Goal: Contribute content: Contribute content

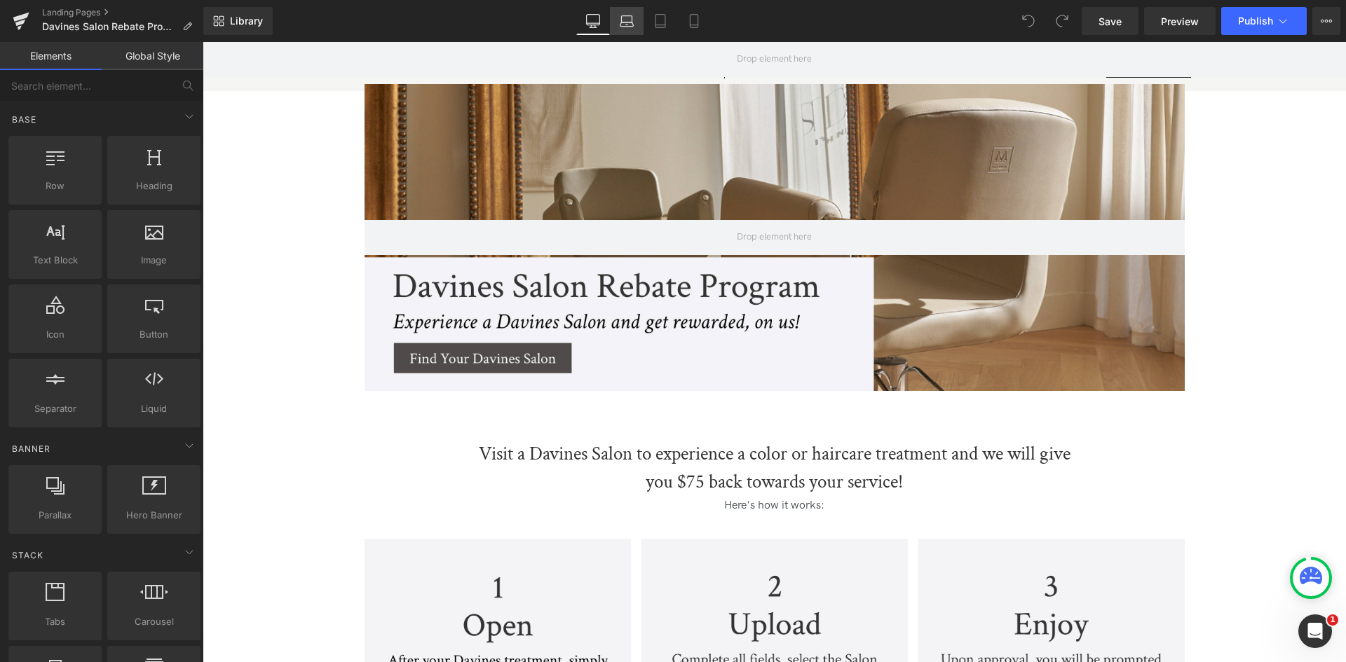
click at [628, 22] on icon at bounding box center [627, 21] width 14 height 14
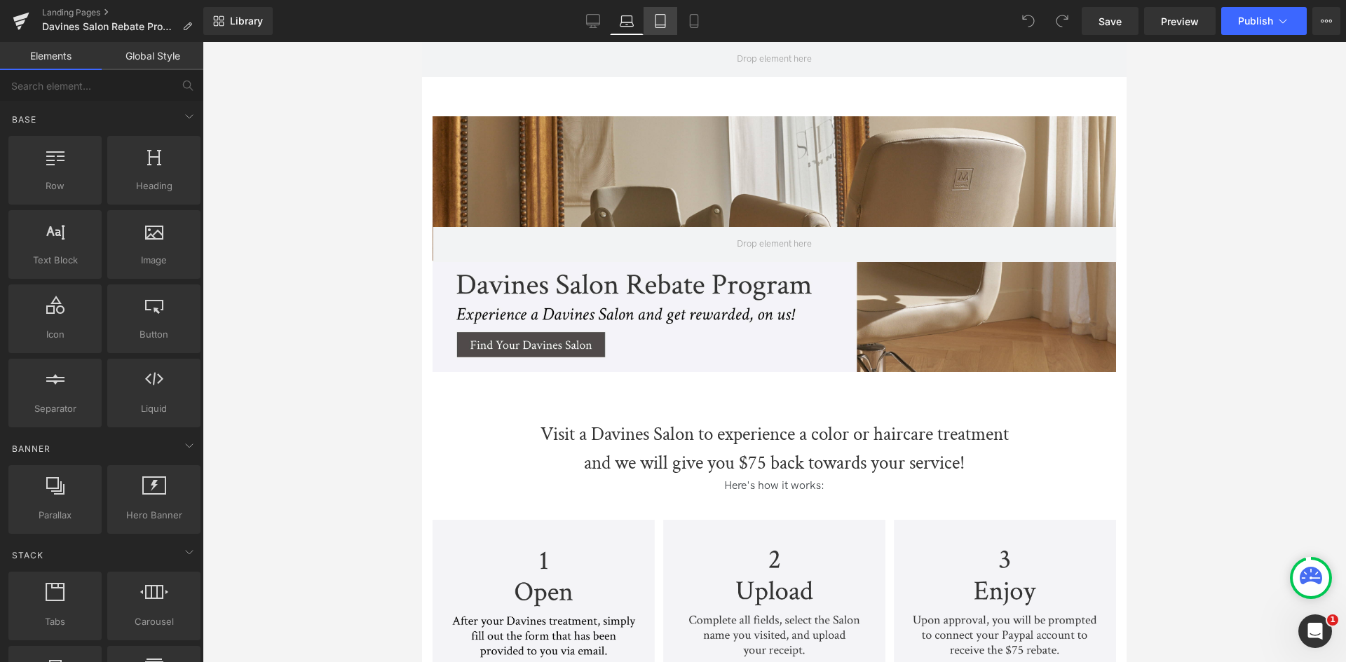
click at [658, 22] on icon at bounding box center [660, 21] width 14 height 14
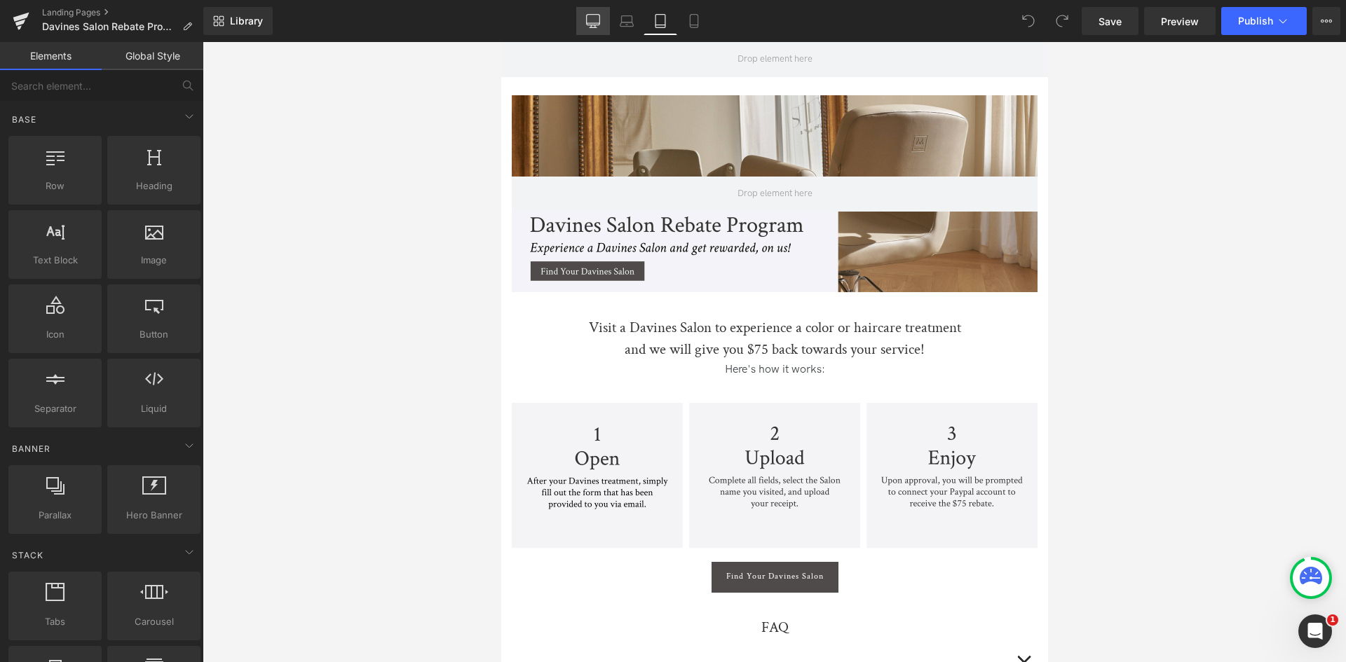
click at [583, 20] on link "Desktop" at bounding box center [593, 21] width 34 height 28
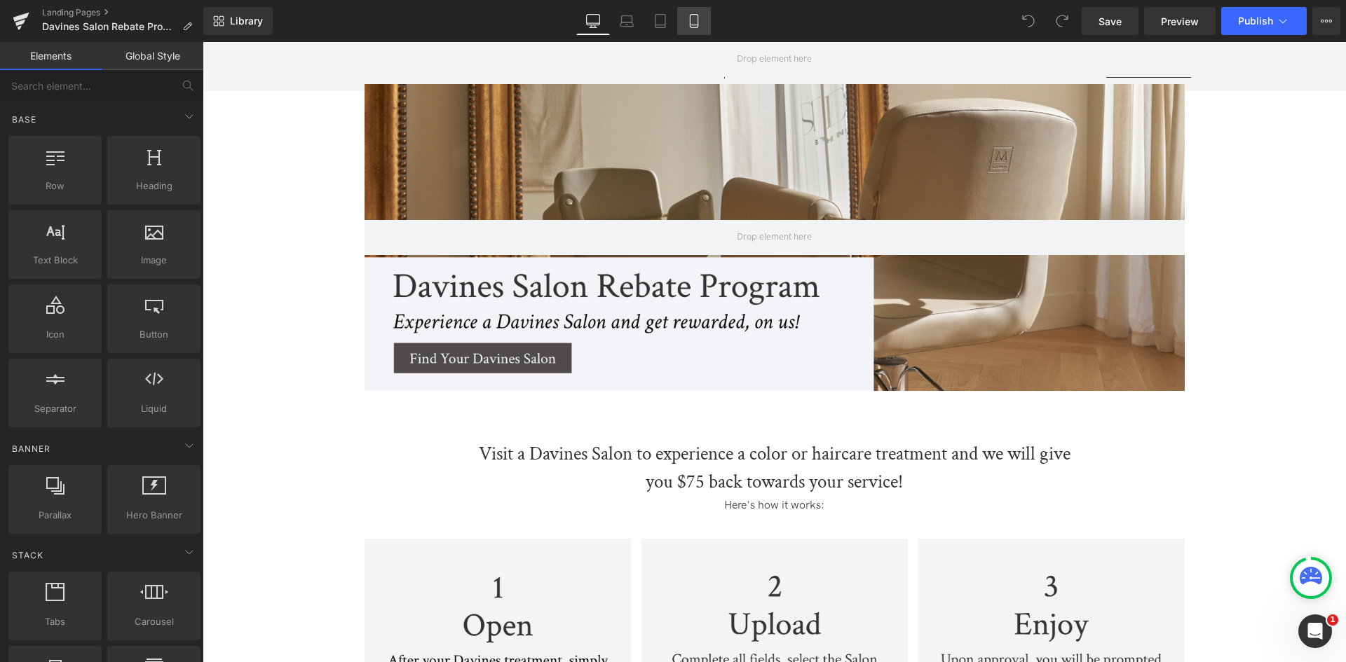
click at [697, 15] on icon at bounding box center [694, 21] width 14 height 14
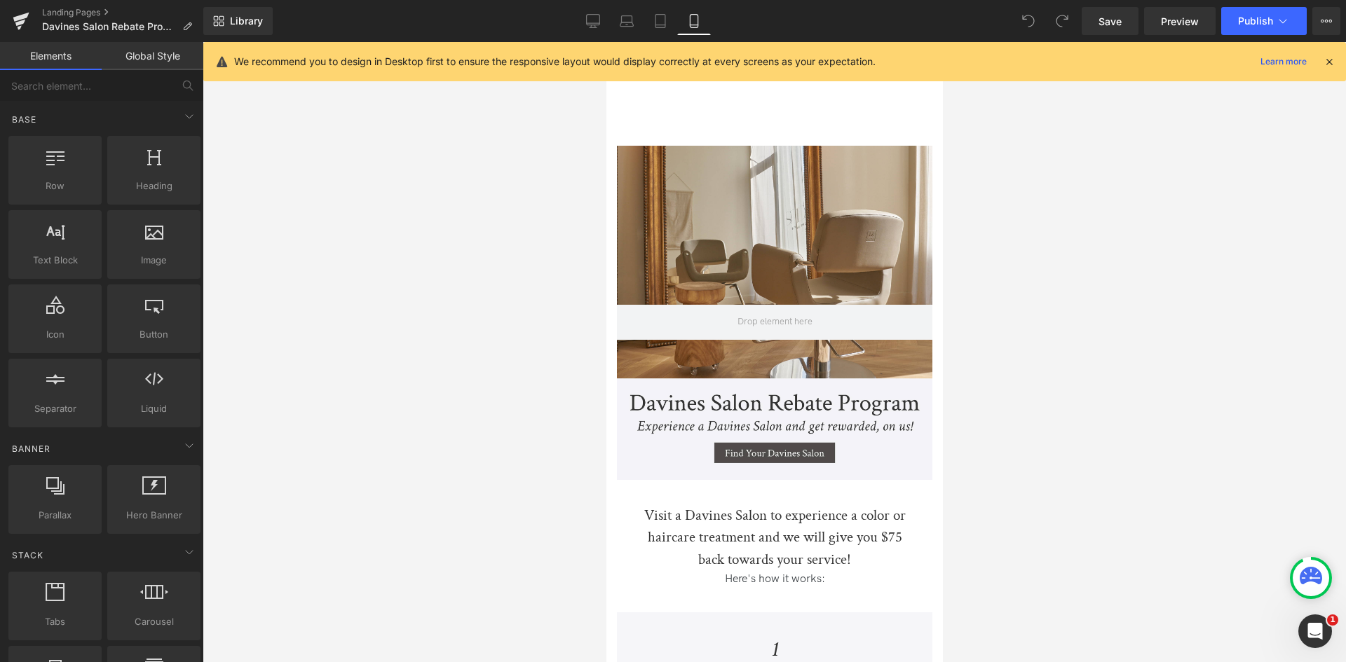
click at [522, 484] on div at bounding box center [774, 352] width 1143 height 620
click at [597, 13] on link "Desktop" at bounding box center [593, 21] width 34 height 28
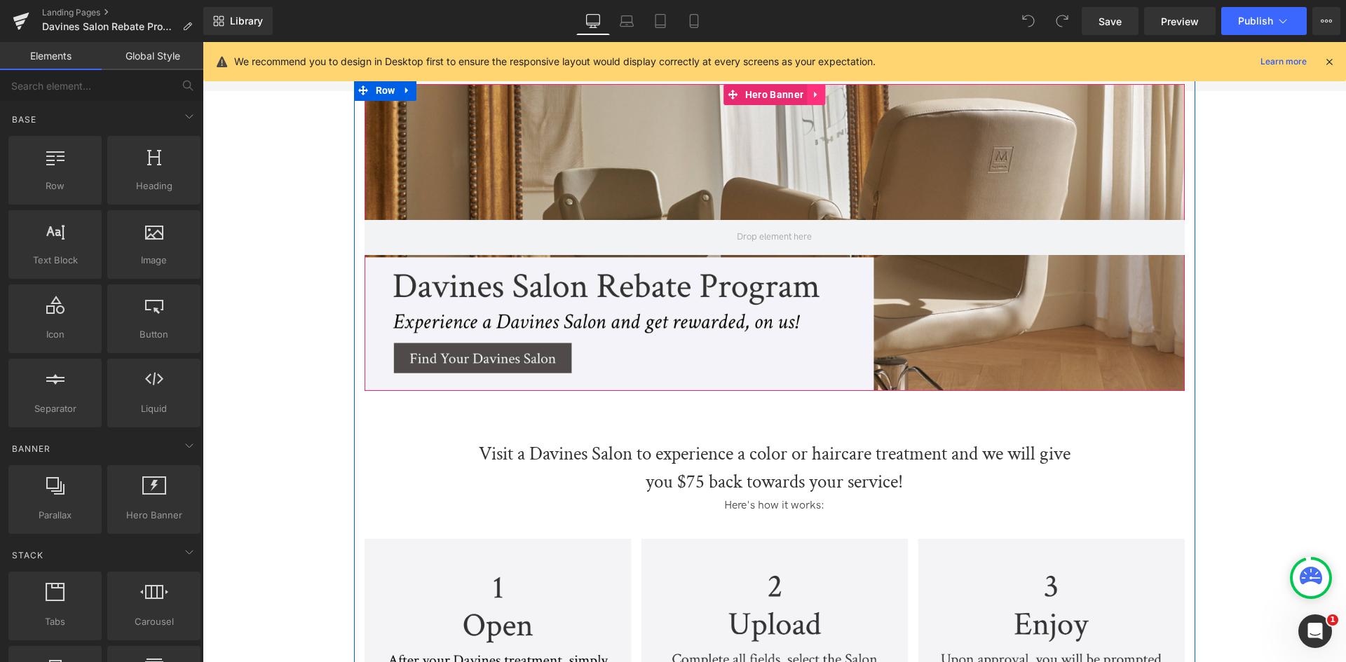
click at [811, 98] on icon at bounding box center [816, 95] width 10 height 11
click at [810, 98] on link at bounding box center [807, 94] width 18 height 21
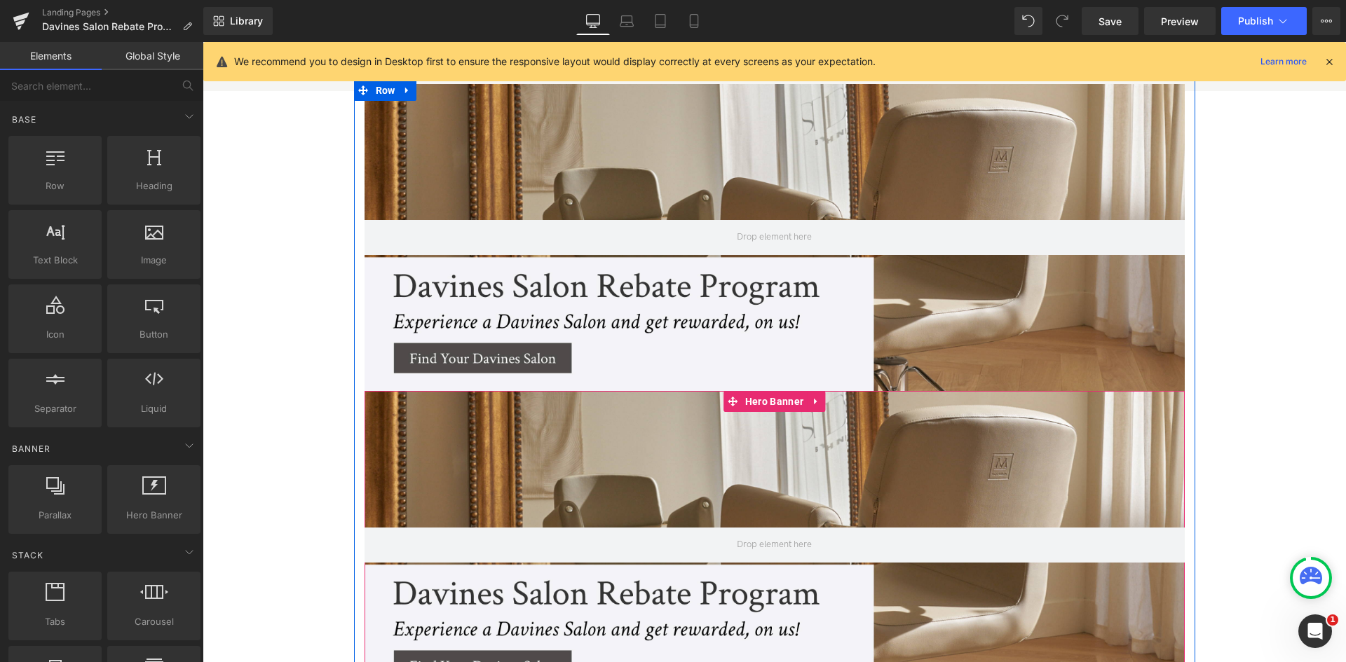
click at [525, 435] on div at bounding box center [775, 544] width 820 height 307
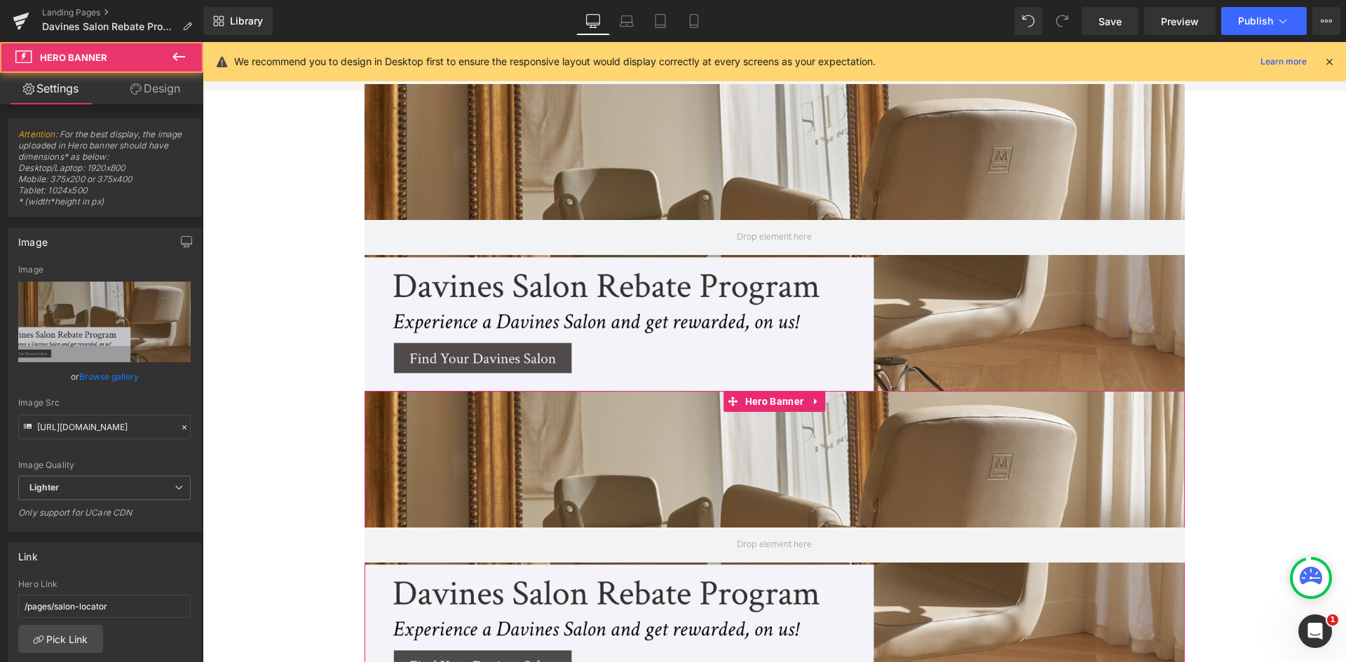
click at [111, 380] on link "Browse gallery" at bounding box center [109, 377] width 60 height 25
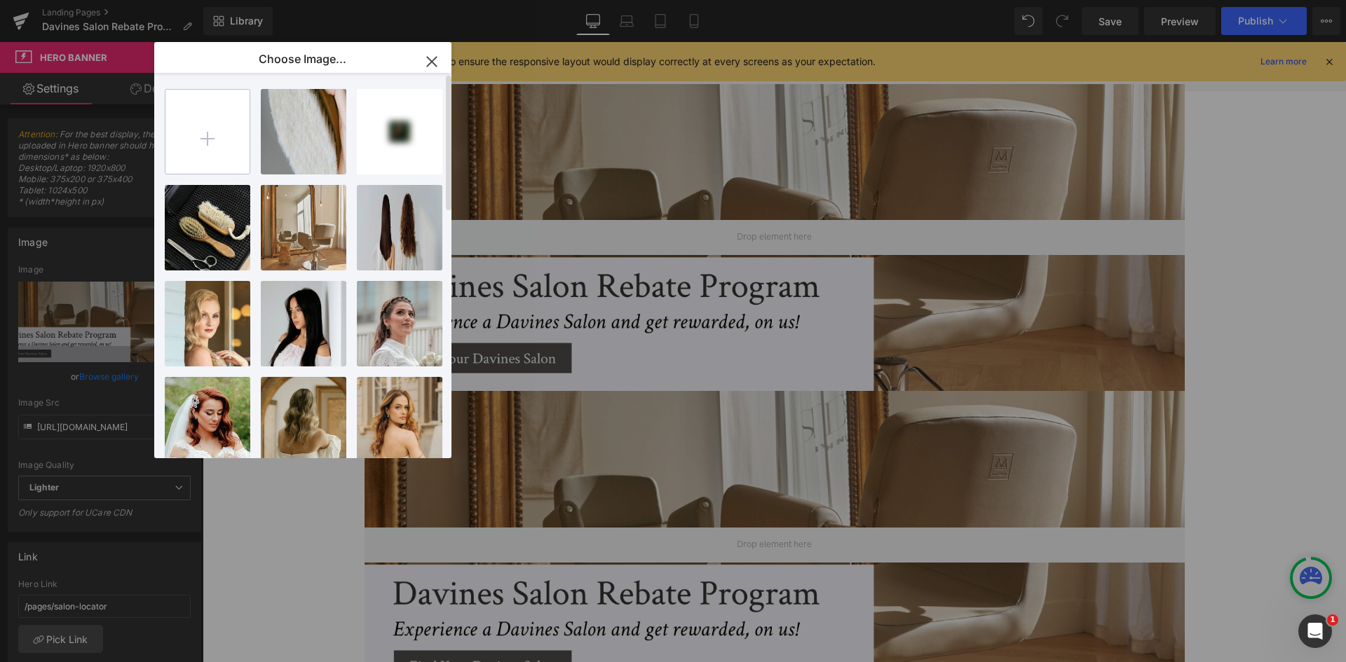
click at [0, 0] on input "file" at bounding box center [0, 0] width 0 height 0
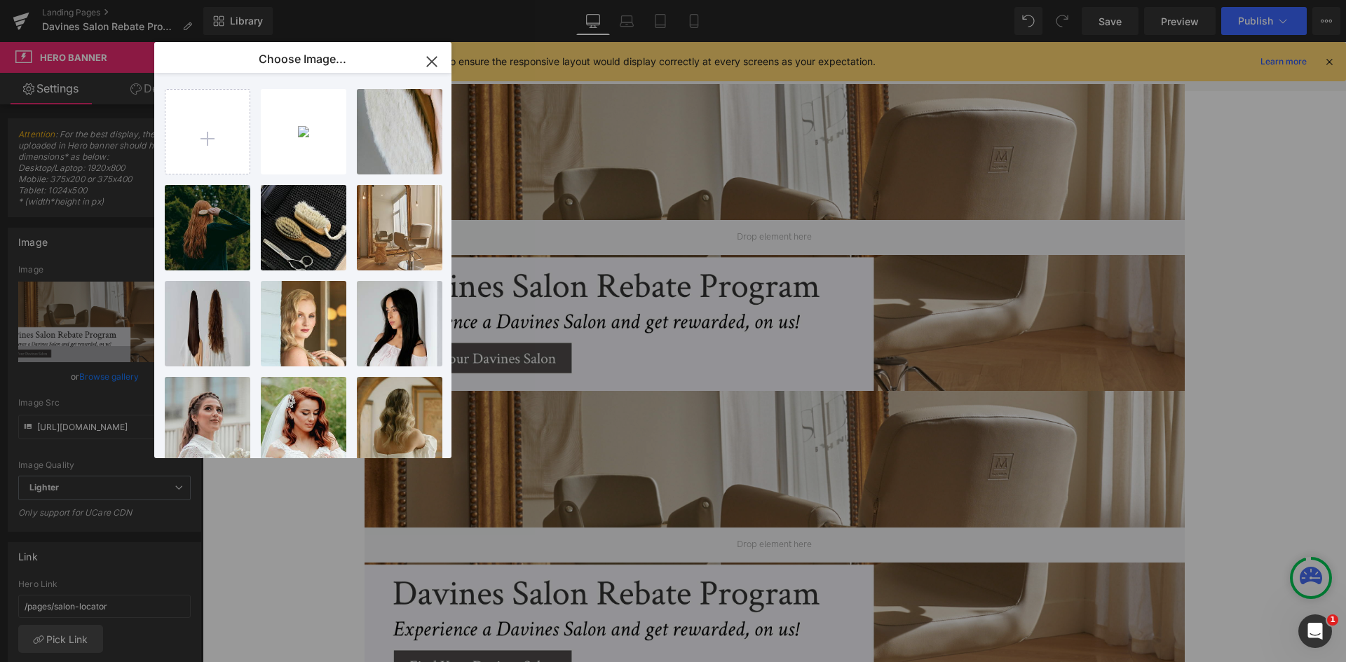
click at [90, 0] on div "You are previewing how the will restyle your page. You can not edit Elements in…" at bounding box center [673, 0] width 1346 height 0
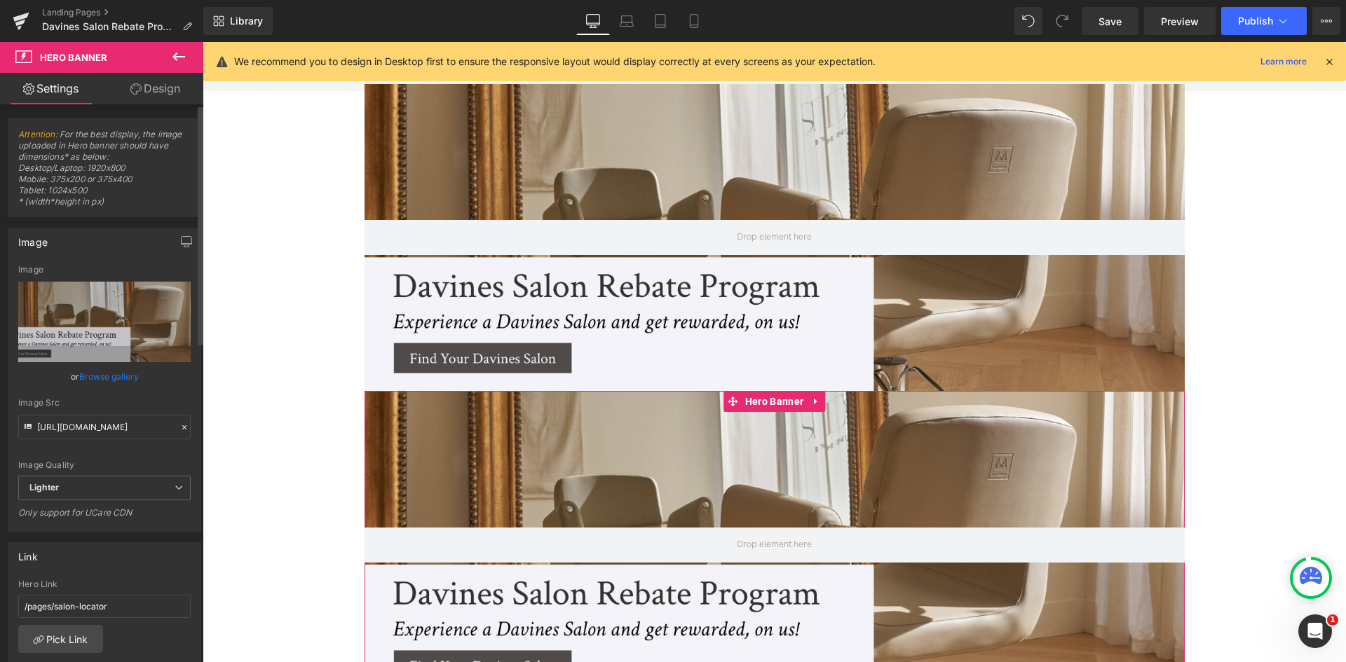
click at [104, 373] on link "Browse gallery" at bounding box center [109, 377] width 60 height 25
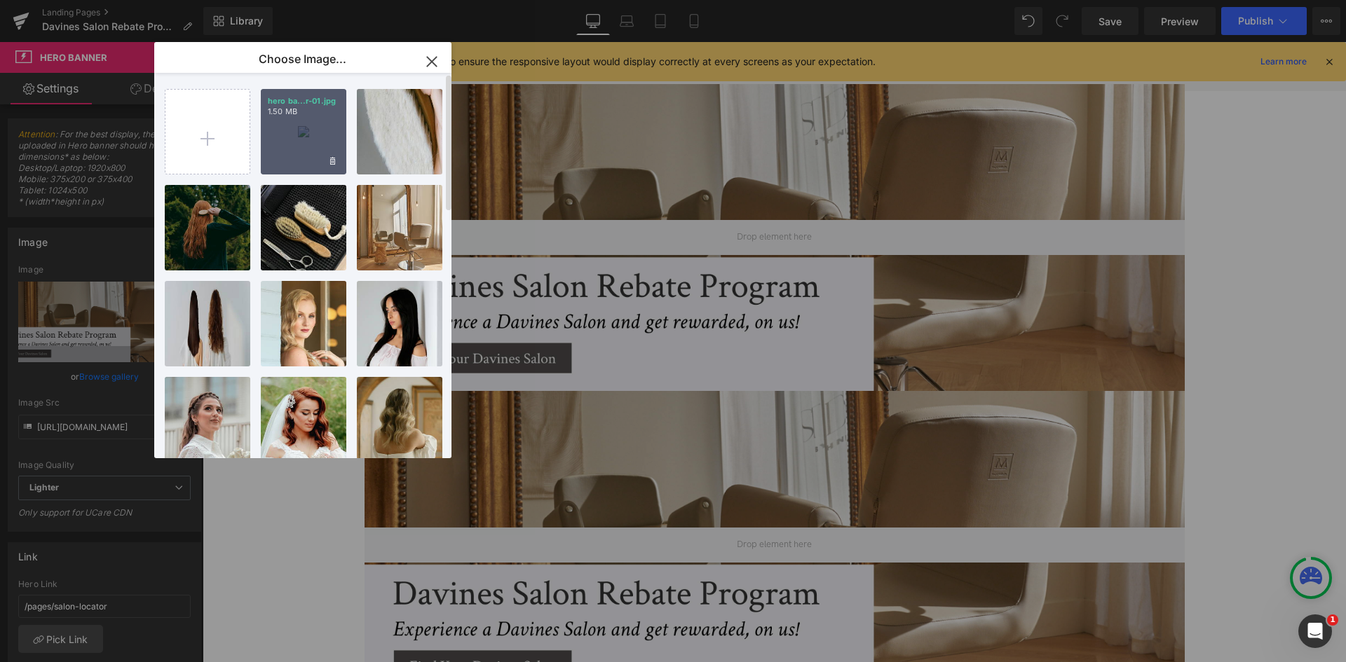
click at [277, 165] on div "hero ba...r-01.jpg 1.50 MB" at bounding box center [304, 132] width 86 height 86
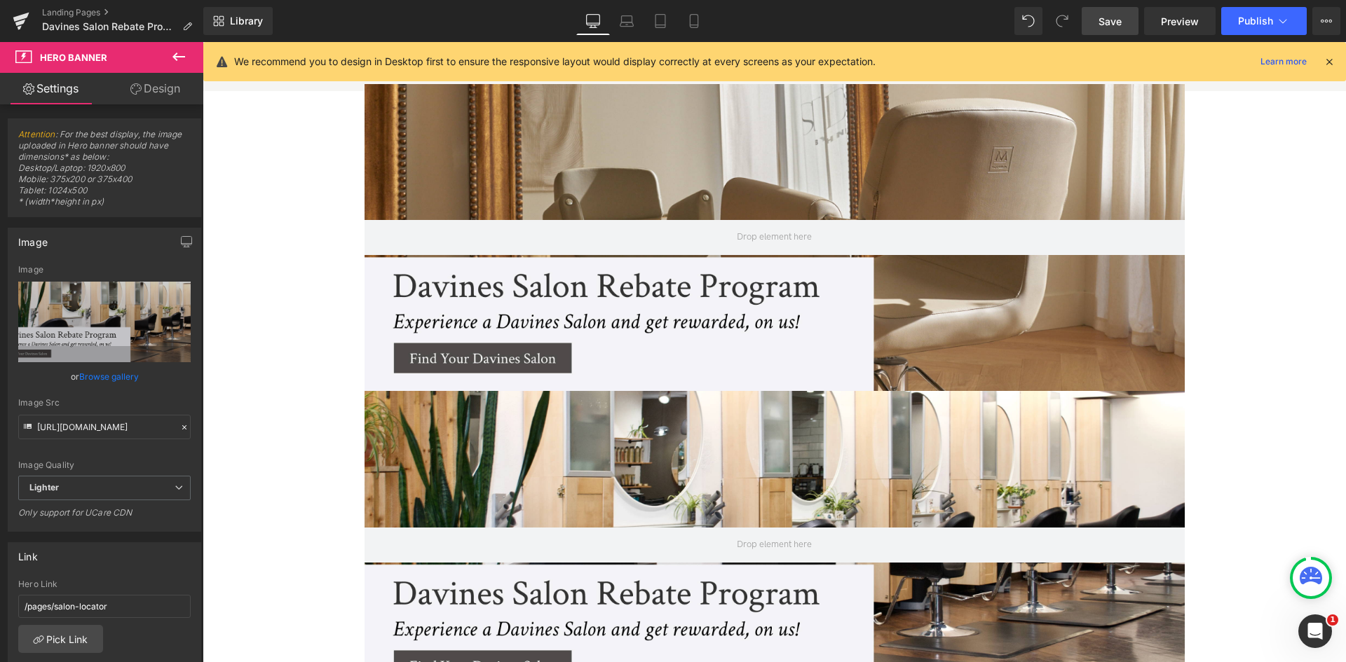
click at [1096, 20] on link "Save" at bounding box center [1110, 21] width 57 height 28
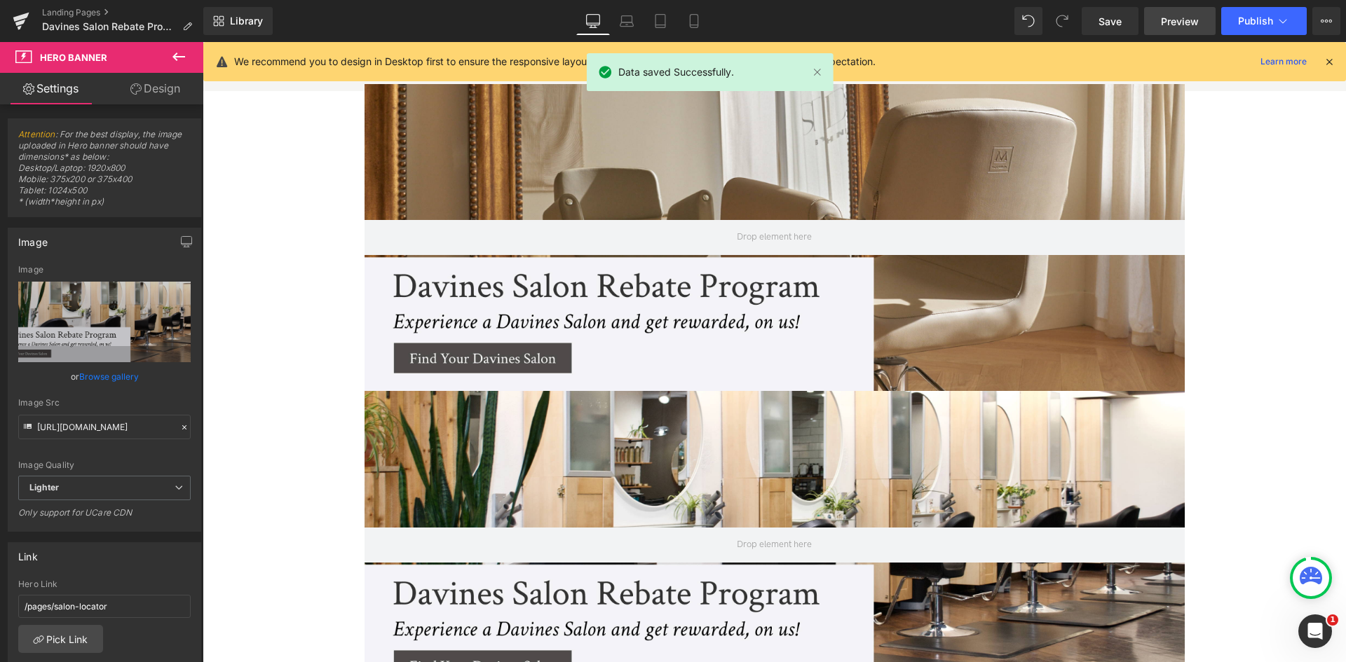
click at [1162, 22] on span "Preview" at bounding box center [1180, 21] width 38 height 15
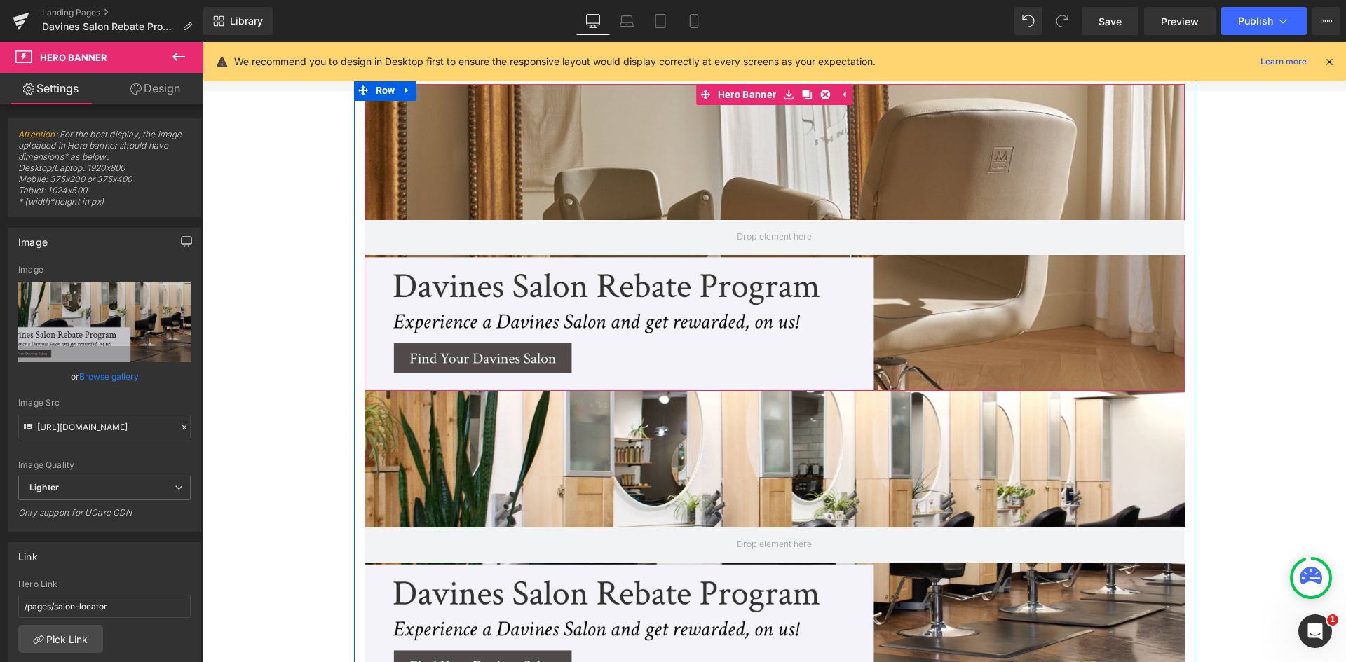
click at [704, 294] on div at bounding box center [775, 237] width 820 height 307
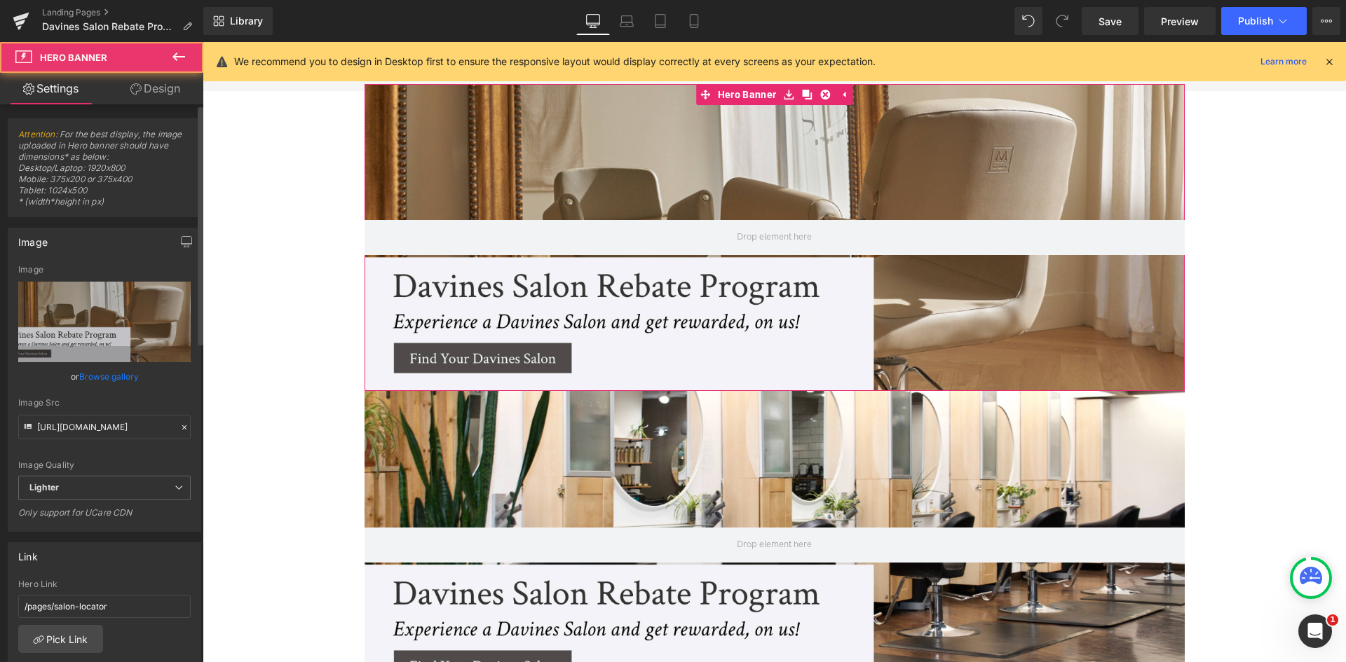
click at [97, 379] on link "Browse gallery" at bounding box center [109, 377] width 60 height 25
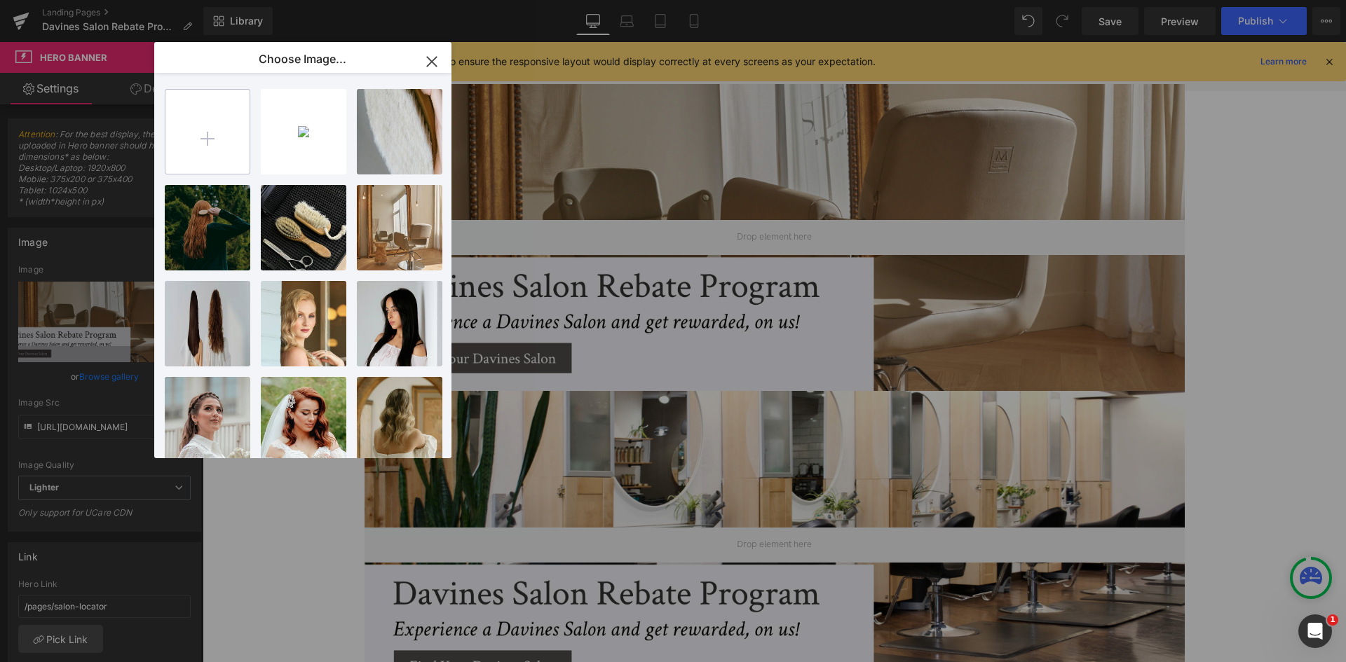
click at [0, 0] on input "file" at bounding box center [0, 0] width 0 height 0
type input "C:\fakepath\hero banner2-01.jpg"
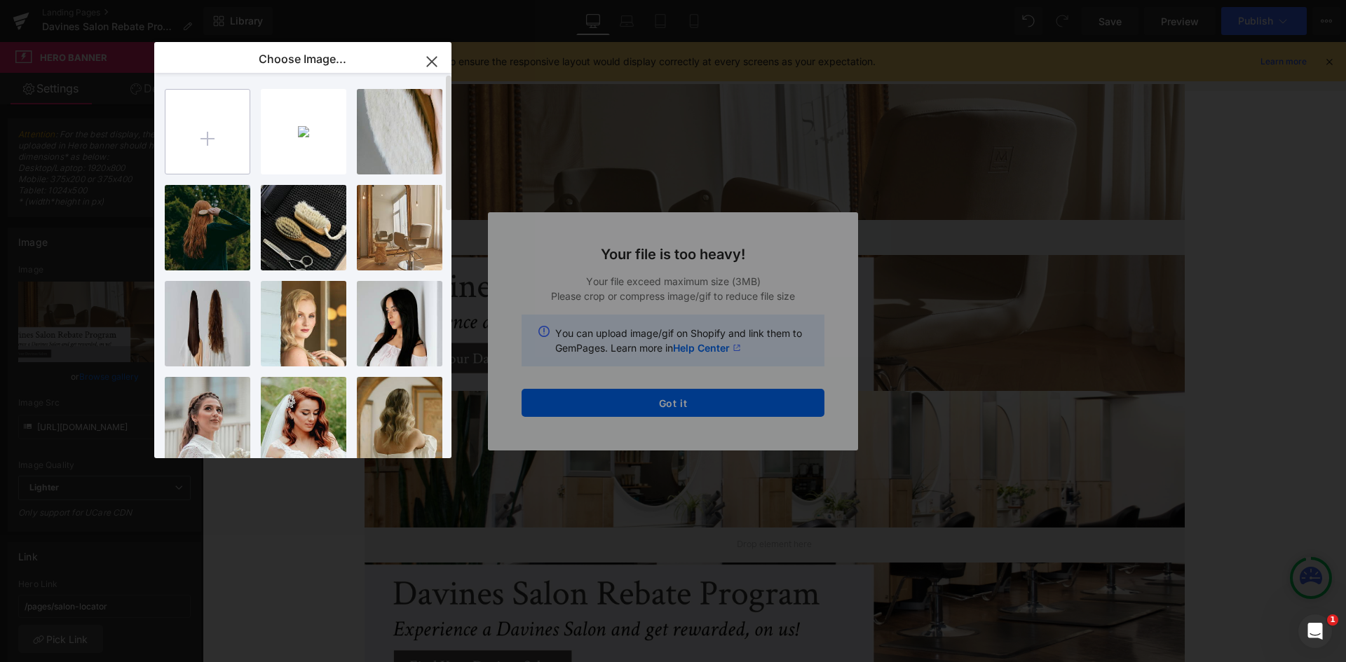
click at [0, 0] on input "file" at bounding box center [0, 0] width 0 height 0
click at [102, 0] on div "Text Color Highlight Color #333333 Choose Image... Back to Library Insert hero …" at bounding box center [673, 0] width 1346 height 0
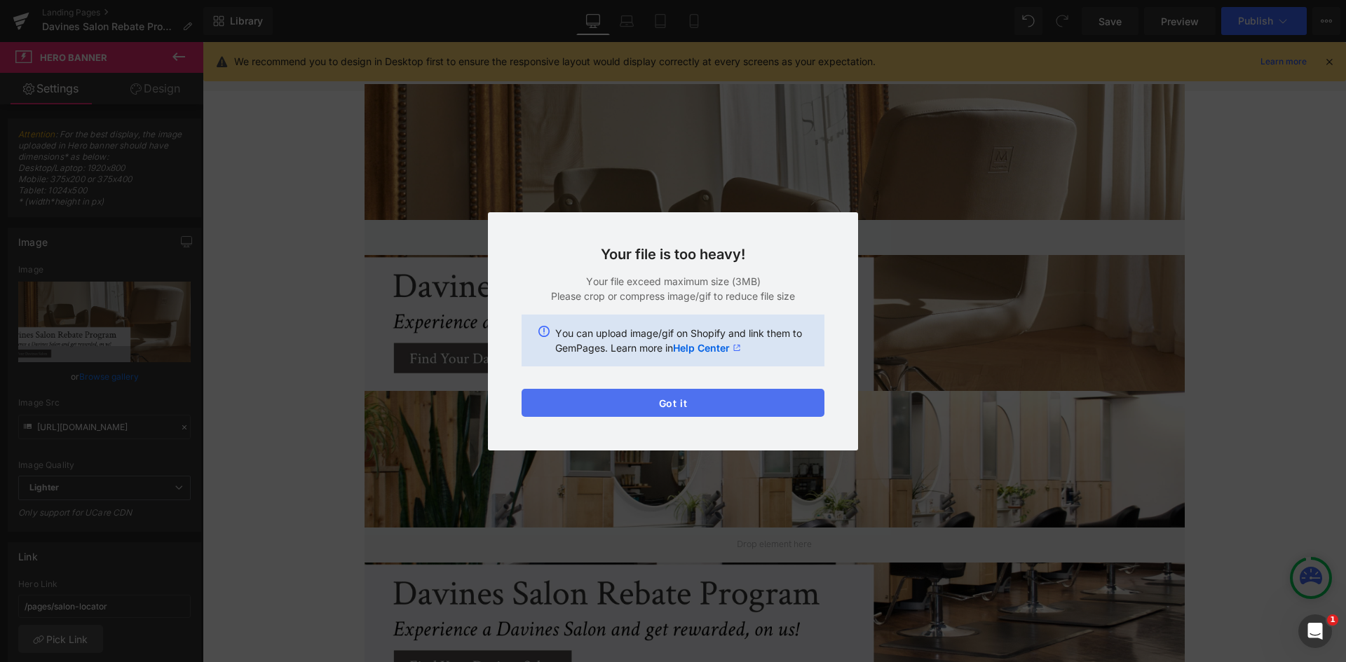
click at [645, 404] on button "Got it" at bounding box center [673, 403] width 303 height 28
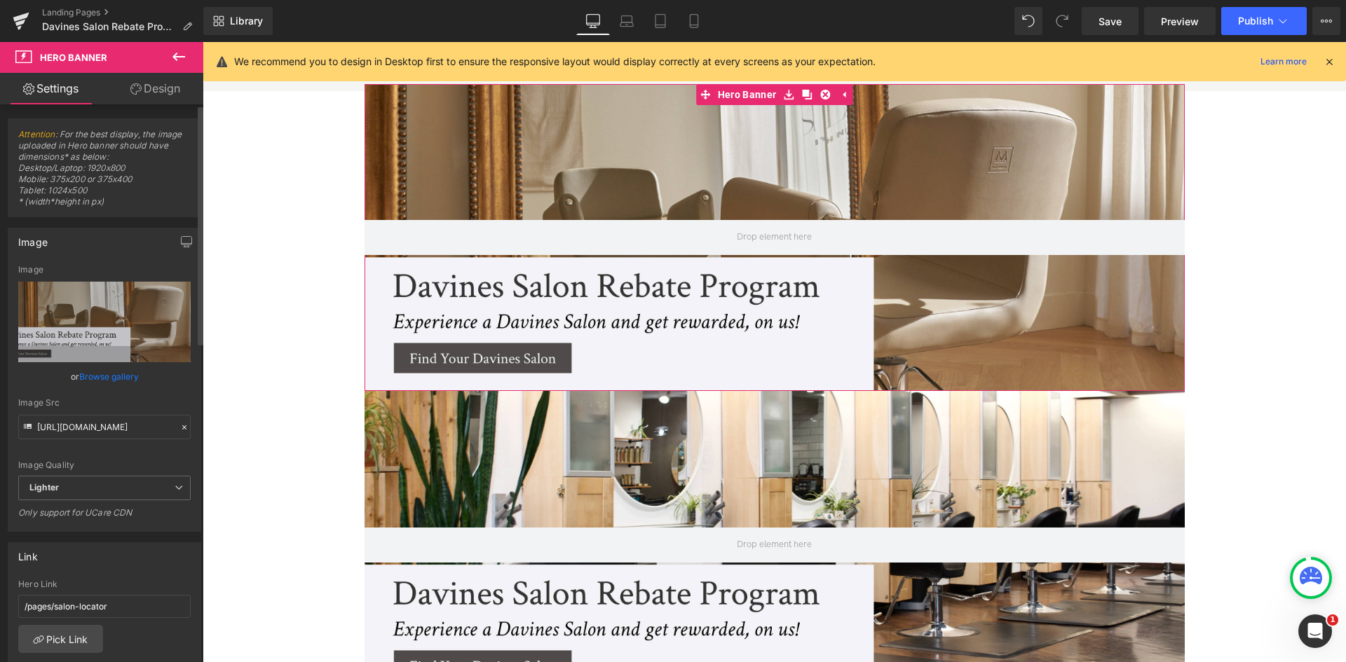
click at [100, 368] on link "Browse gallery" at bounding box center [109, 377] width 60 height 25
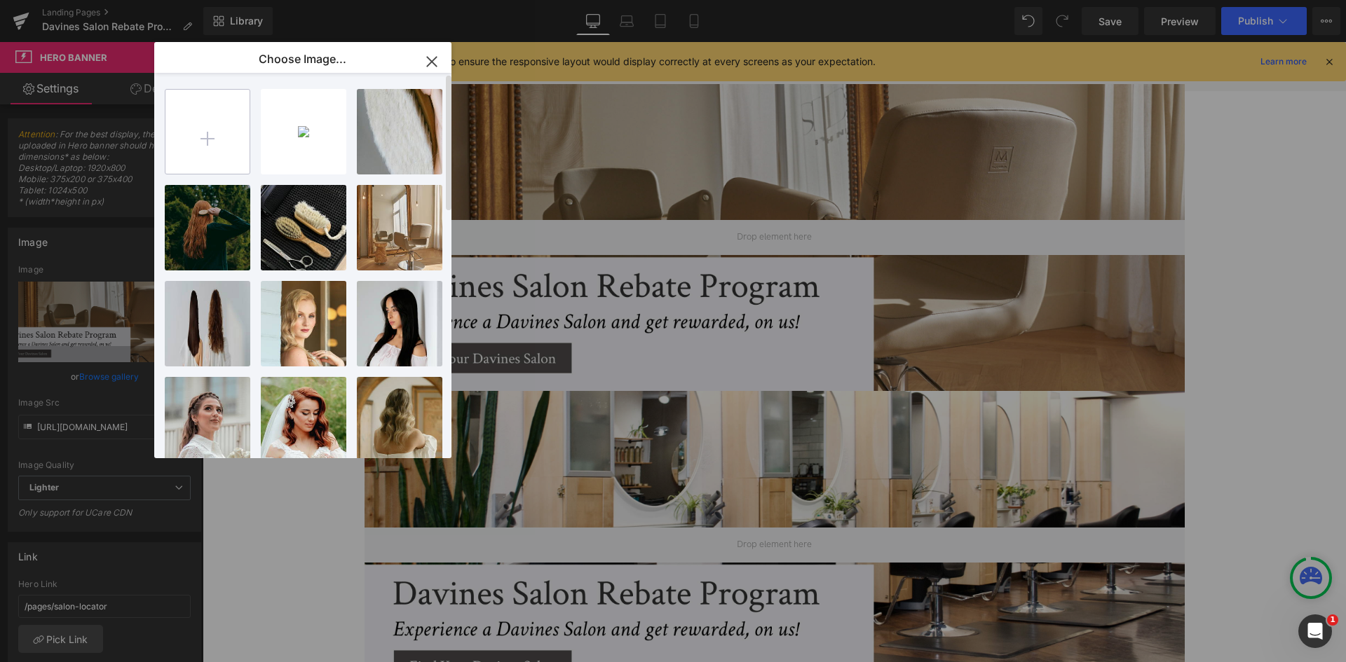
click at [0, 0] on input "file" at bounding box center [0, 0] width 0 height 0
click at [96, 0] on div "You are previewing how the will restyle your page. You can not edit Elements in…" at bounding box center [673, 0] width 1346 height 0
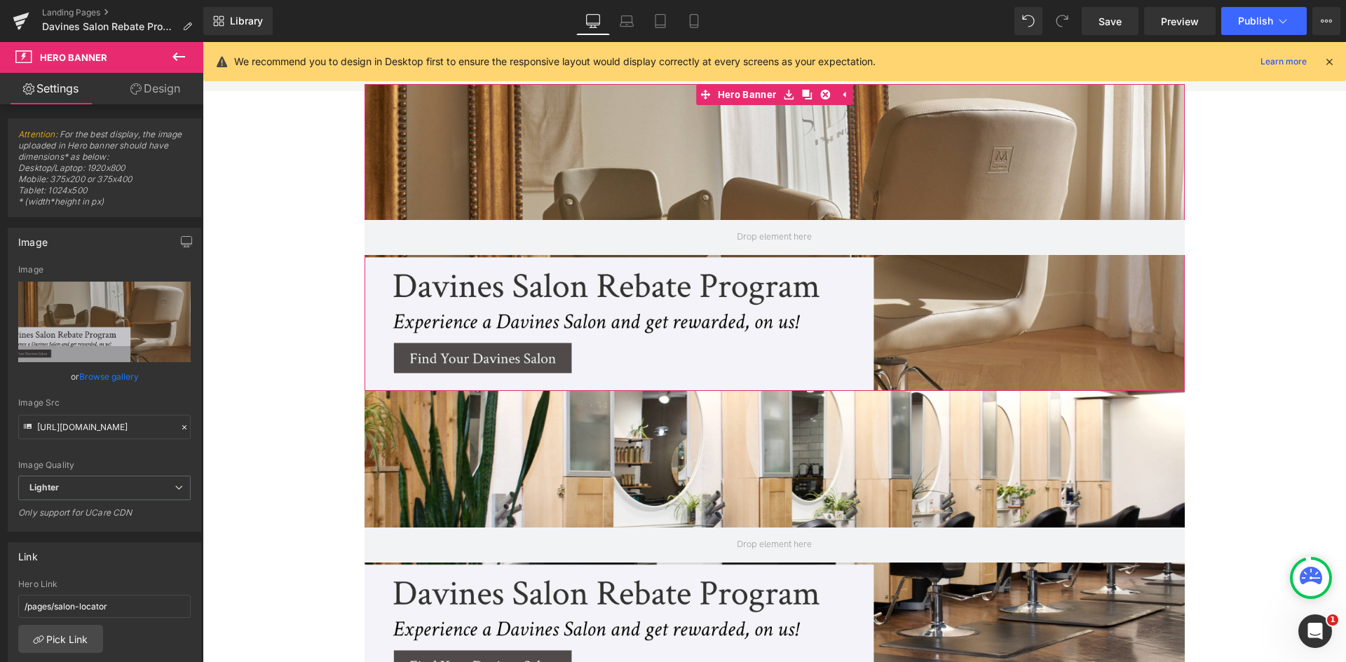
click at [96, 379] on link "Browse gallery" at bounding box center [109, 377] width 60 height 25
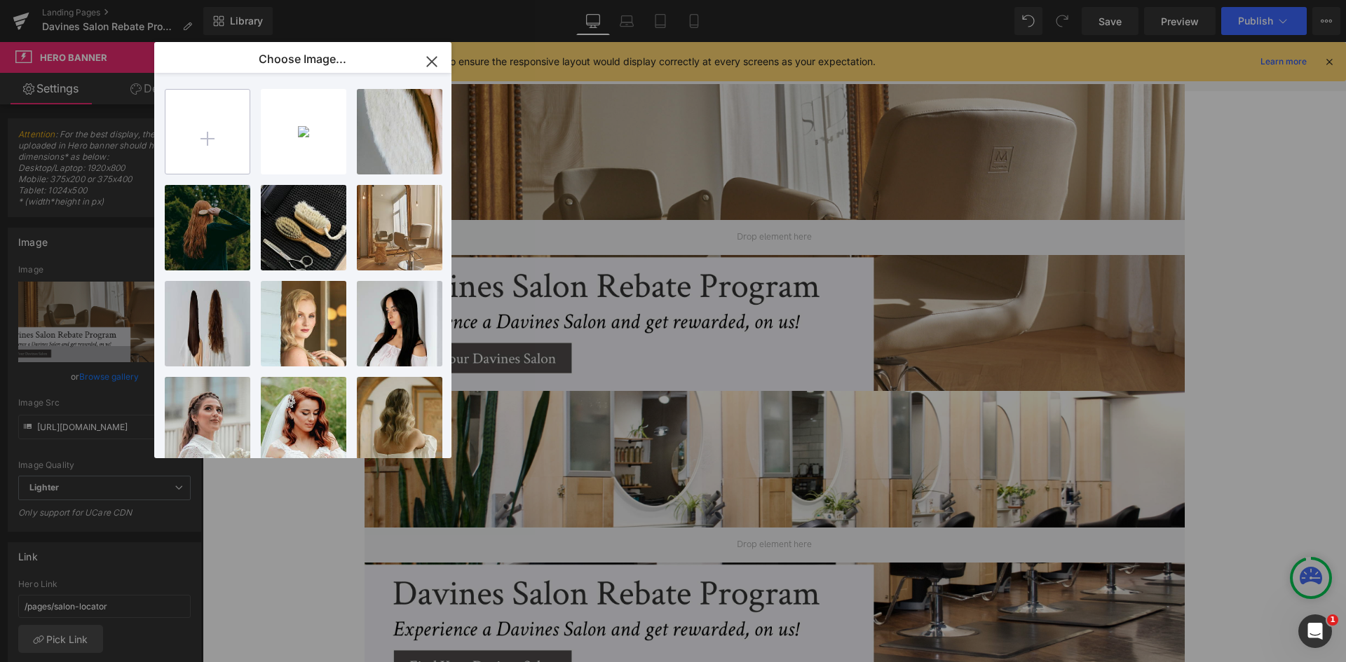
click at [0, 0] on input "file" at bounding box center [0, 0] width 0 height 0
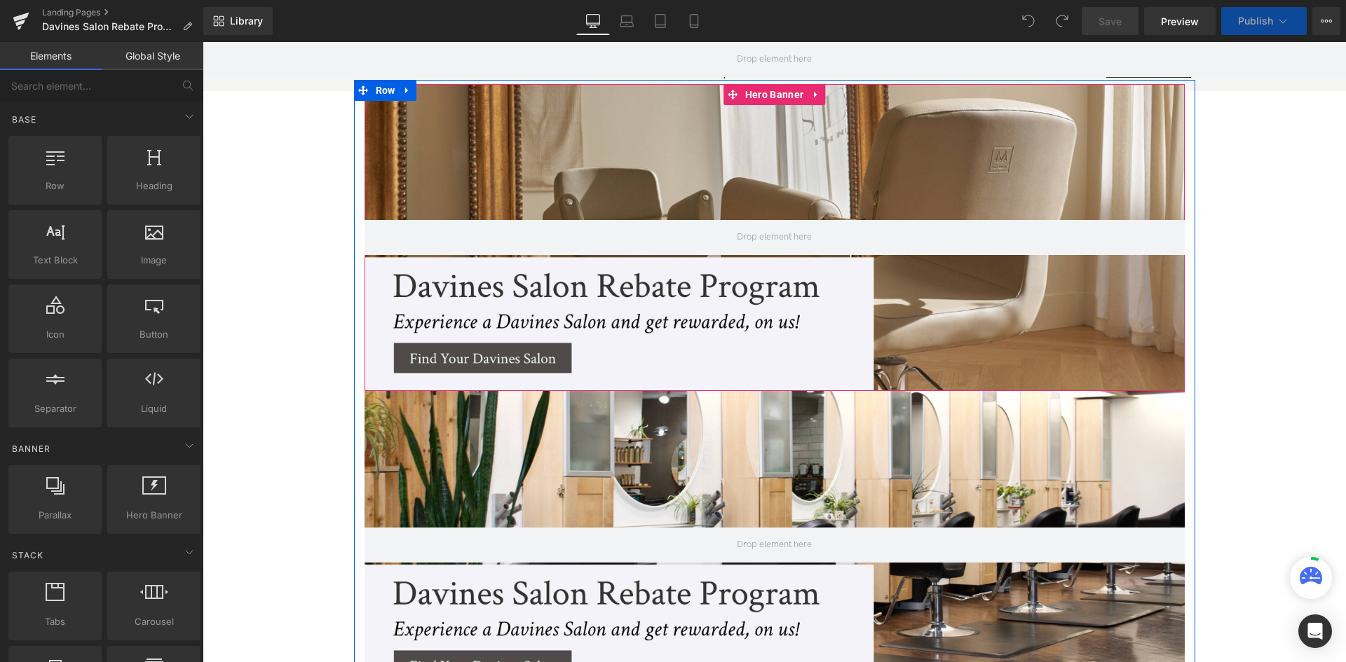
click at [536, 161] on div at bounding box center [775, 237] width 820 height 307
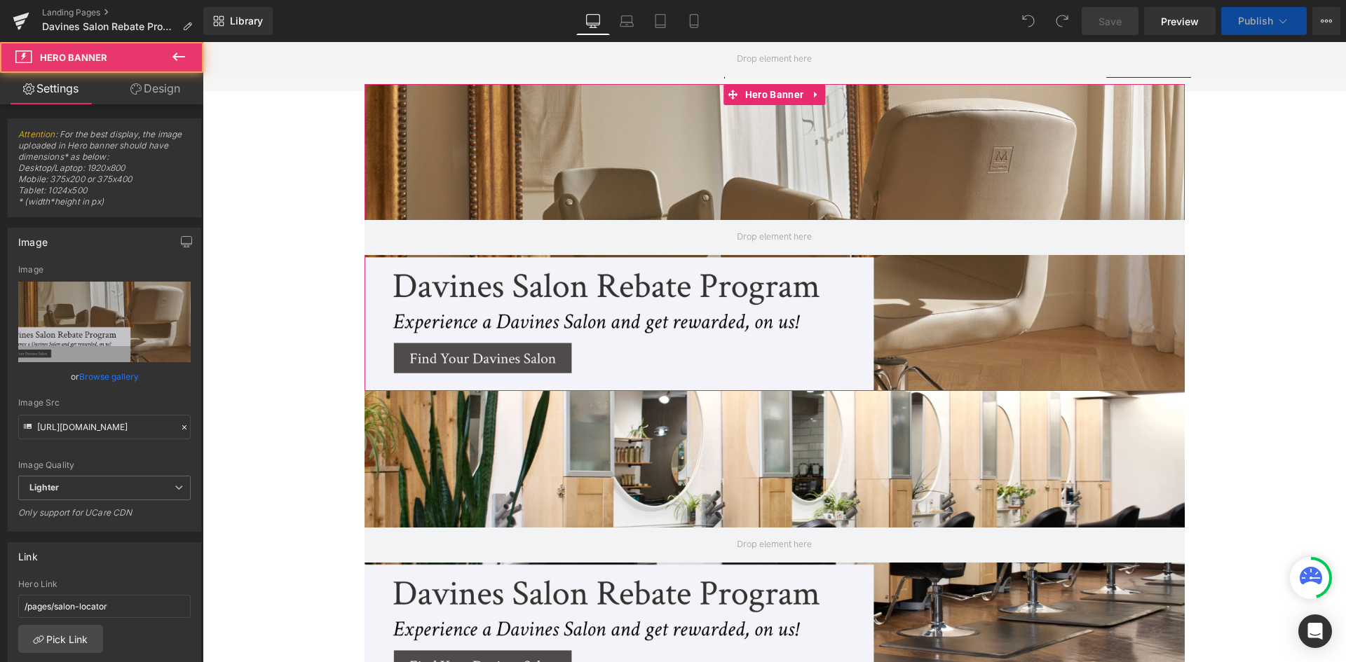
click at [95, 376] on link "Browse gallery" at bounding box center [109, 377] width 60 height 25
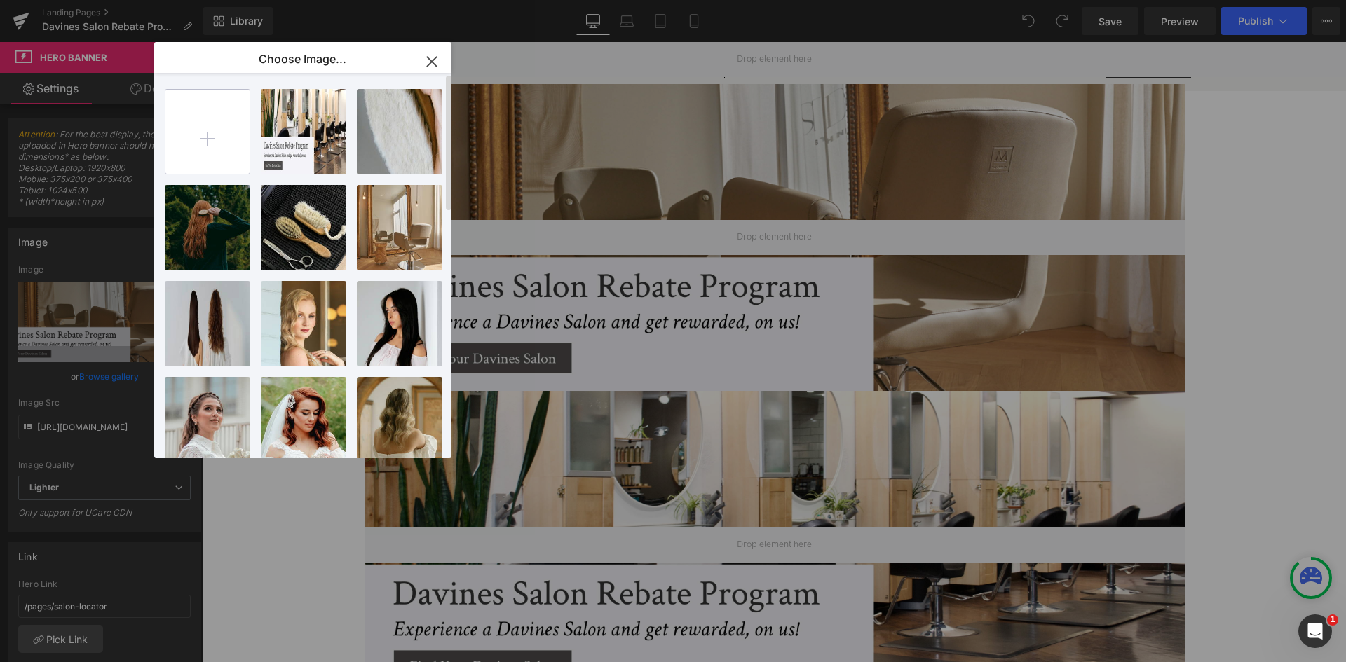
click at [226, 132] on input "file" at bounding box center [207, 132] width 84 height 84
type input "C:\fakepath\hero banner2-01.jpg"
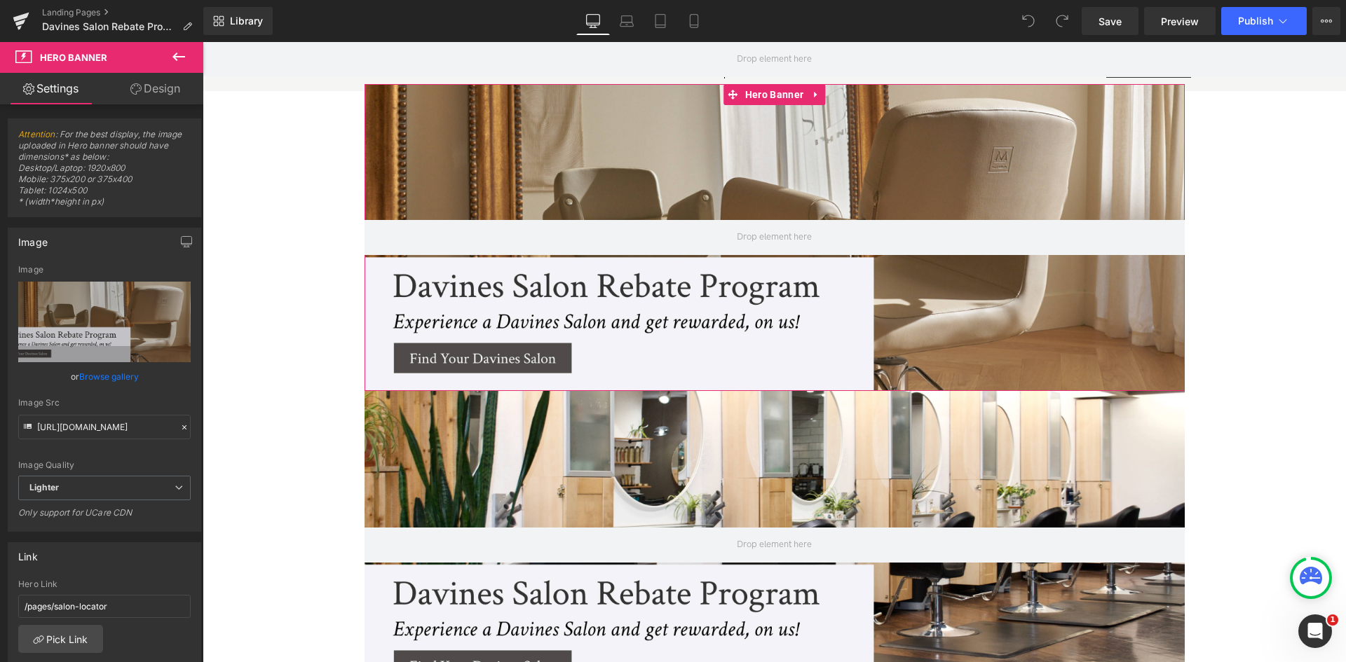
click at [118, 0] on div "You are previewing how the will restyle your page. You can not edit Elements in…" at bounding box center [673, 0] width 1346 height 0
click at [125, 374] on link "Browse gallery" at bounding box center [109, 377] width 60 height 25
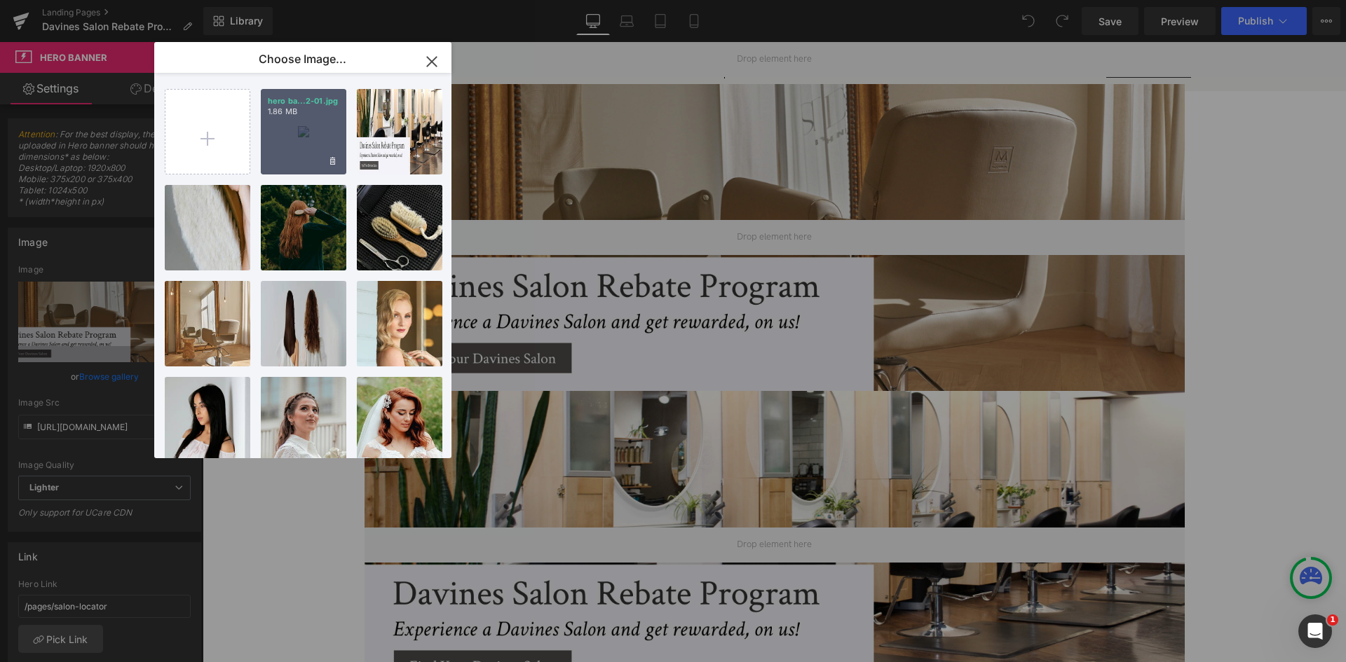
click at [277, 154] on div "hero ba...2-01.jpg 1.86 MB" at bounding box center [304, 132] width 86 height 86
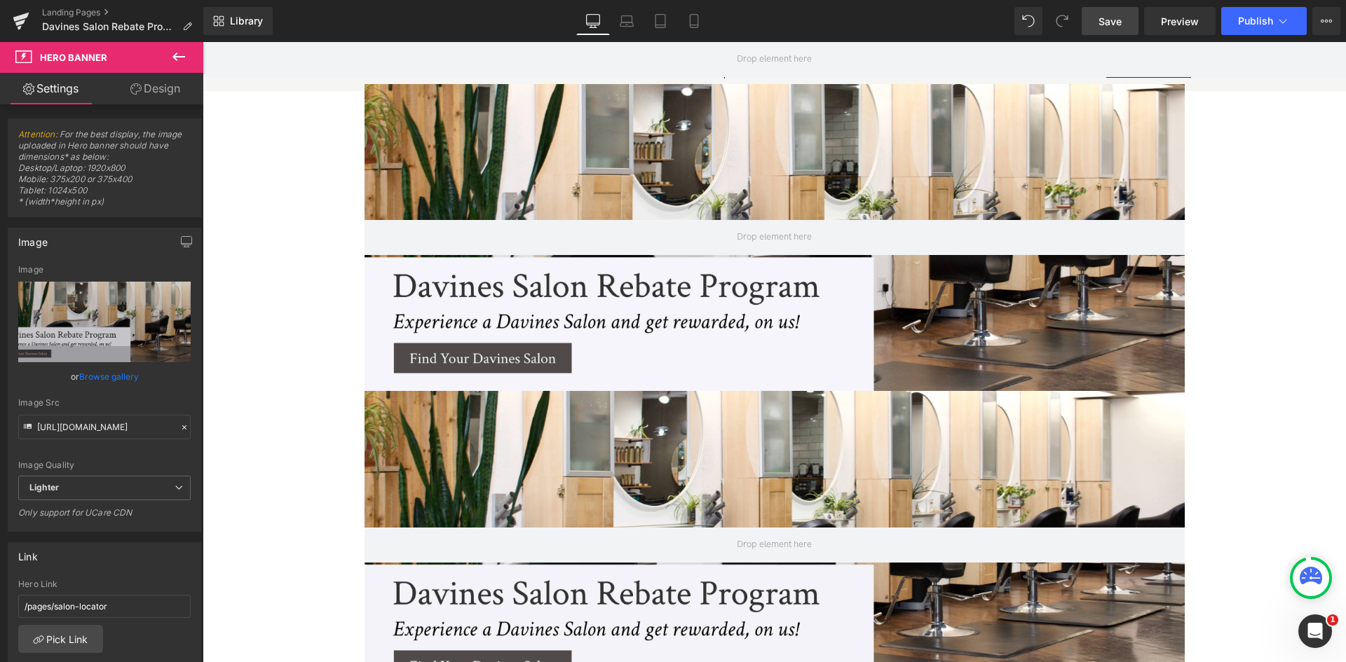
click at [1107, 16] on span "Save" at bounding box center [1109, 21] width 23 height 15
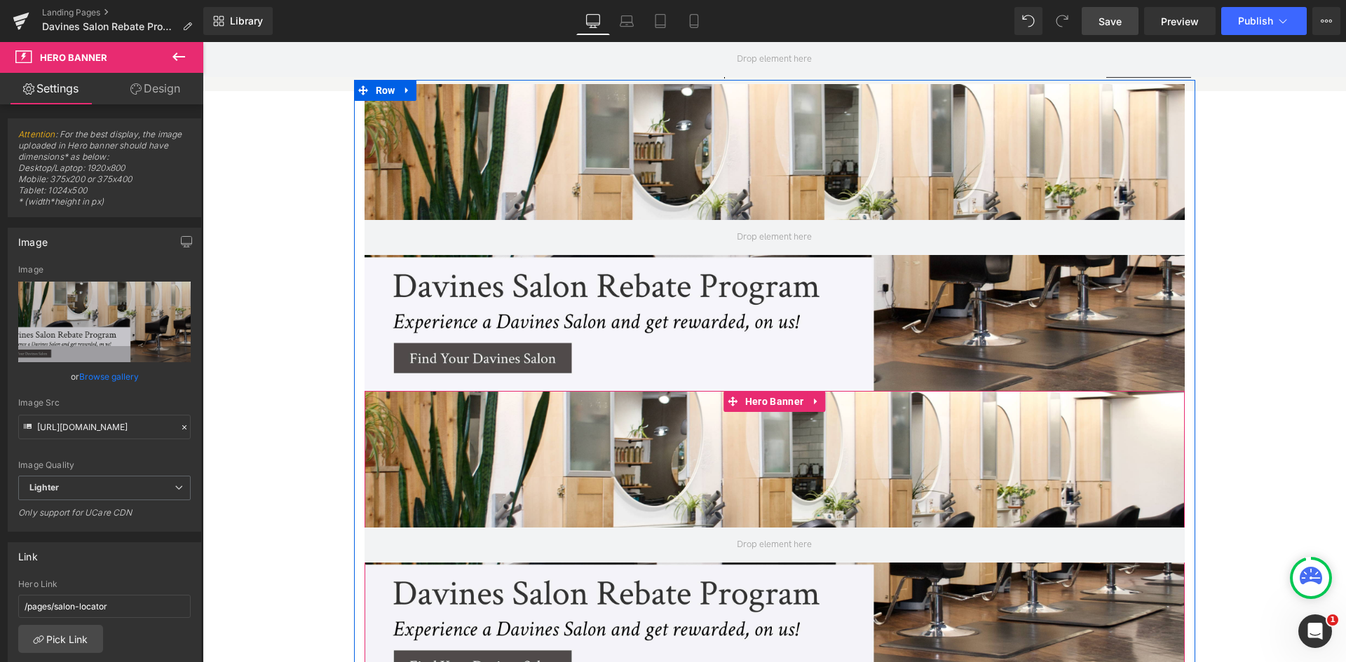
click at [430, 492] on div at bounding box center [775, 544] width 820 height 307
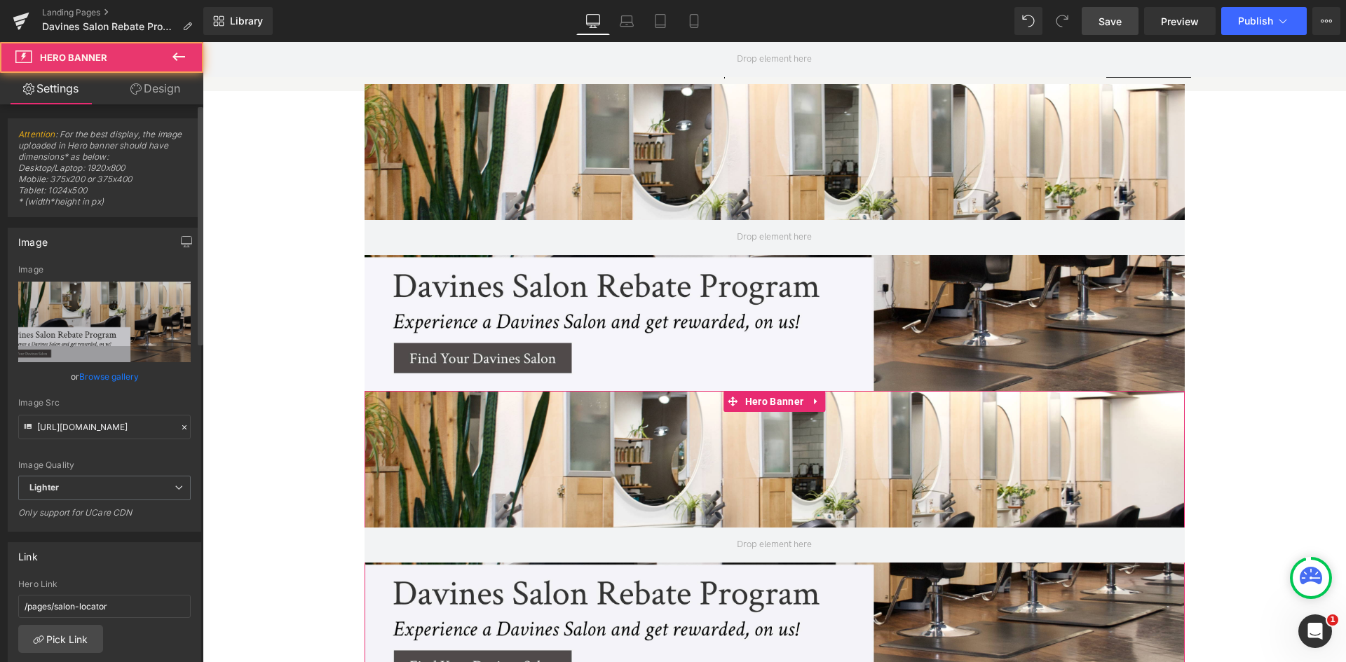
click at [116, 375] on link "Browse gallery" at bounding box center [109, 377] width 60 height 25
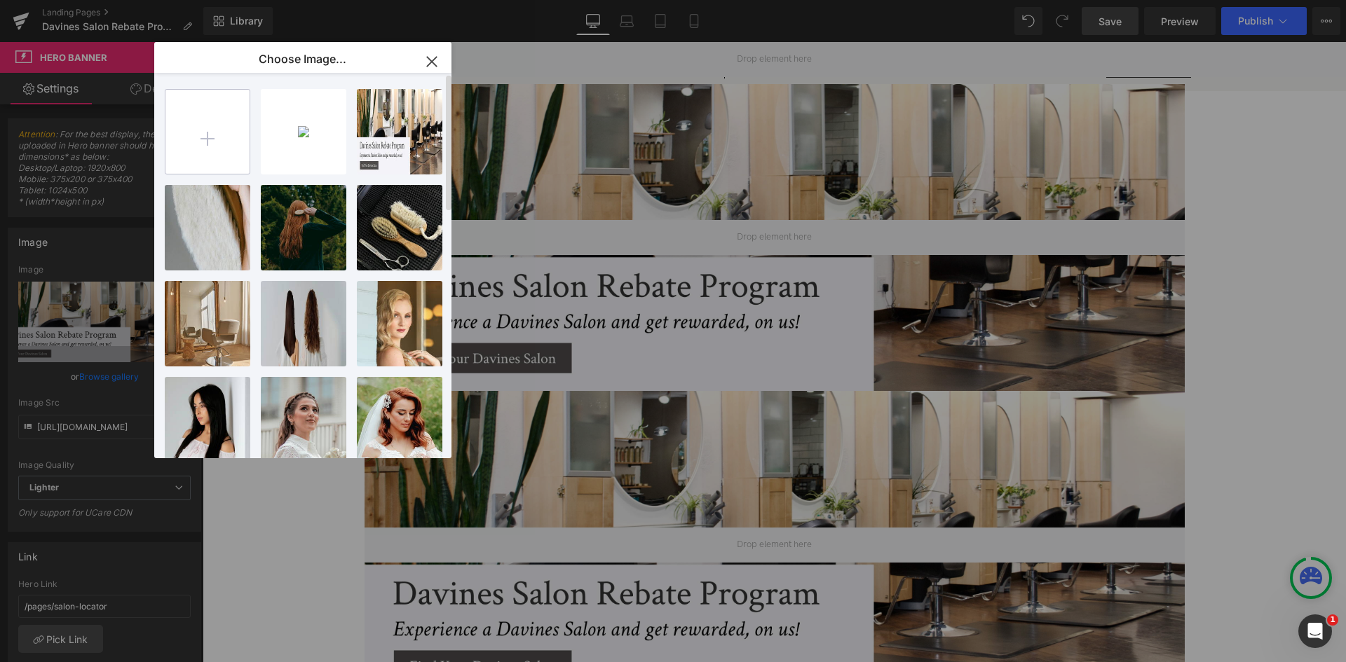
click at [216, 138] on input "file" at bounding box center [207, 132] width 84 height 84
click at [222, 152] on input "file" at bounding box center [207, 132] width 84 height 84
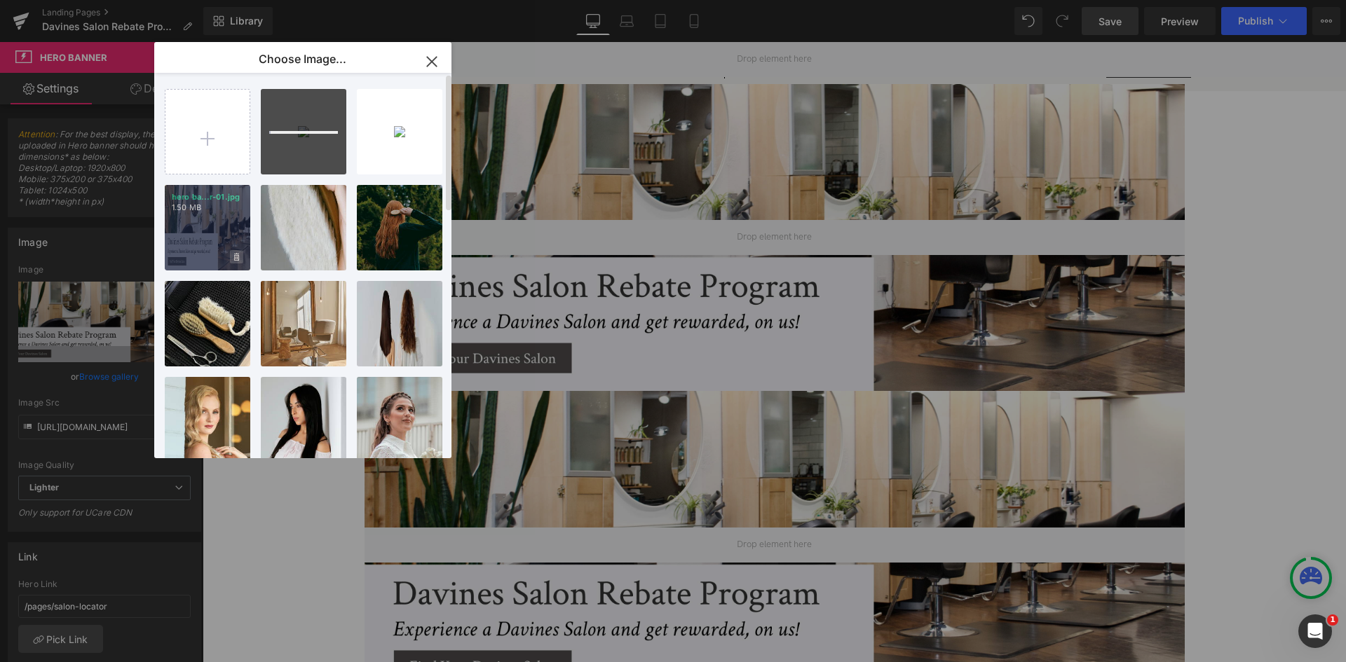
click at [236, 261] on icon at bounding box center [236, 257] width 5 height 9
click at [196, 254] on span "Yes" at bounding box center [189, 257] width 35 height 15
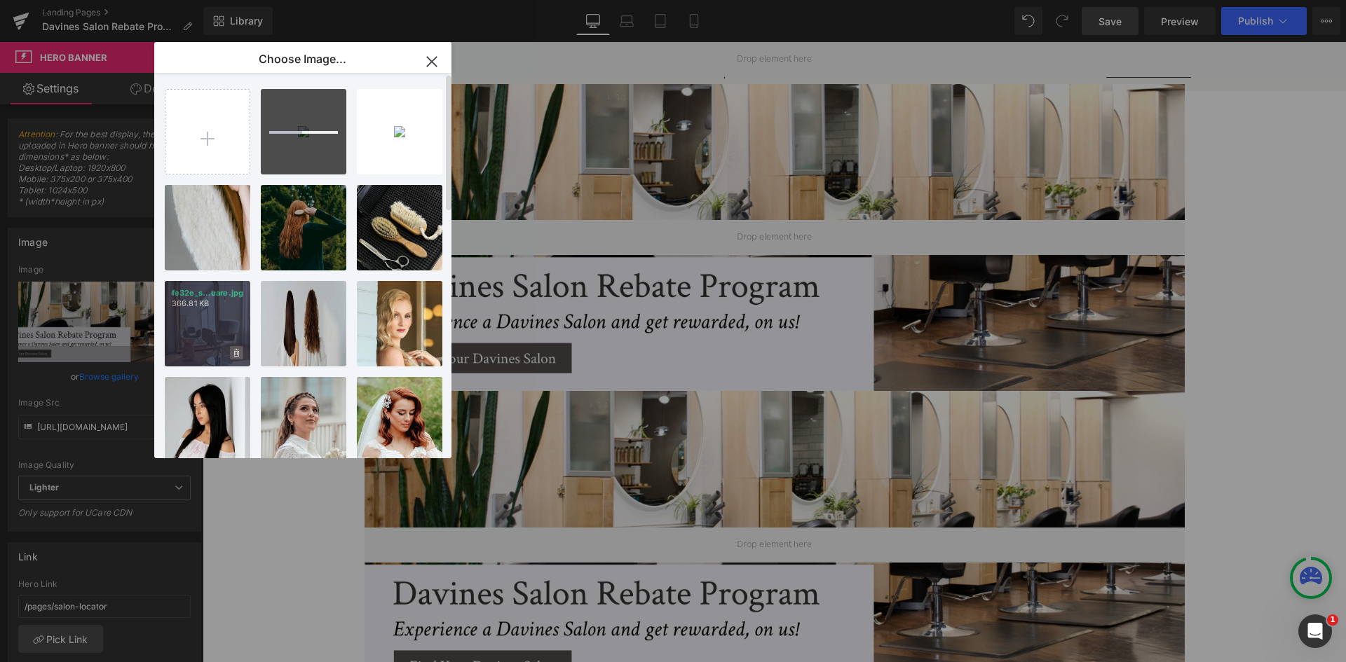
click at [236, 354] on icon at bounding box center [236, 353] width 5 height 9
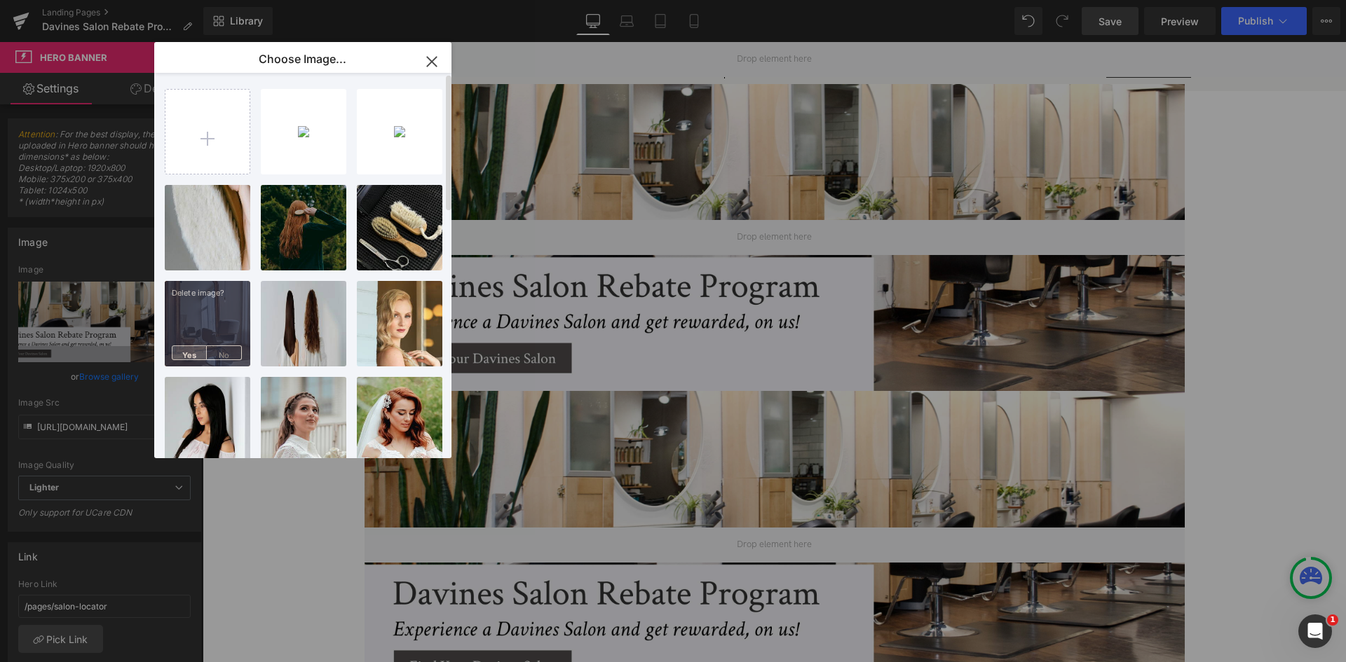
click at [189, 355] on span "Yes" at bounding box center [189, 353] width 35 height 15
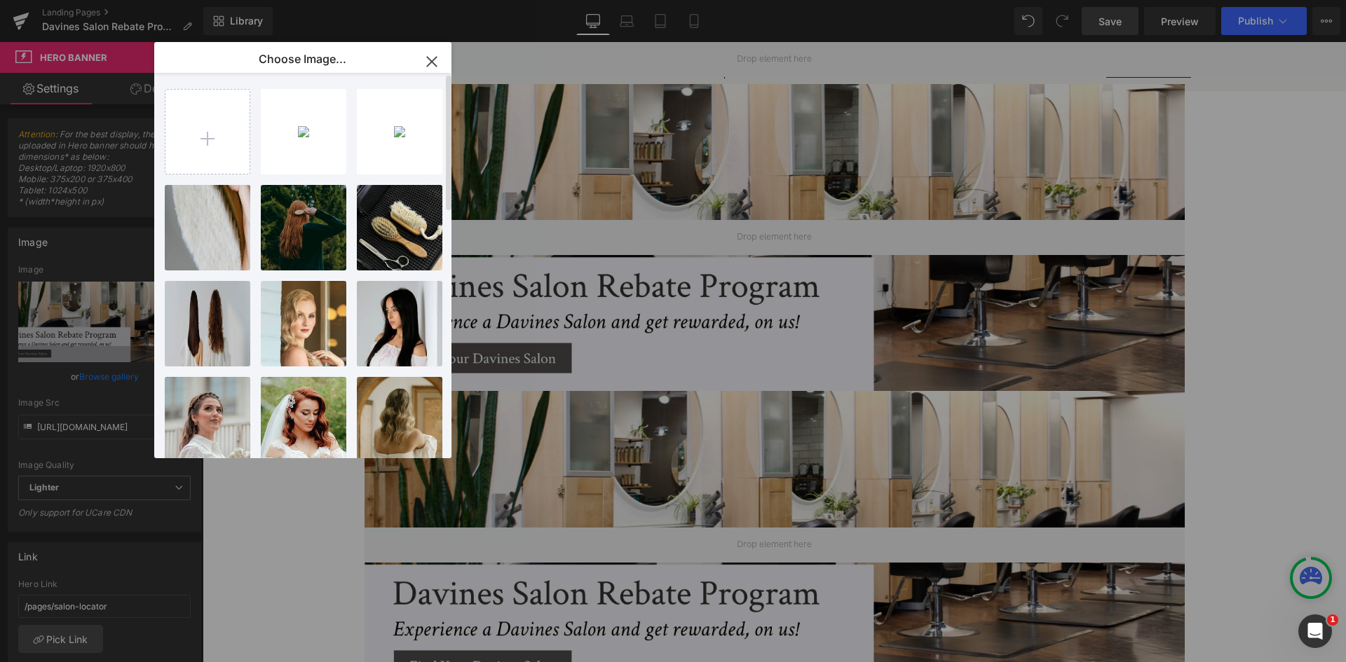
click at [92, 0] on div "You are previewing how the will restyle your page. You can not edit Elements in…" at bounding box center [673, 0] width 1346 height 0
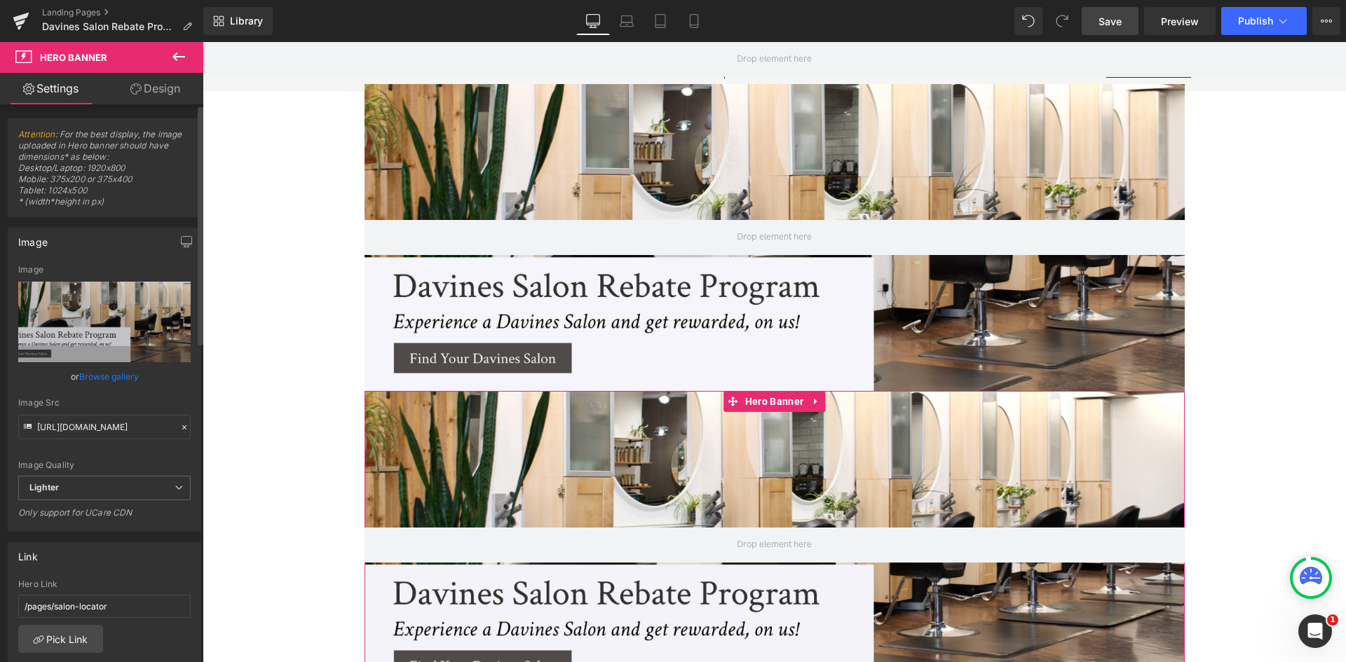
click at [95, 379] on link "Browse gallery" at bounding box center [109, 377] width 60 height 25
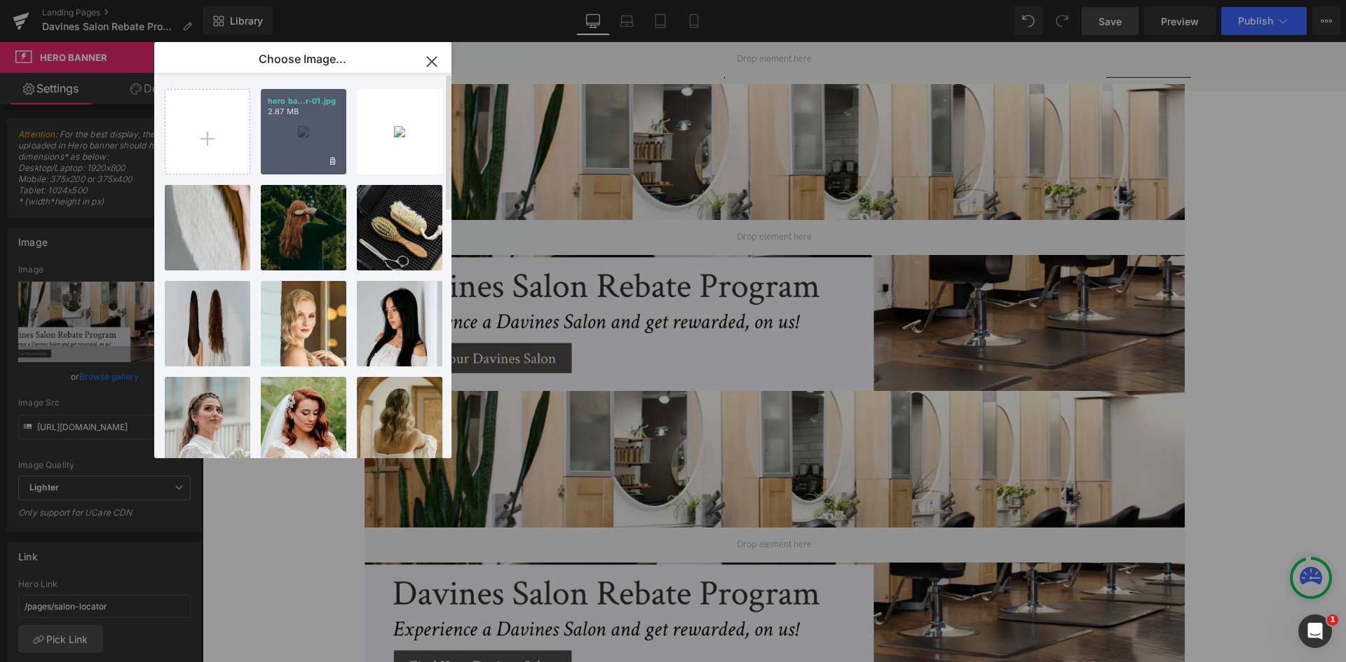
click at [285, 142] on div "hero ba...r-01.jpg 2.87 MB" at bounding box center [304, 132] width 86 height 86
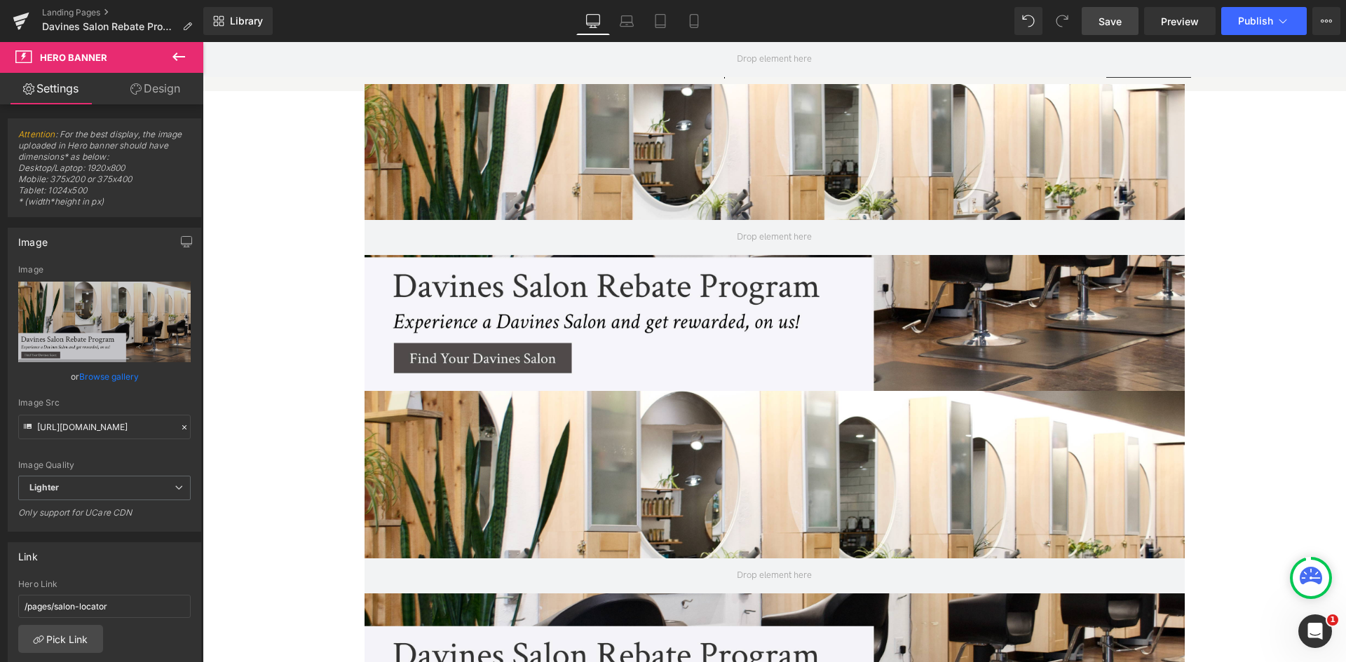
drag, startPoint x: 1101, startPoint y: 15, endPoint x: 813, endPoint y: 17, distance: 288.1
click at [1101, 15] on span "Save" at bounding box center [1109, 21] width 23 height 15
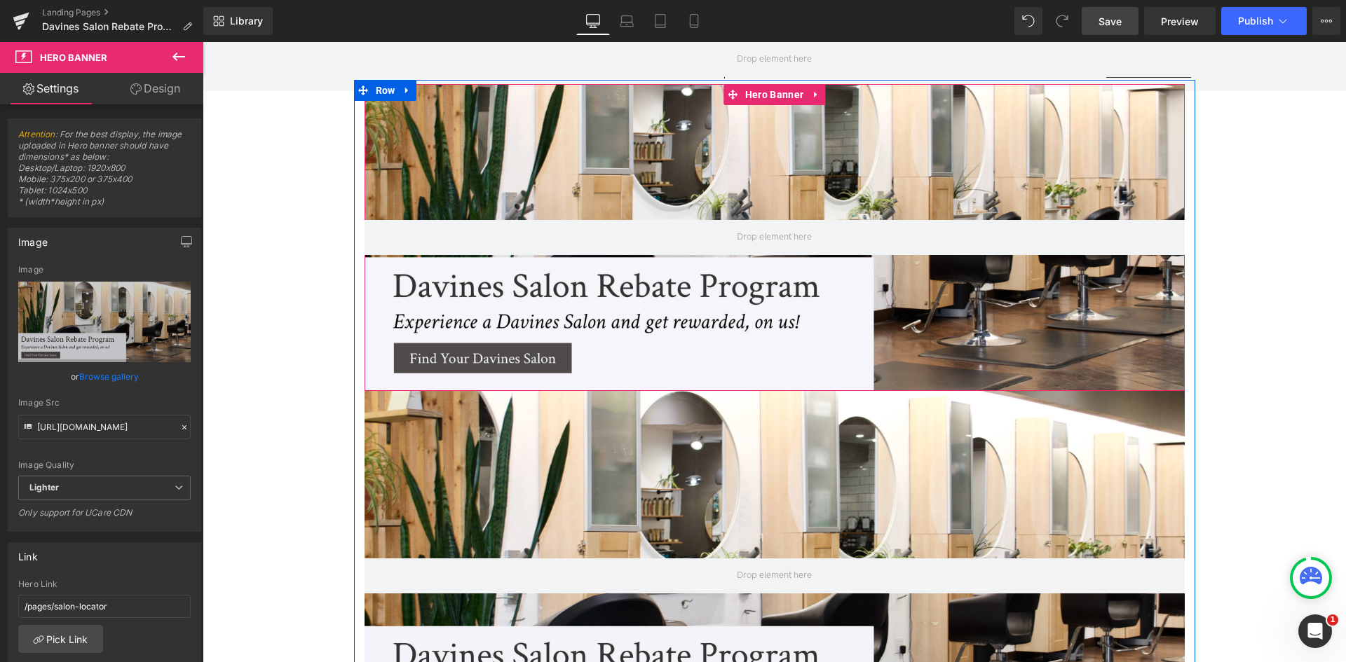
click at [505, 188] on div at bounding box center [775, 237] width 820 height 307
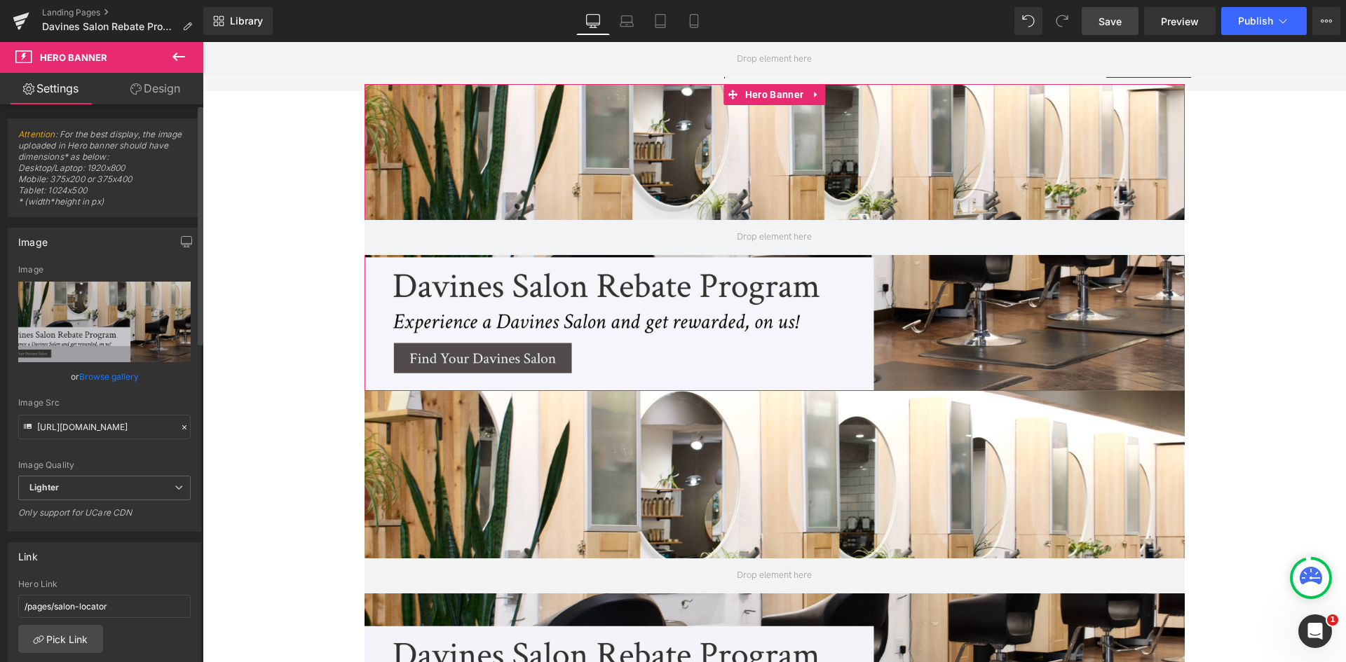
click at [107, 368] on link "Browse gallery" at bounding box center [109, 377] width 60 height 25
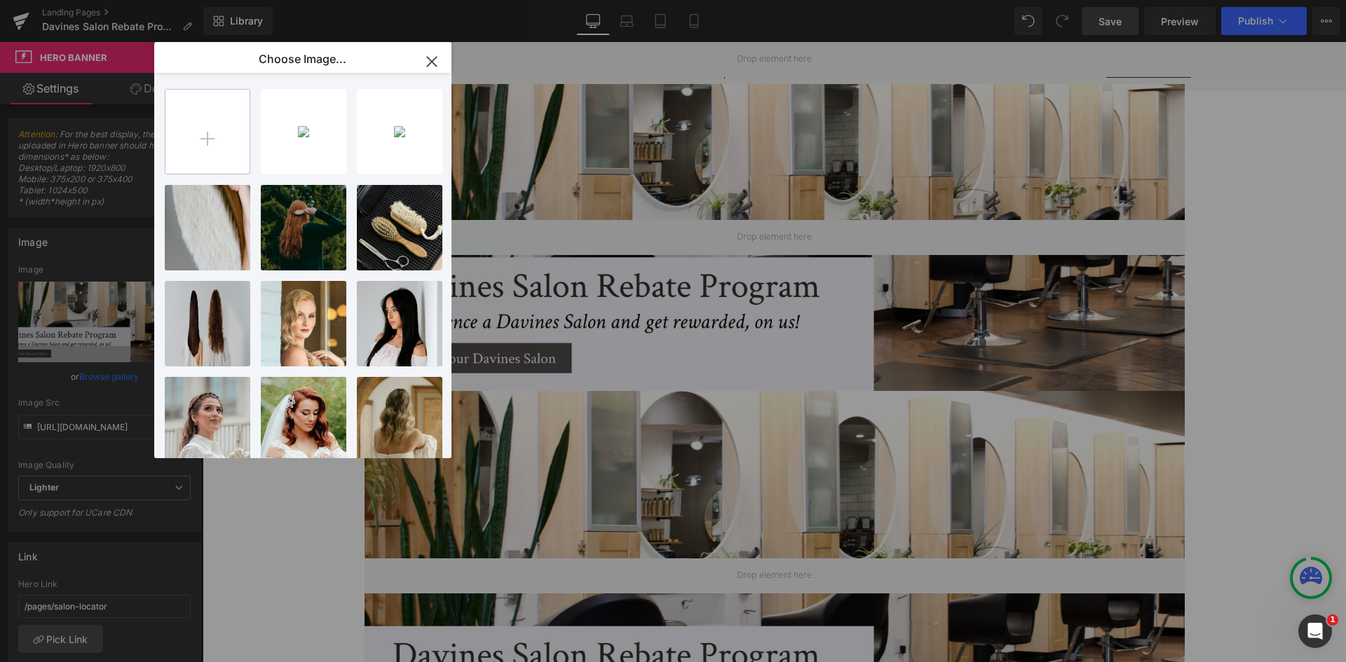
click at [225, 144] on input "file" at bounding box center [207, 132] width 84 height 84
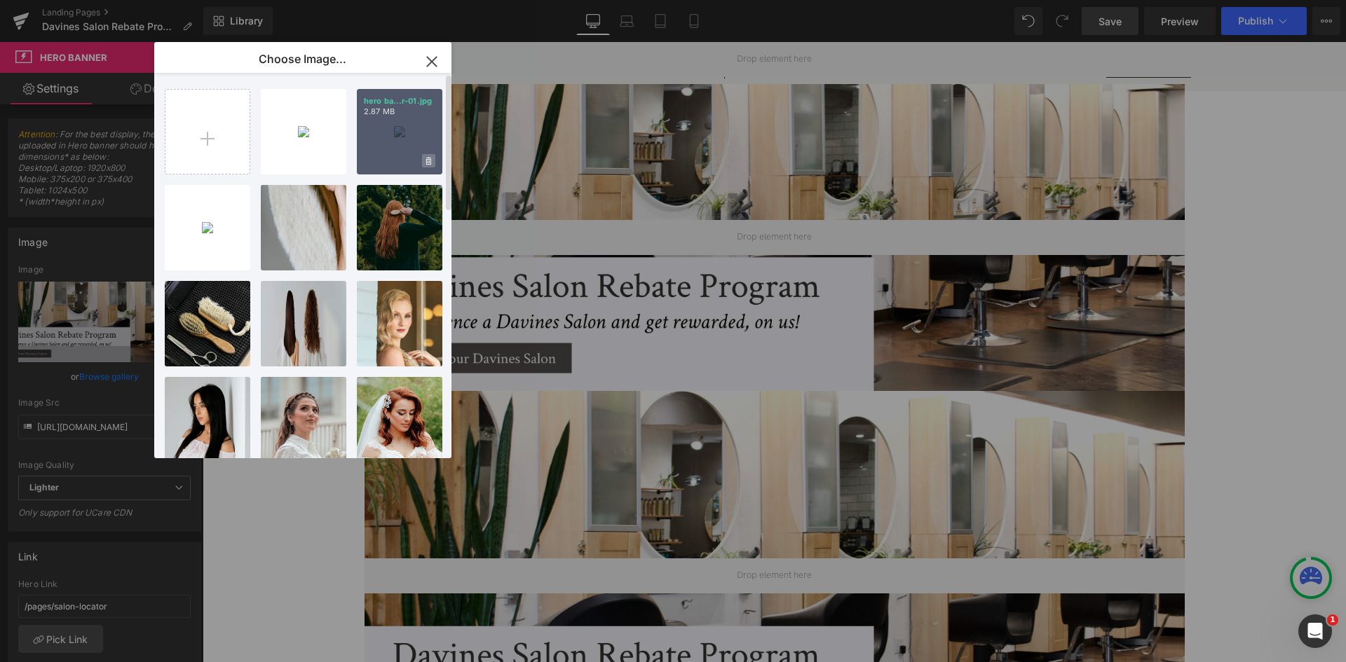
click at [428, 161] on icon at bounding box center [428, 161] width 5 height 9
click at [378, 160] on span "Yes" at bounding box center [381, 161] width 35 height 15
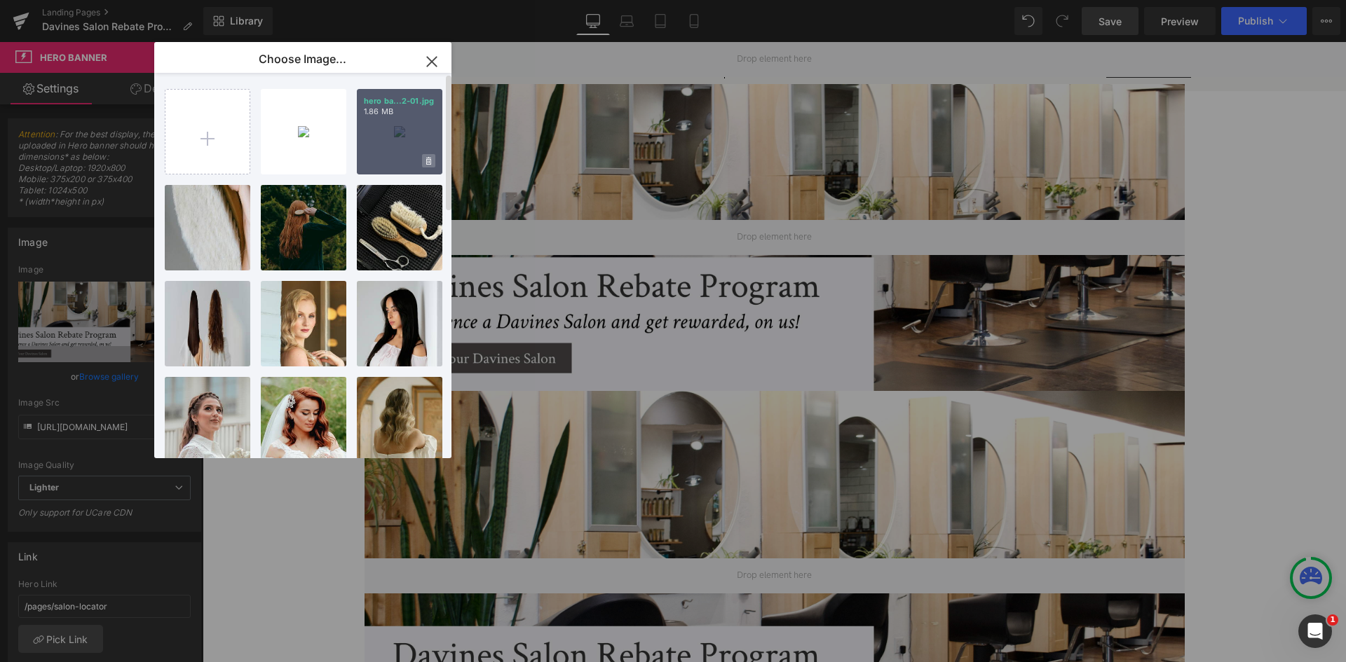
click at [426, 158] on icon at bounding box center [428, 161] width 5 height 8
click at [374, 161] on span "Yes" at bounding box center [381, 161] width 35 height 15
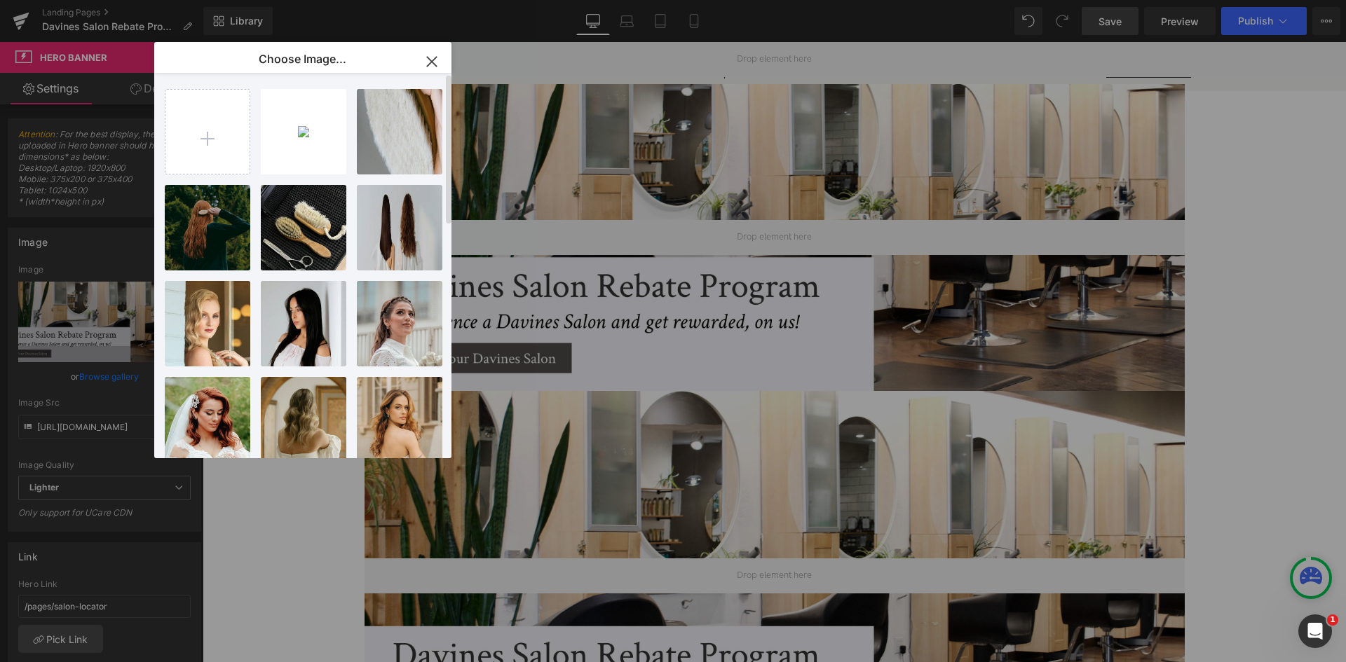
click at [100, 0] on div "You are previewing how the will restyle your page. You can not edit Elements in…" at bounding box center [673, 0] width 1346 height 0
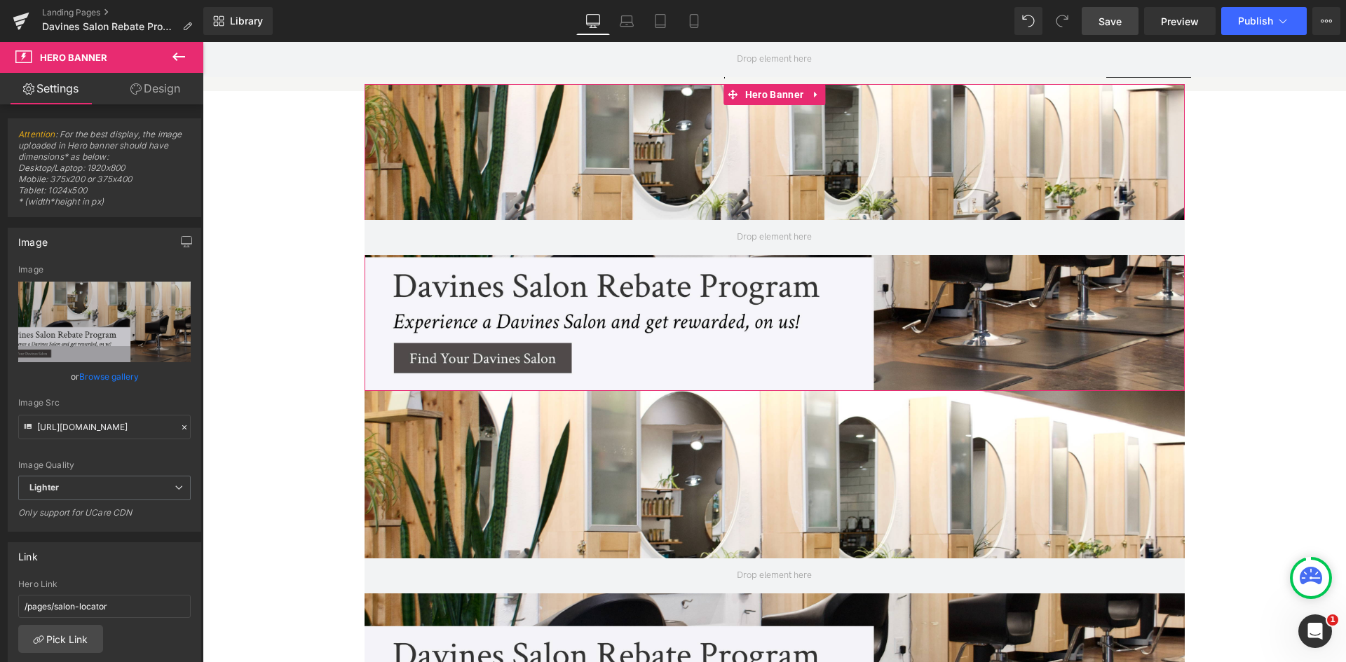
click at [100, 378] on link "Browse gallery" at bounding box center [109, 377] width 60 height 25
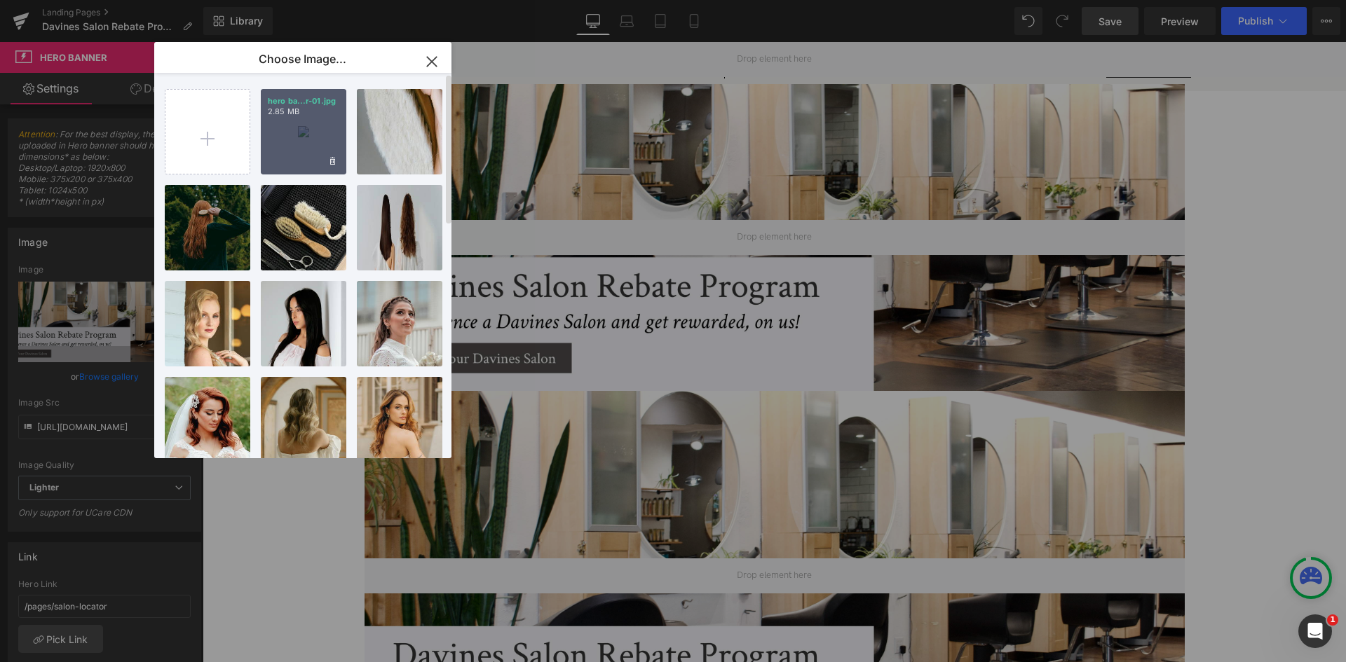
click at [269, 154] on div "hero ba...r-01.jpg 2.85 MB" at bounding box center [304, 132] width 86 height 86
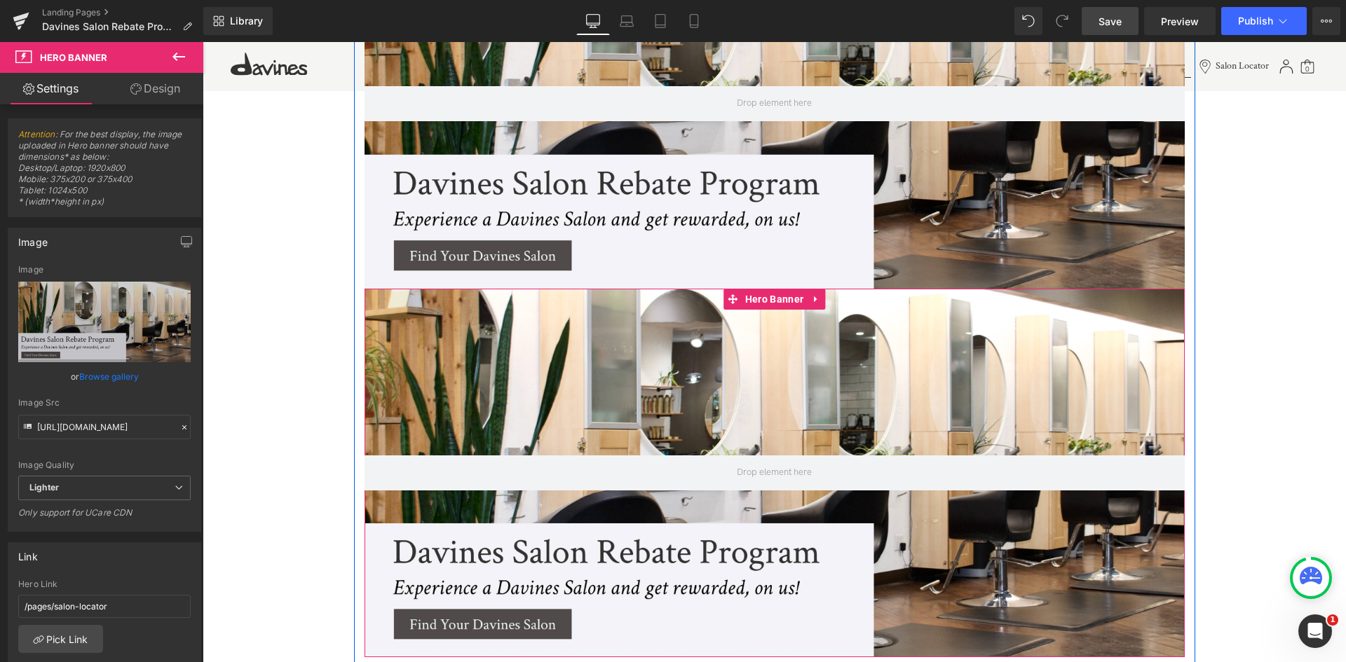
scroll to position [191, 0]
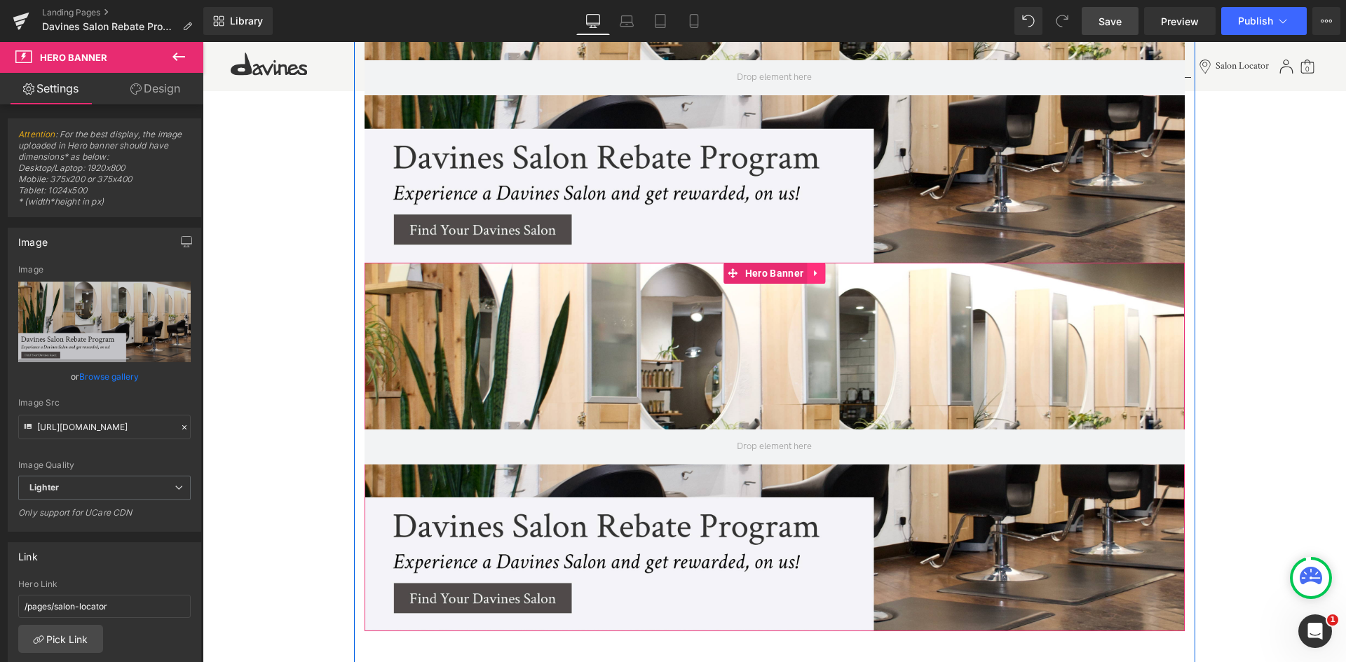
click at [815, 273] on icon at bounding box center [816, 273] width 10 height 11
click at [816, 273] on link at bounding box center [825, 273] width 18 height 21
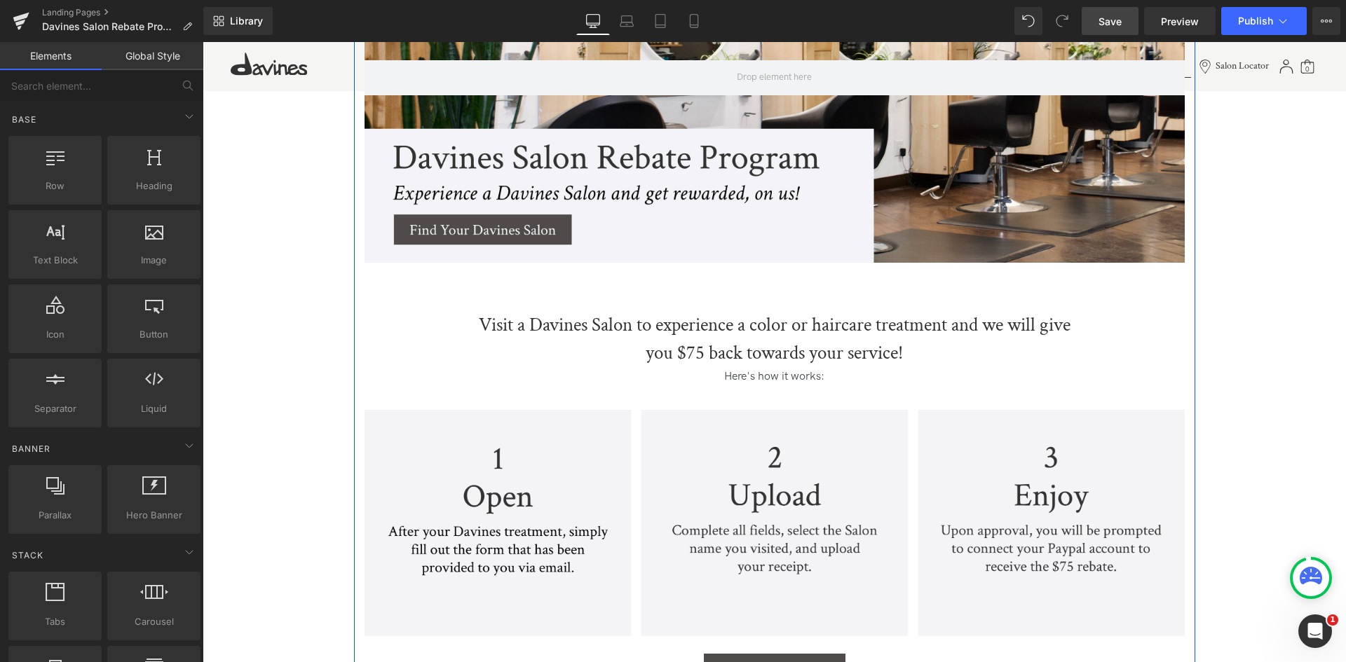
scroll to position [0, 0]
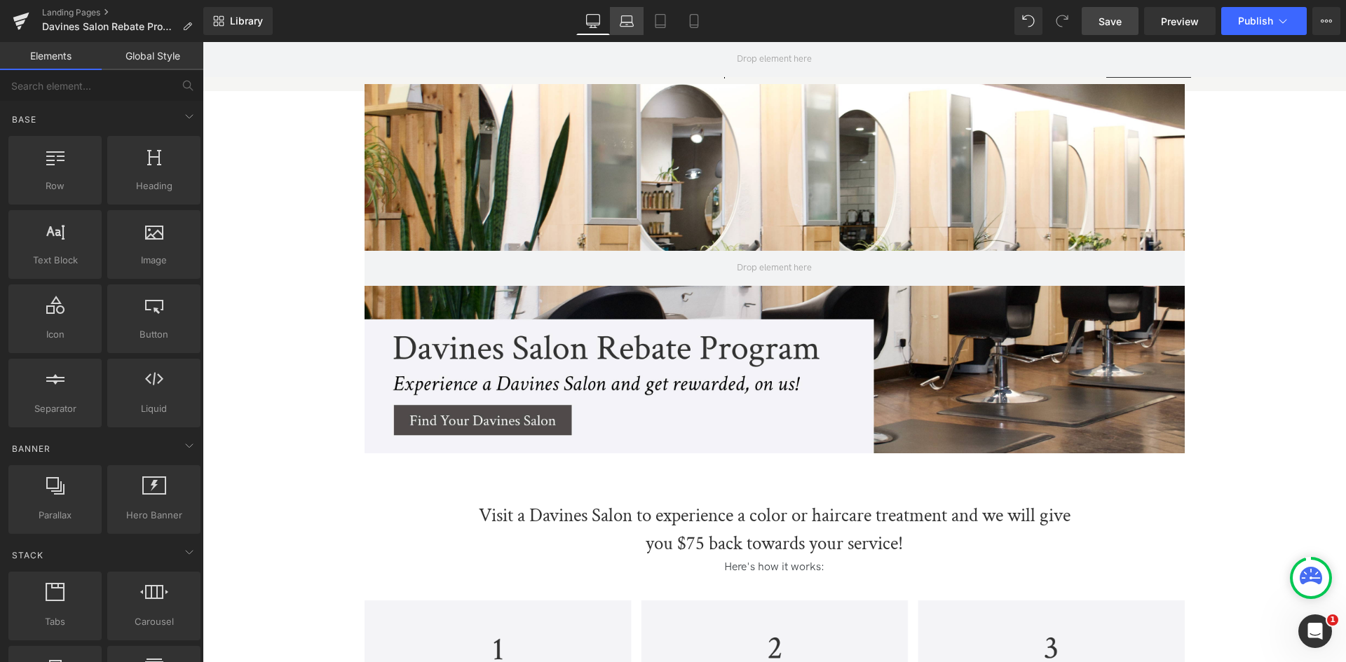
click at [627, 15] on icon at bounding box center [627, 21] width 14 height 14
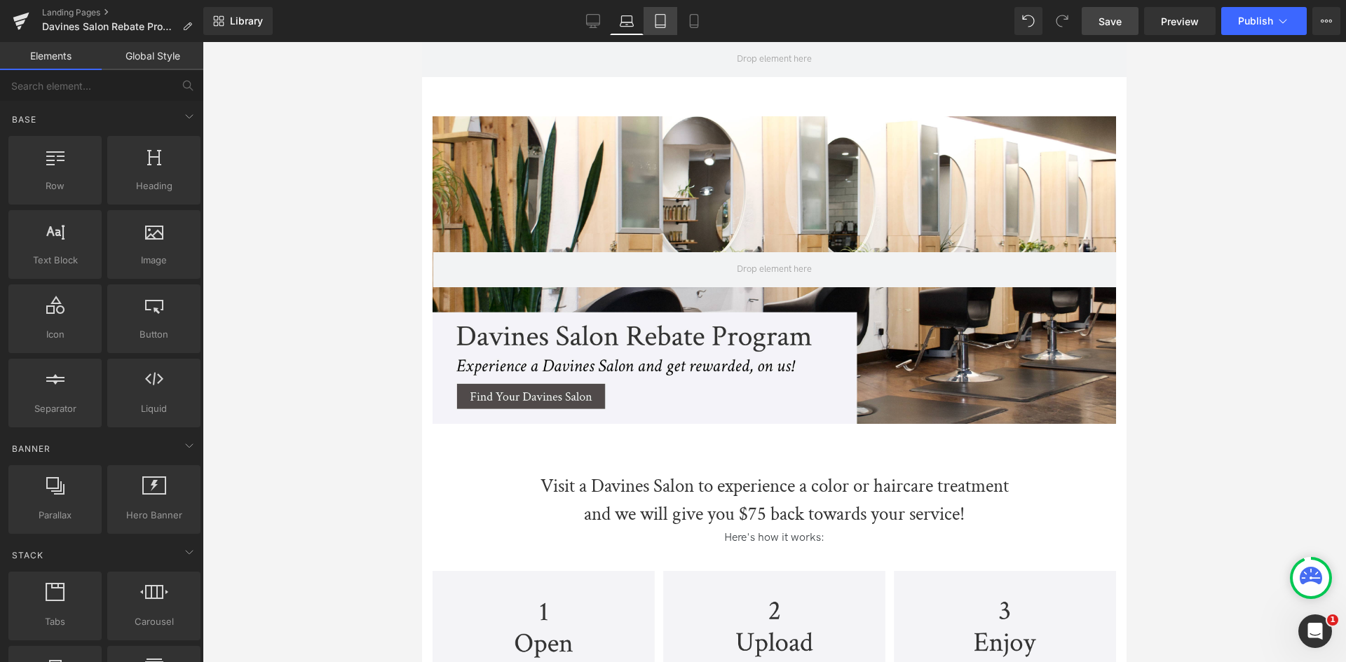
click at [652, 21] on link "Tablet" at bounding box center [661, 21] width 34 height 28
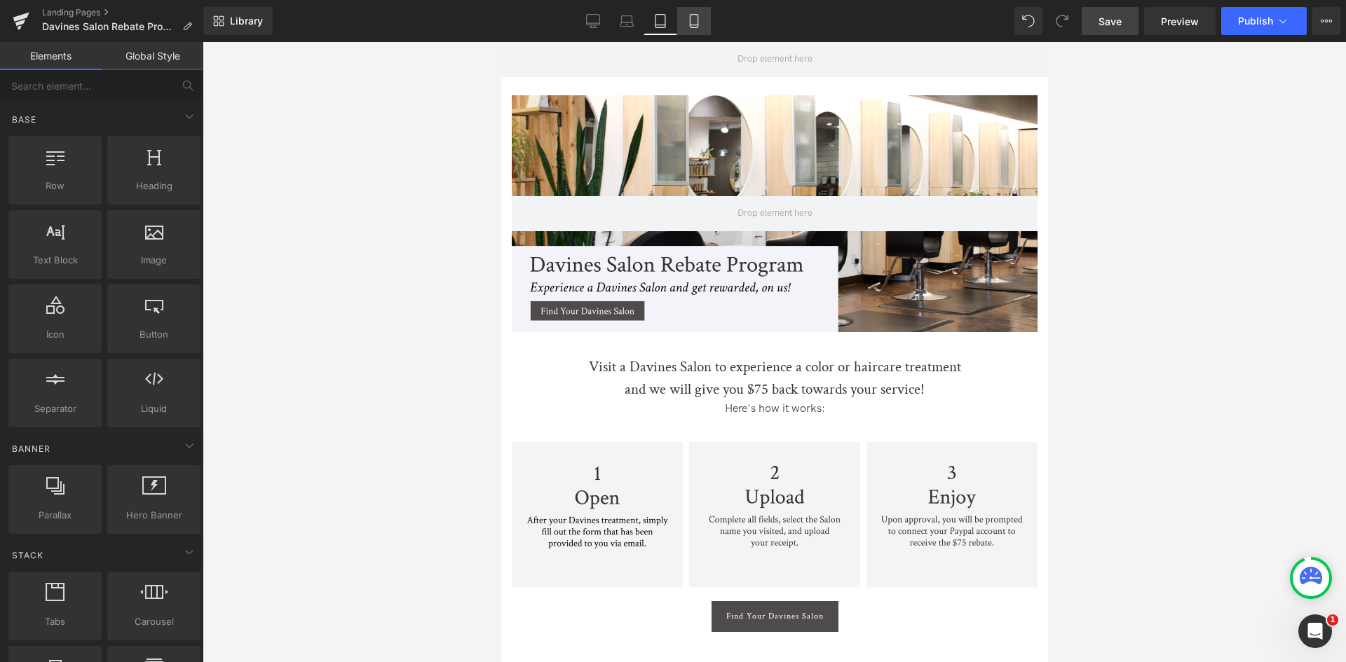
click at [697, 19] on icon at bounding box center [694, 21] width 14 height 14
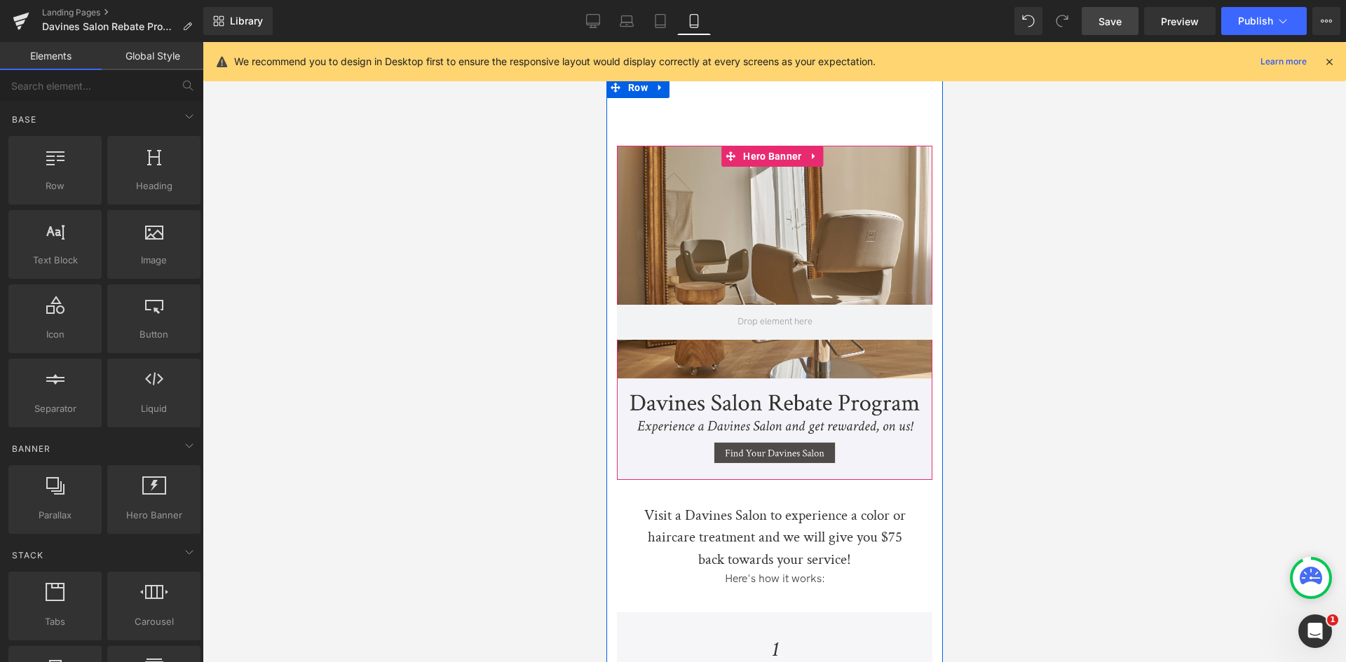
click at [683, 243] on div at bounding box center [773, 313] width 315 height 334
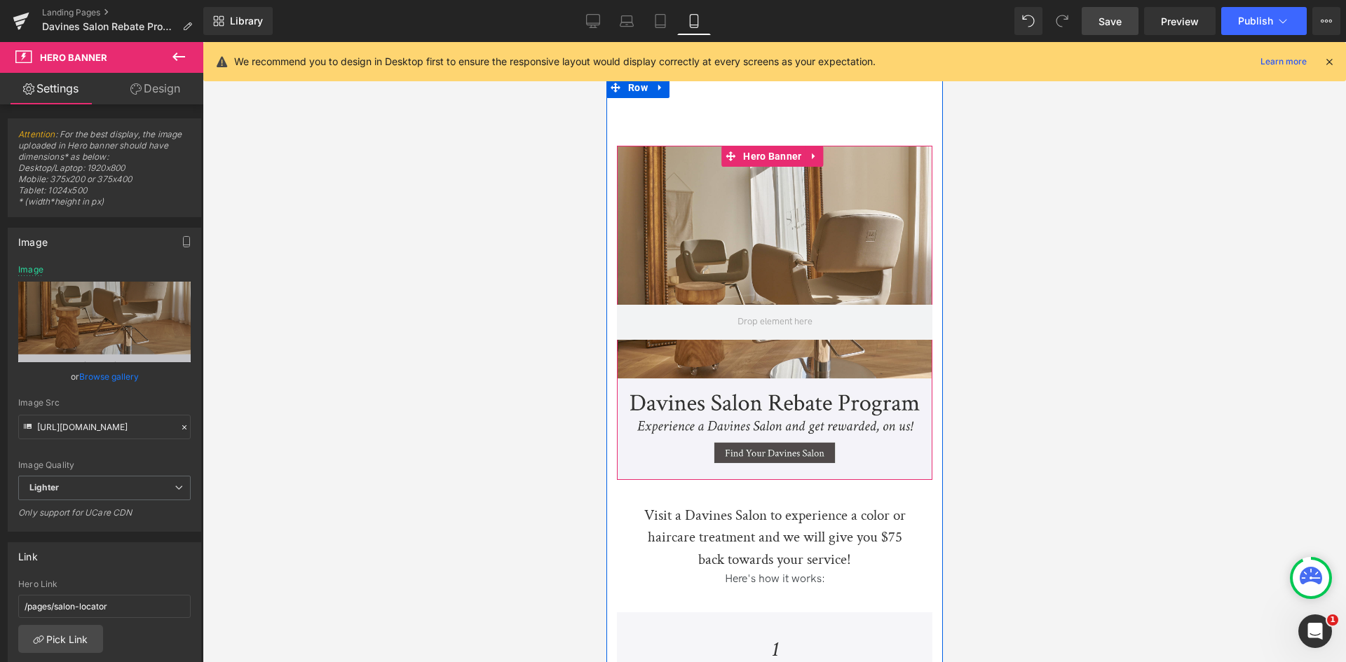
click at [709, 243] on div at bounding box center [773, 313] width 315 height 334
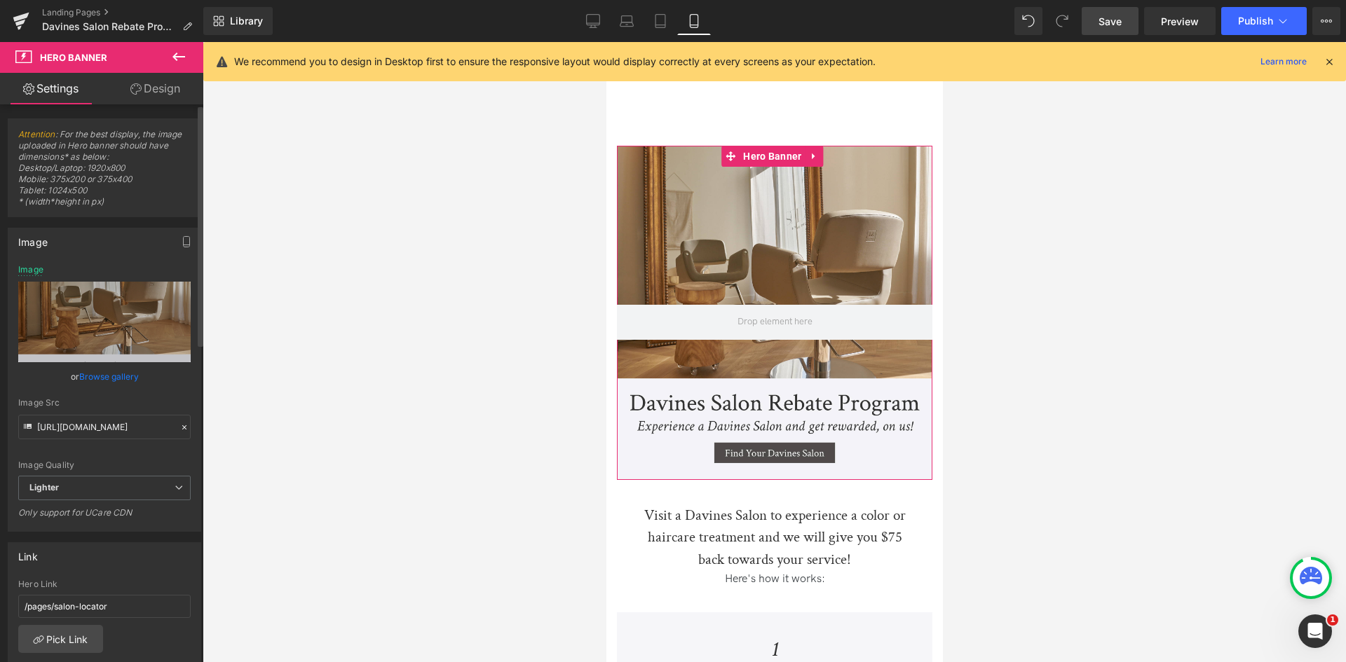
click at [121, 377] on link "Browse gallery" at bounding box center [109, 377] width 60 height 25
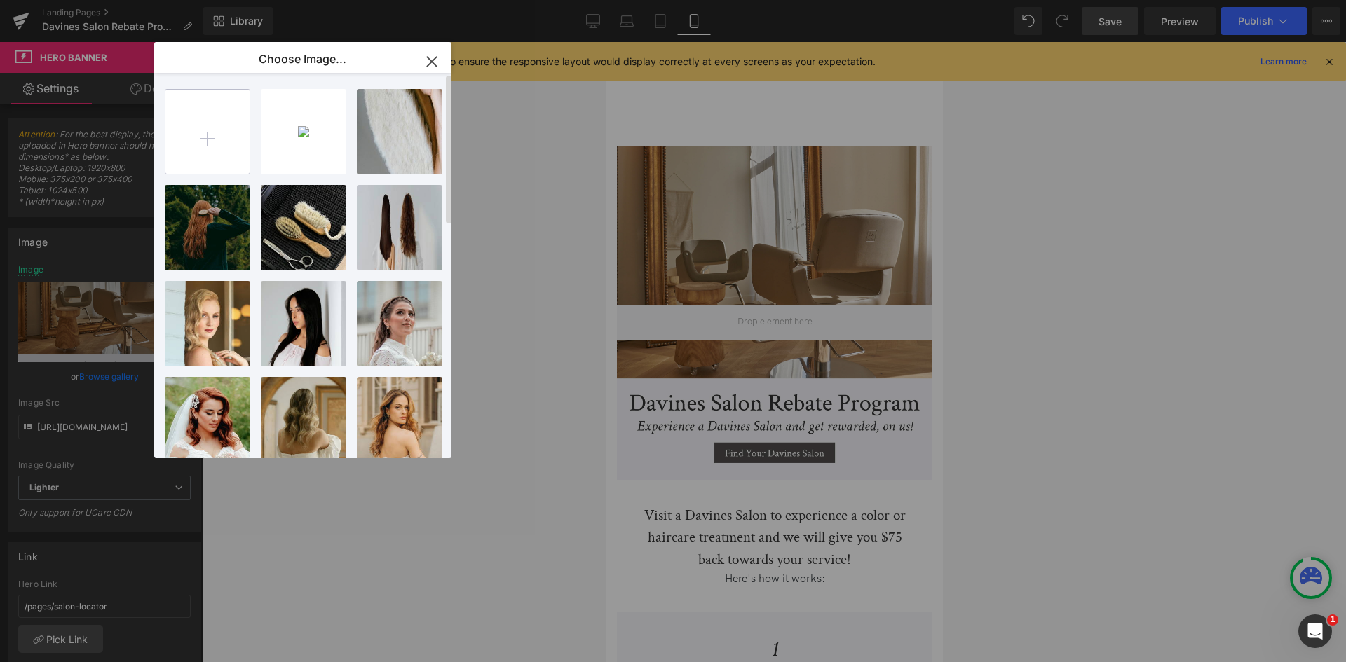
click at [203, 137] on input "file" at bounding box center [207, 132] width 84 height 84
click at [196, 144] on input "file" at bounding box center [207, 132] width 84 height 84
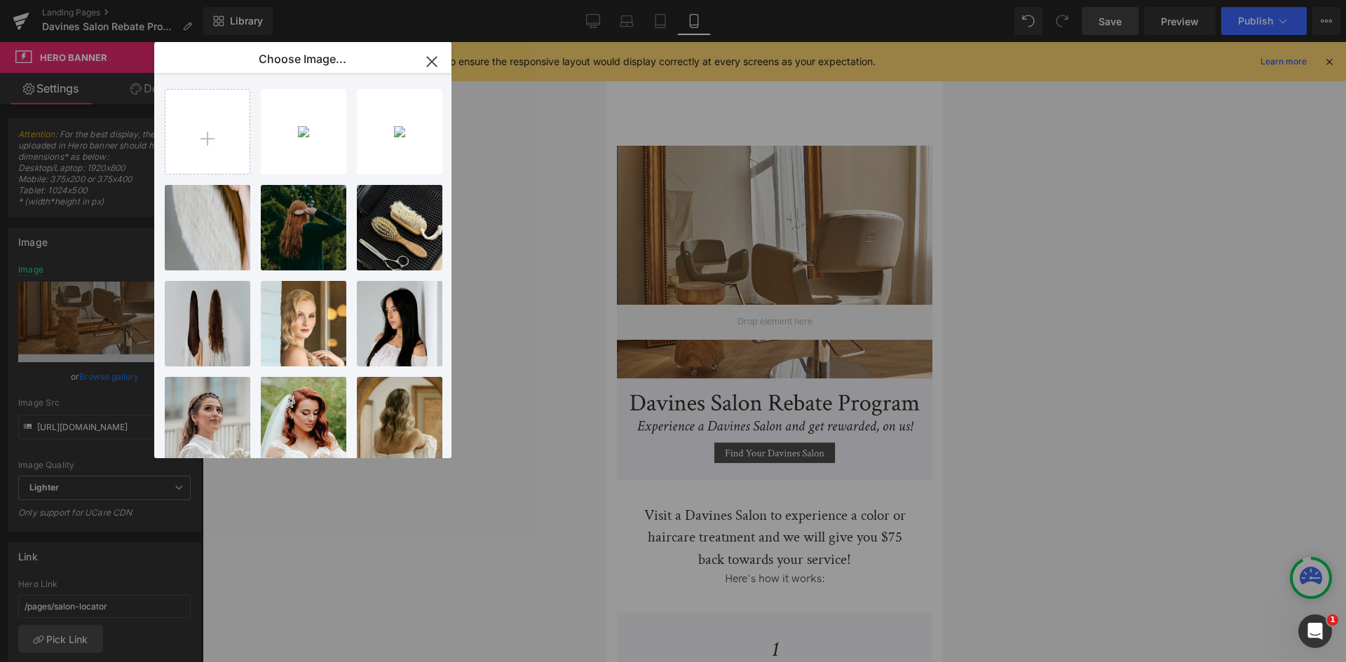
click at [524, 0] on div "You are previewing how the will restyle your page. You can not edit Elements in…" at bounding box center [673, 0] width 1346 height 0
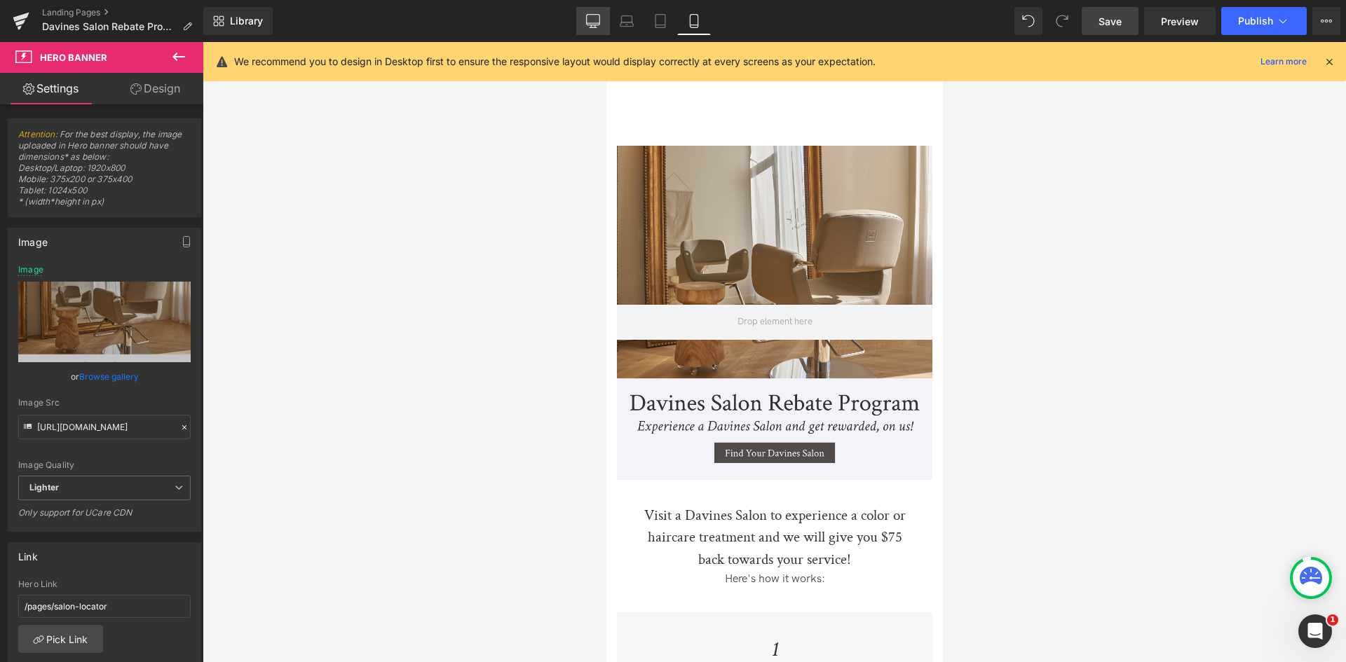
click at [598, 15] on icon at bounding box center [593, 20] width 13 height 11
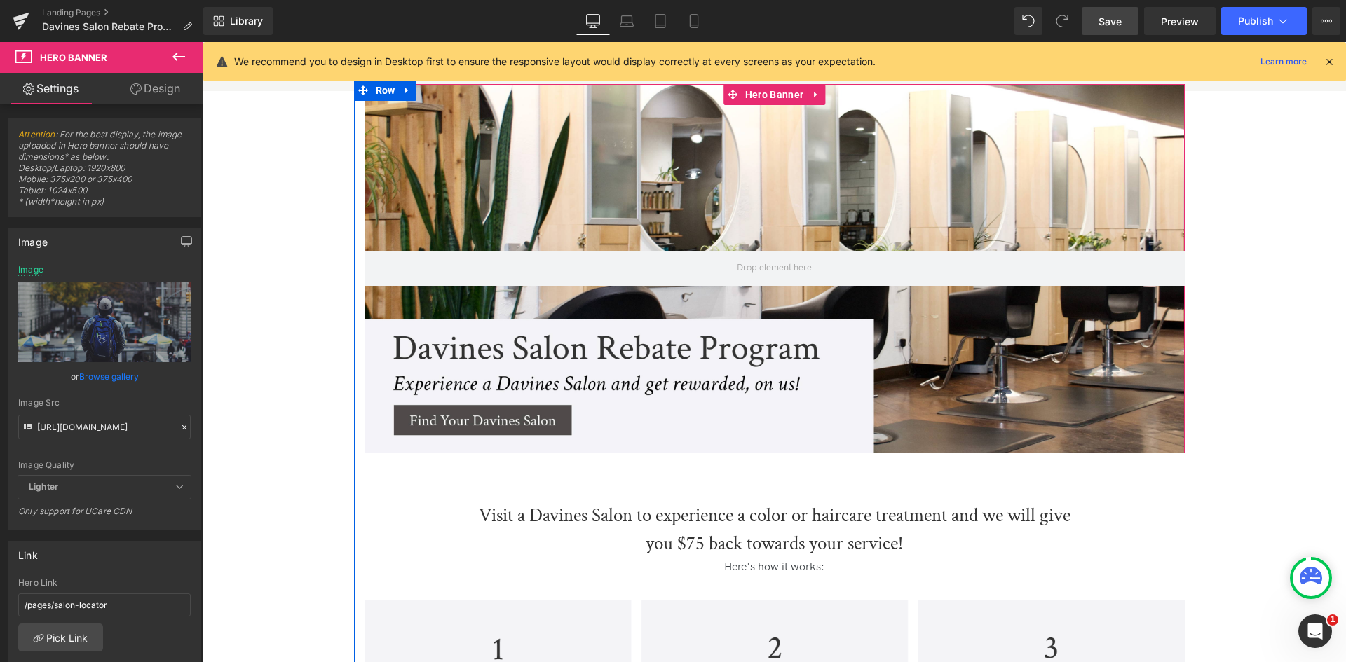
click at [617, 178] on div at bounding box center [775, 268] width 820 height 369
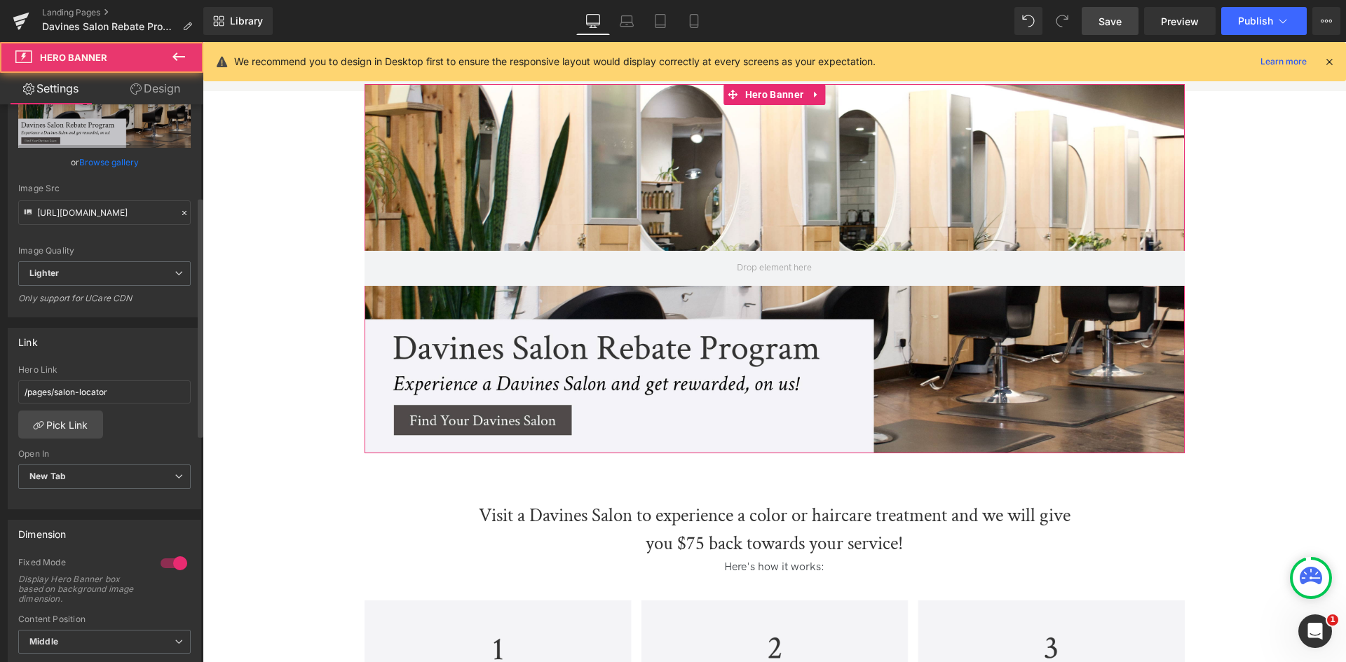
scroll to position [215, 0]
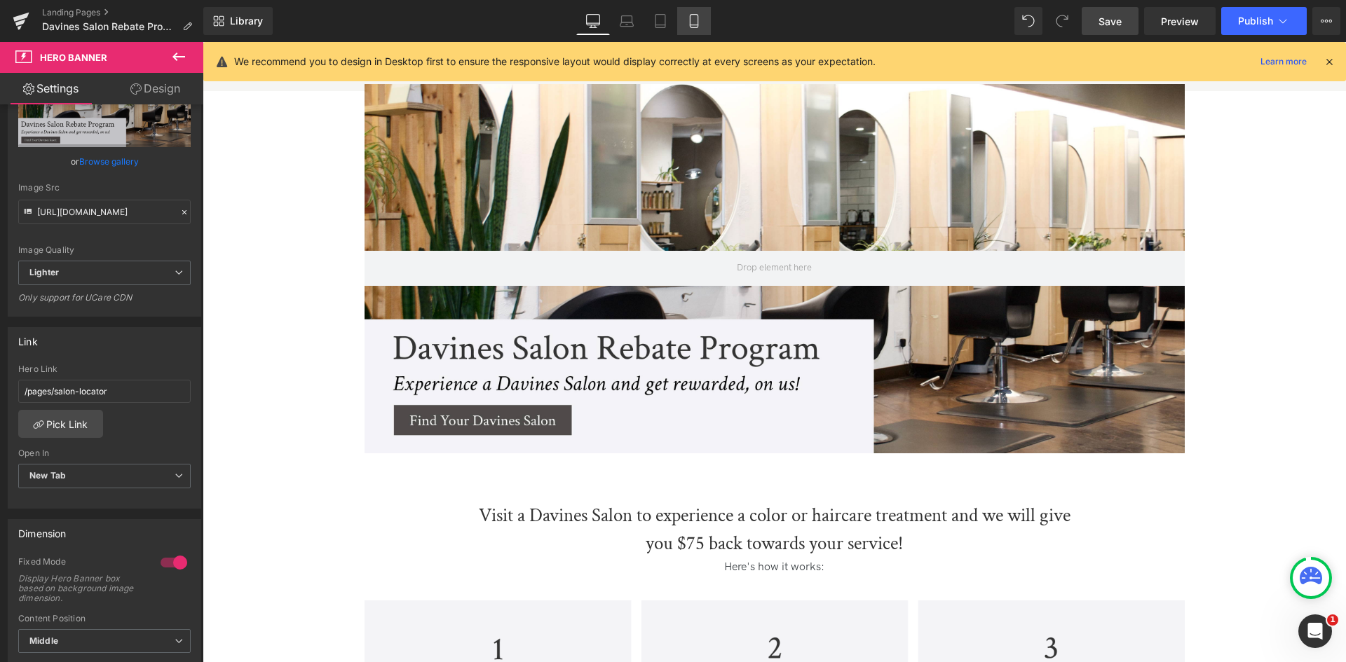
click at [690, 25] on icon at bounding box center [694, 21] width 8 height 13
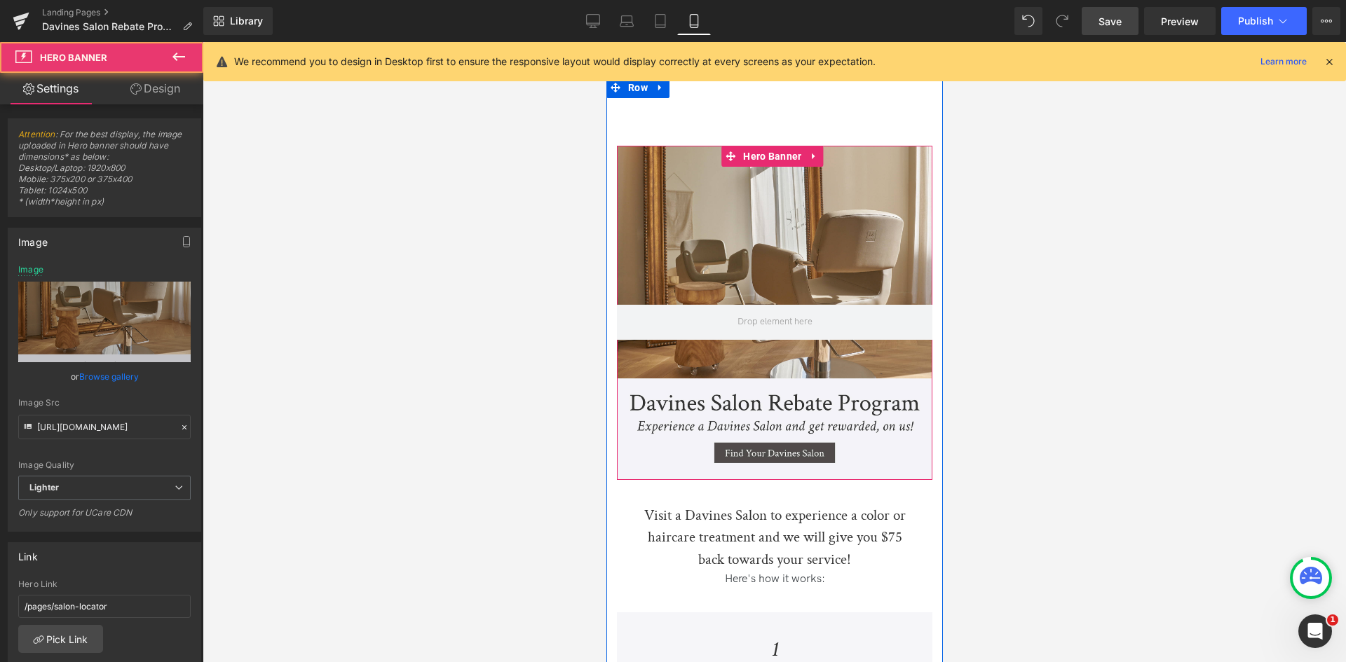
click at [705, 233] on div at bounding box center [773, 313] width 315 height 334
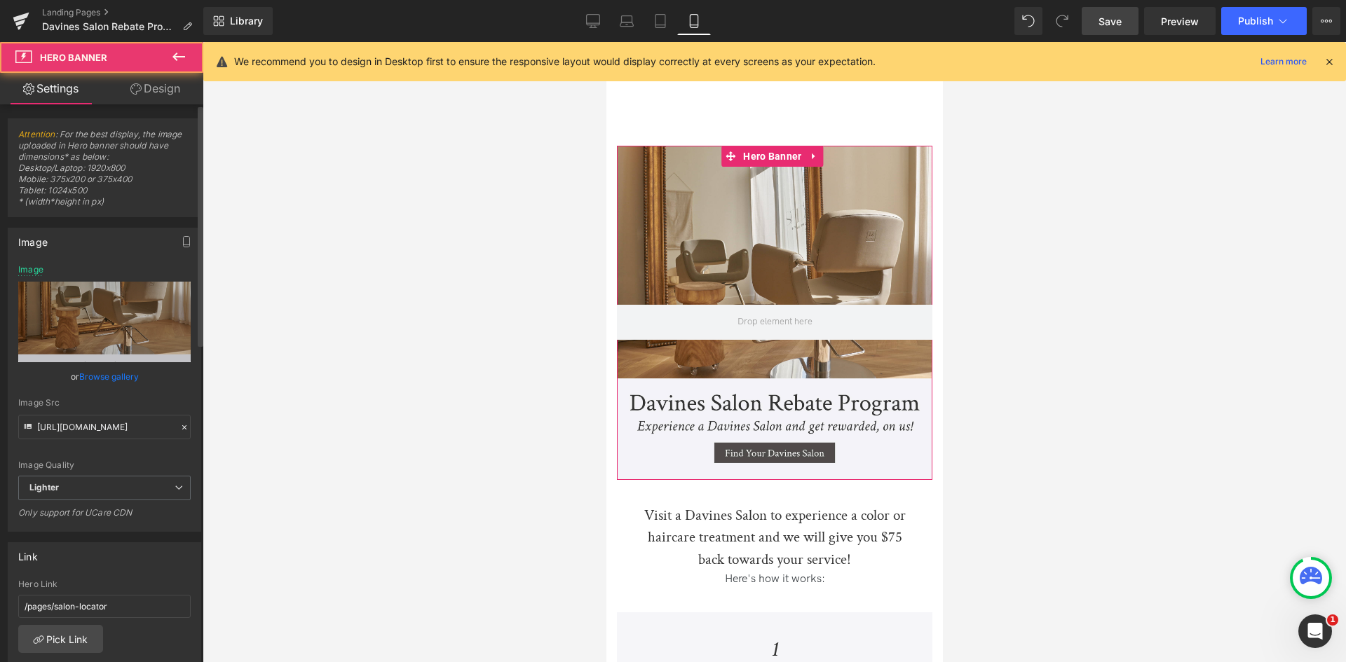
click at [97, 365] on link "Browse gallery" at bounding box center [109, 377] width 60 height 25
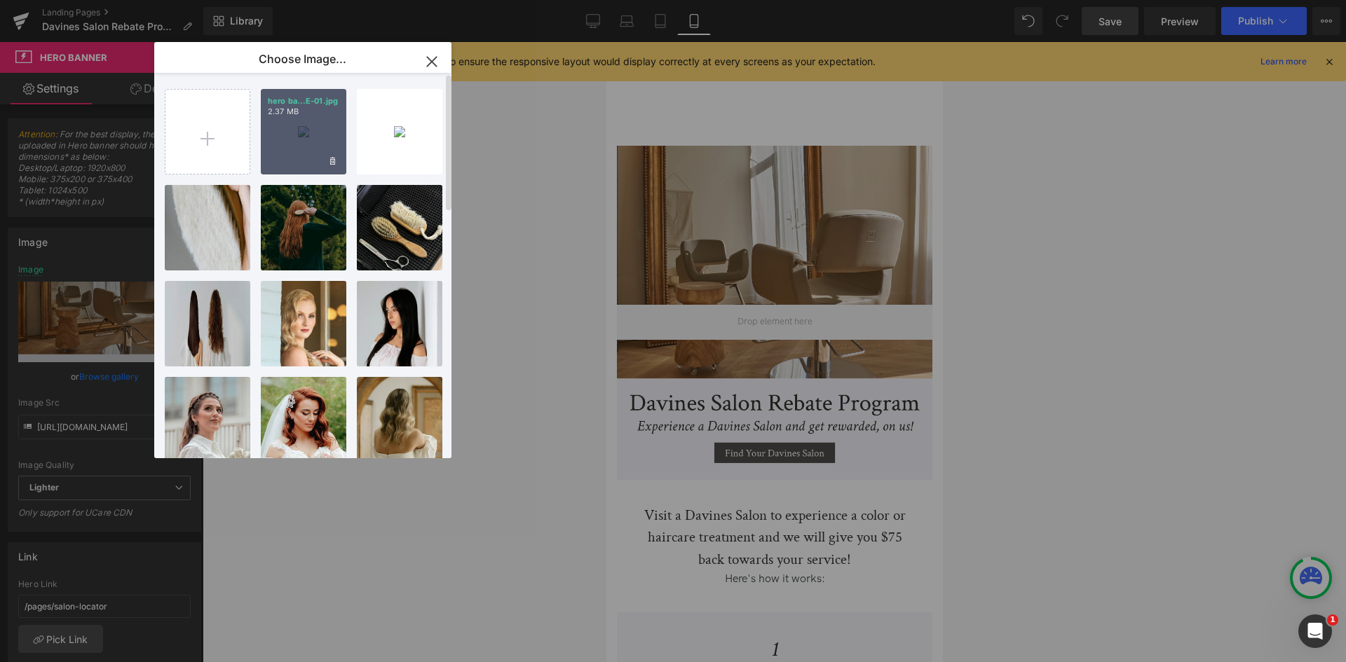
click at [0, 0] on div "hero ba...E-01.jpg 2.37 MB" at bounding box center [0, 0] width 0 height 0
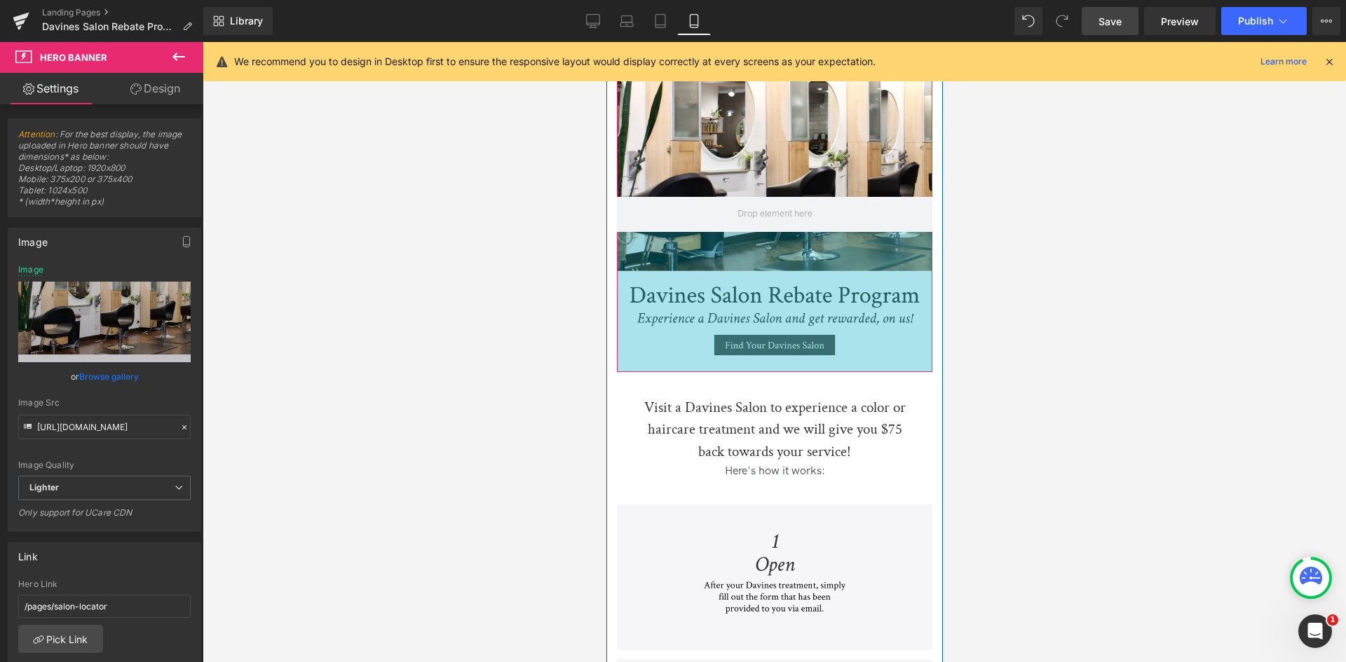
scroll to position [0, 0]
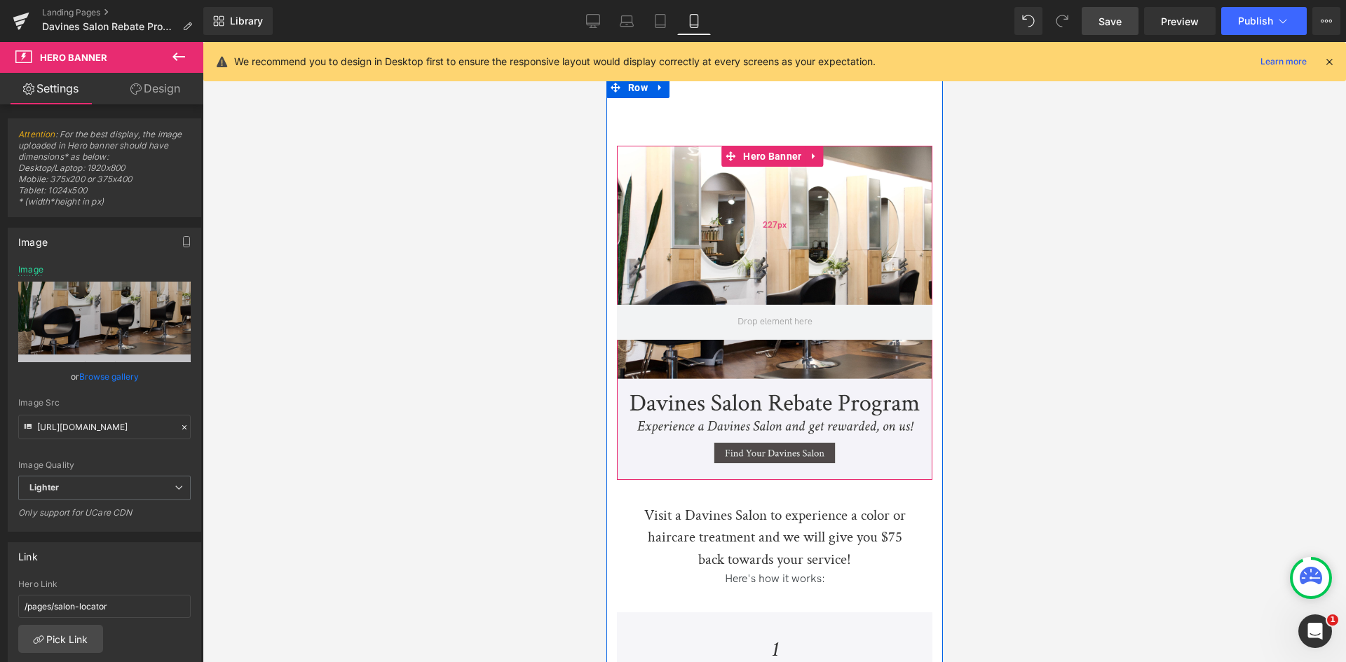
click at [655, 246] on div "227px" at bounding box center [773, 225] width 315 height 159
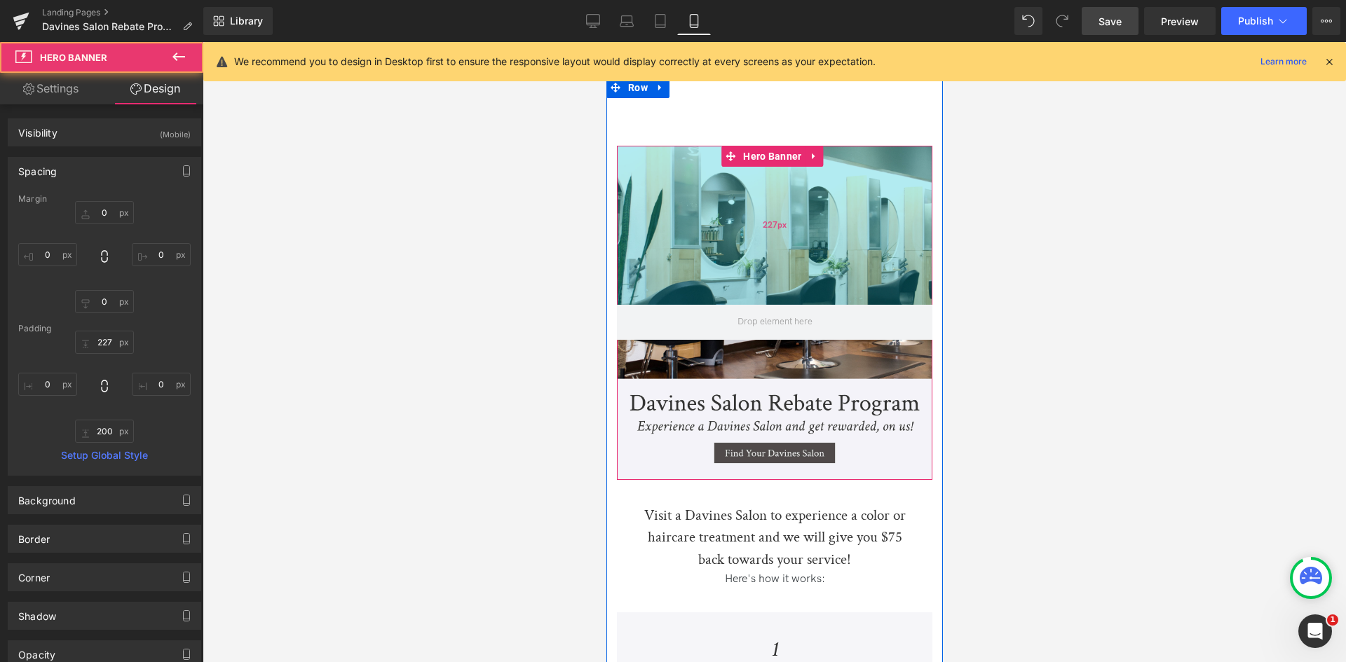
click at [706, 258] on div "227px" at bounding box center [773, 225] width 315 height 159
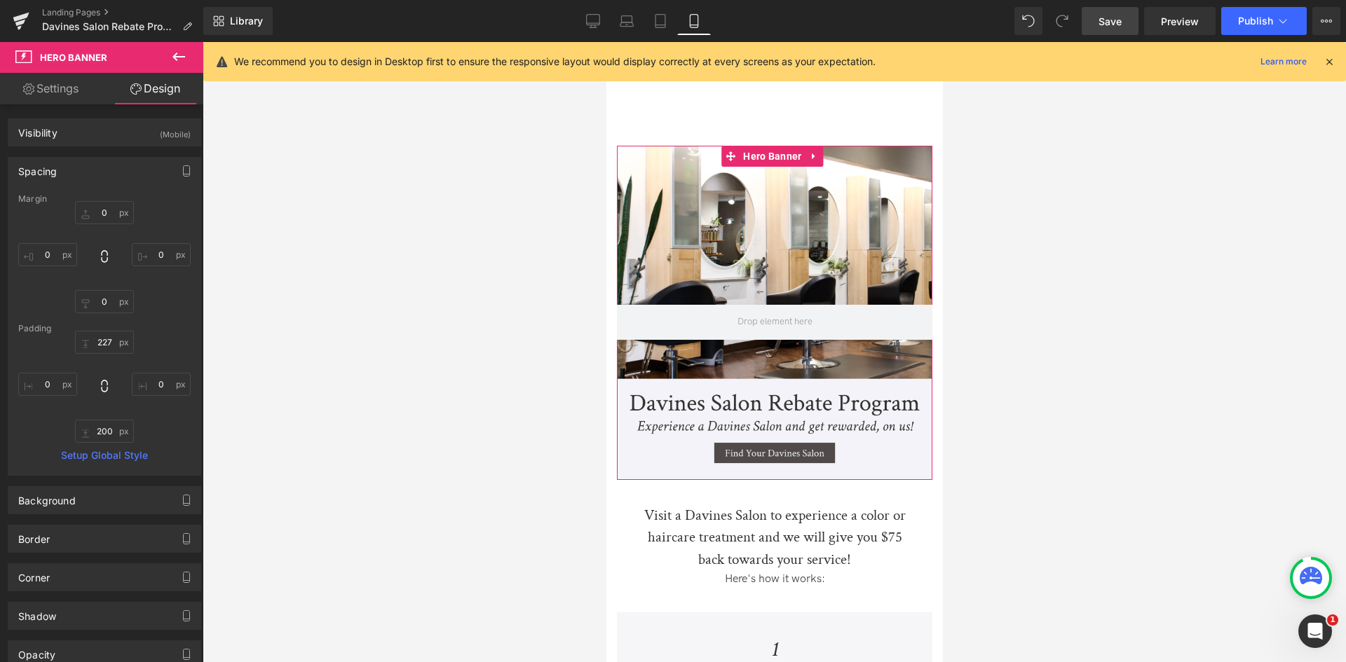
click at [50, 81] on link "Settings" at bounding box center [51, 89] width 102 height 32
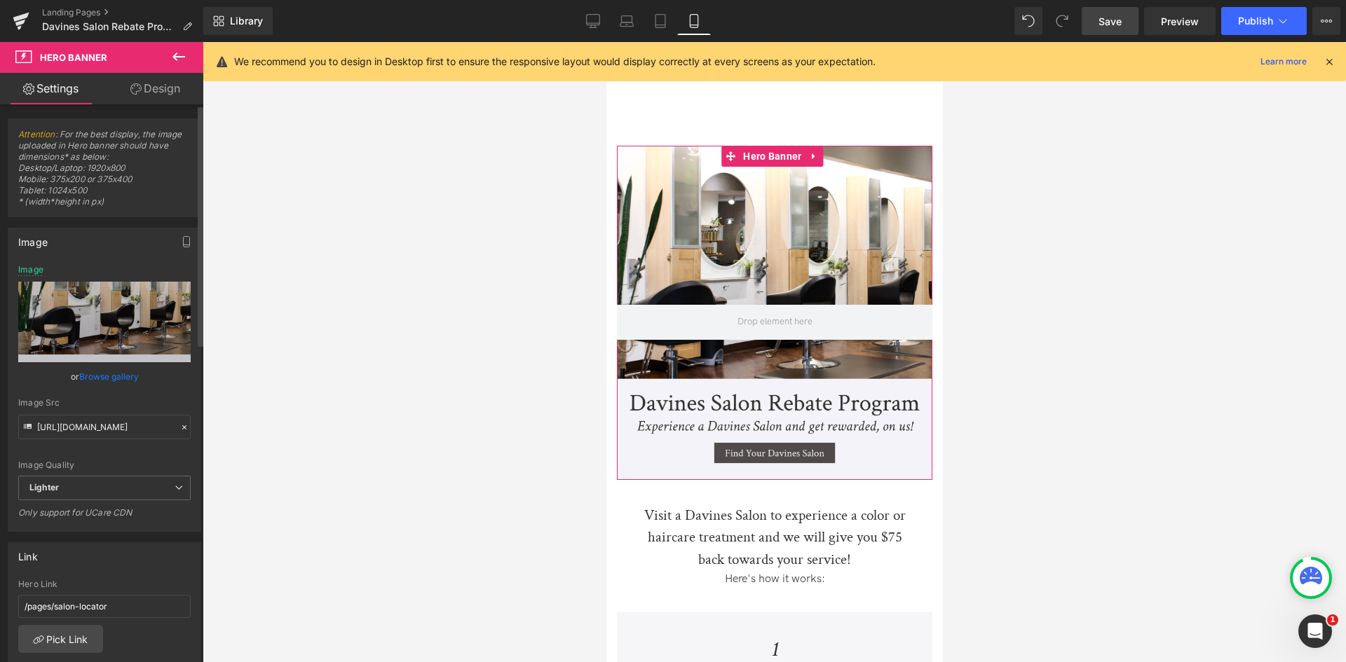
click at [97, 383] on link "Browse gallery" at bounding box center [109, 377] width 60 height 25
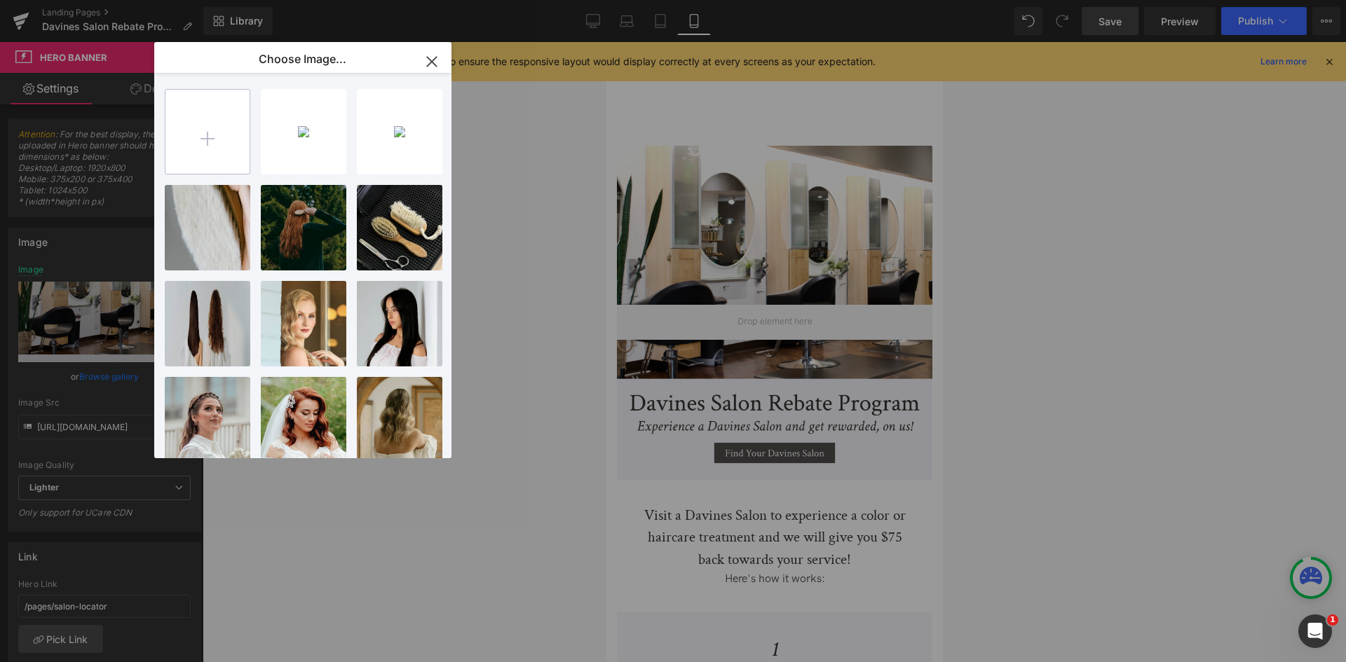
click at [229, 103] on input "file" at bounding box center [207, 132] width 84 height 84
type input "C:\fakepath\hero banner MOBILE-01.jpg"
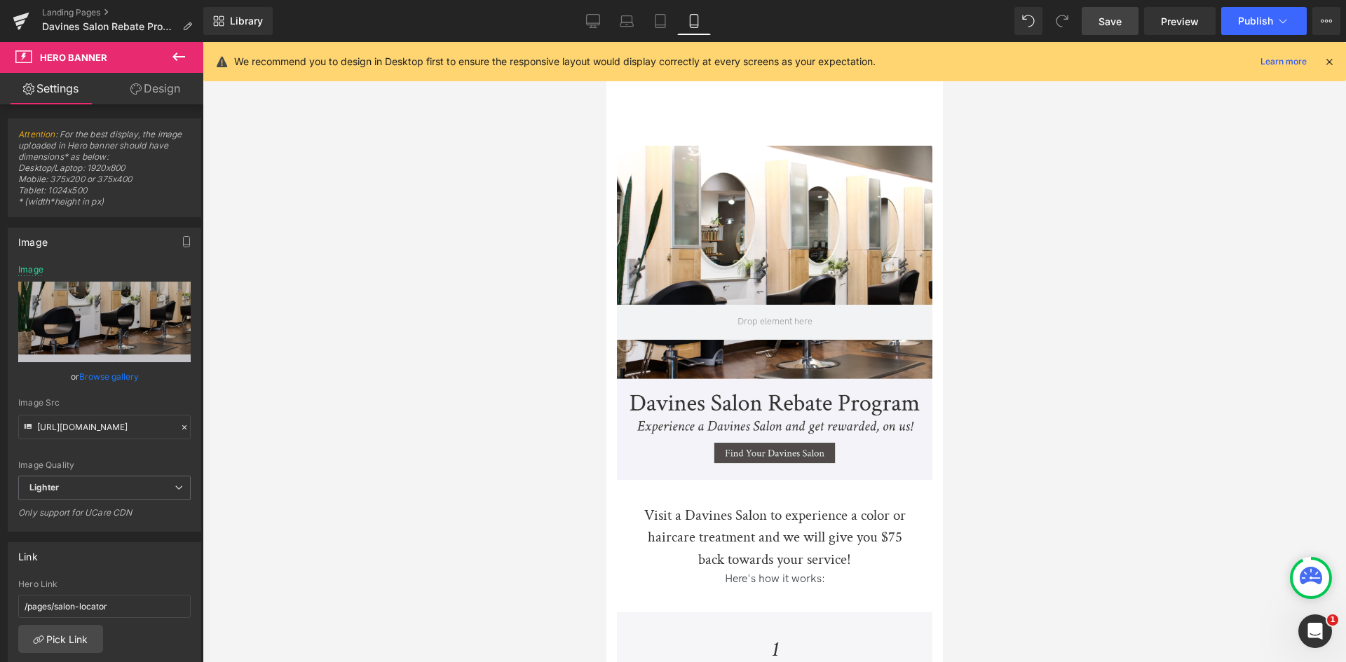
click at [562, 0] on div "You are previewing how the will restyle your page. You can not edit Elements in…" at bounding box center [673, 0] width 1346 height 0
click at [594, 19] on icon at bounding box center [593, 21] width 14 height 14
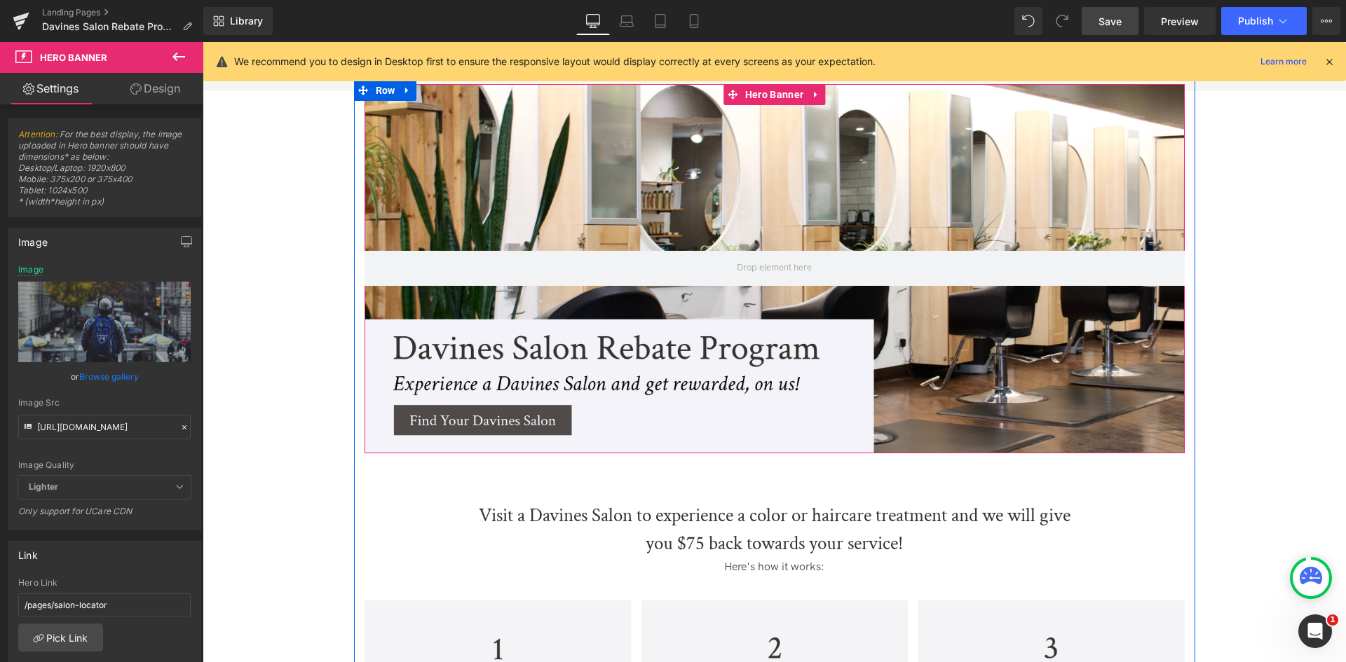
click at [723, 229] on div at bounding box center [775, 268] width 820 height 369
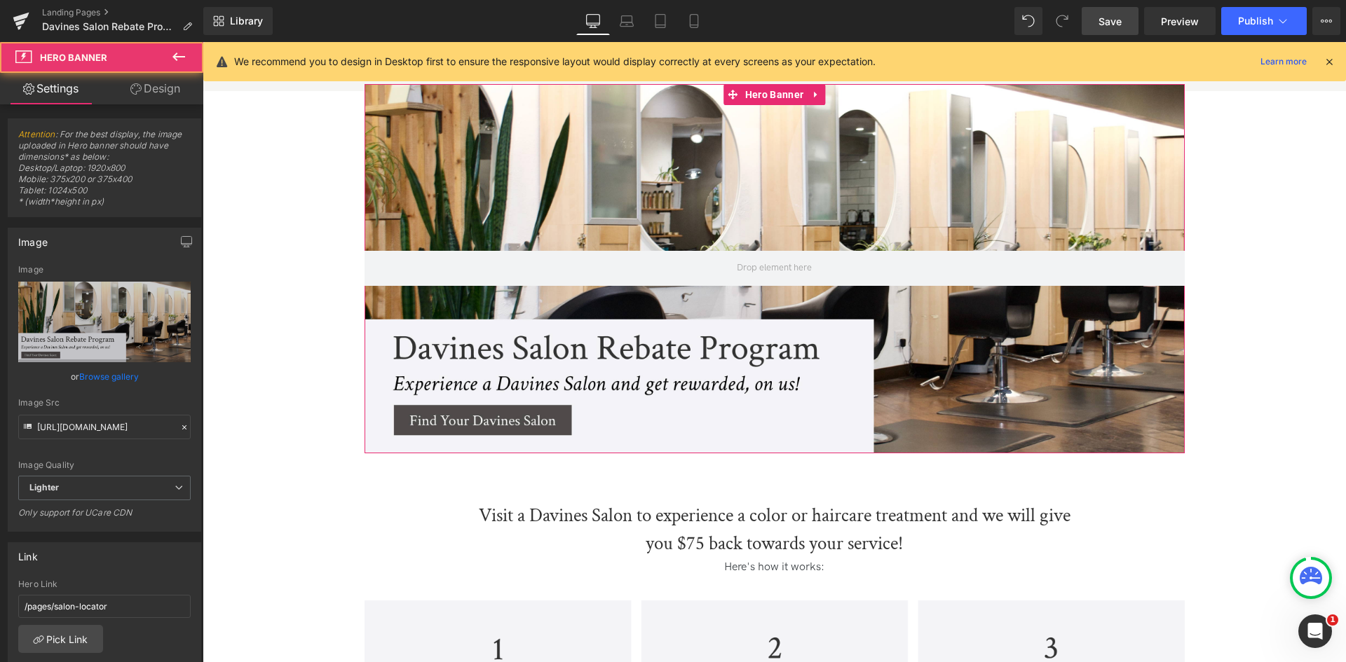
click at [118, 380] on link "Browse gallery" at bounding box center [109, 377] width 60 height 25
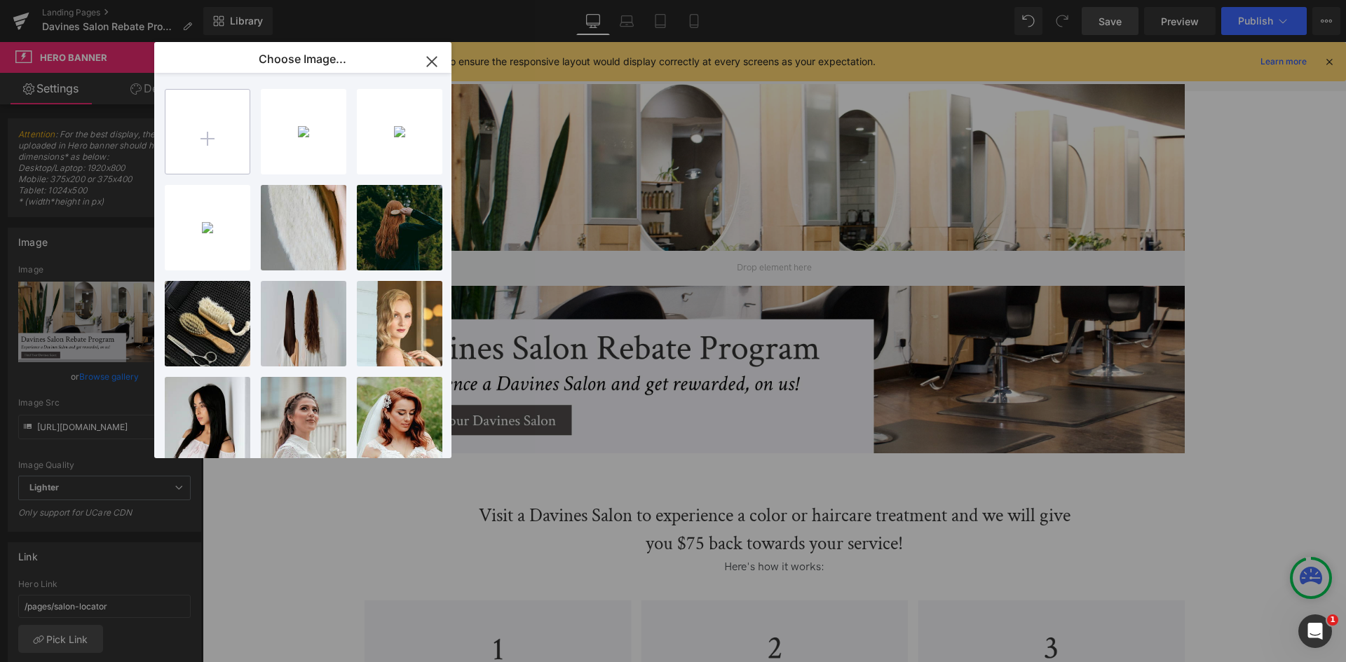
click at [232, 128] on input "file" at bounding box center [207, 132] width 84 height 84
click at [199, 140] on input "file" at bounding box center [207, 132] width 84 height 84
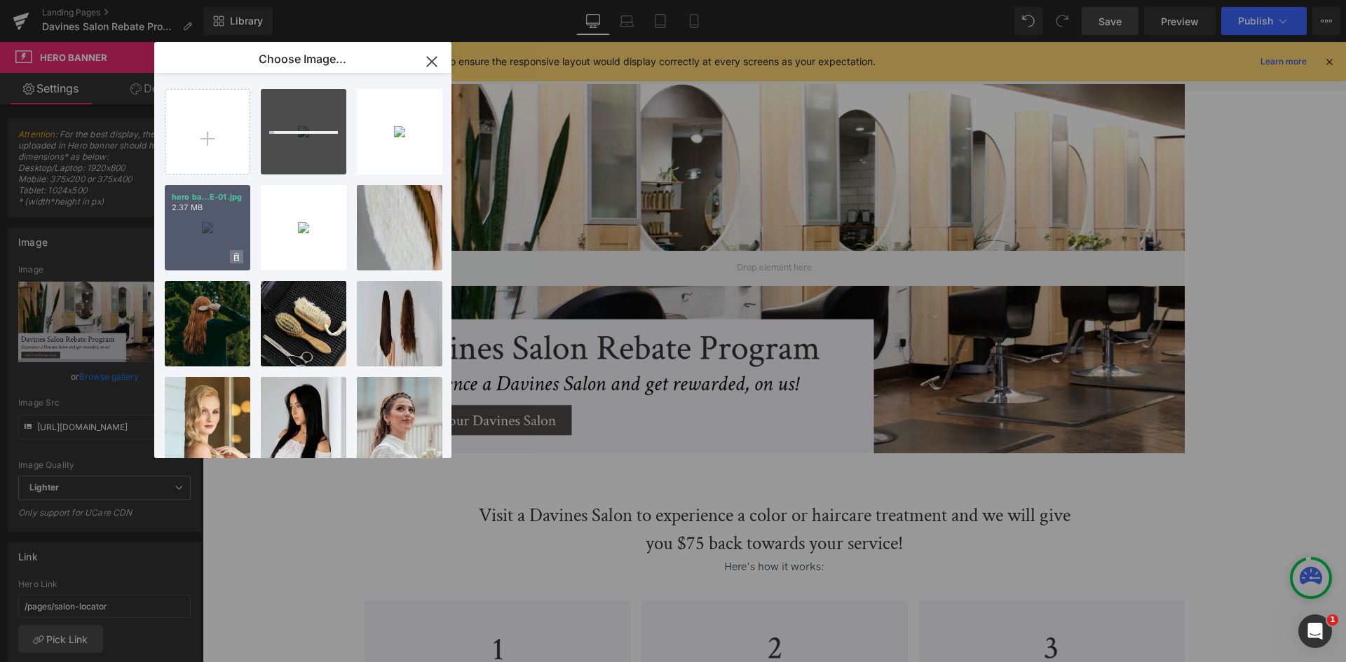
click at [0, 0] on icon at bounding box center [0, 0] width 0 height 0
click at [0, 0] on span "No" at bounding box center [0, 0] width 0 height 0
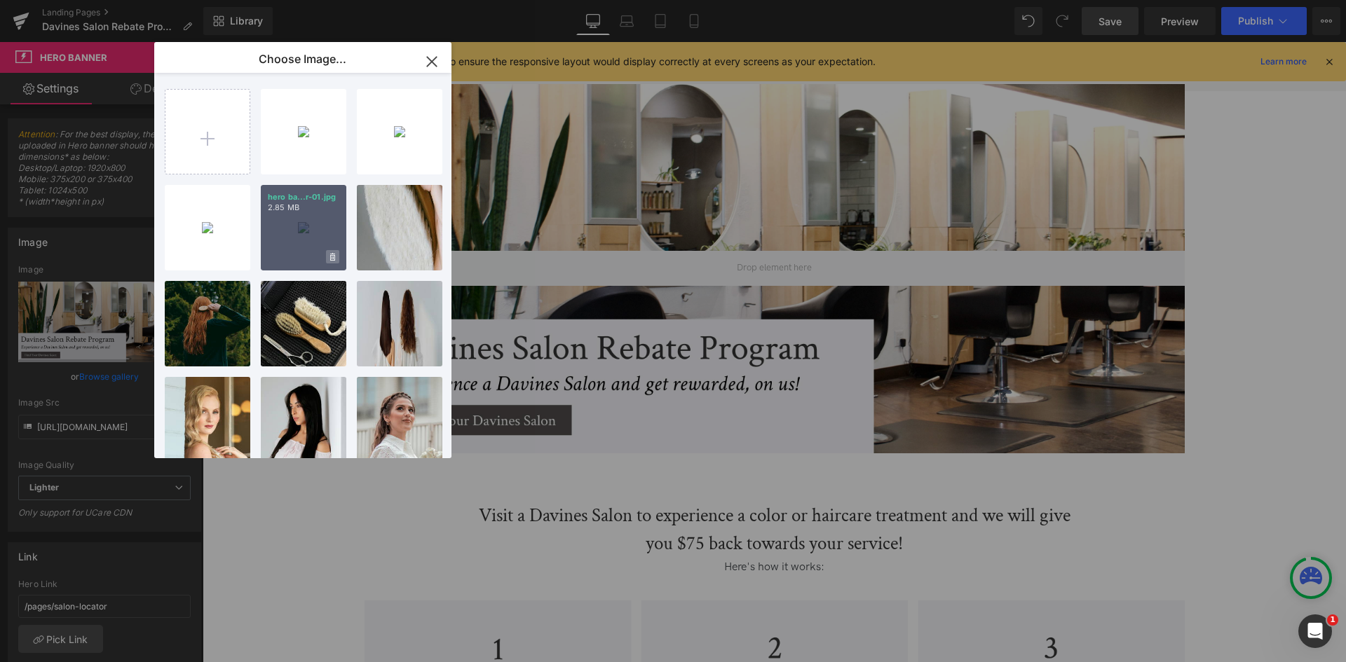
click at [332, 257] on icon at bounding box center [332, 257] width 5 height 8
click at [281, 257] on span "Yes" at bounding box center [285, 257] width 35 height 15
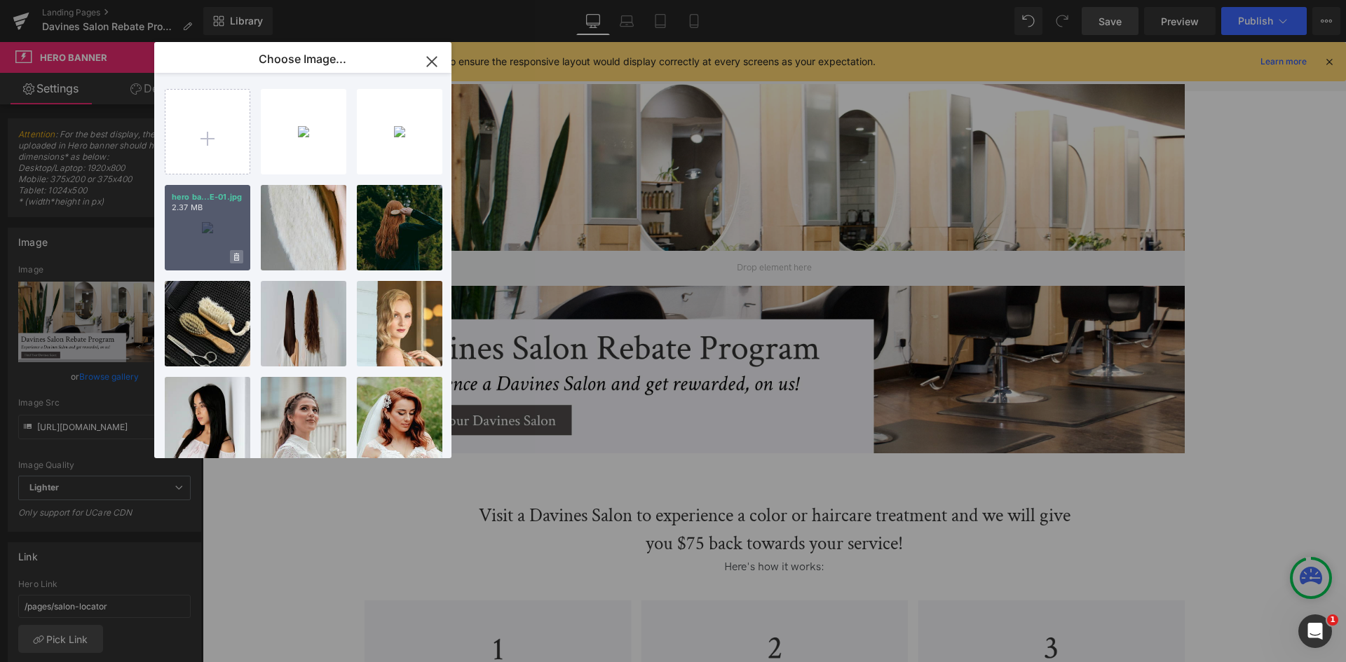
click at [241, 262] on span at bounding box center [236, 256] width 13 height 13
click at [0, 0] on span "Yes" at bounding box center [0, 0] width 0 height 0
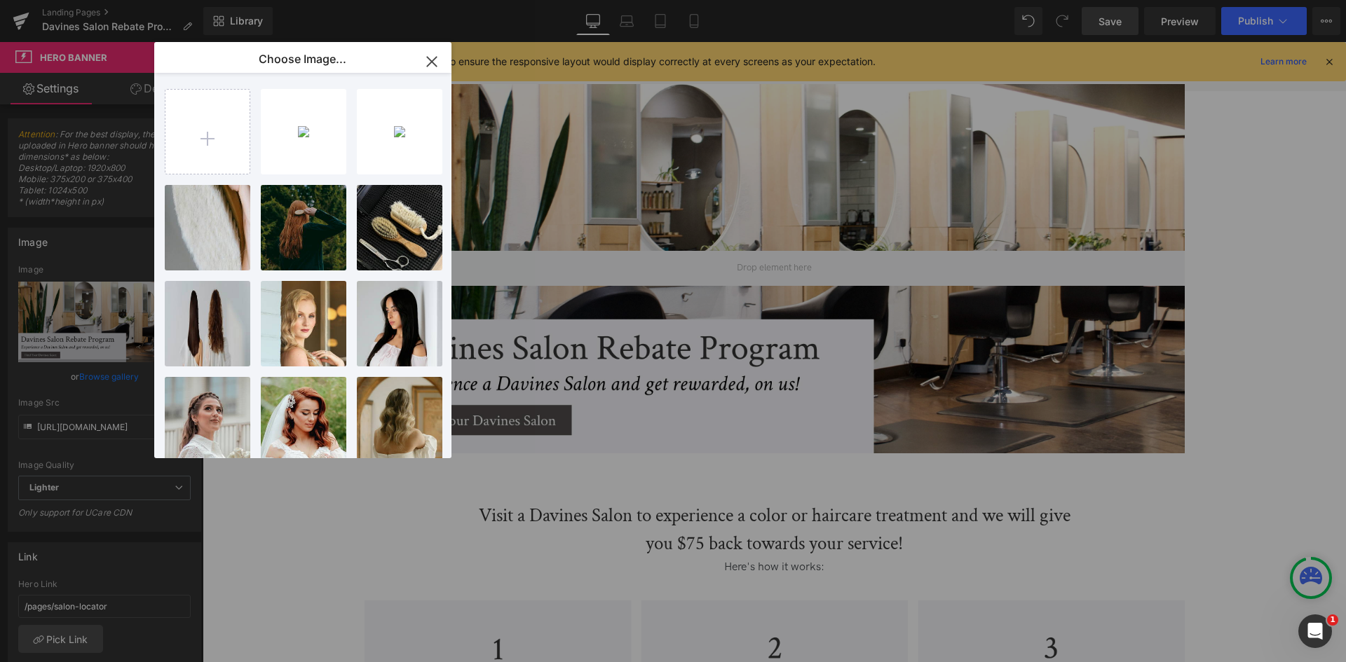
click at [85, 0] on div "You are previewing how the will restyle your page. You can not edit Elements in…" at bounding box center [673, 0] width 1346 height 0
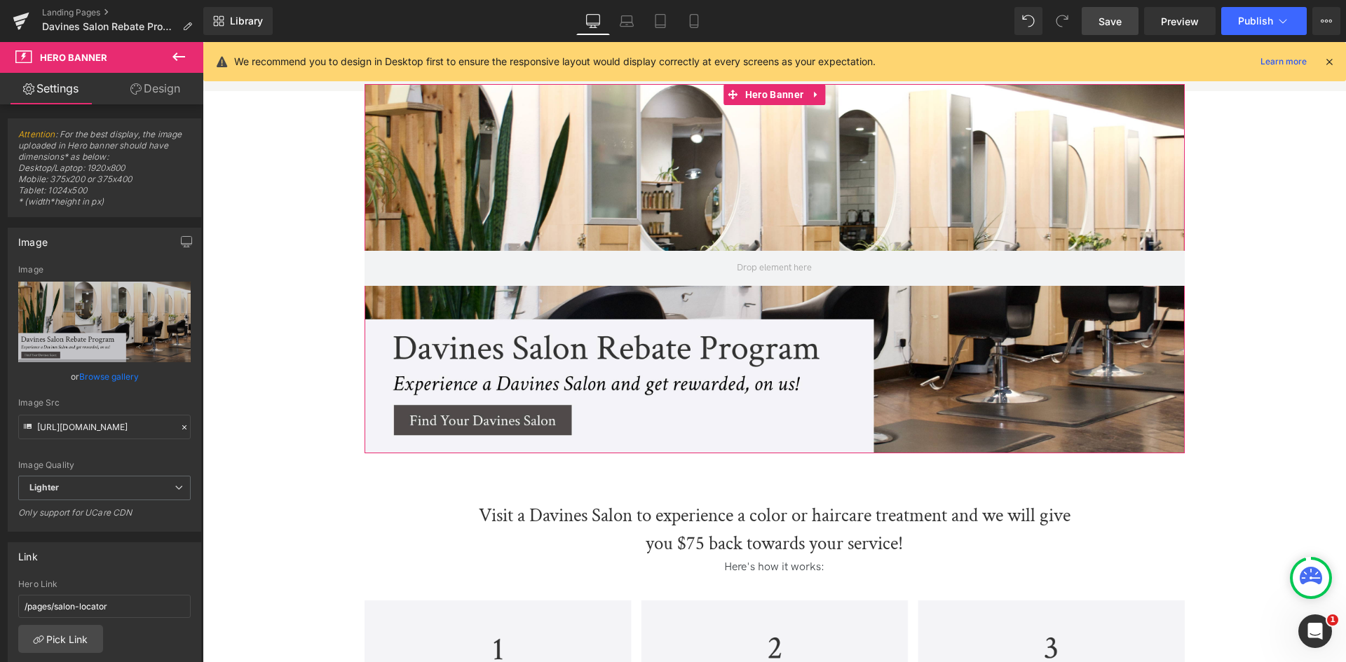
click at [113, 383] on link "Browse gallery" at bounding box center [109, 377] width 60 height 25
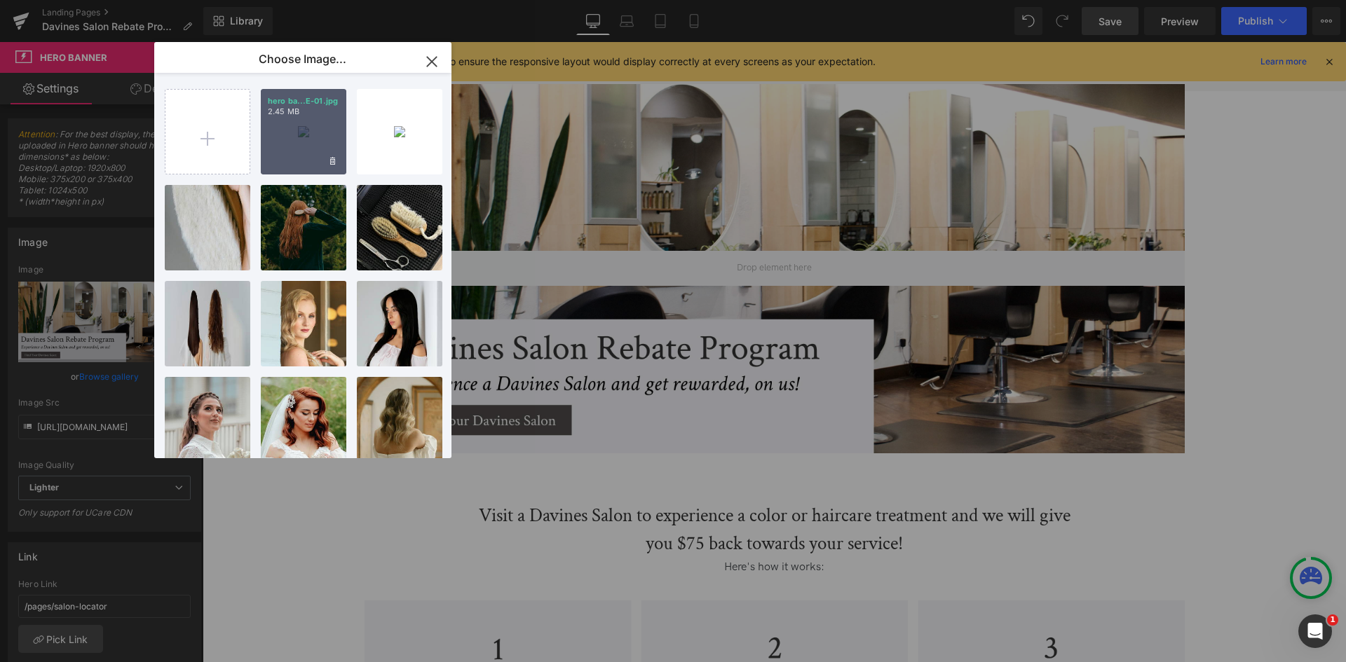
click at [273, 128] on div "hero ba...E-01.jpg 2.45 MB" at bounding box center [304, 132] width 86 height 86
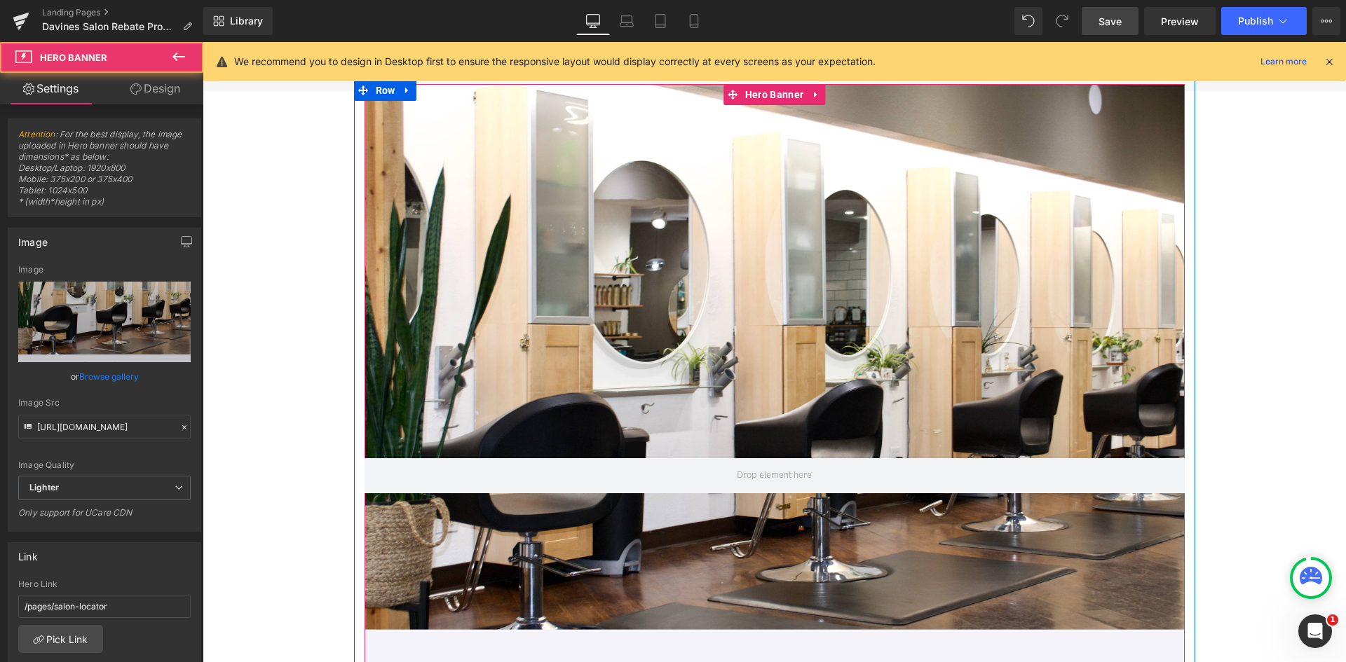
click at [565, 276] on div at bounding box center [775, 475] width 820 height 783
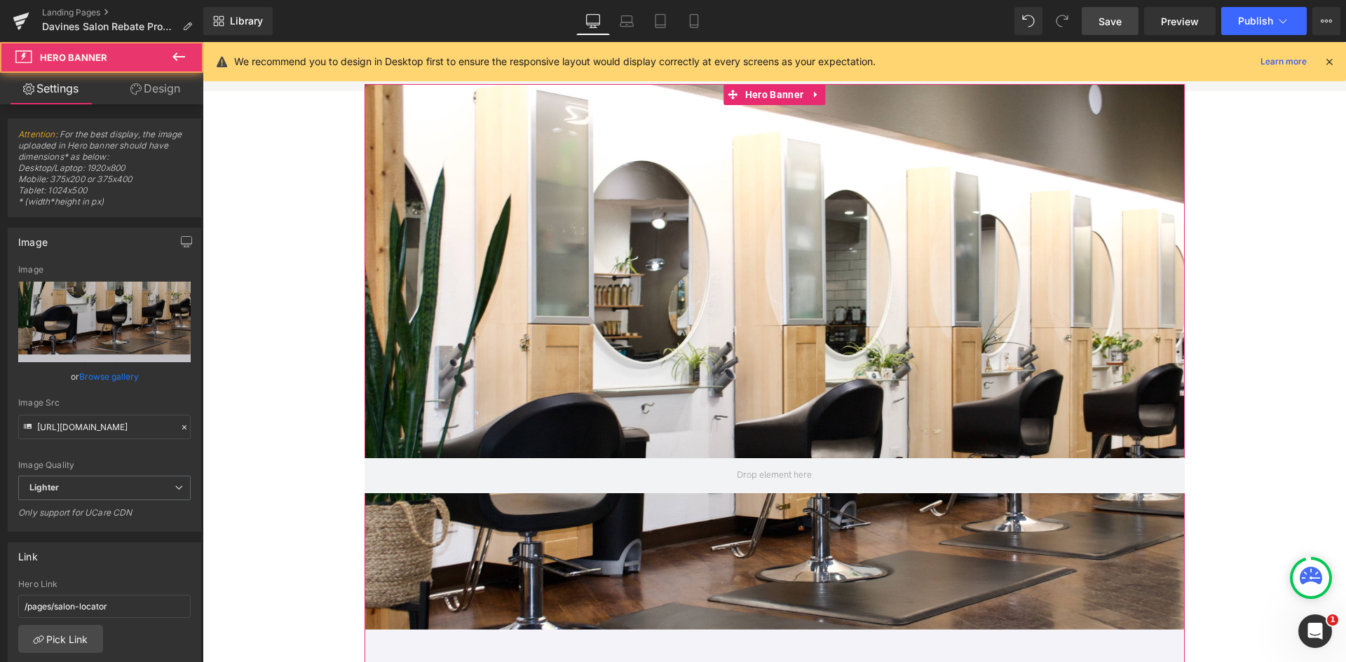
click at [111, 381] on link "Browse gallery" at bounding box center [109, 377] width 60 height 25
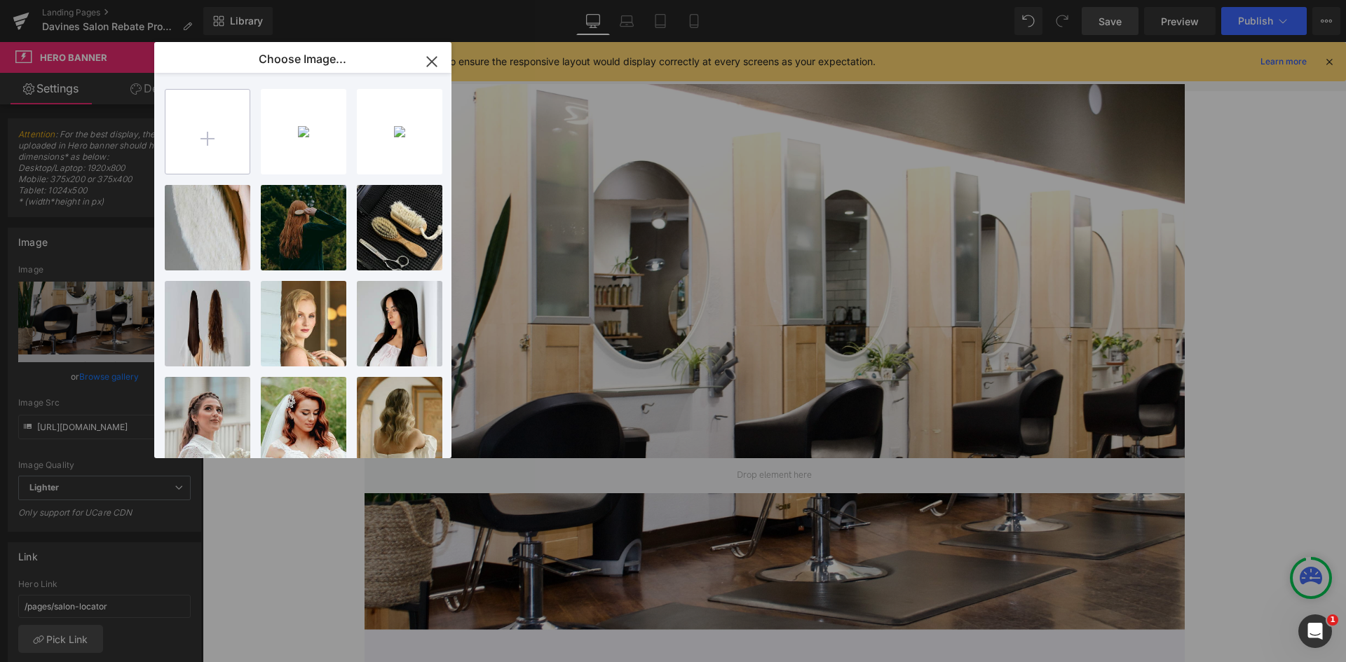
click at [219, 155] on input "file" at bounding box center [207, 132] width 84 height 84
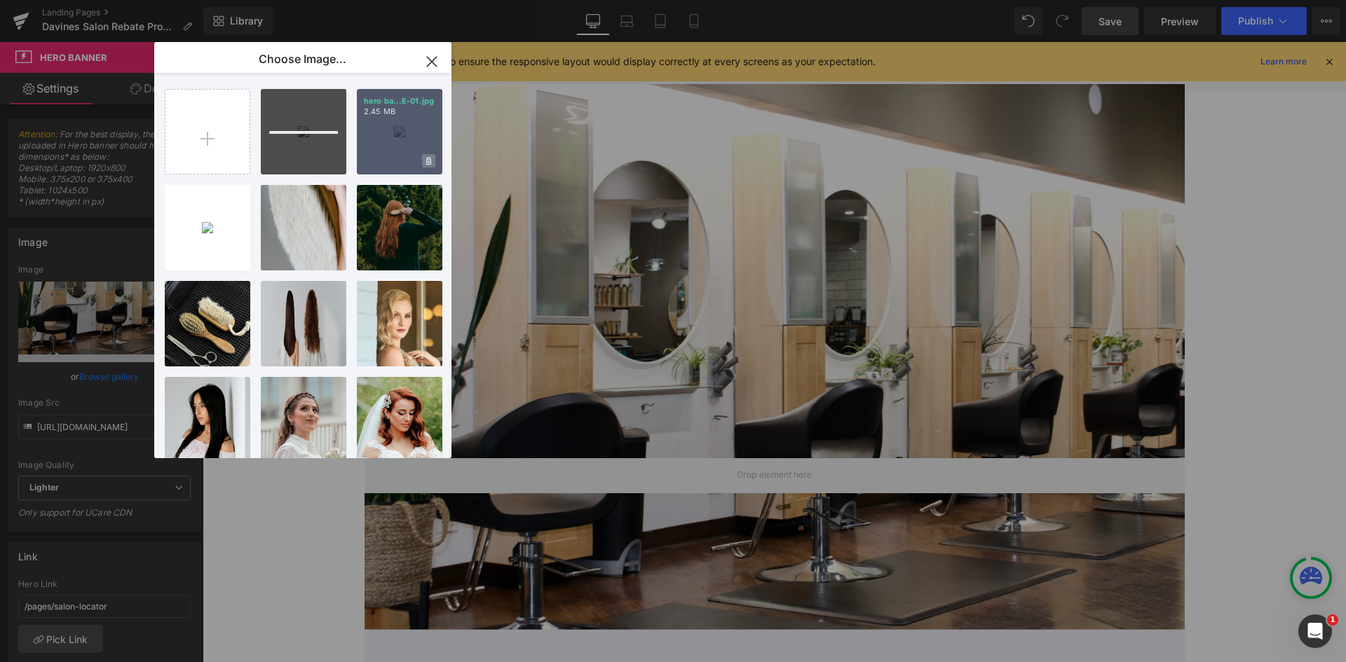
click at [429, 160] on icon at bounding box center [428, 161] width 5 height 8
click at [383, 158] on span "Yes" at bounding box center [381, 161] width 35 height 15
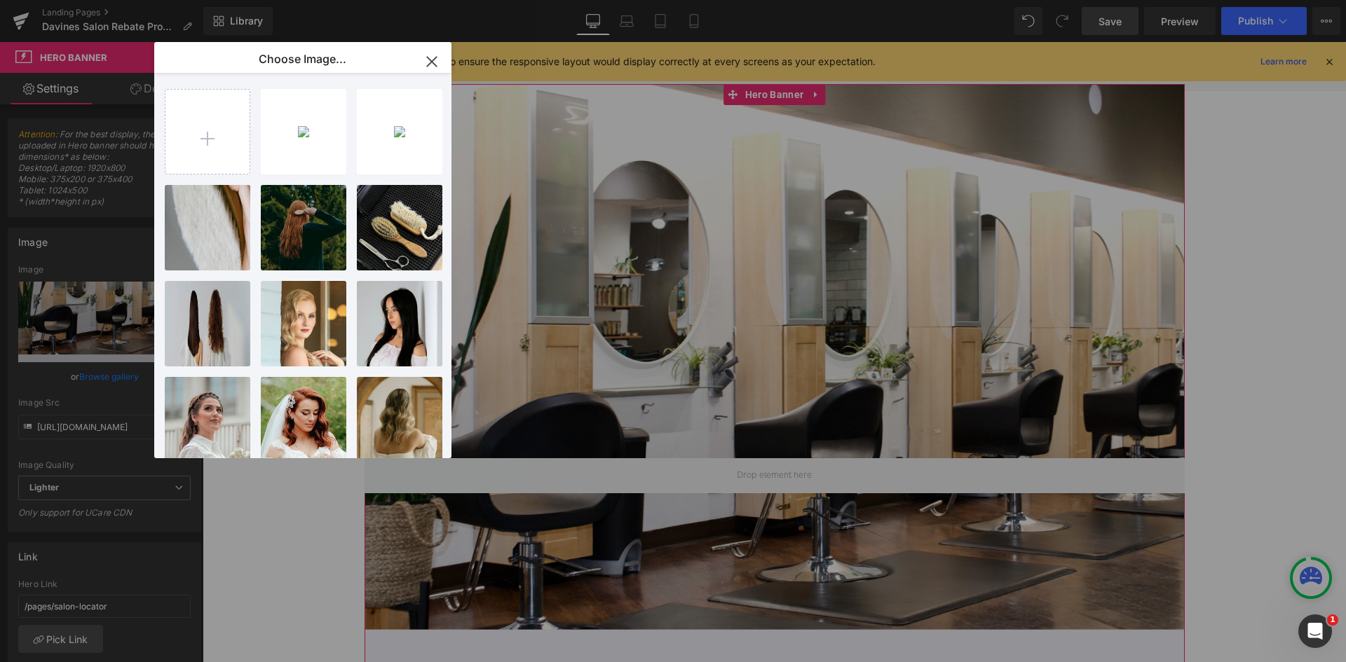
click at [109, 0] on div "You are previewing how the will restyle your page. You can not edit Elements in…" at bounding box center [673, 0] width 1346 height 0
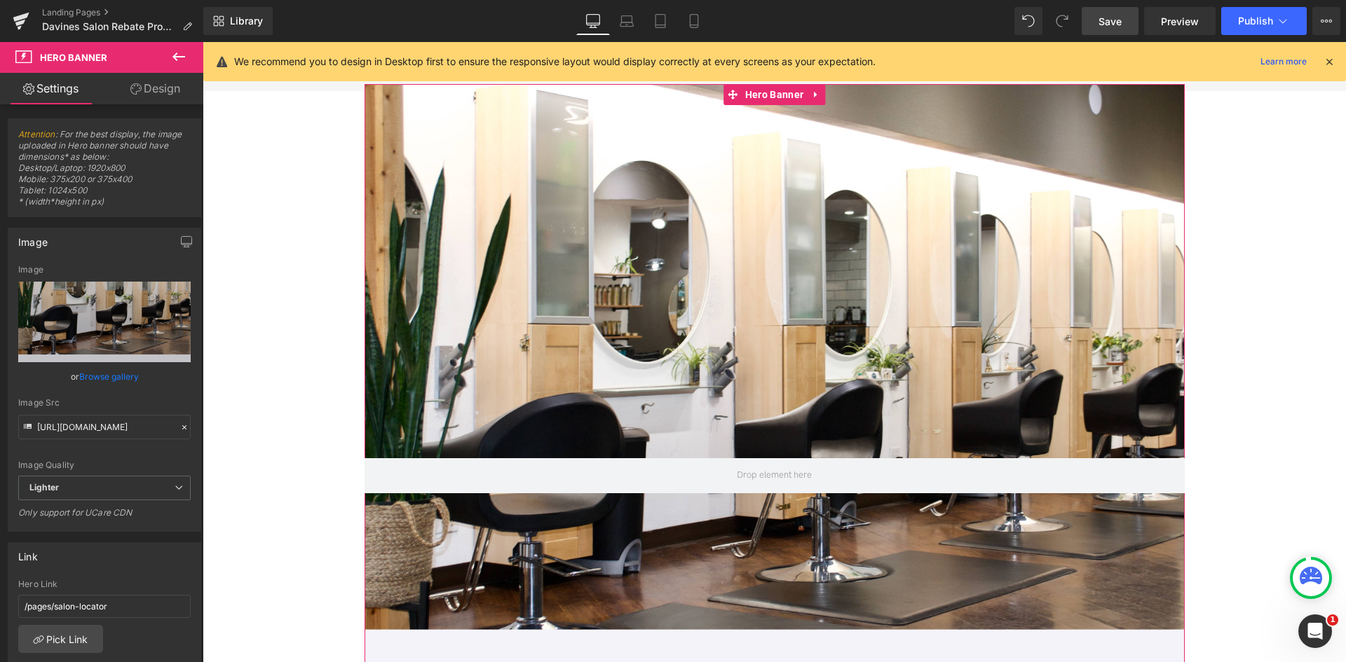
click at [109, 374] on link "Browse gallery" at bounding box center [109, 377] width 60 height 25
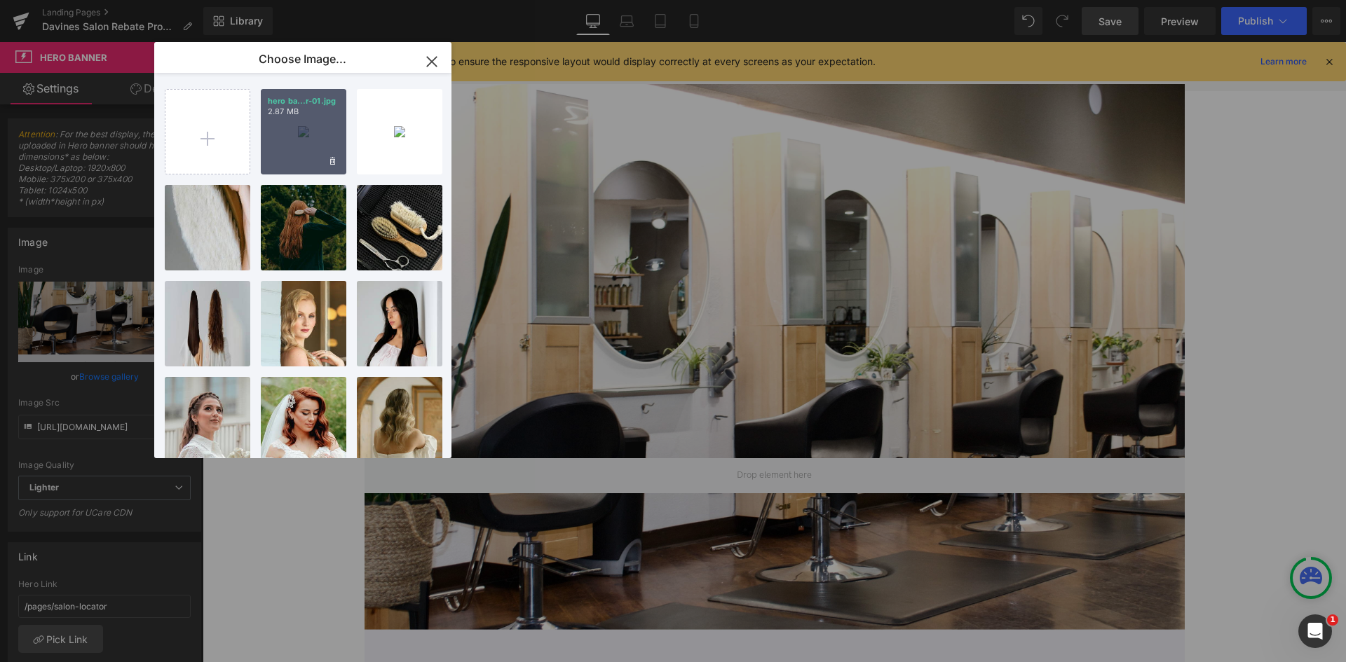
click at [296, 130] on div "hero ba...r-01.jpg 2.87 MB" at bounding box center [304, 132] width 86 height 86
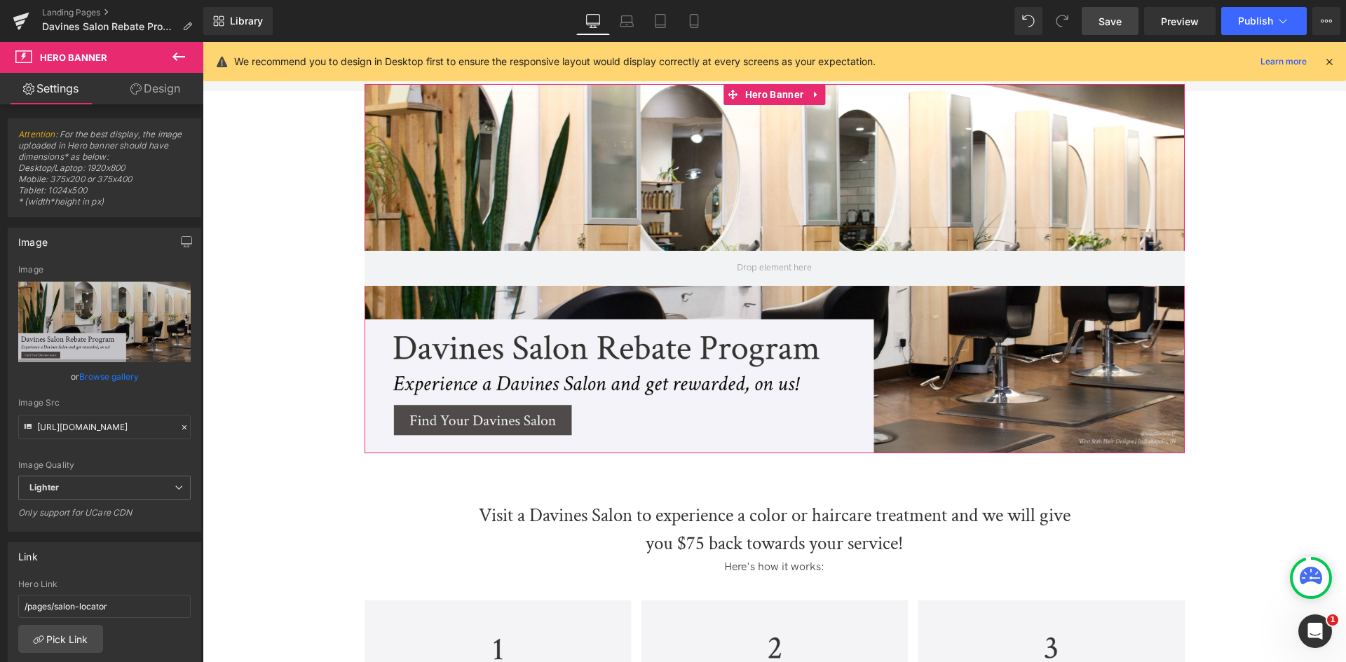
click at [124, 379] on link "Browse gallery" at bounding box center [109, 377] width 60 height 25
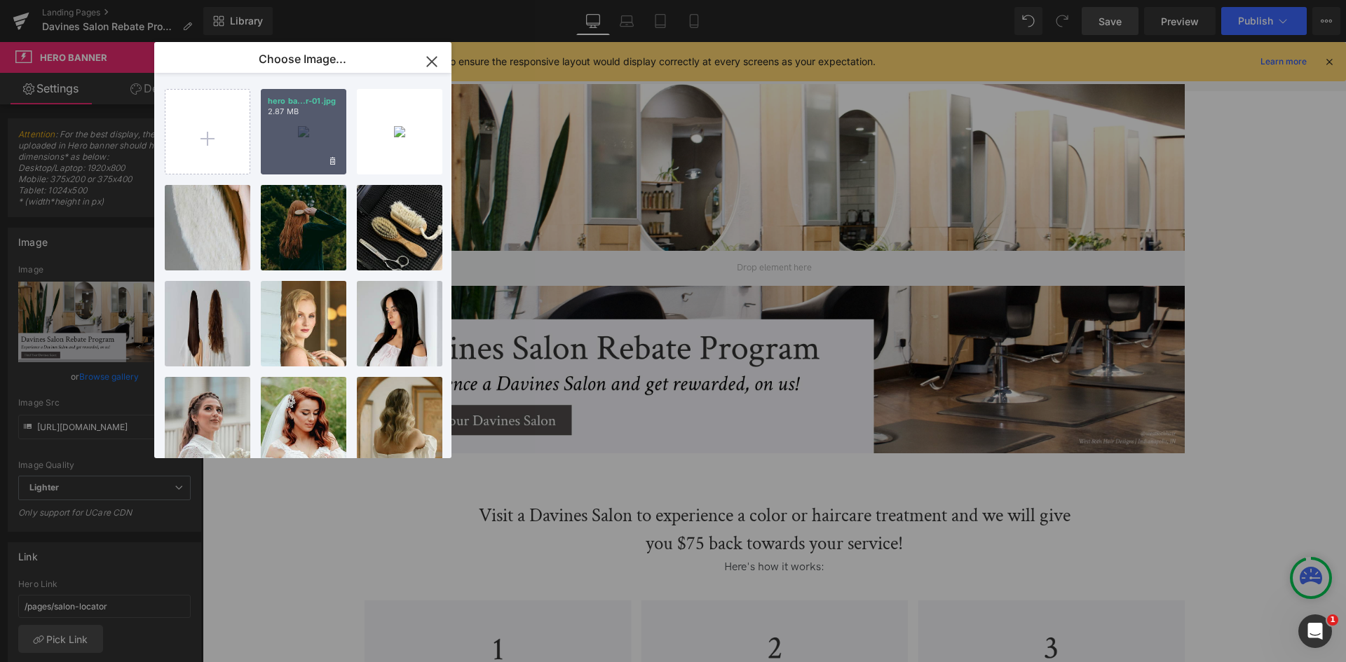
click at [306, 110] on p "2.87 MB" at bounding box center [304, 112] width 72 height 11
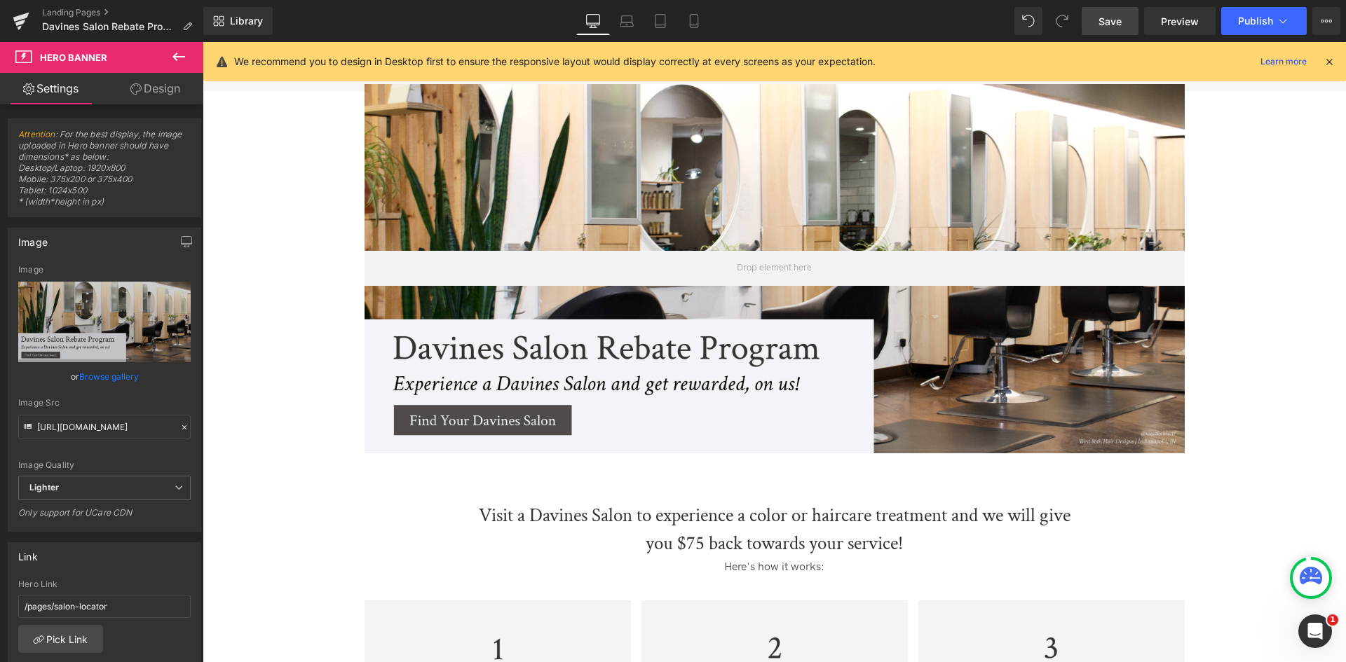
click at [1129, 11] on link "Save" at bounding box center [1110, 21] width 57 height 28
click at [1205, 9] on link "Preview" at bounding box center [1180, 21] width 72 height 28
click at [104, 379] on link "Browse gallery" at bounding box center [109, 377] width 60 height 25
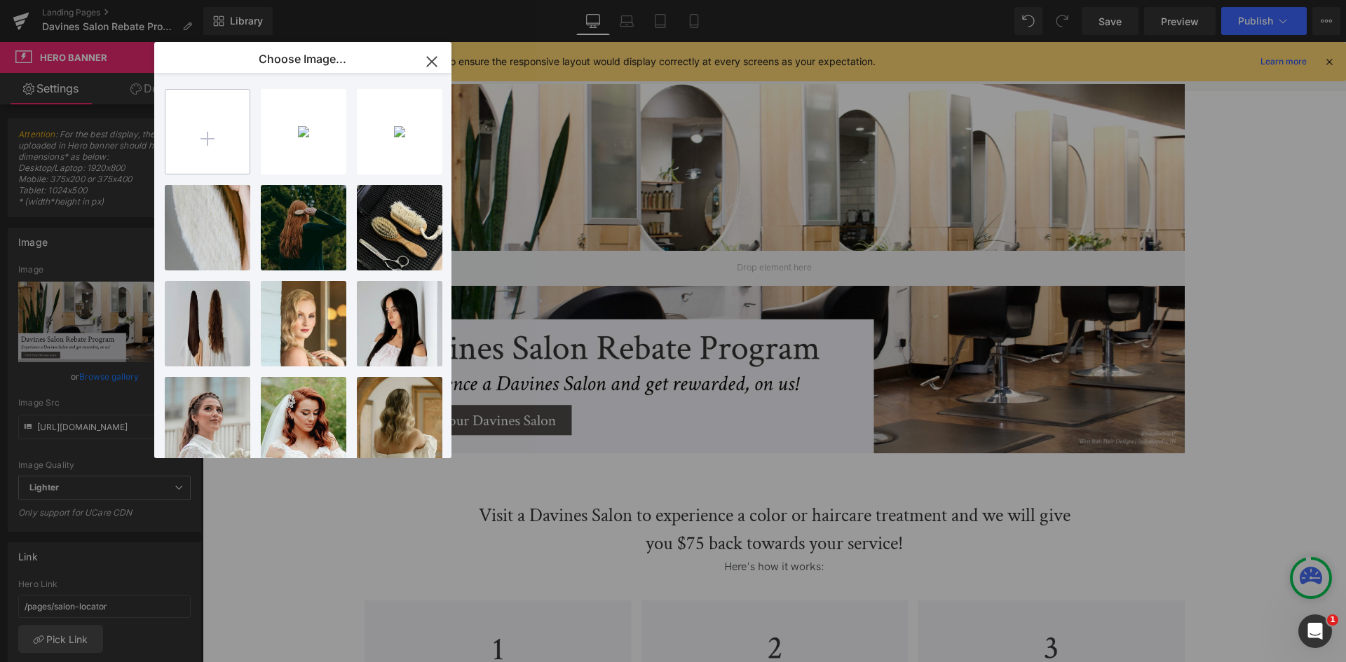
click at [214, 149] on input "file" at bounding box center [207, 132] width 84 height 84
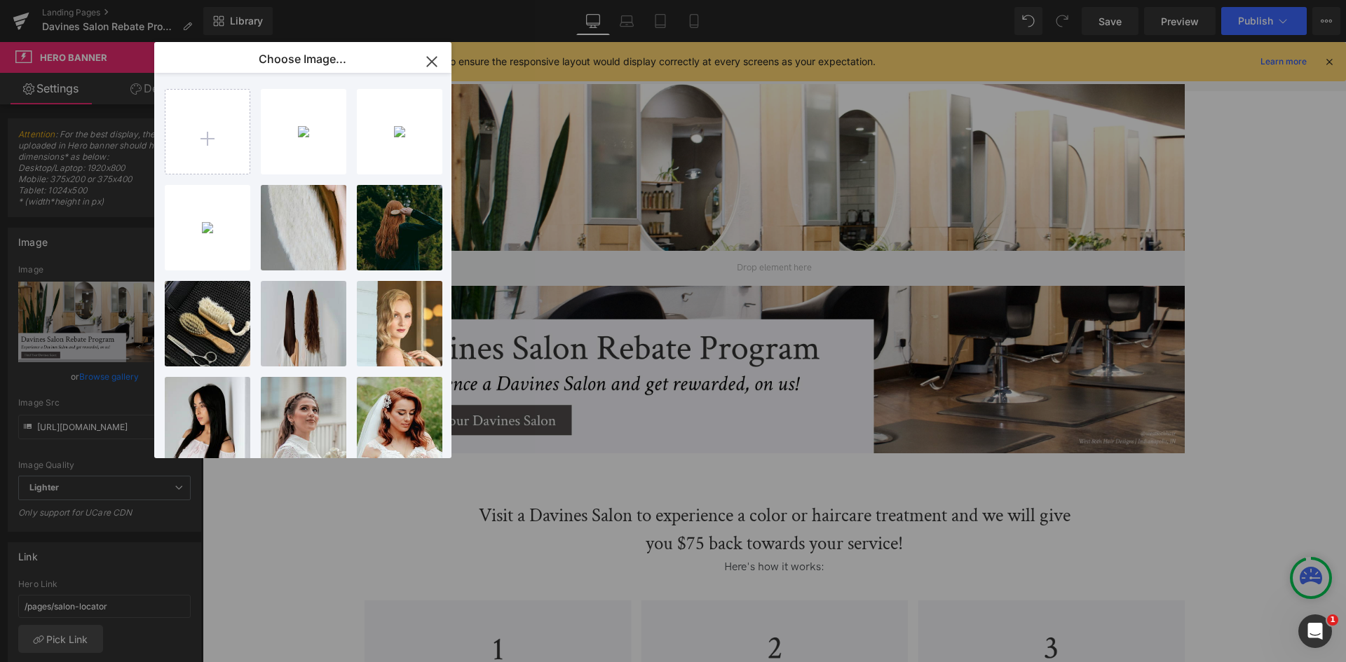
click at [86, 0] on div "You are previewing how the will restyle your page. You can not edit Elements in…" at bounding box center [673, 0] width 1346 height 0
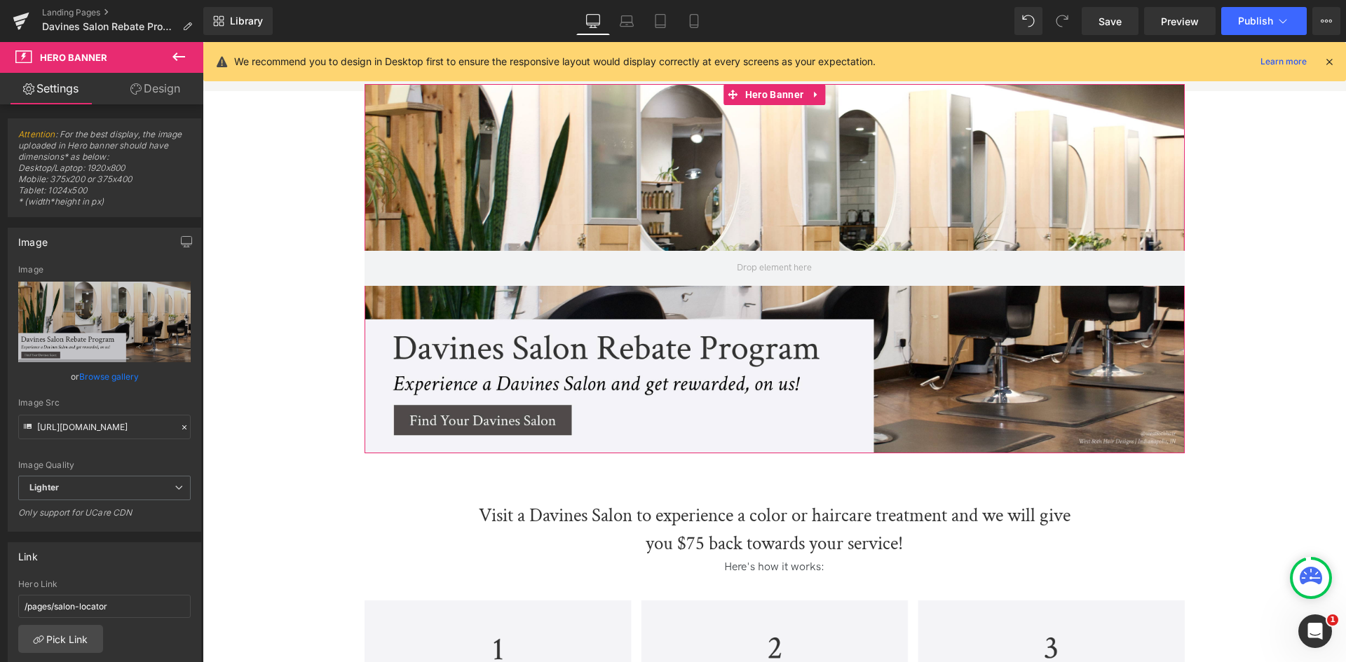
click at [107, 376] on link "Browse gallery" at bounding box center [109, 377] width 60 height 25
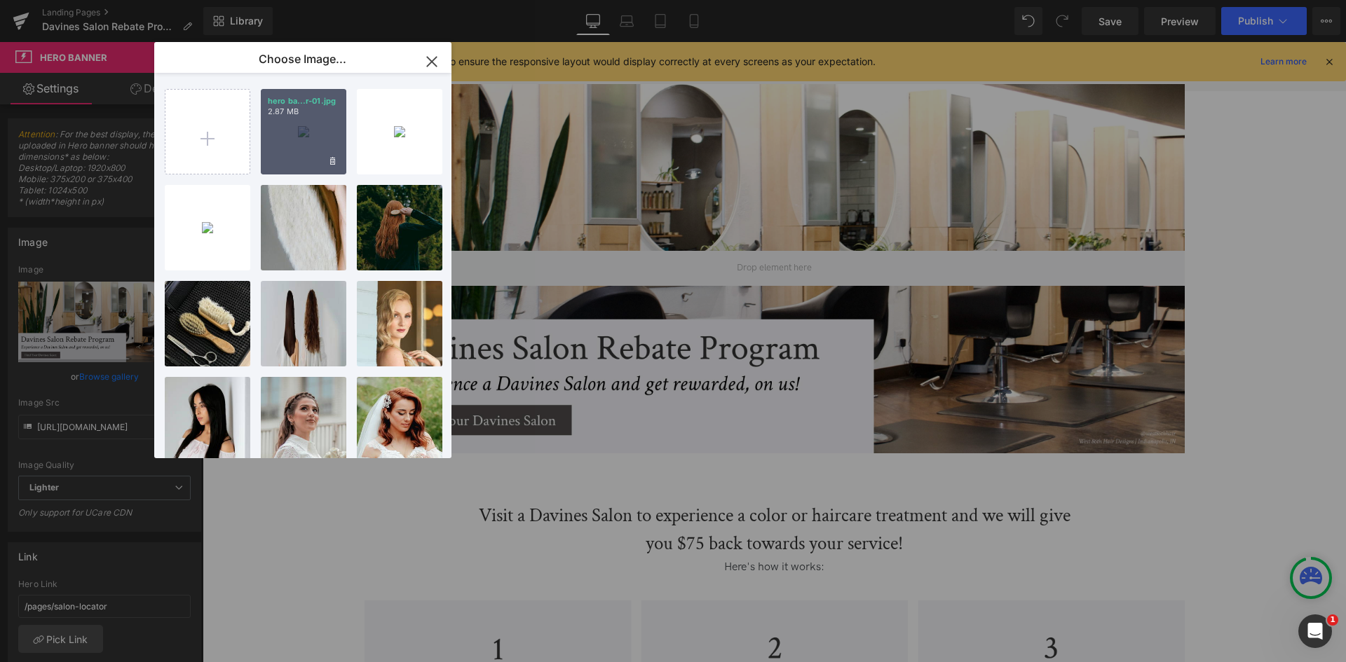
click at [285, 137] on div "hero ba...r-01.jpg 2.87 MB" at bounding box center [304, 132] width 86 height 86
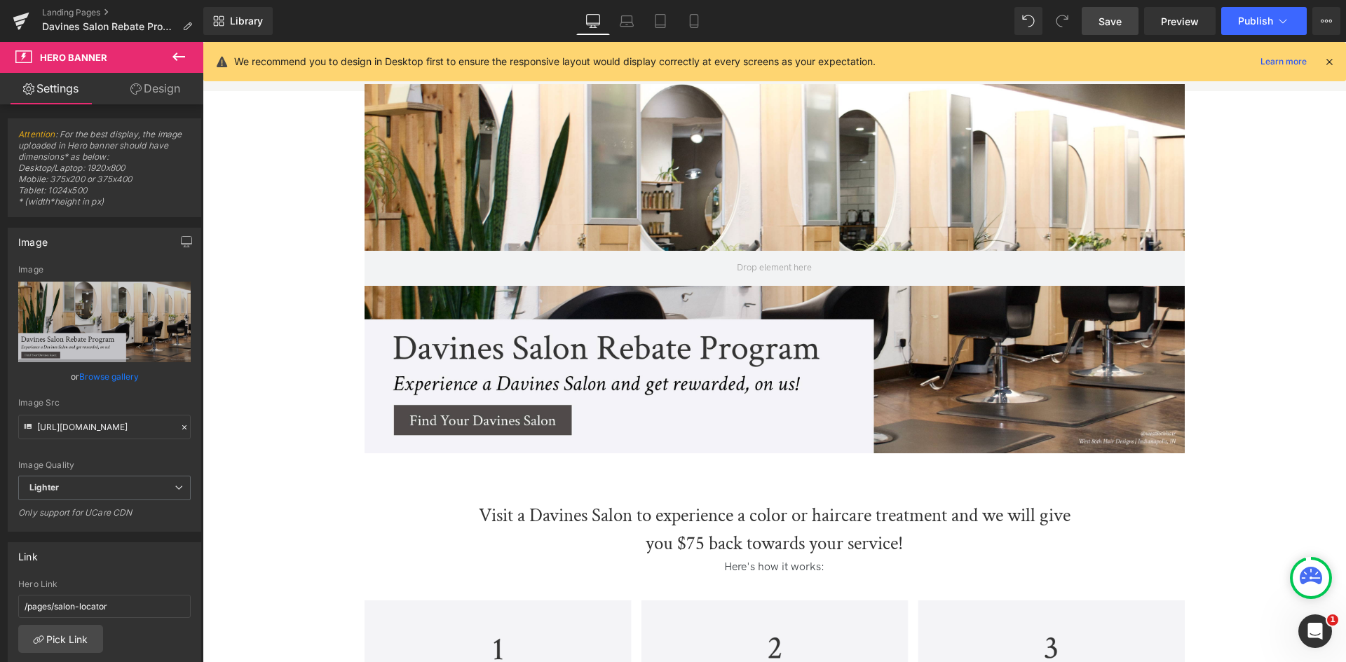
click at [1115, 27] on span "Save" at bounding box center [1109, 21] width 23 height 15
click at [686, 22] on link "Mobile" at bounding box center [694, 21] width 34 height 28
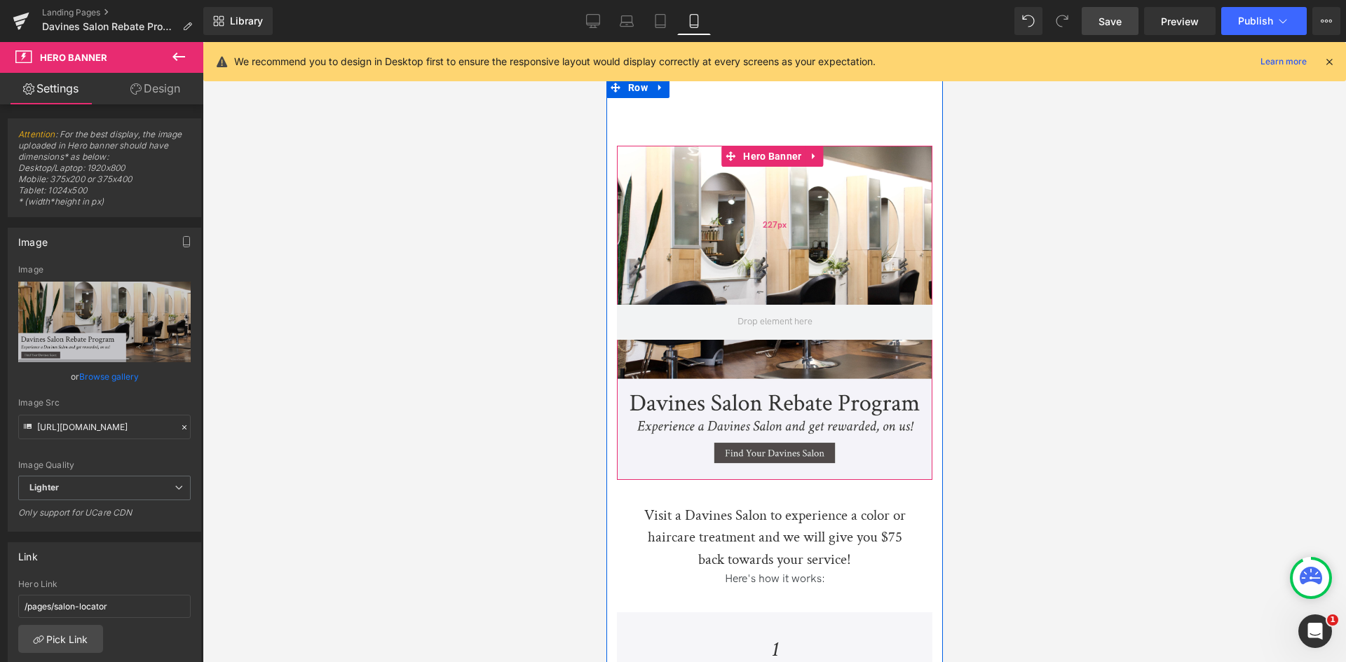
drag, startPoint x: 795, startPoint y: 225, endPoint x: 785, endPoint y: 233, distance: 12.5
click at [795, 225] on div "227px" at bounding box center [773, 225] width 315 height 159
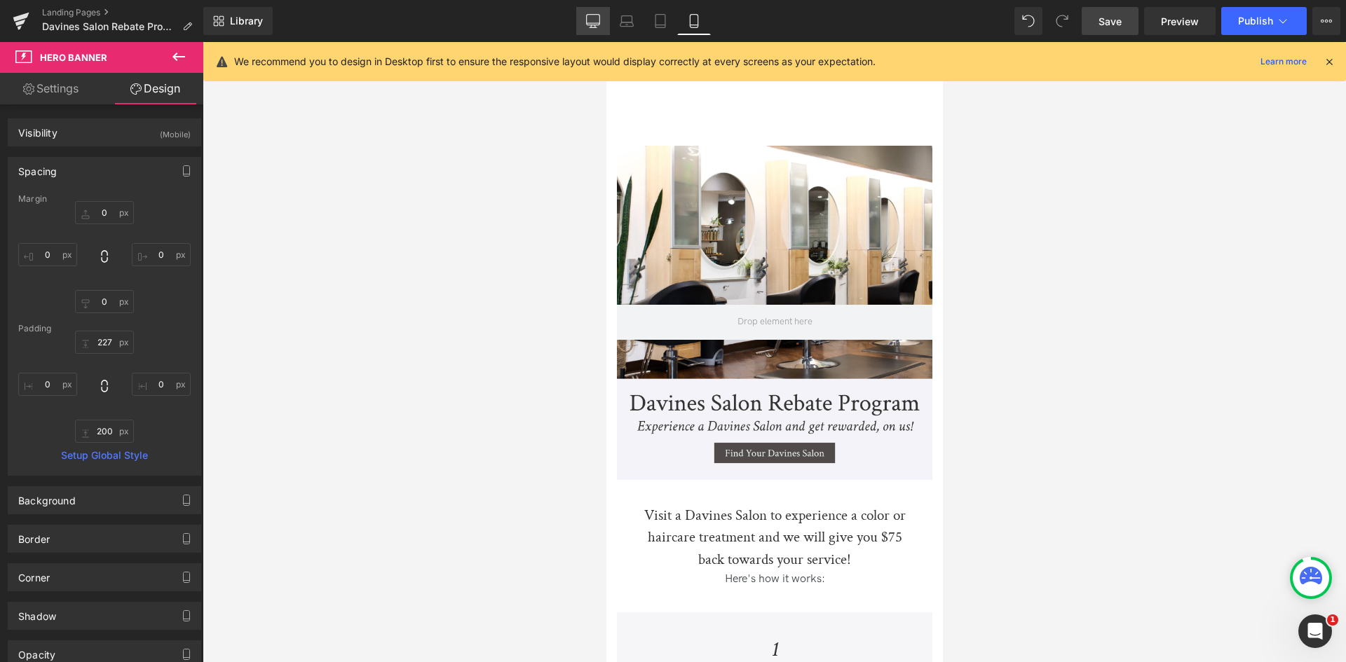
click at [581, 12] on link "Desktop" at bounding box center [593, 21] width 34 height 28
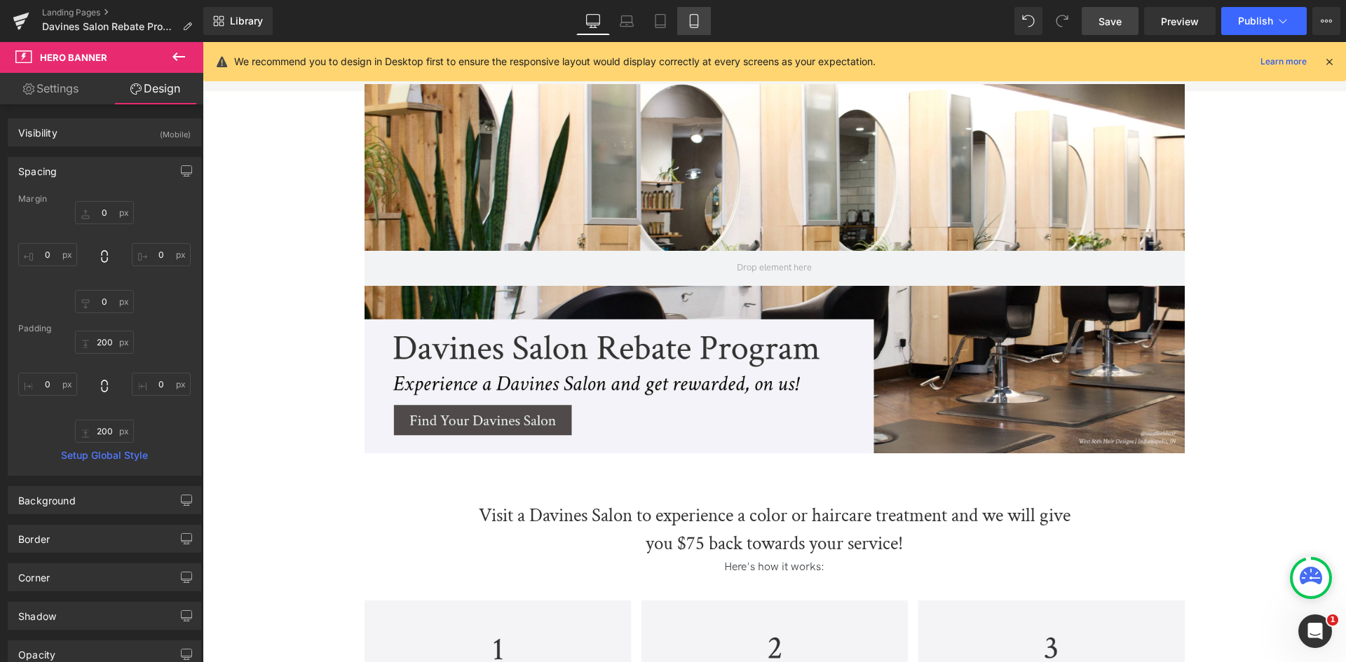
click at [681, 22] on link "Mobile" at bounding box center [694, 21] width 34 height 28
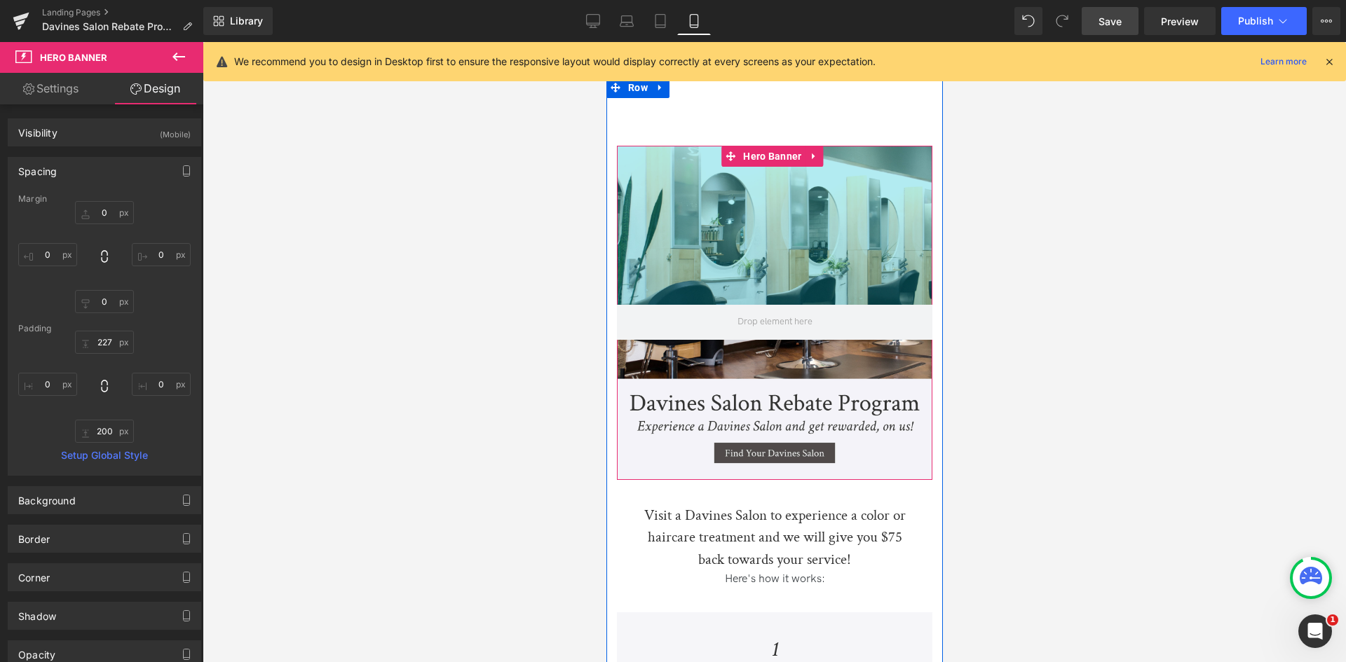
click at [637, 219] on div "227px" at bounding box center [773, 225] width 315 height 159
click at [688, 280] on div "227px" at bounding box center [773, 225] width 315 height 159
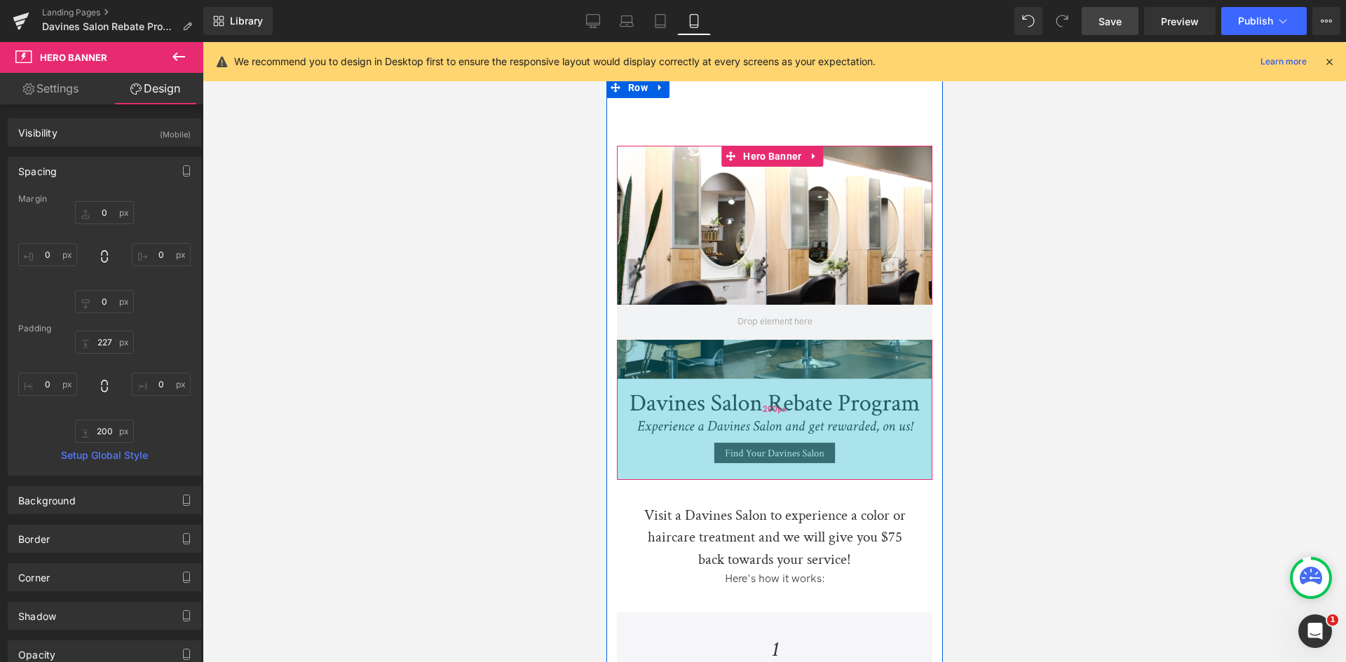
click at [742, 372] on div "200px" at bounding box center [773, 410] width 315 height 140
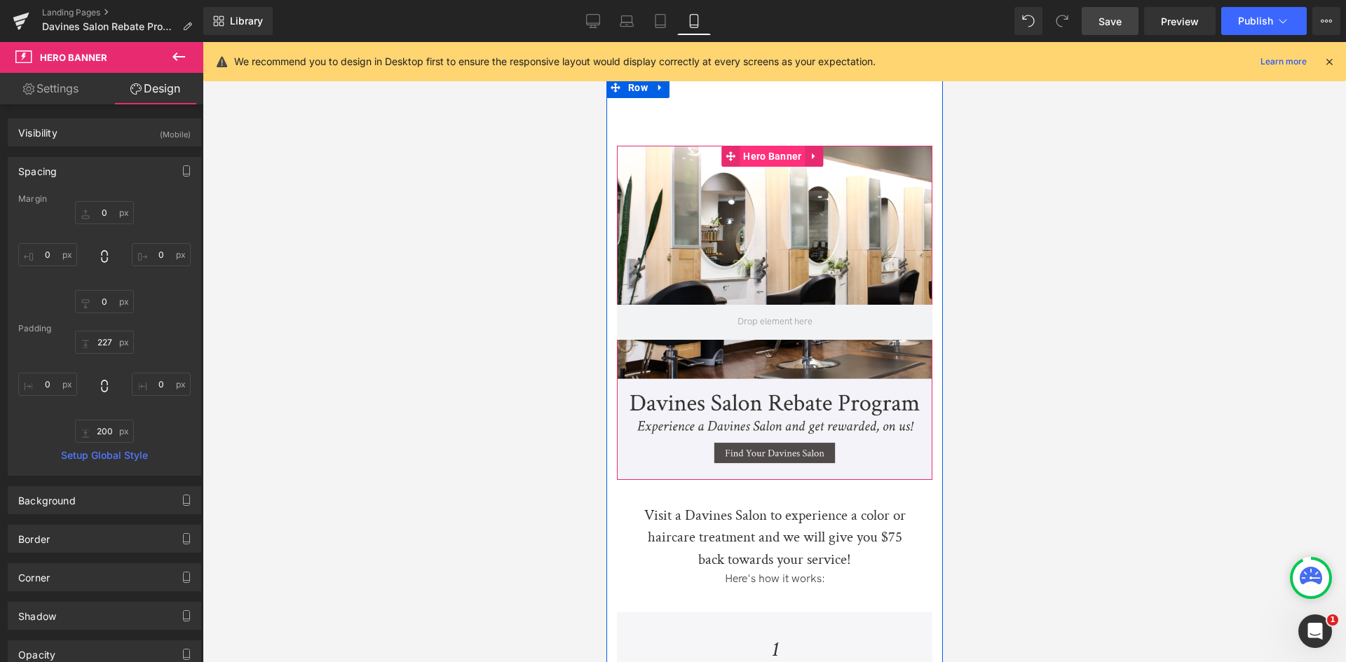
click at [765, 164] on span "Hero Banner" at bounding box center [771, 156] width 65 height 21
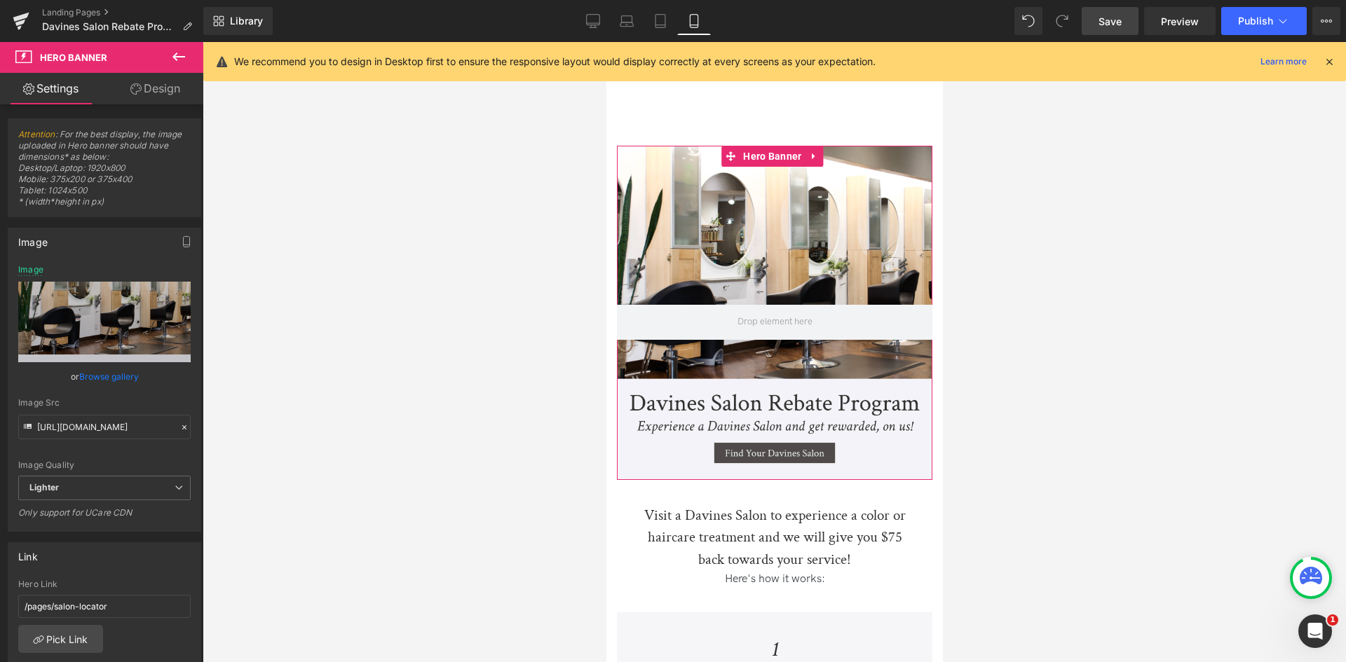
click at [97, 388] on link "Browse gallery" at bounding box center [109, 377] width 60 height 25
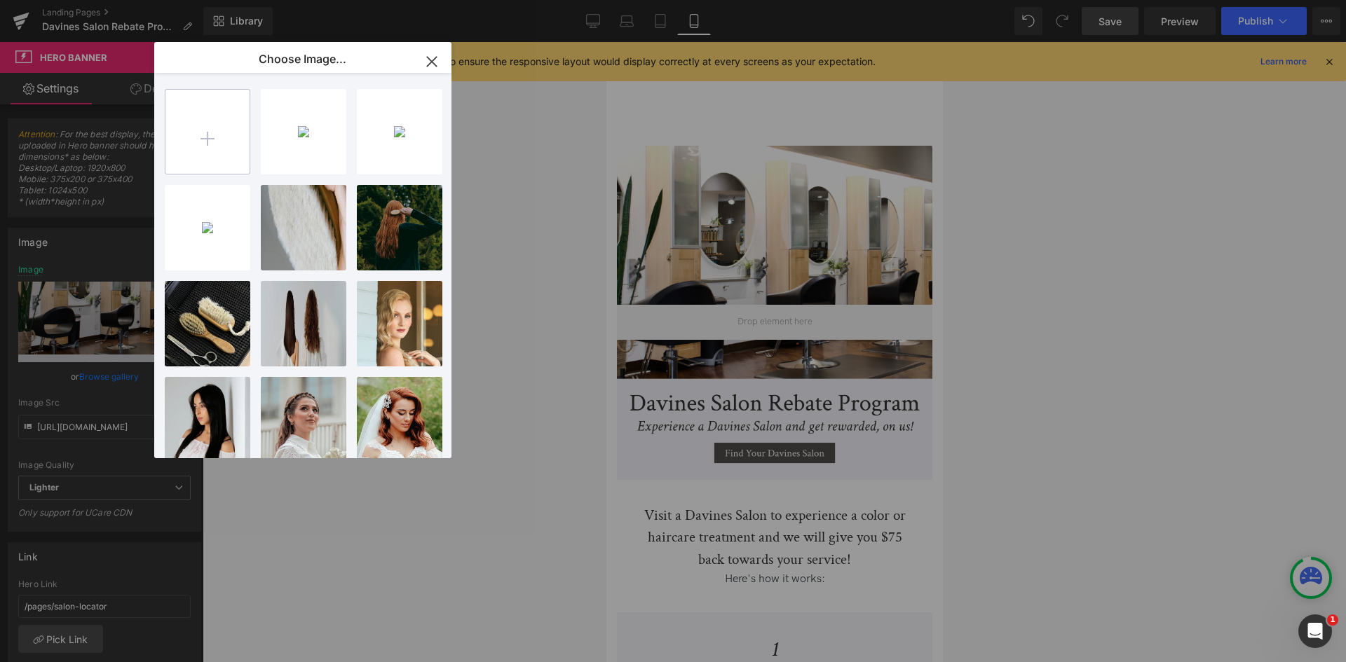
click at [202, 140] on input "file" at bounding box center [207, 132] width 84 height 84
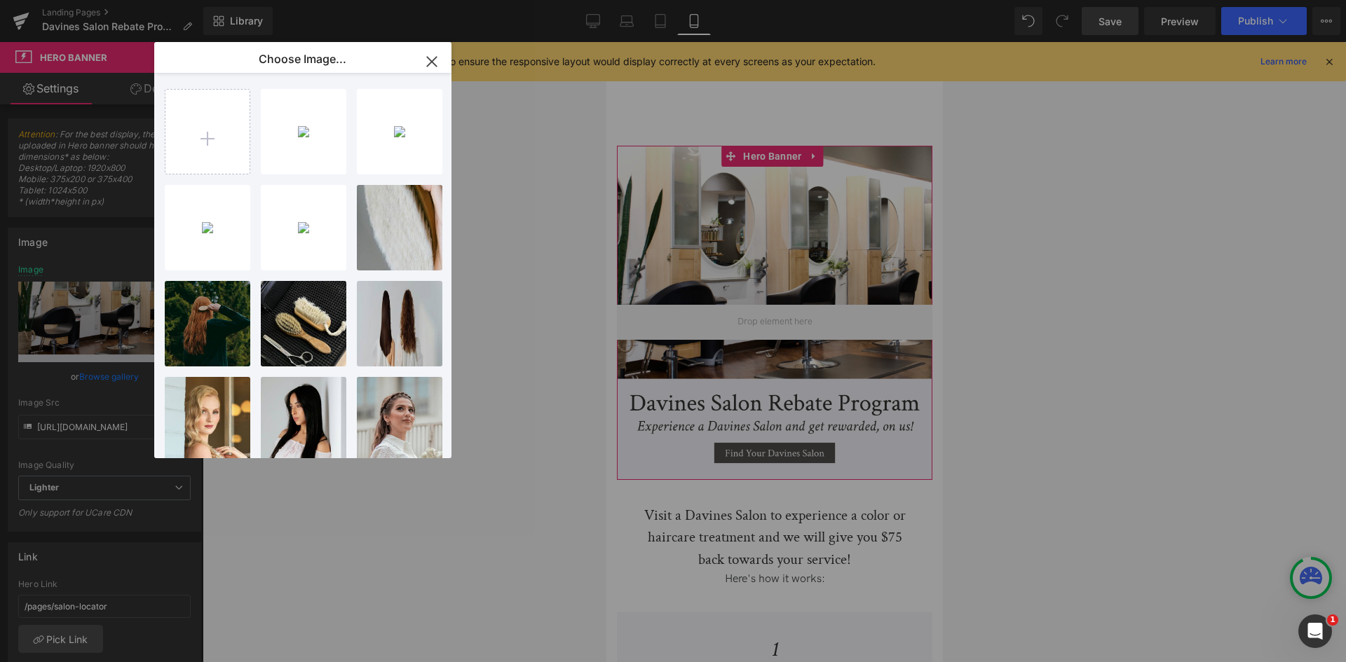
click at [102, 0] on div "Hero Banner You are previewing how the will restyle your page. You can not edit…" at bounding box center [673, 0] width 1346 height 0
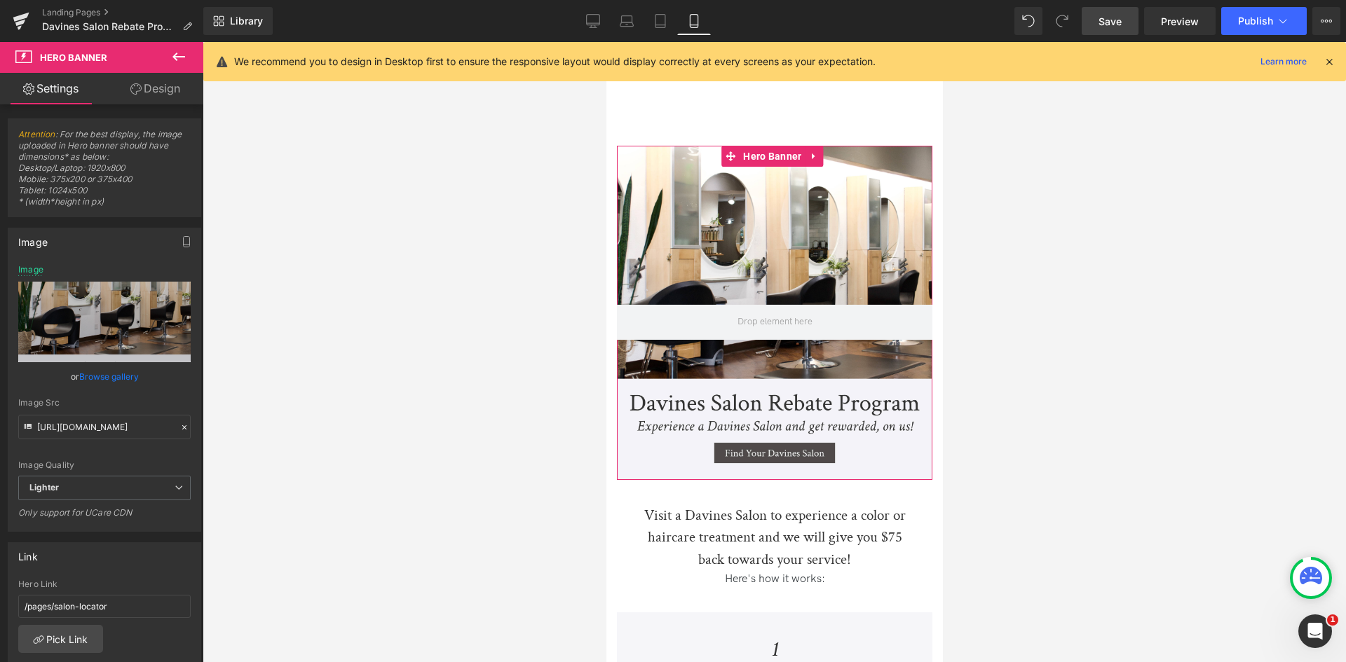
click at [102, 377] on link "Browse gallery" at bounding box center [109, 377] width 60 height 25
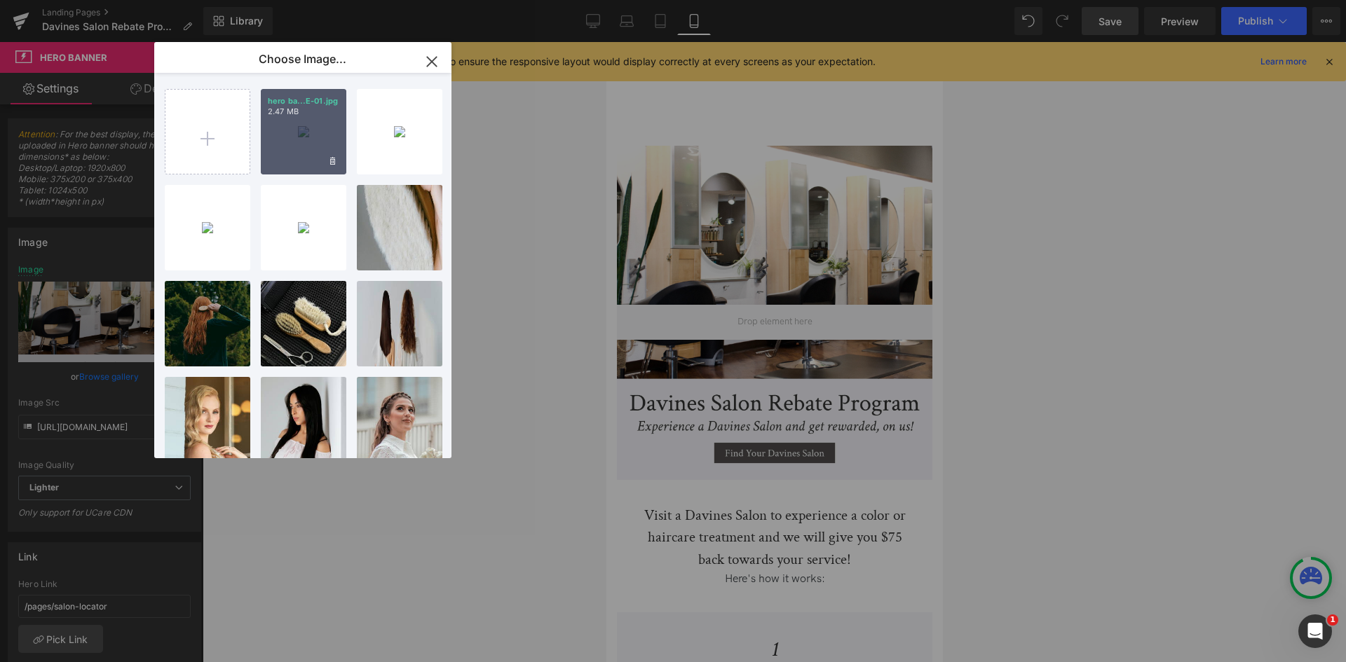
click at [283, 128] on div "hero ba...E-01.jpg 2.47 MB" at bounding box center [304, 132] width 86 height 86
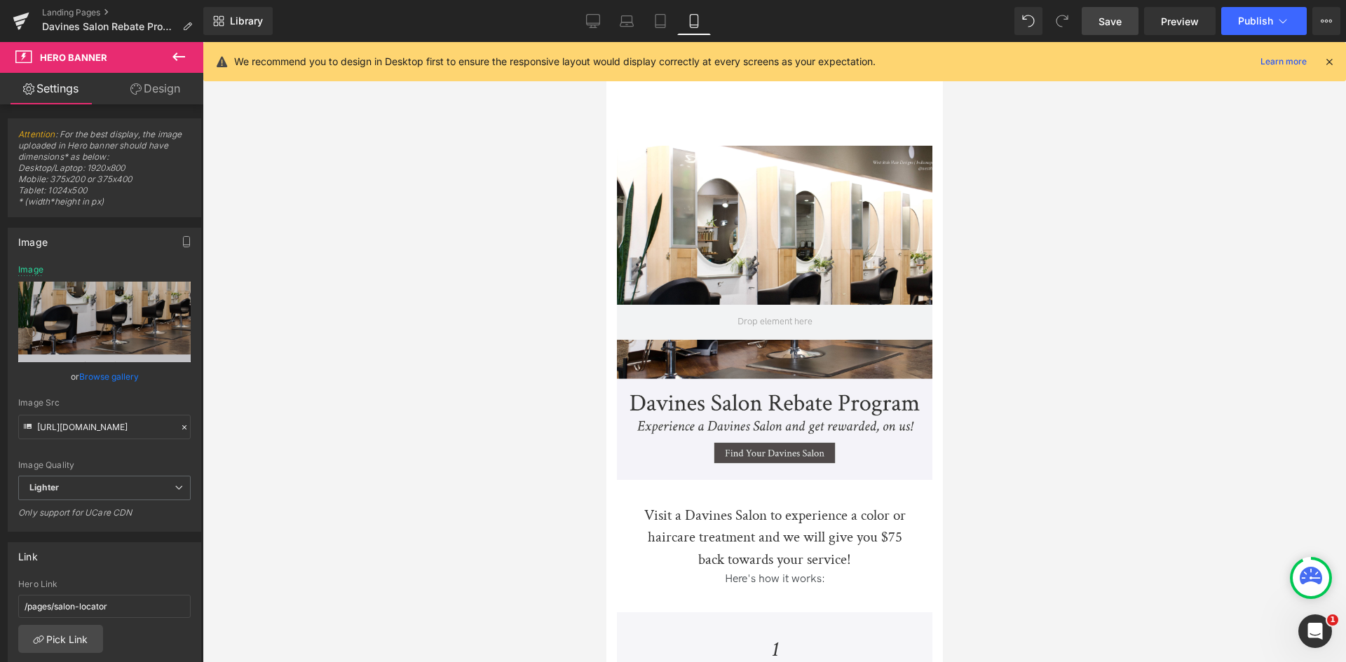
click at [1092, 14] on link "Save" at bounding box center [1110, 21] width 57 height 28
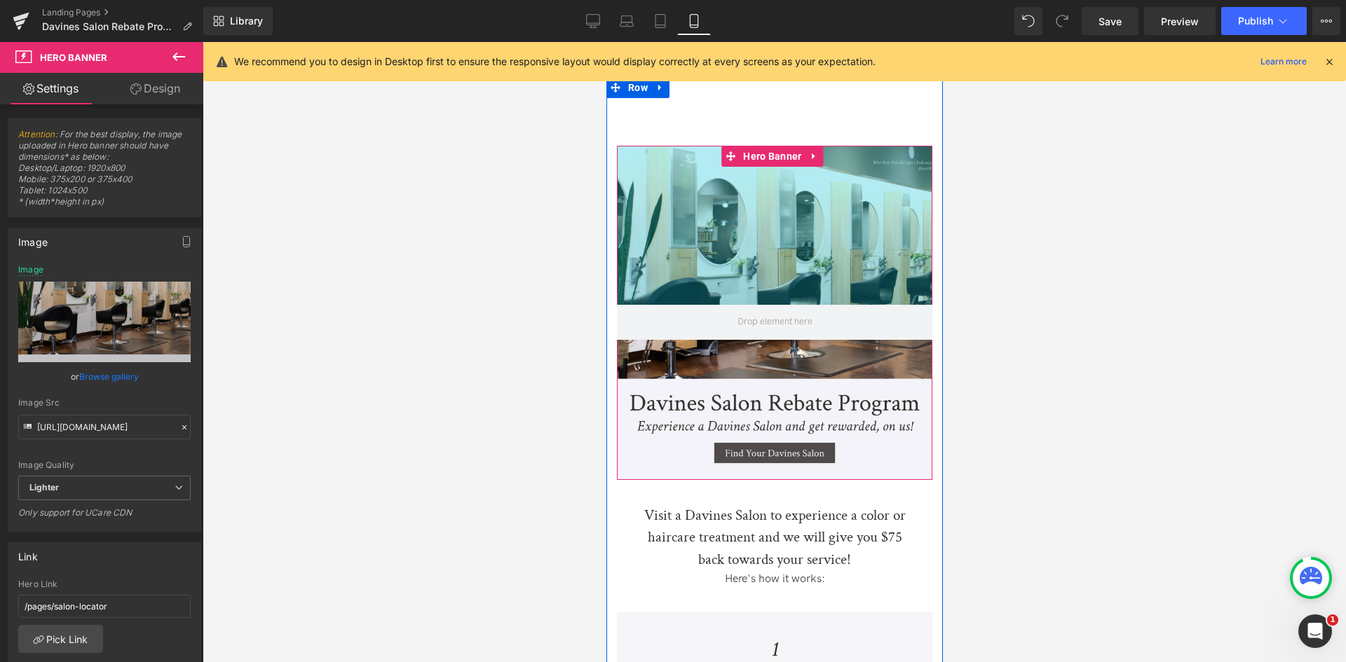
click at [828, 246] on div "227px" at bounding box center [773, 225] width 315 height 159
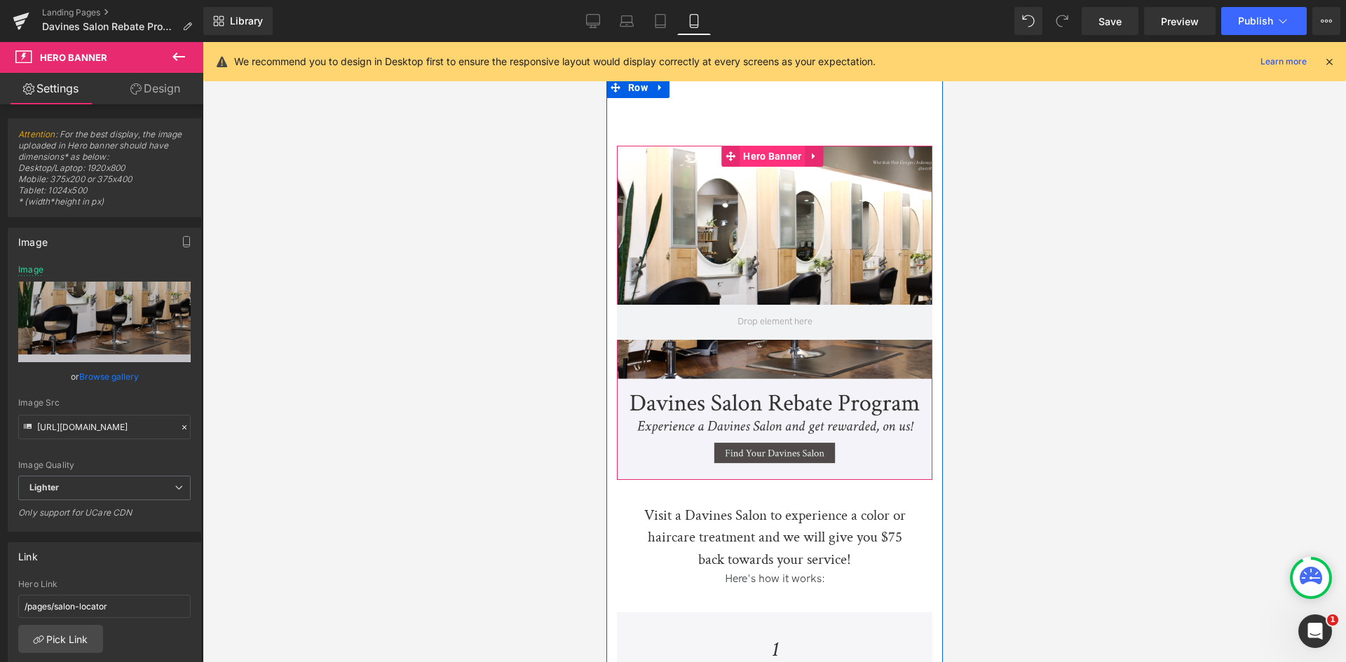
click at [782, 165] on span "Hero Banner" at bounding box center [771, 156] width 65 height 21
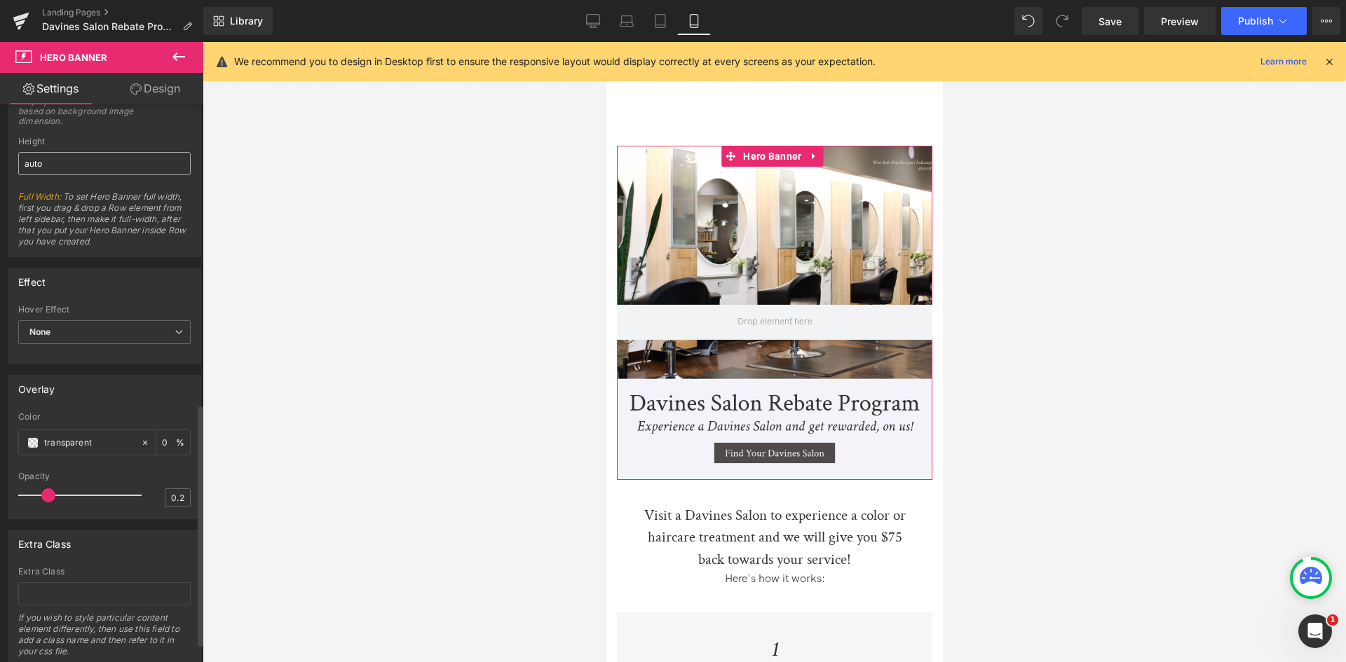
scroll to position [692, 0]
click at [140, 74] on link "Design" at bounding box center [155, 89] width 102 height 32
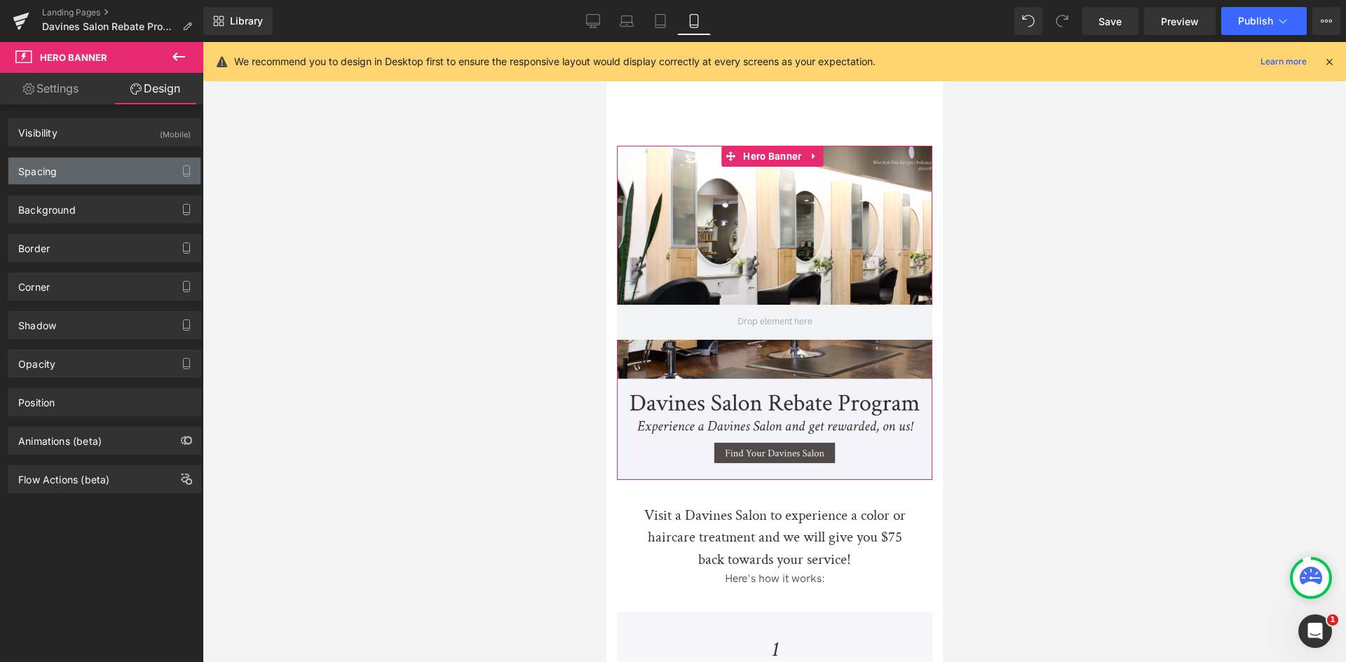
click at [82, 170] on div "Spacing" at bounding box center [104, 171] width 192 height 27
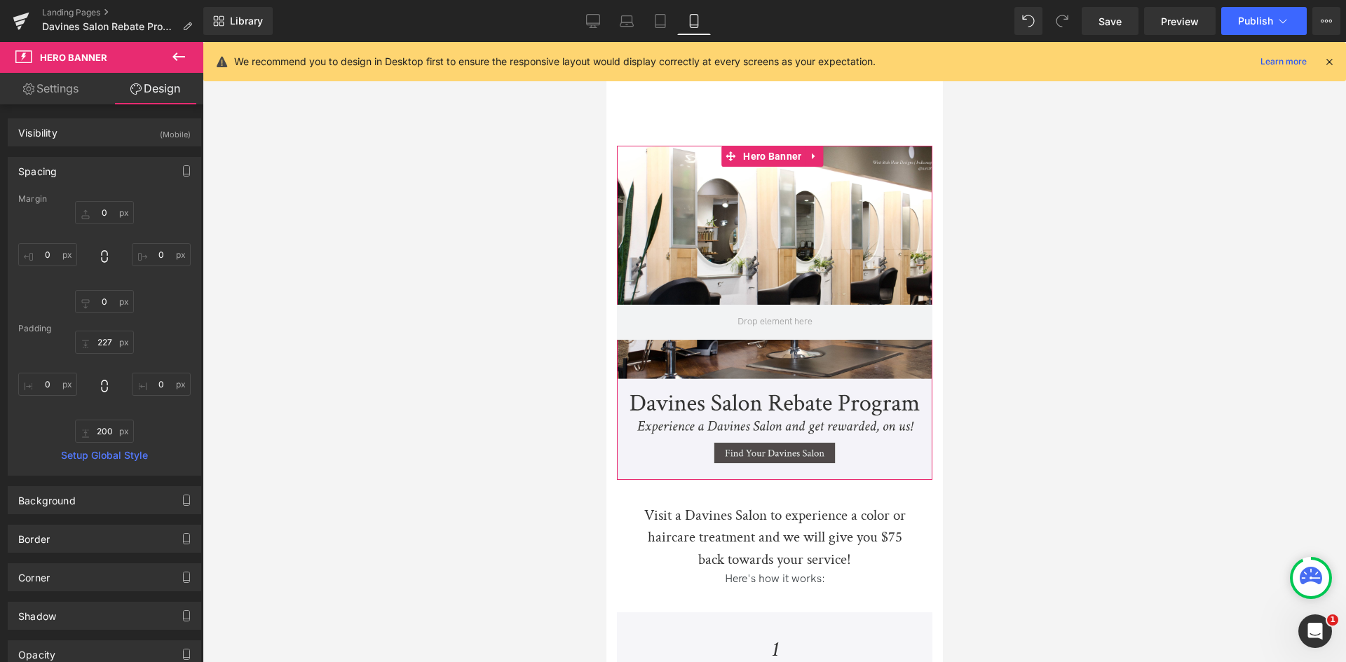
click at [59, 83] on link "Settings" at bounding box center [51, 89] width 102 height 32
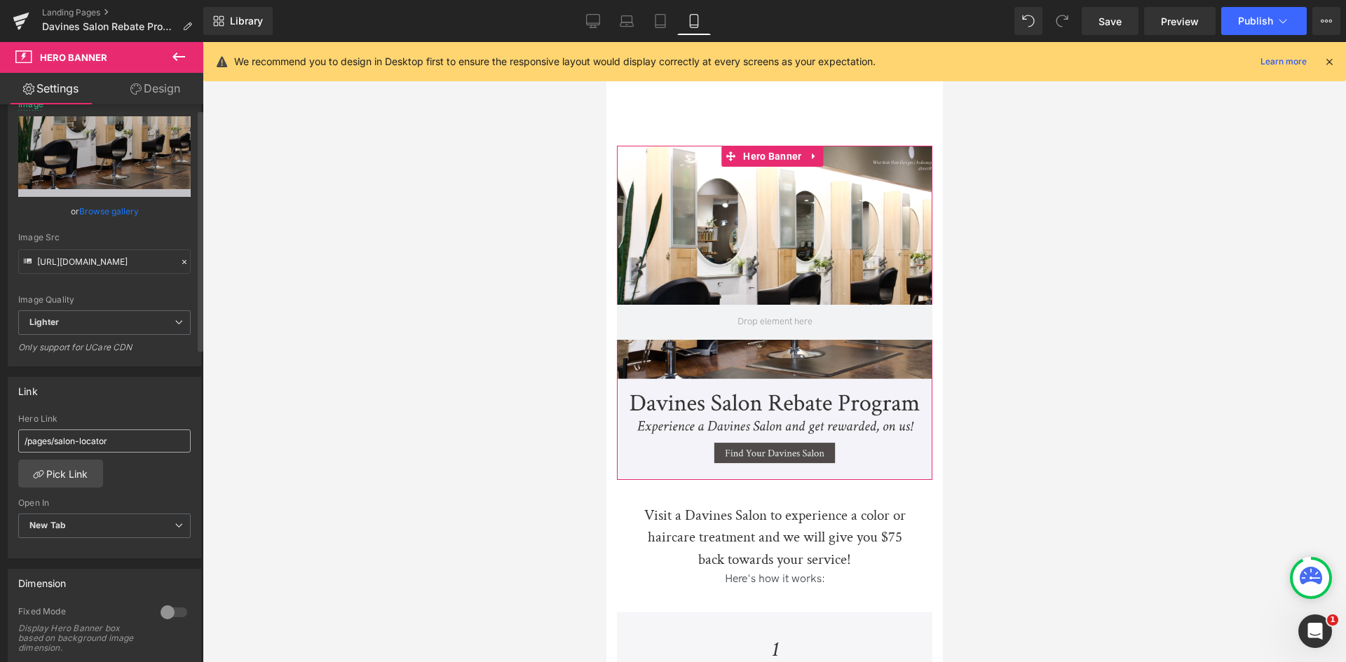
scroll to position [0, 0]
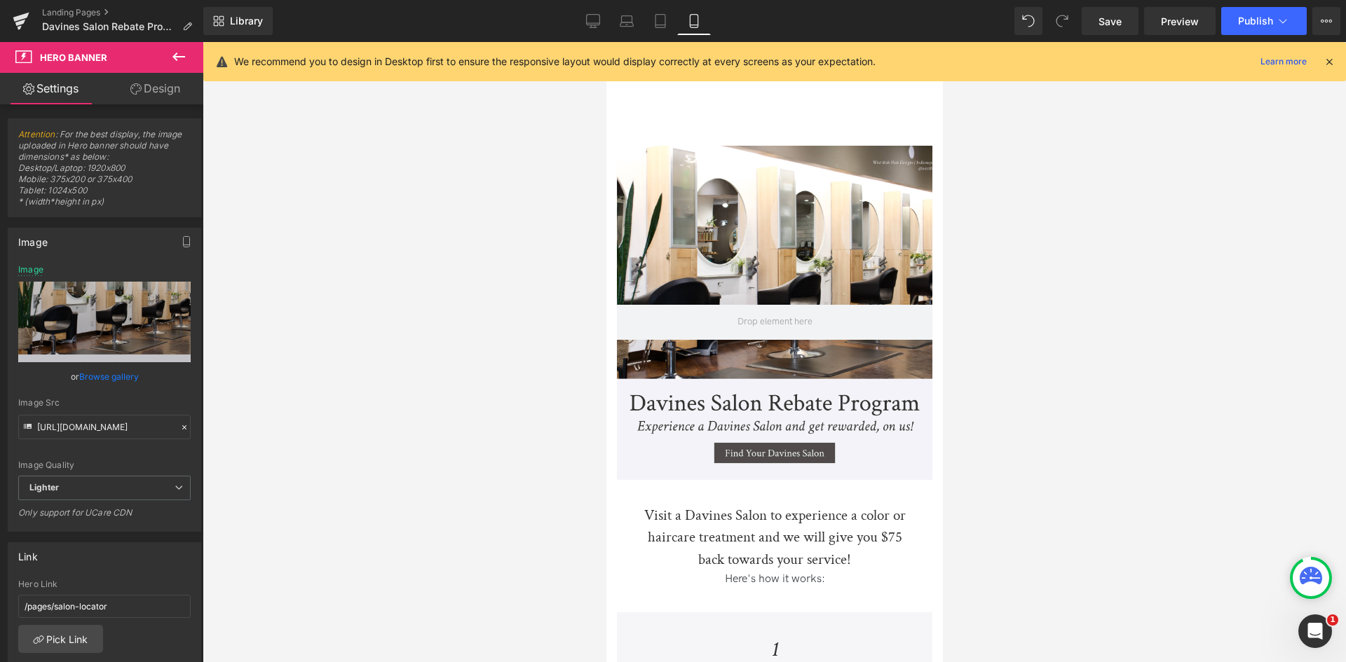
click at [463, 444] on div at bounding box center [774, 352] width 1143 height 620
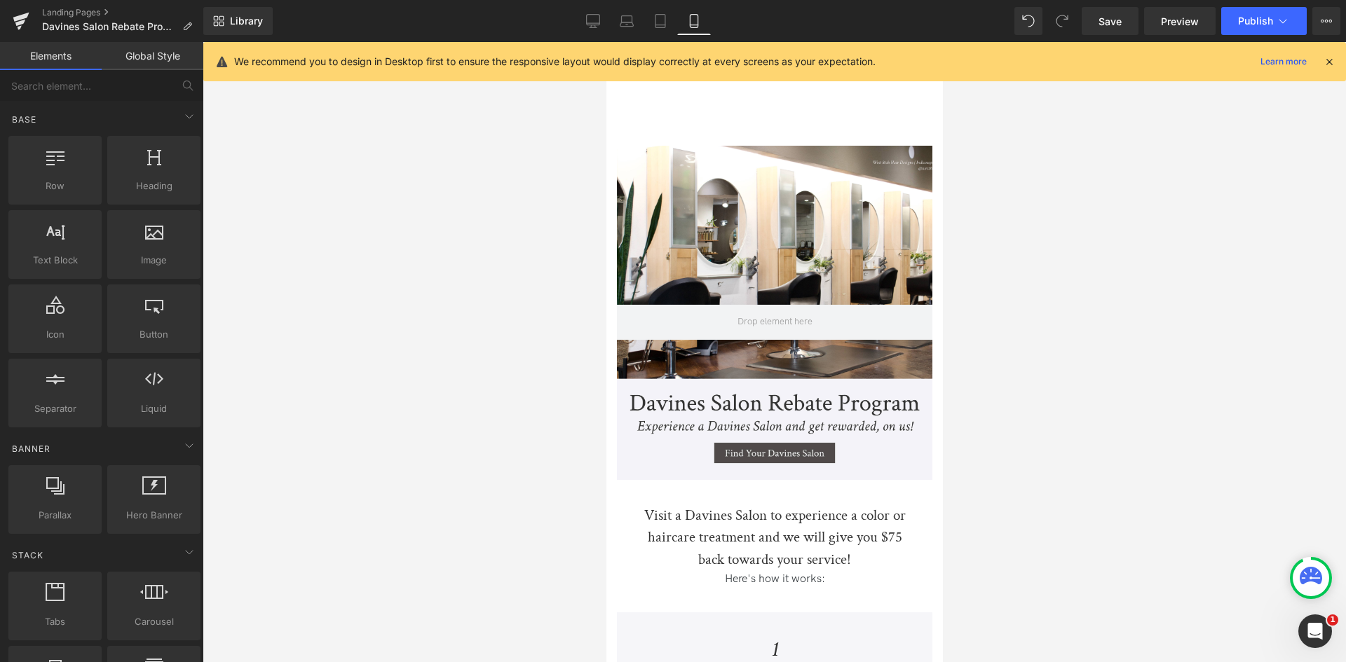
click at [606, 42] on div "227px" at bounding box center [606, 42] width 0 height 0
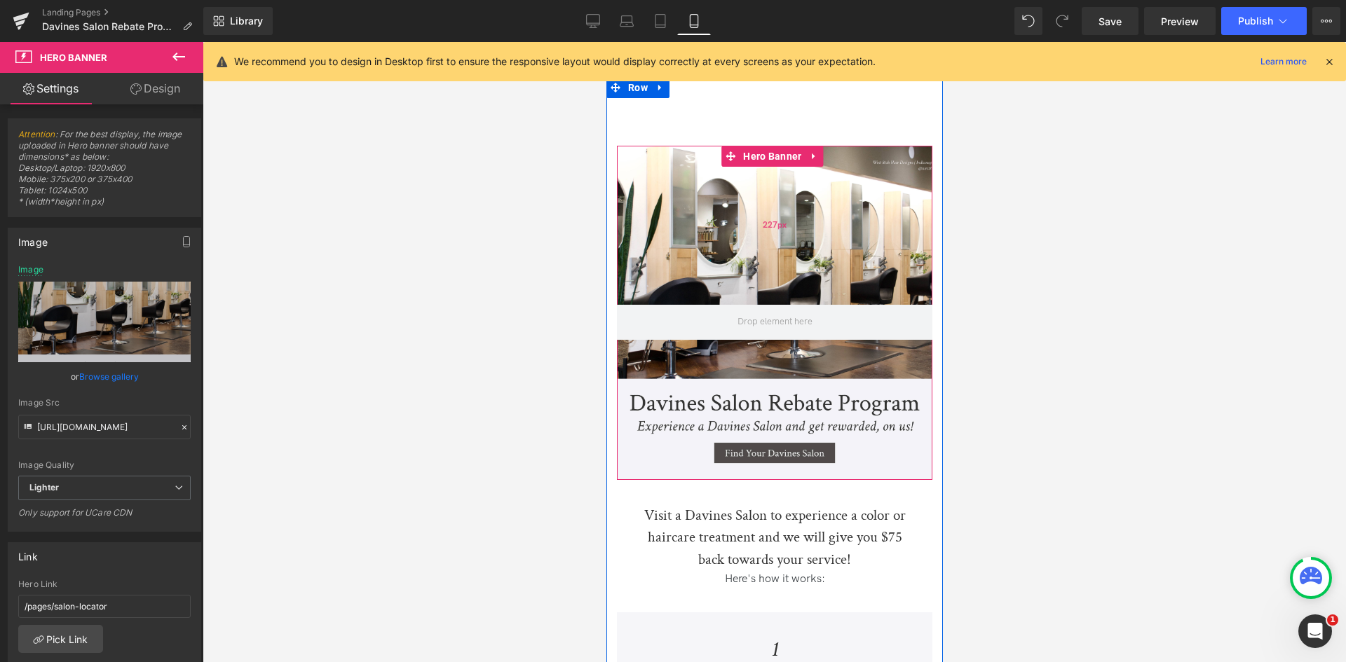
click at [700, 222] on div "227px" at bounding box center [773, 225] width 315 height 159
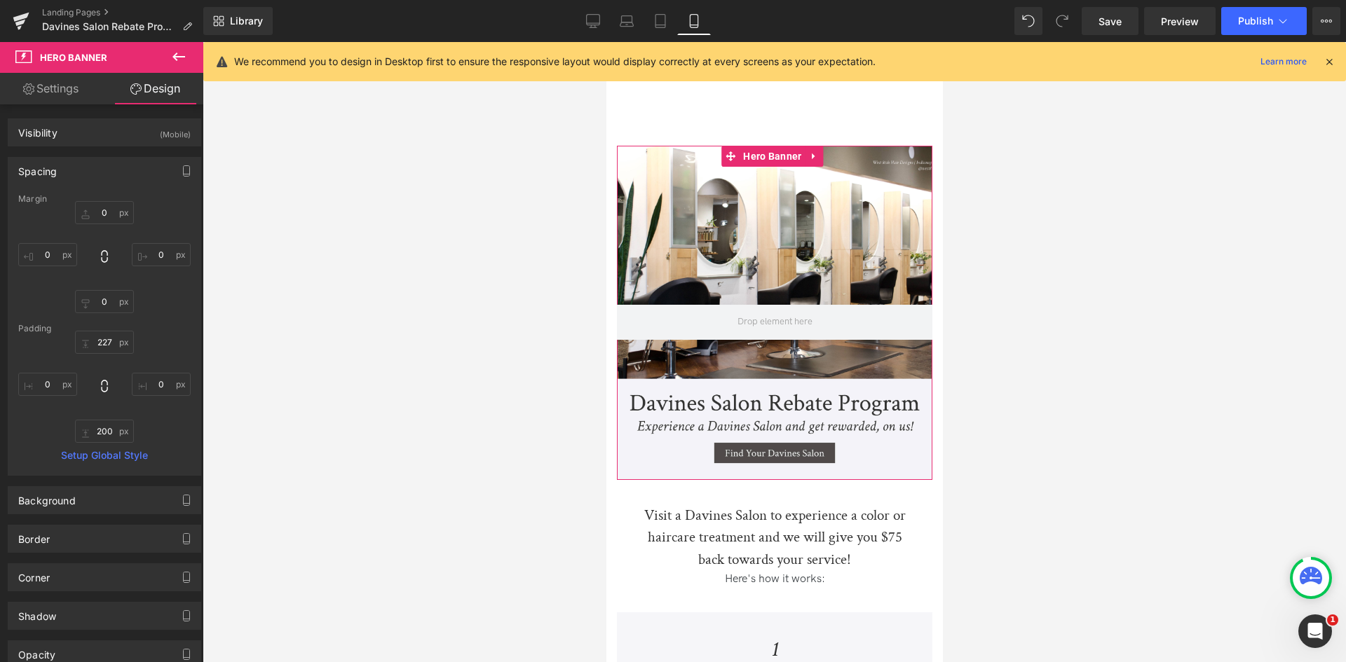
click at [76, 101] on link "Settings" at bounding box center [51, 89] width 102 height 32
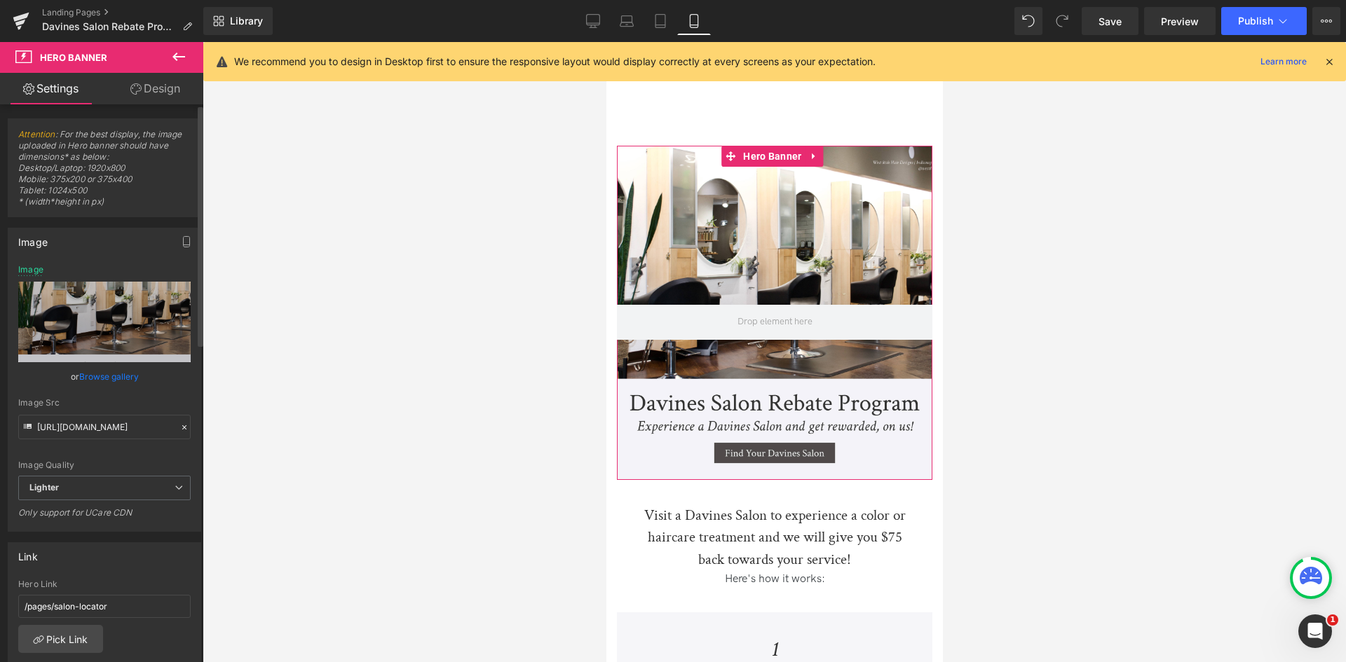
click at [109, 373] on link "Browse gallery" at bounding box center [109, 377] width 60 height 25
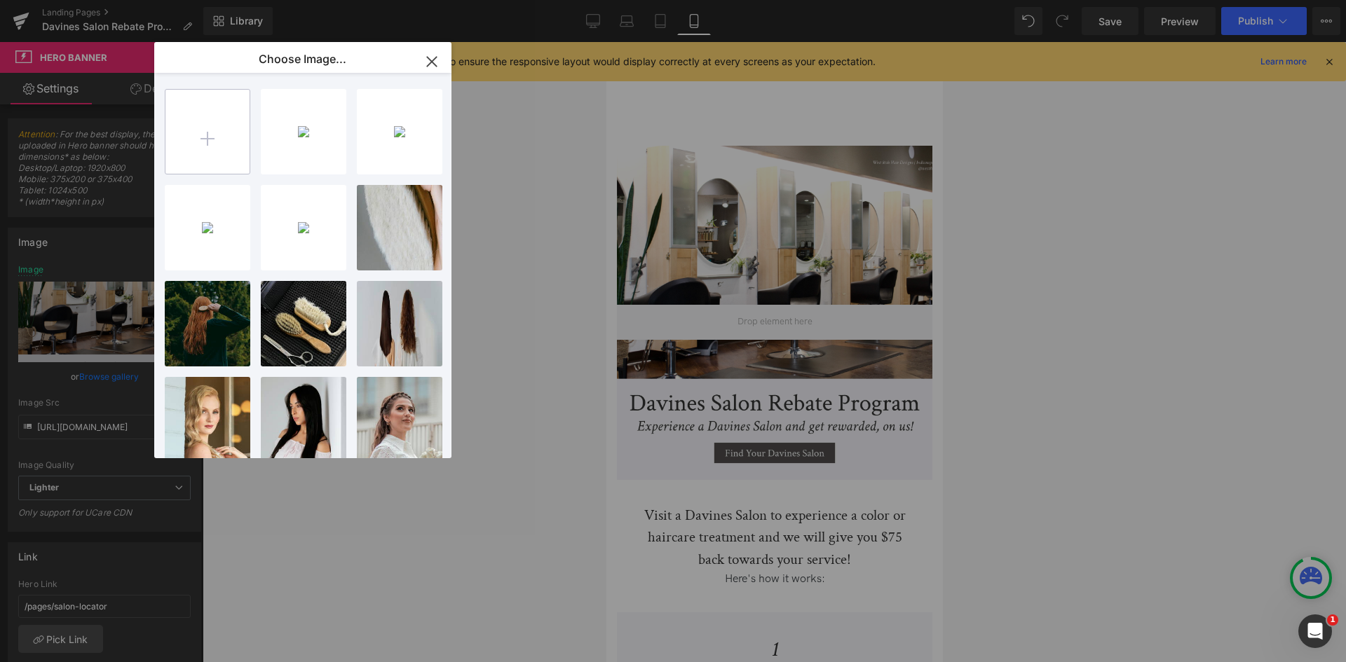
click at [231, 146] on input "file" at bounding box center [207, 132] width 84 height 84
type input "C:\fakepath\hero banner MOBILE-01.jpg"
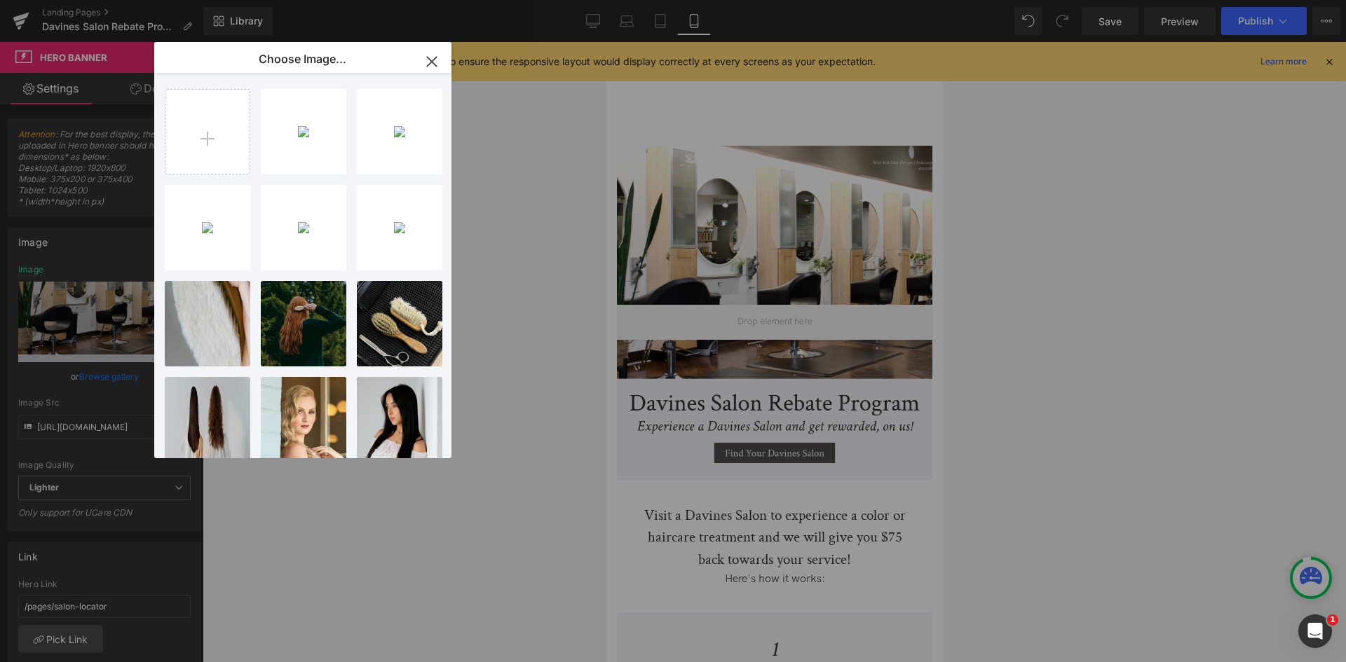
click at [89, 0] on div "Hero Banner You are previewing how the will restyle your page. You can not edit…" at bounding box center [673, 0] width 1346 height 0
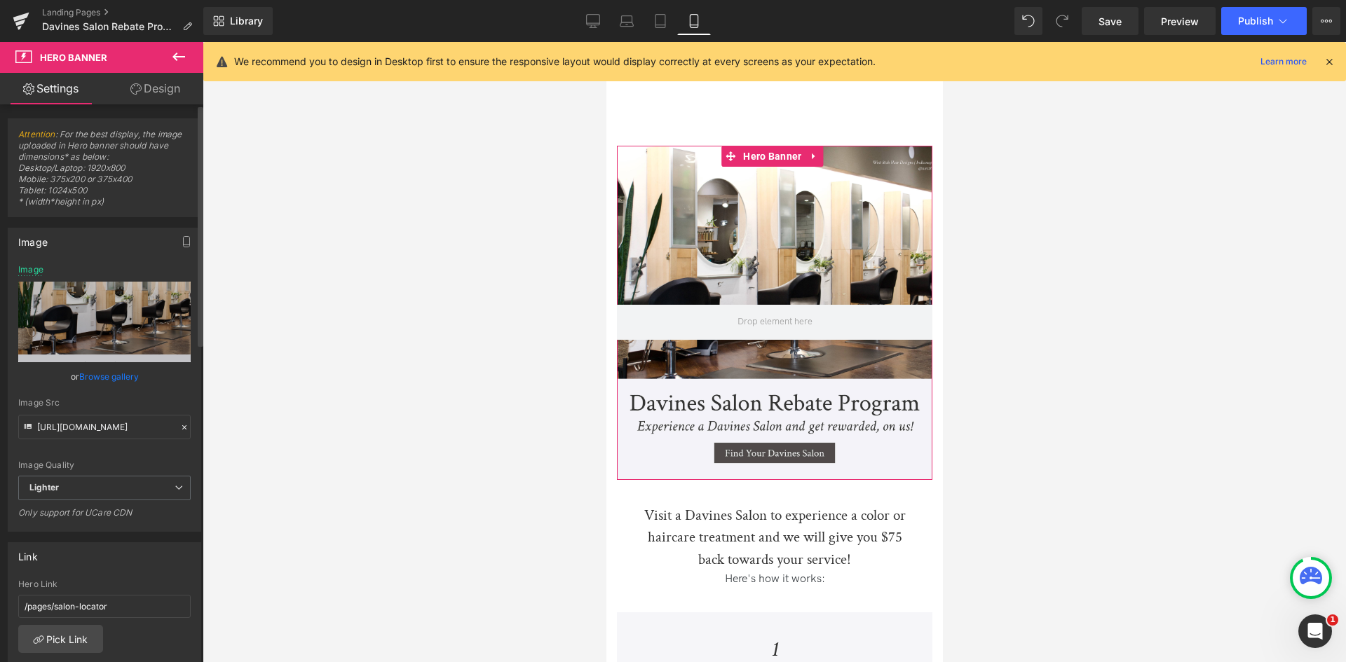
click at [117, 365] on link "Browse gallery" at bounding box center [109, 377] width 60 height 25
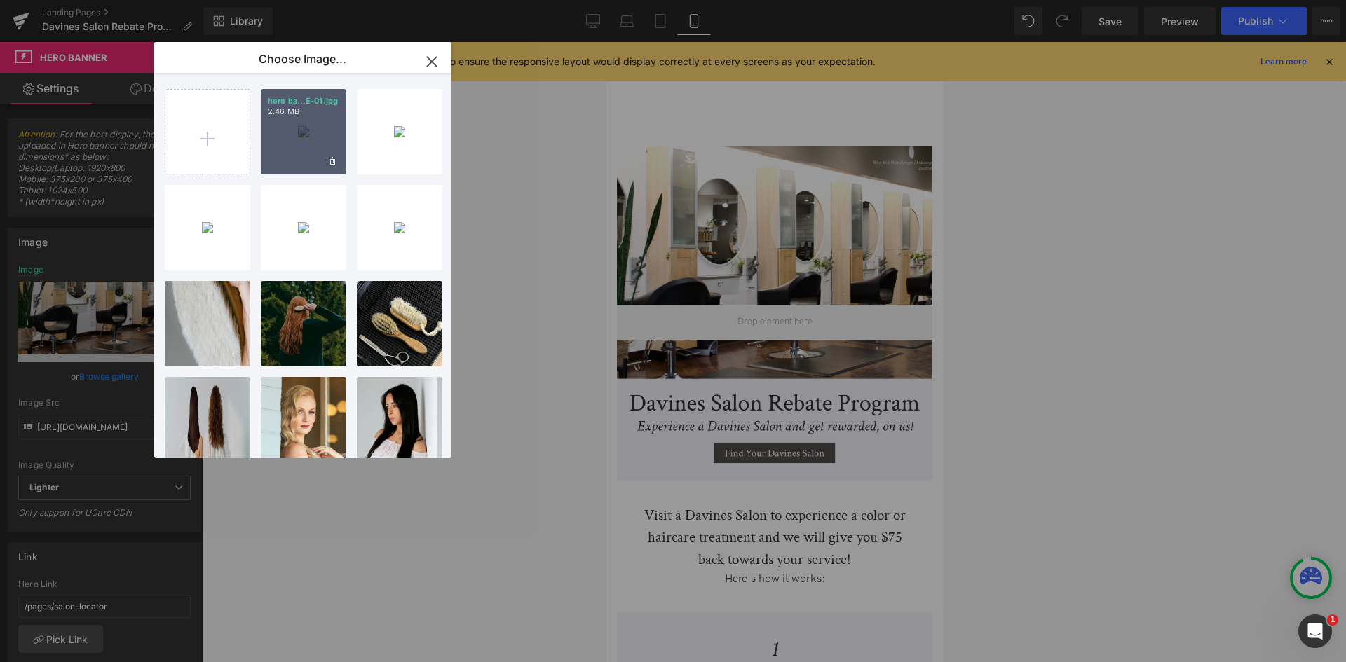
click at [296, 123] on div "hero ba...E-01.jpg 2.46 MB" at bounding box center [304, 132] width 86 height 86
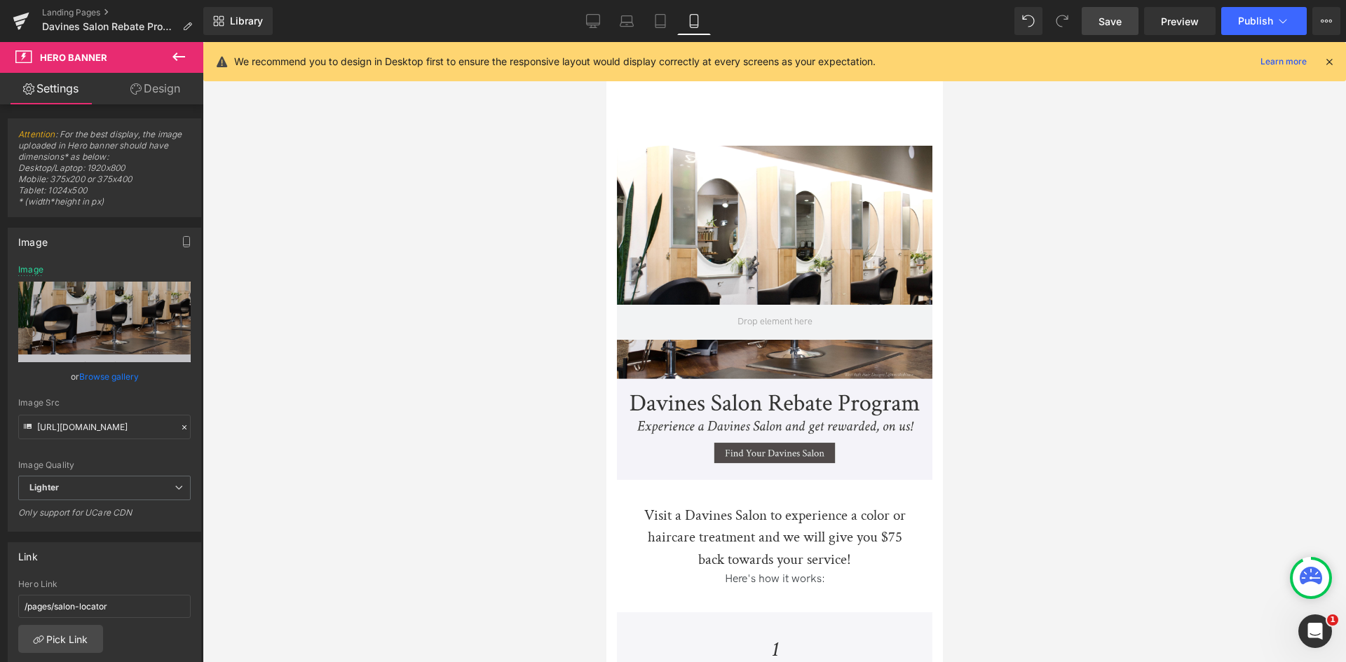
click at [1111, 20] on span "Save" at bounding box center [1109, 21] width 23 height 15
click at [599, 11] on link "Desktop" at bounding box center [593, 21] width 34 height 28
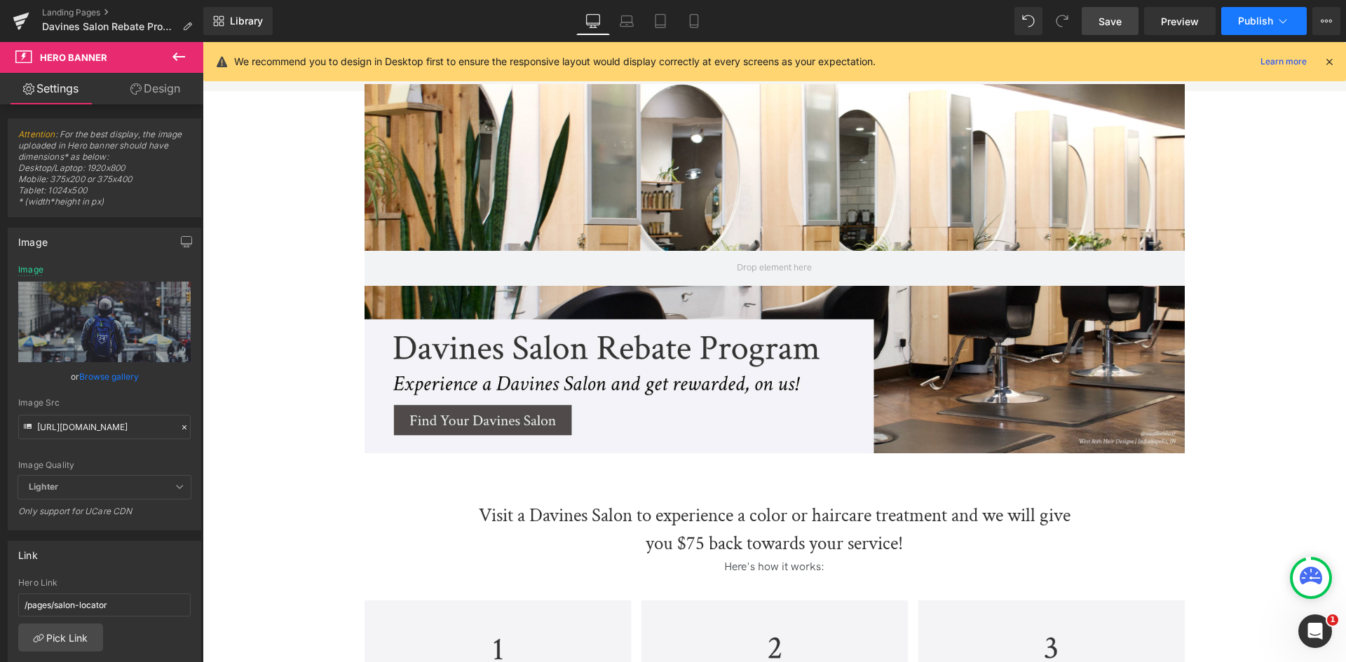
click at [1286, 21] on icon at bounding box center [1283, 21] width 14 height 14
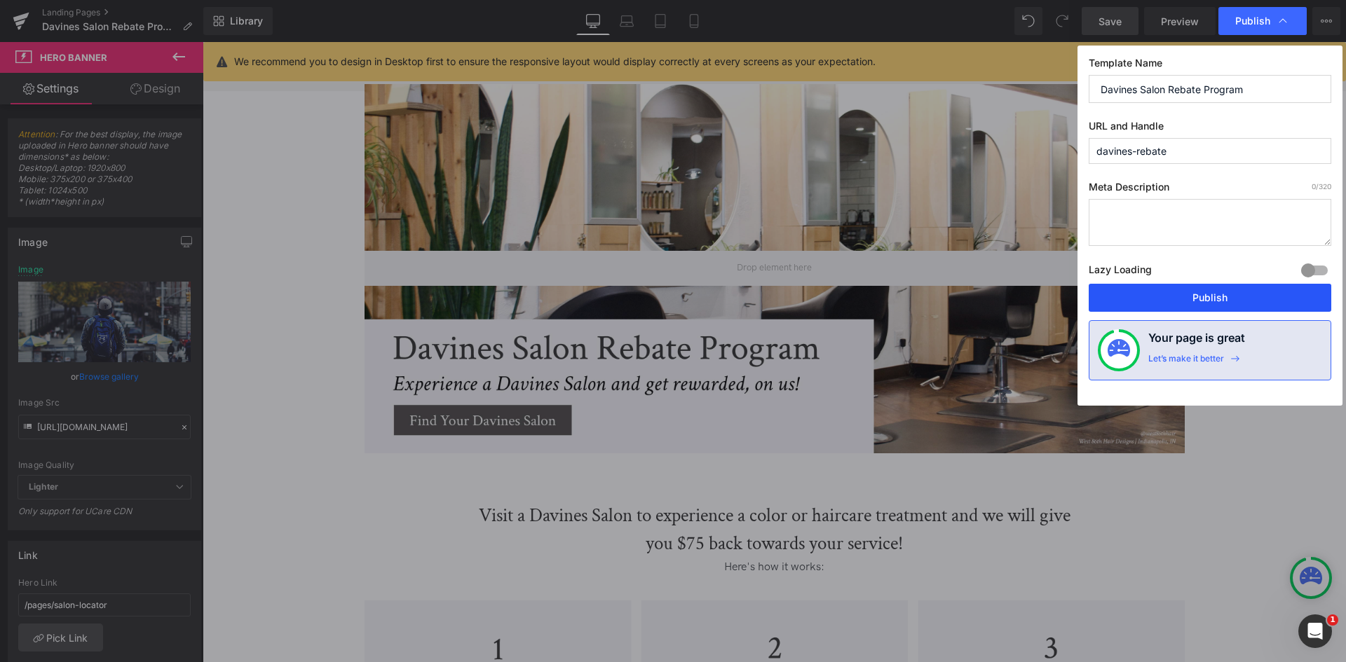
click at [1143, 299] on button "Publish" at bounding box center [1210, 298] width 243 height 28
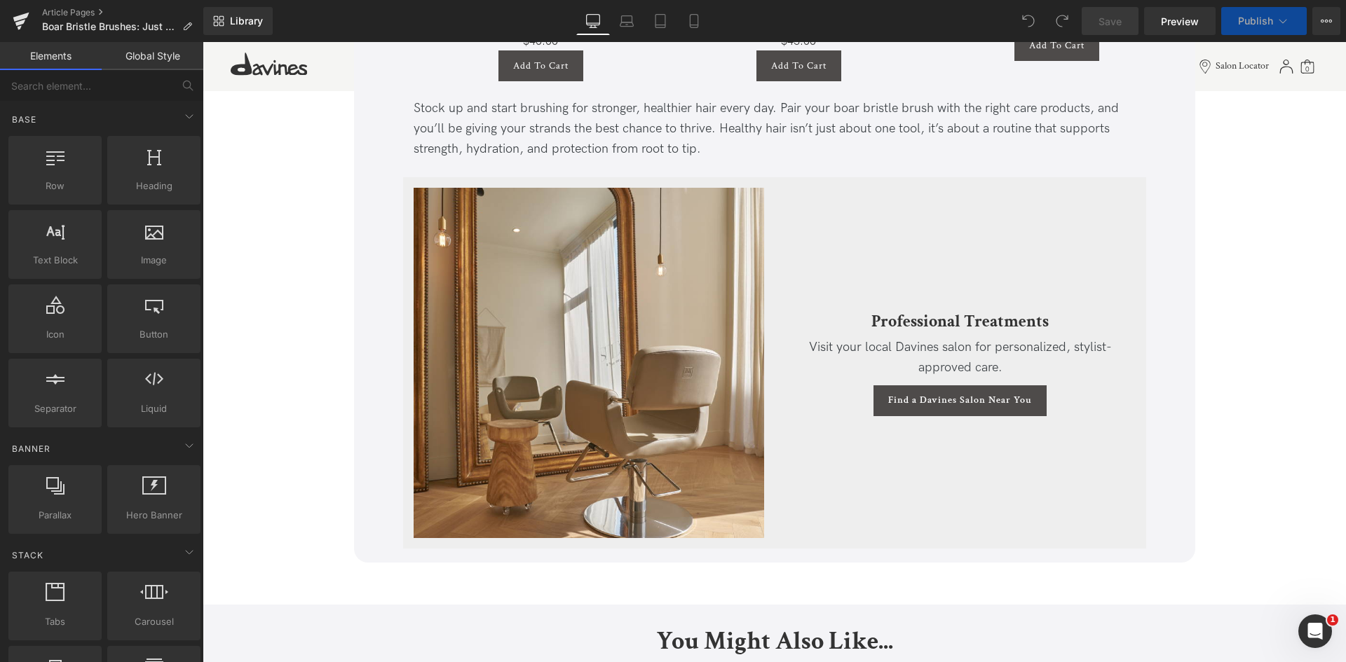
scroll to position [3178, 0]
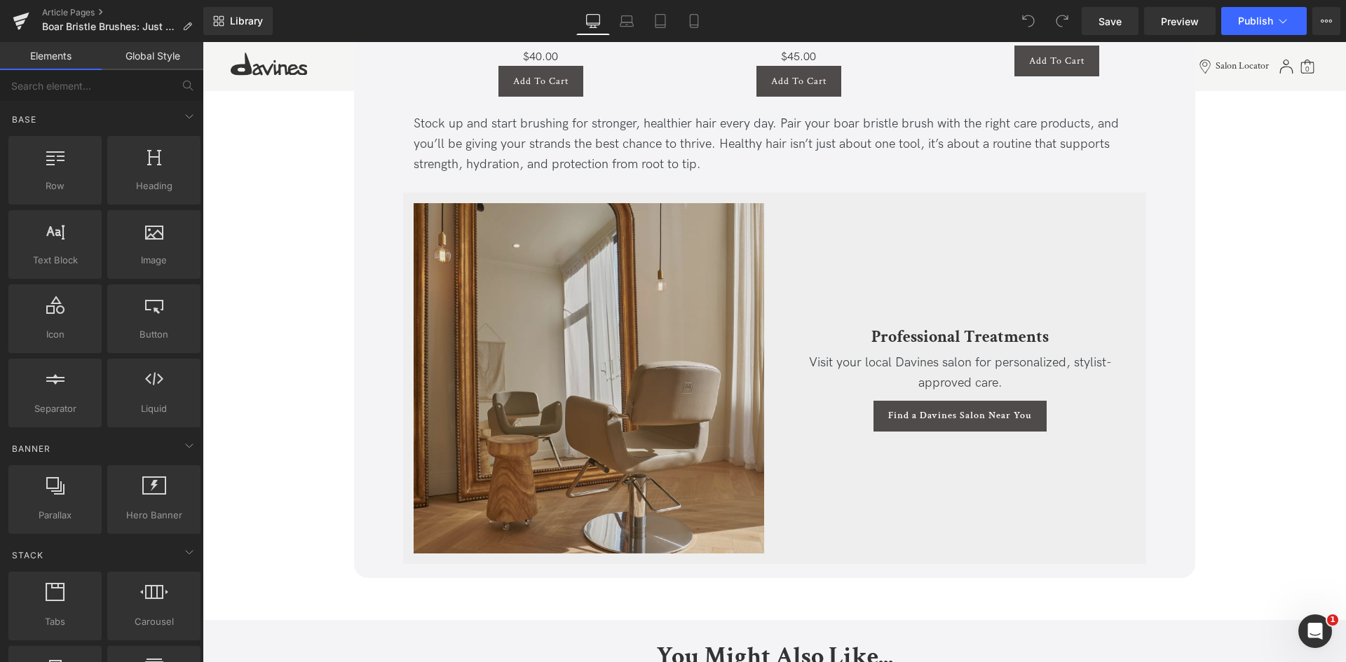
click at [569, 333] on img at bounding box center [589, 378] width 350 height 350
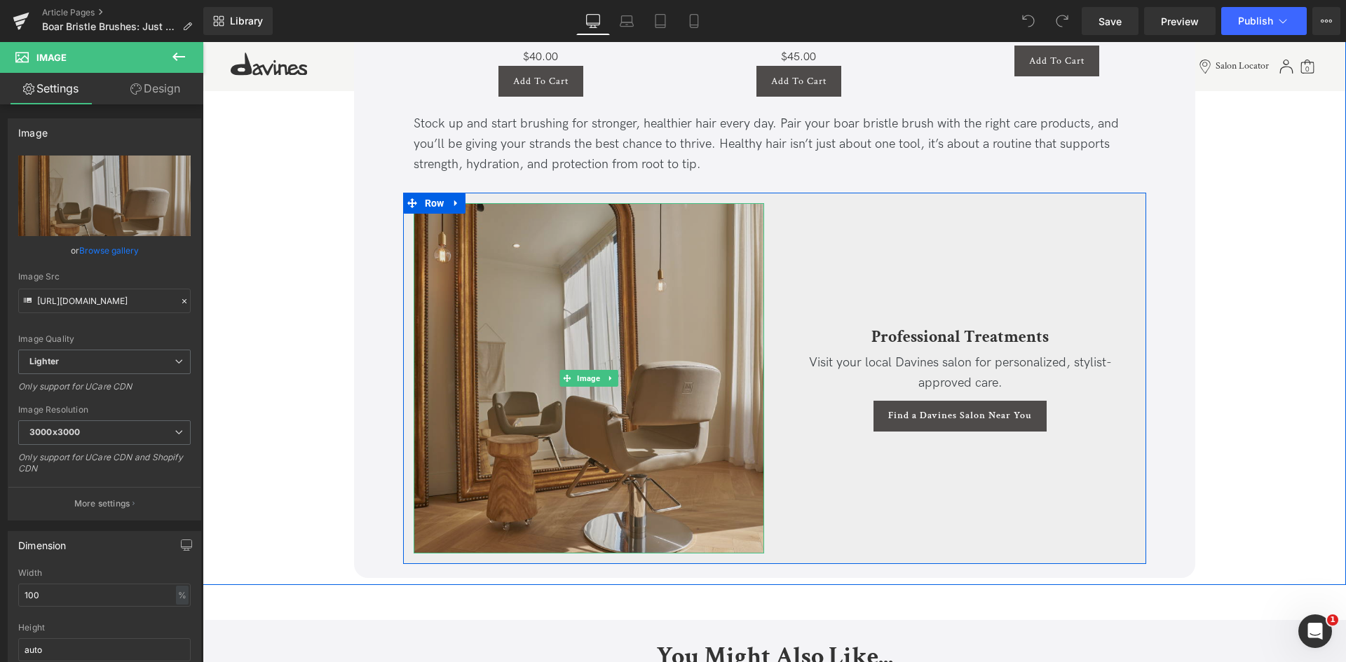
click at [592, 322] on img at bounding box center [589, 378] width 350 height 350
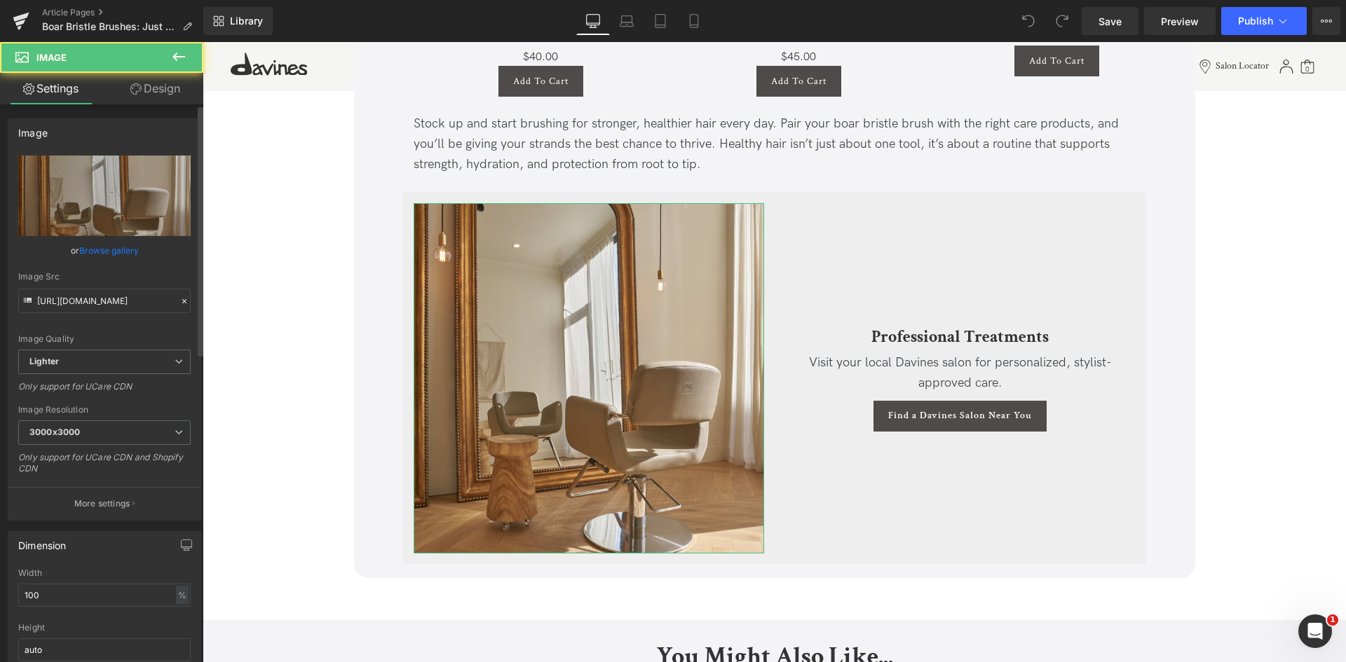
click at [102, 259] on link "Browse gallery" at bounding box center [109, 250] width 60 height 25
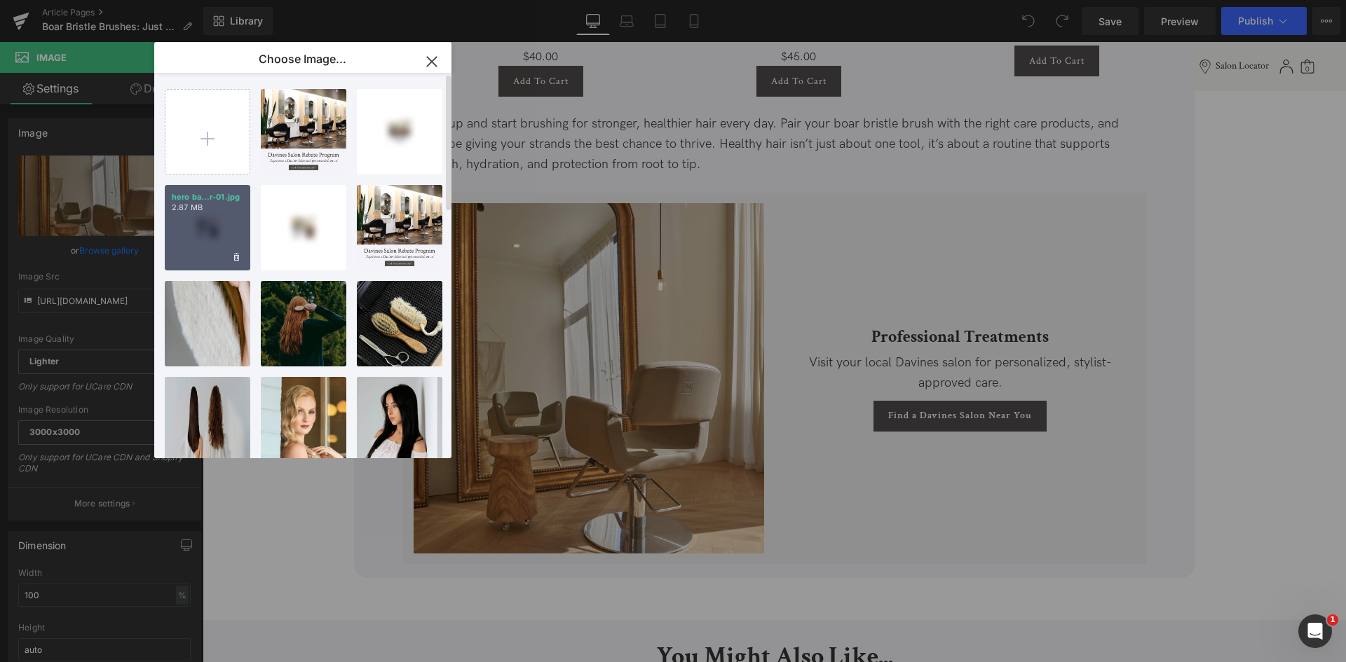
click at [230, 187] on div "hero ba...r-01.jpg 2.87 MB" at bounding box center [208, 228] width 86 height 86
type input "https://ucarecdn.com/df554030-5171-41a7-8553-3711bed4b6e3/-/format/auto/-/previ…"
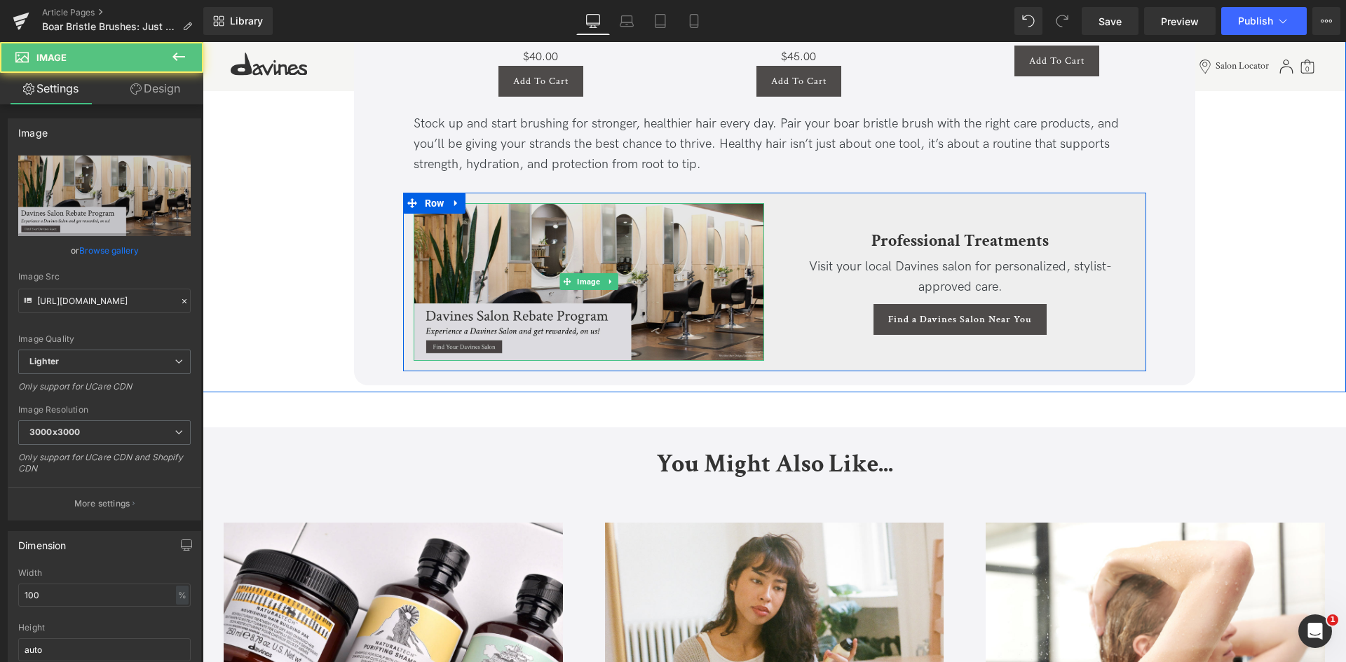
click at [488, 273] on img at bounding box center [589, 282] width 350 height 158
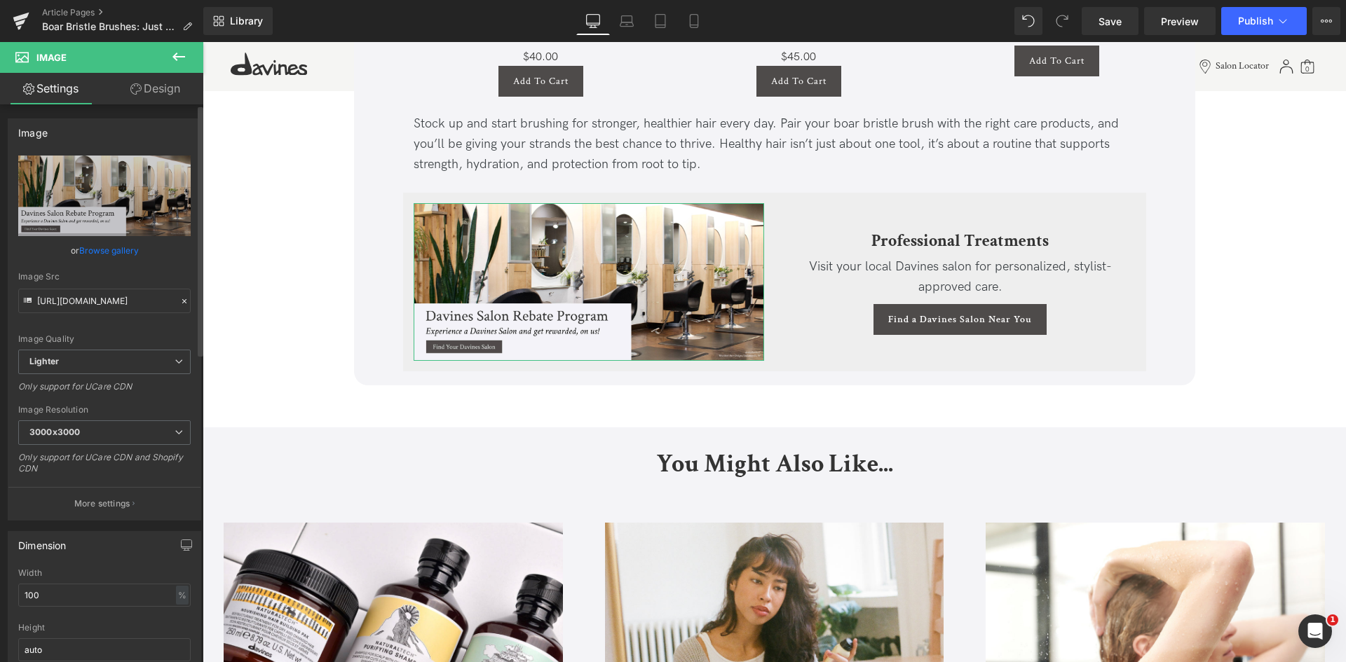
click at [106, 248] on link "Browse gallery" at bounding box center [109, 250] width 60 height 25
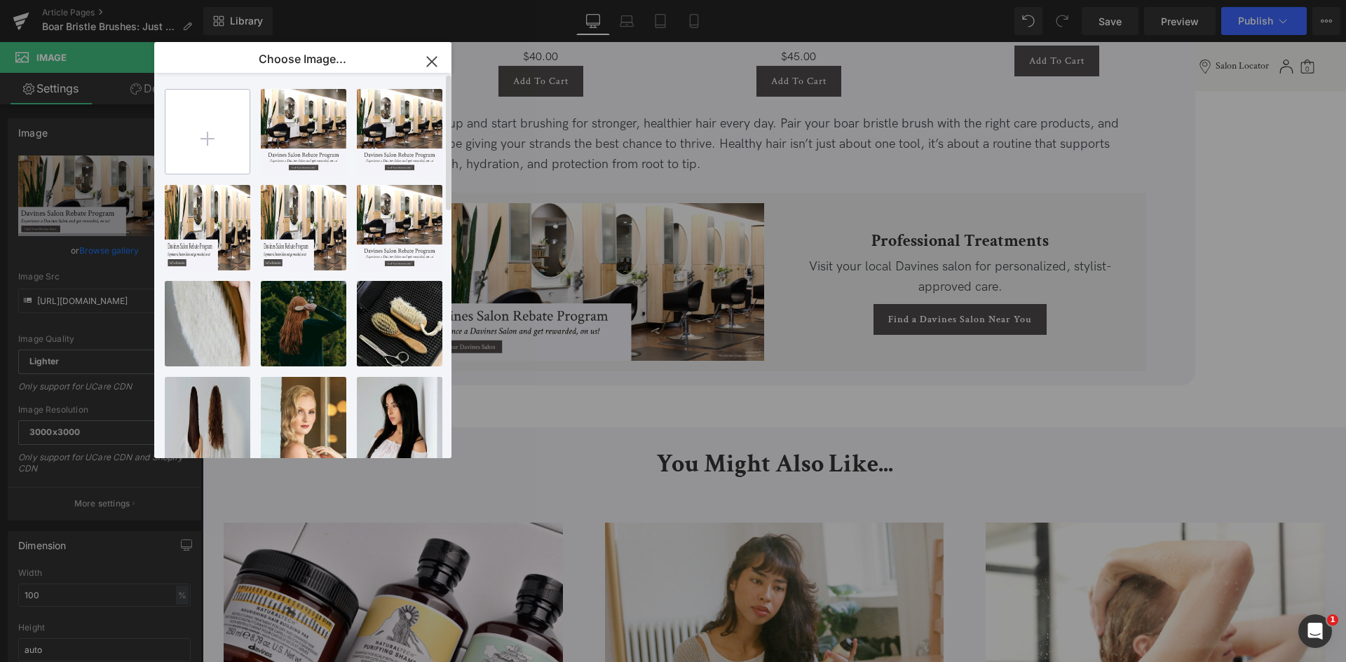
click at [0, 0] on input "file" at bounding box center [0, 0] width 0 height 0
type input "C:\fakepath\mitch studio_square.jpg"
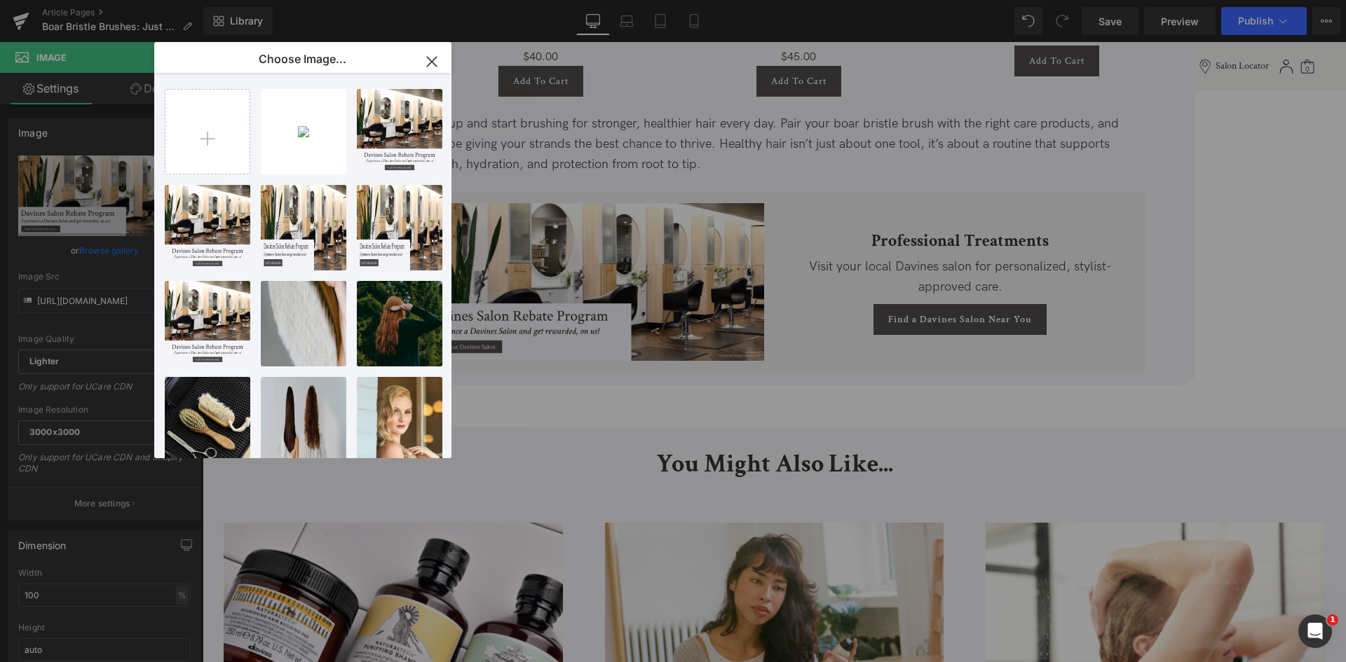
click at [102, 0] on div "You are previewing how the will restyle your page. You can not edit Elements in…" at bounding box center [673, 0] width 1346 height 0
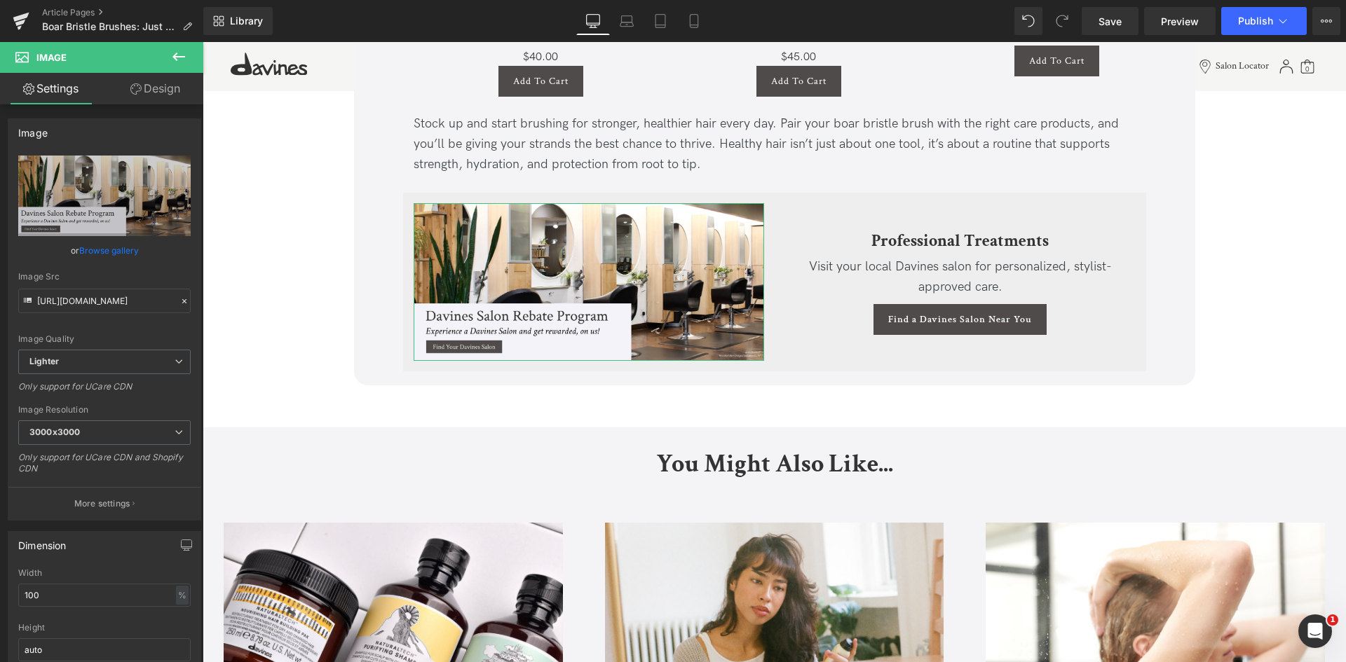
click at [102, 254] on link "Browse gallery" at bounding box center [109, 250] width 60 height 25
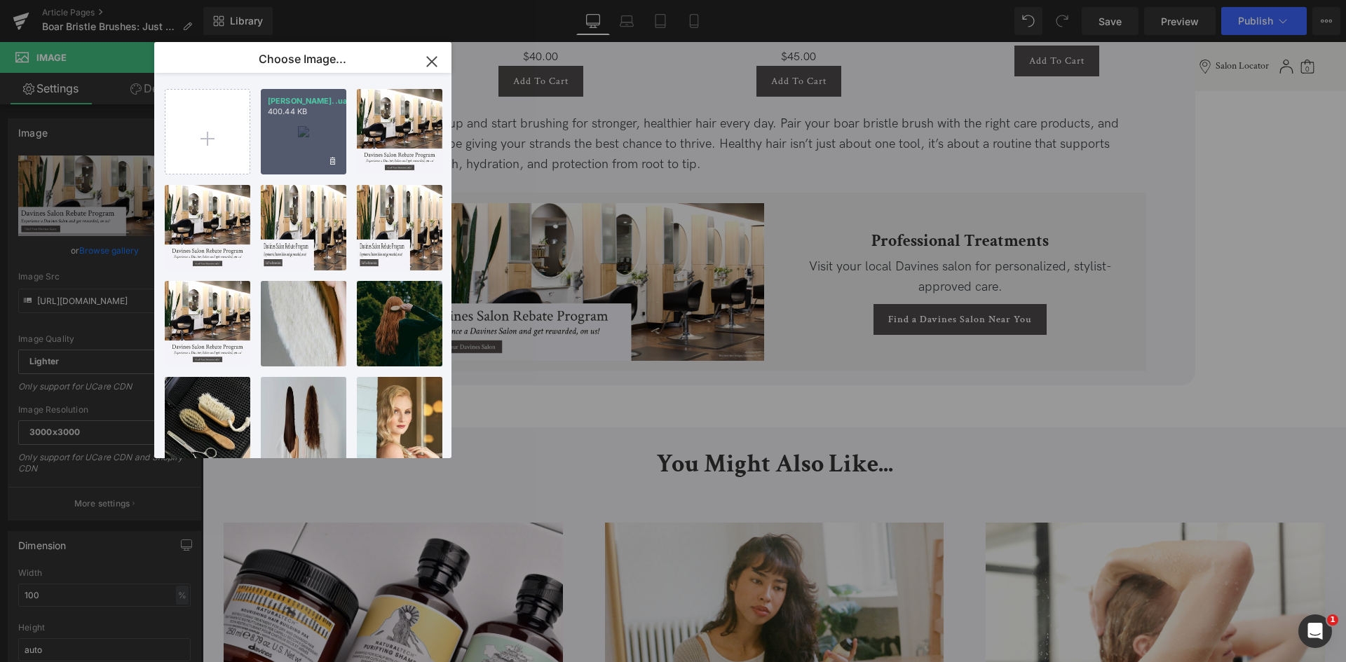
type input "https://ucarecdn.com/304b7d65-3eac-4091-b943-0026a245d8f9/-/format/auto/-/previ…"
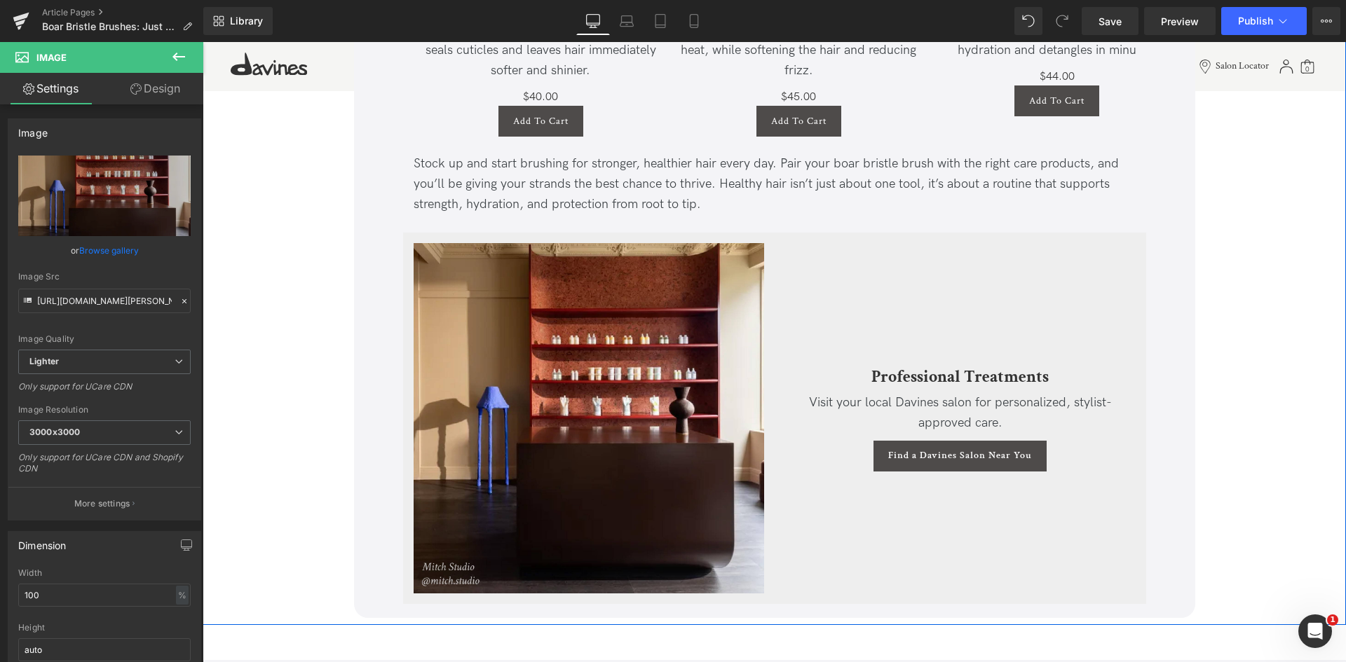
scroll to position [3109, 0]
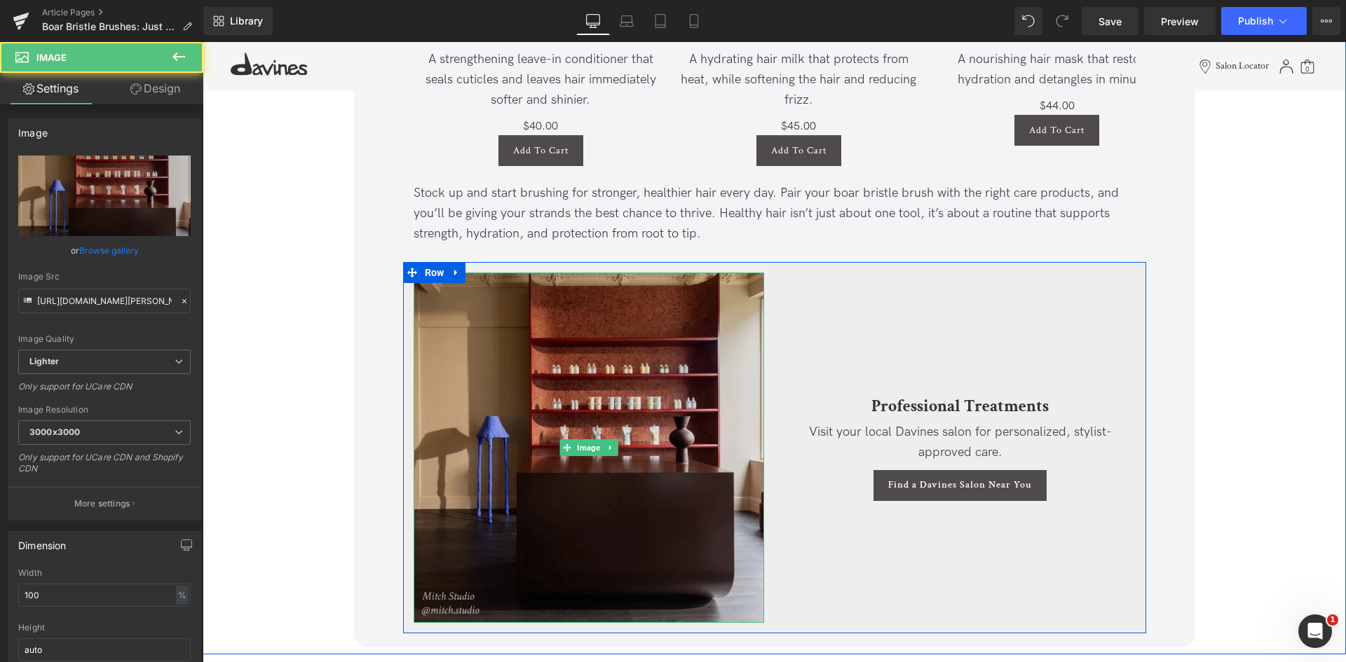
click at [442, 369] on img at bounding box center [589, 448] width 350 height 350
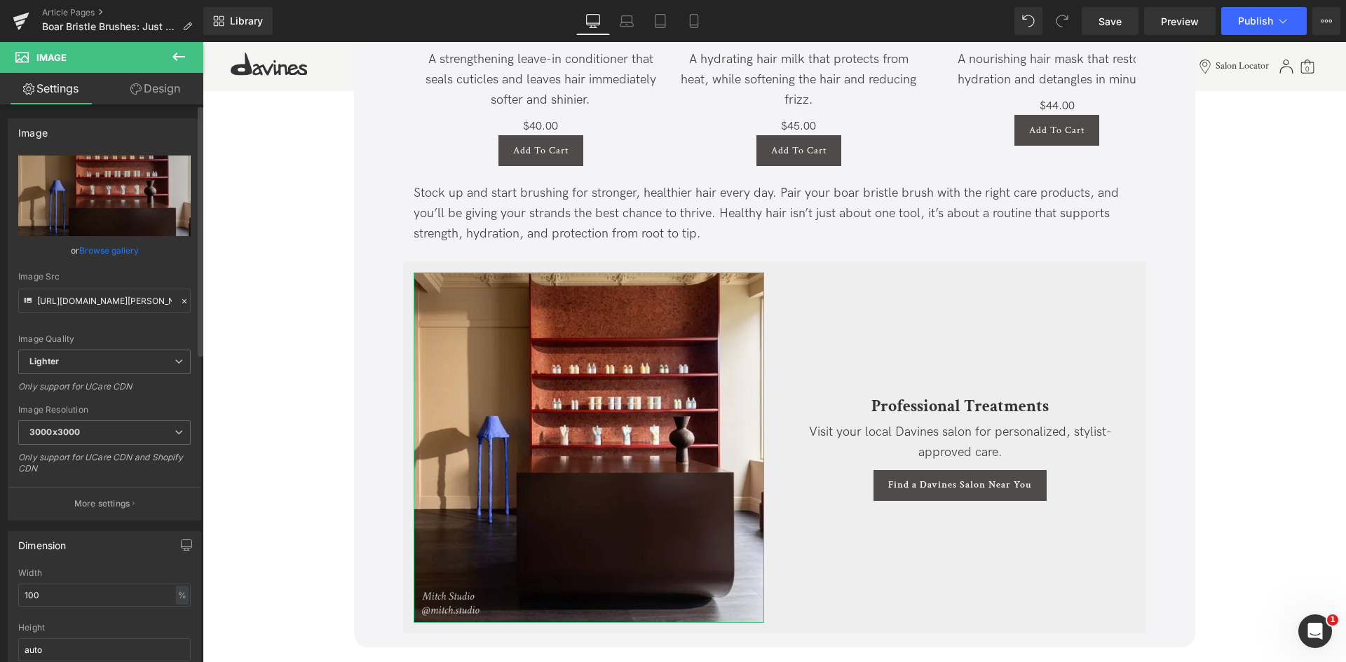
click at [114, 248] on link "Browse gallery" at bounding box center [109, 250] width 60 height 25
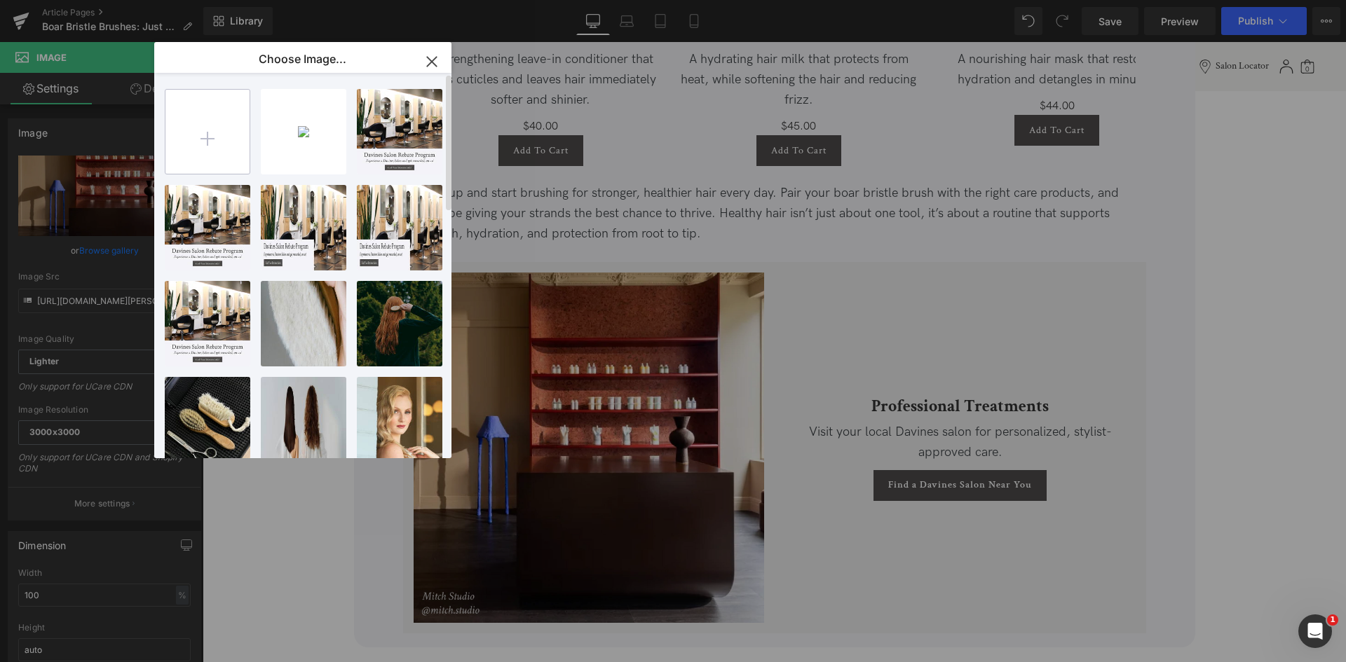
click at [0, 0] on input "file" at bounding box center [0, 0] width 0 height 0
type input "C:\fakepath\Vidov West Salons (1)_square.jpg"
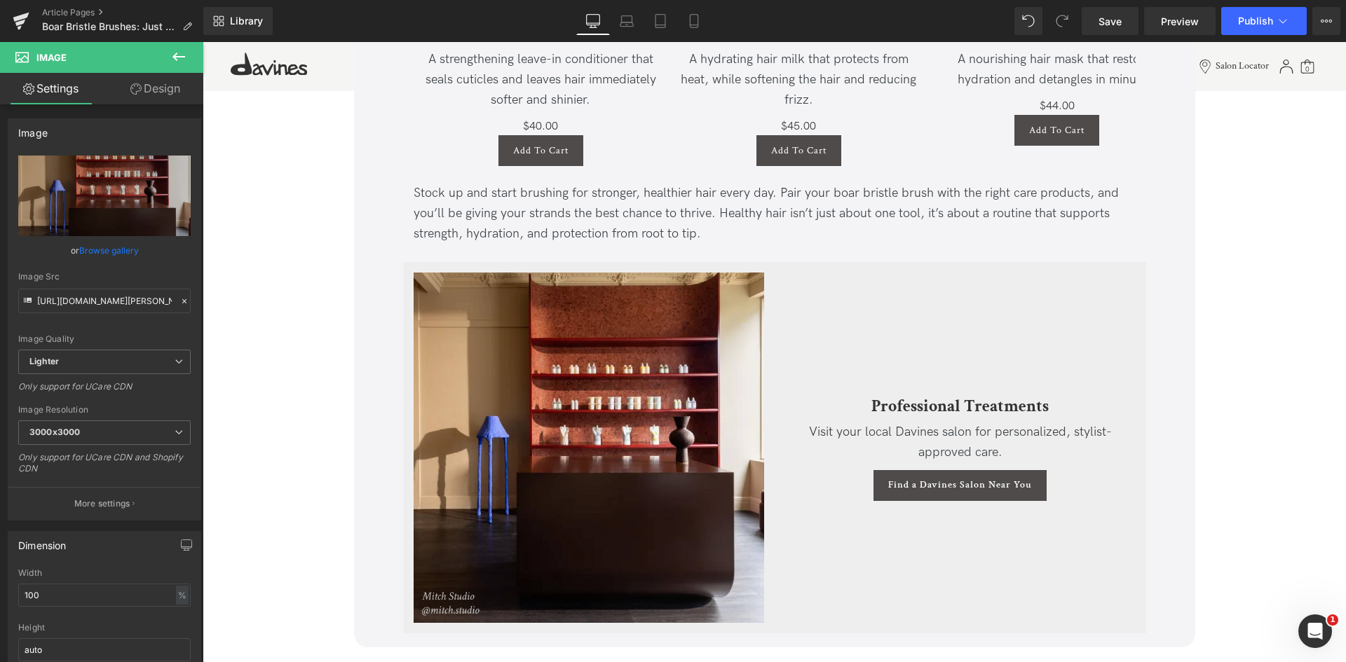
click at [97, 0] on div "You are previewing how the will restyle your page. You can not edit Elements in…" at bounding box center [673, 0] width 1346 height 0
click at [122, 250] on link "Browse gallery" at bounding box center [109, 250] width 60 height 25
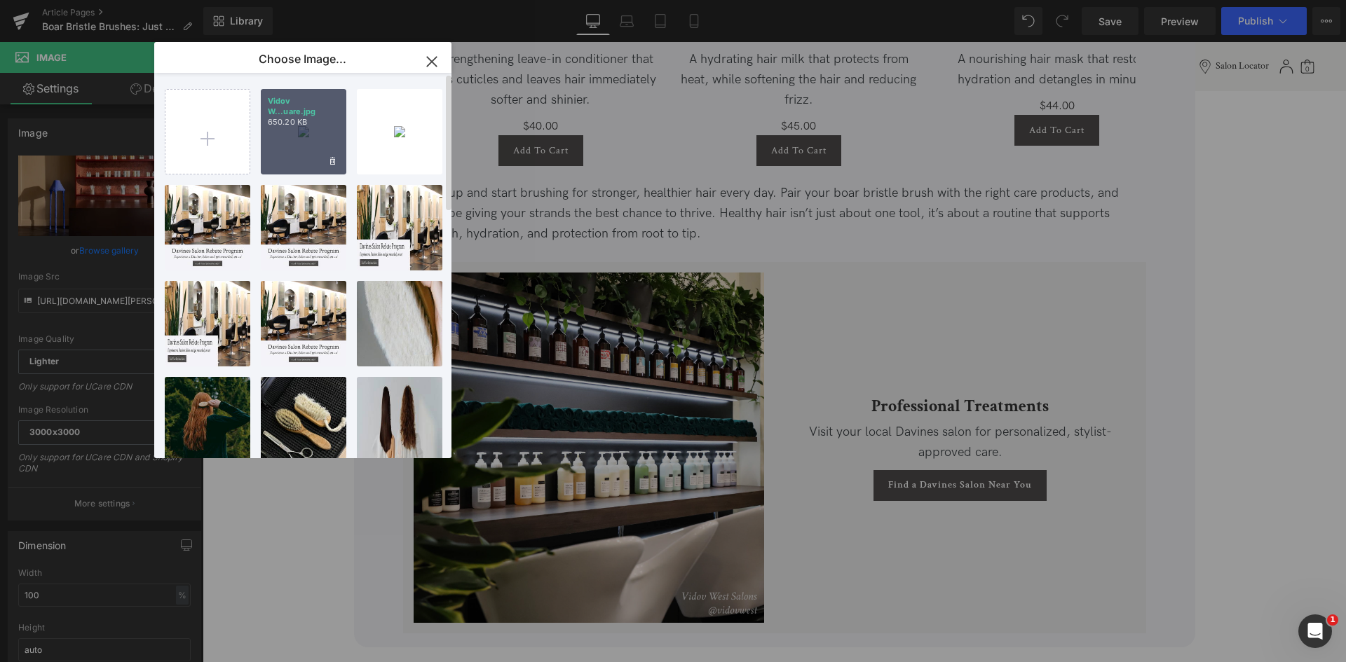
type input "https://ucarecdn.com/31995e29-2e7a-452b-a56c-a4b83b887f58/-/format/auto/-/previ…"
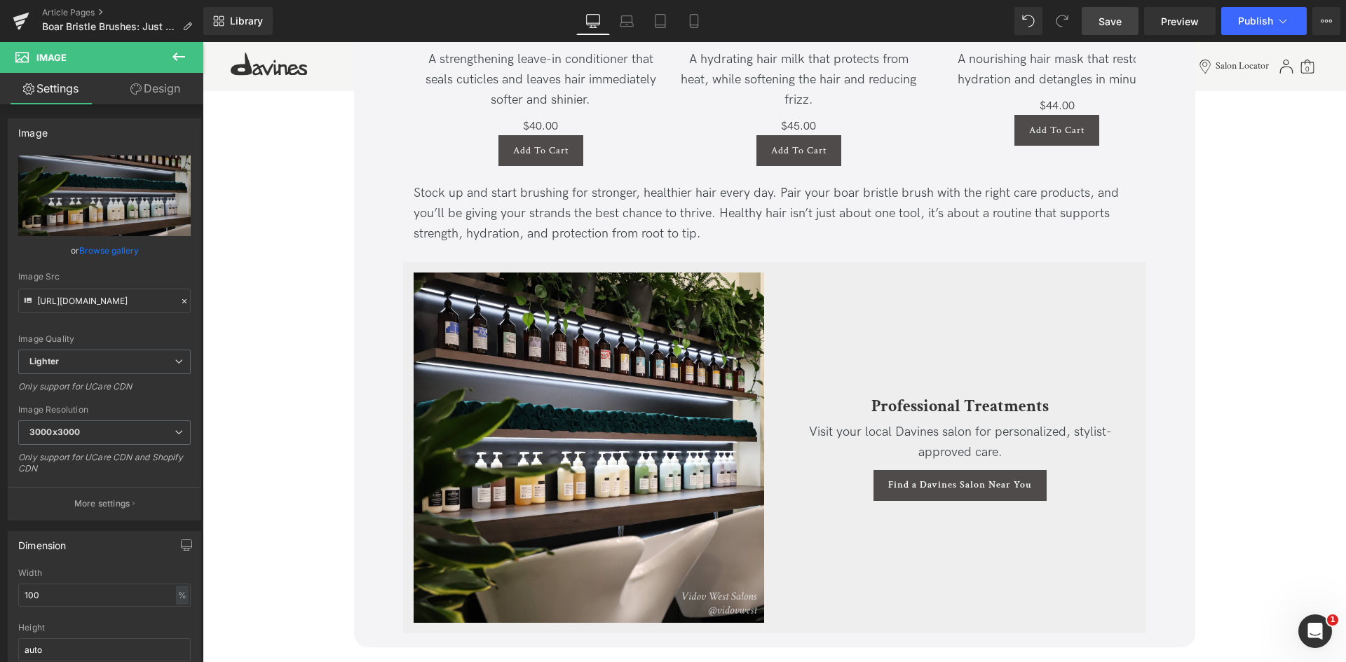
click at [1112, 23] on span "Save" at bounding box center [1109, 21] width 23 height 15
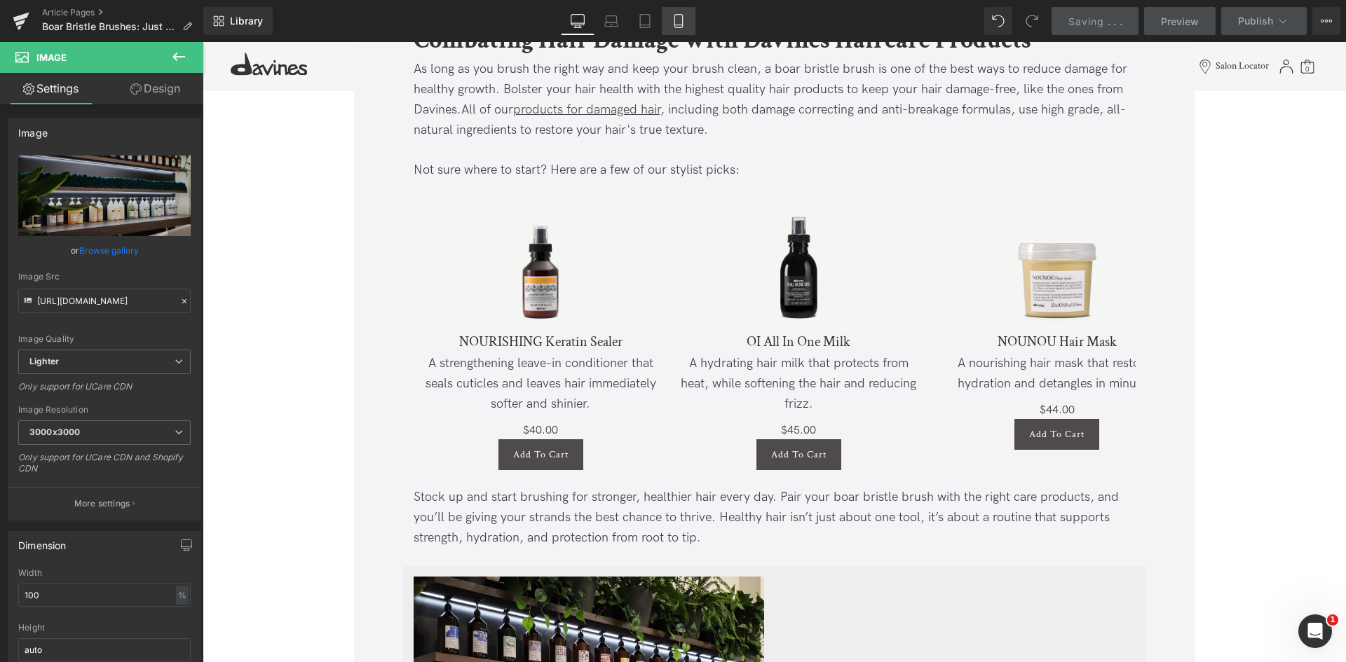
click at [669, 21] on link "Mobile" at bounding box center [679, 21] width 34 height 28
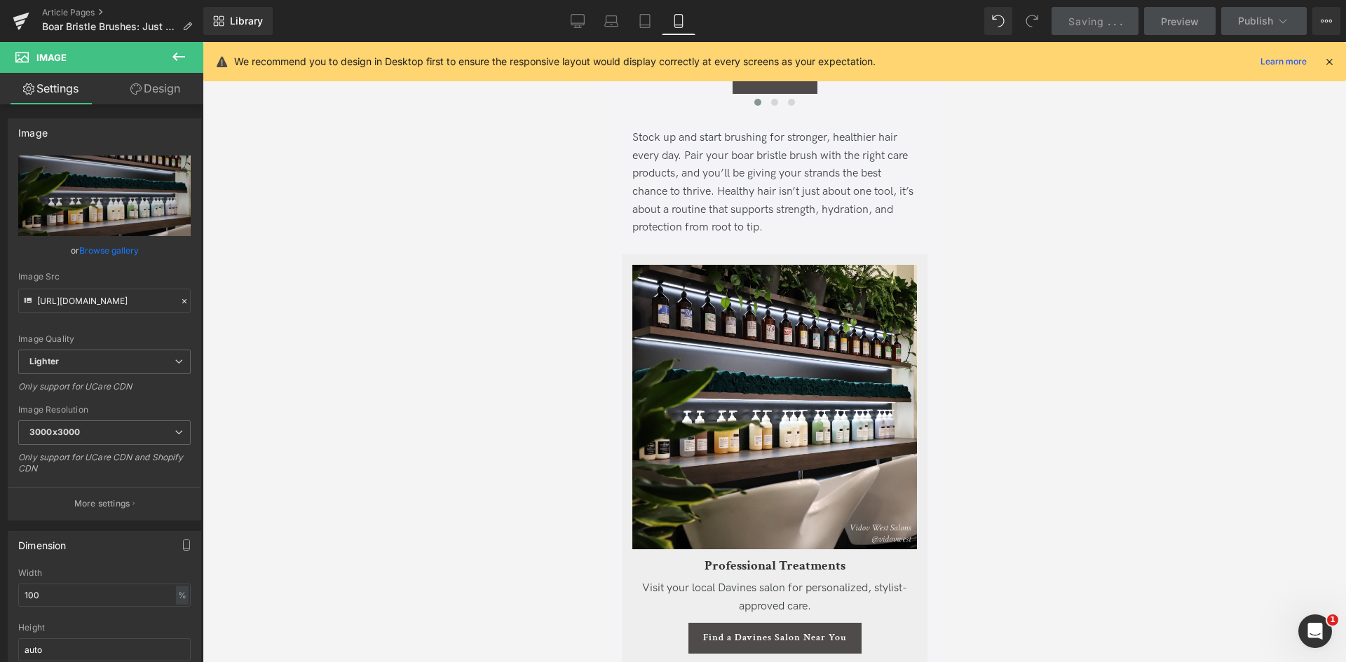
scroll to position [4368, 0]
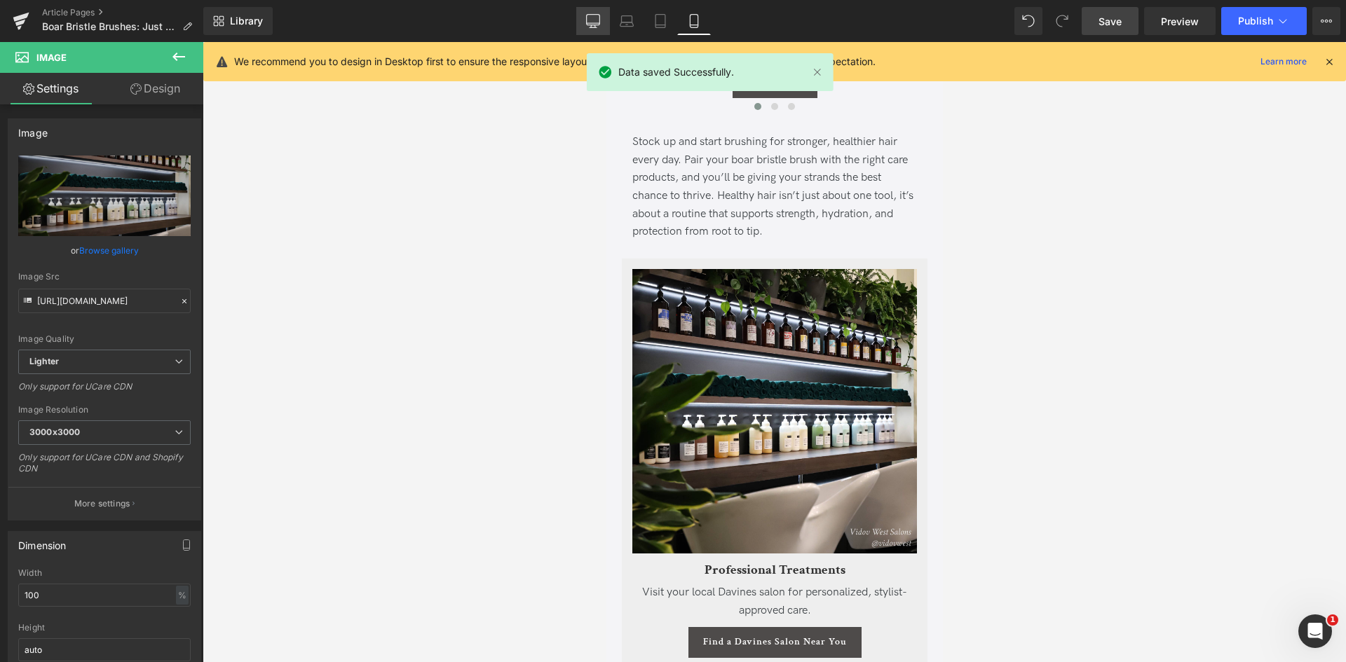
click at [587, 13] on link "Desktop" at bounding box center [593, 21] width 34 height 28
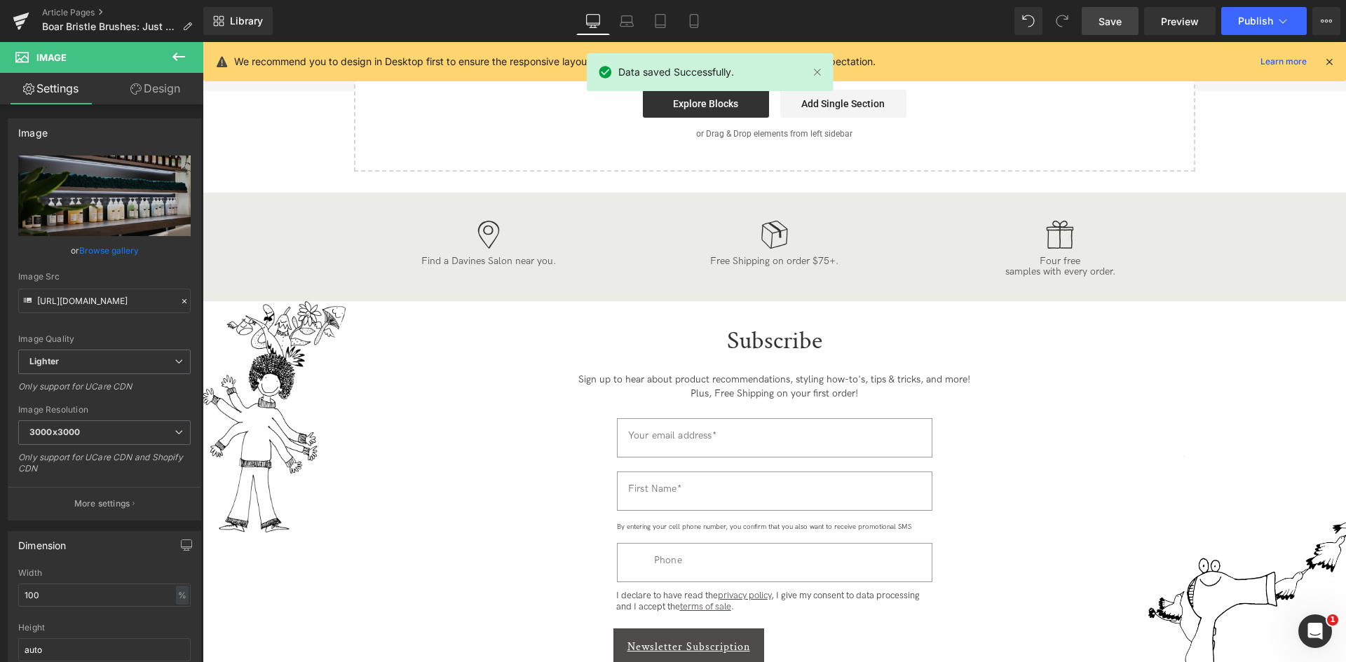
scroll to position [3138, 0]
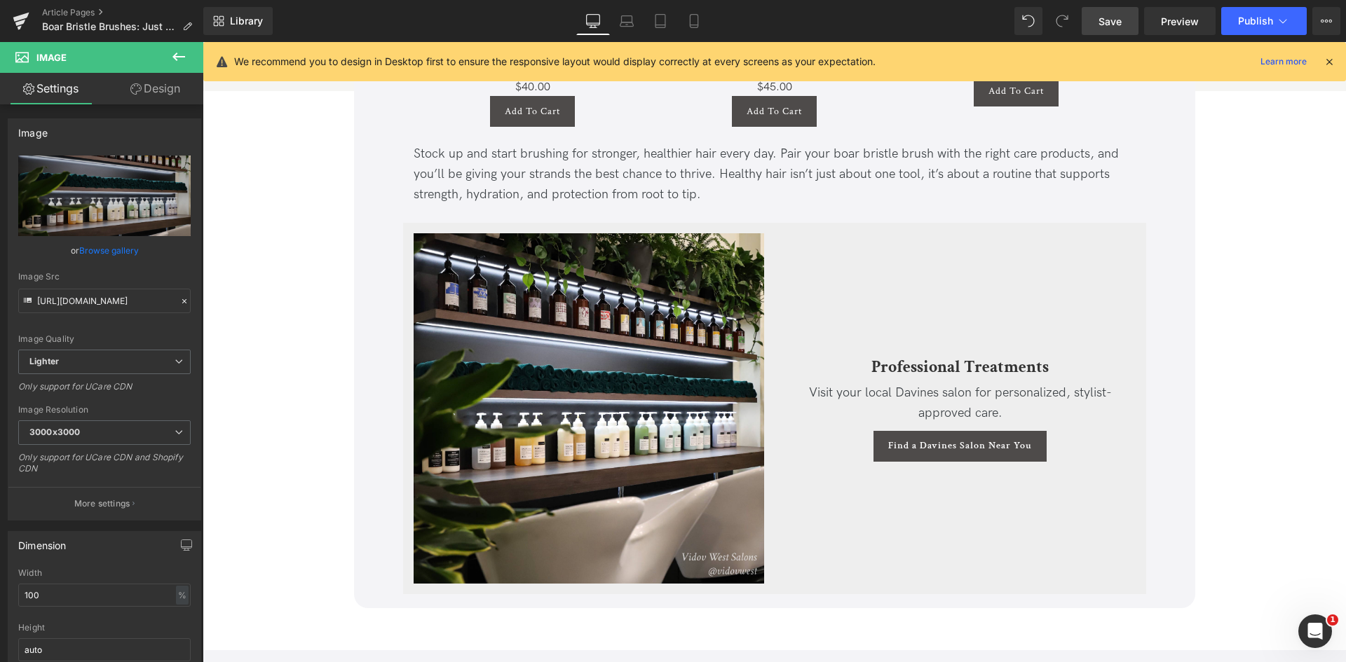
click at [1108, 27] on span "Save" at bounding box center [1109, 21] width 23 height 15
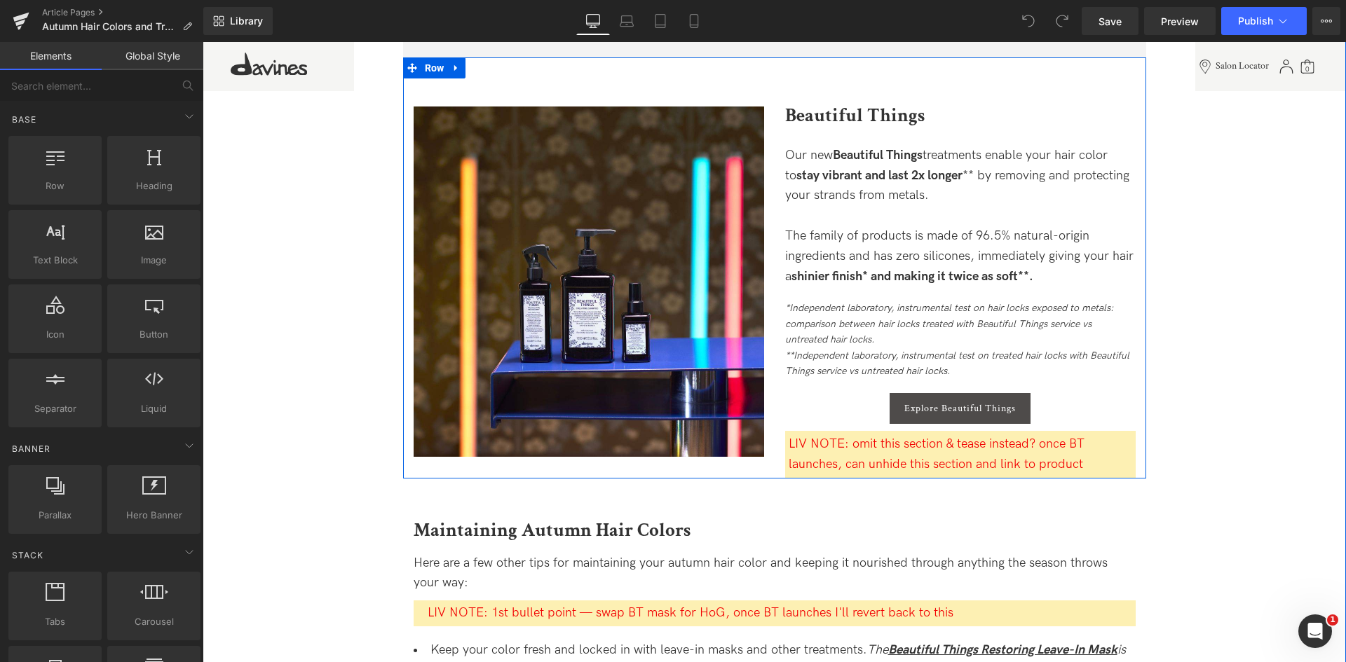
scroll to position [2010, 0]
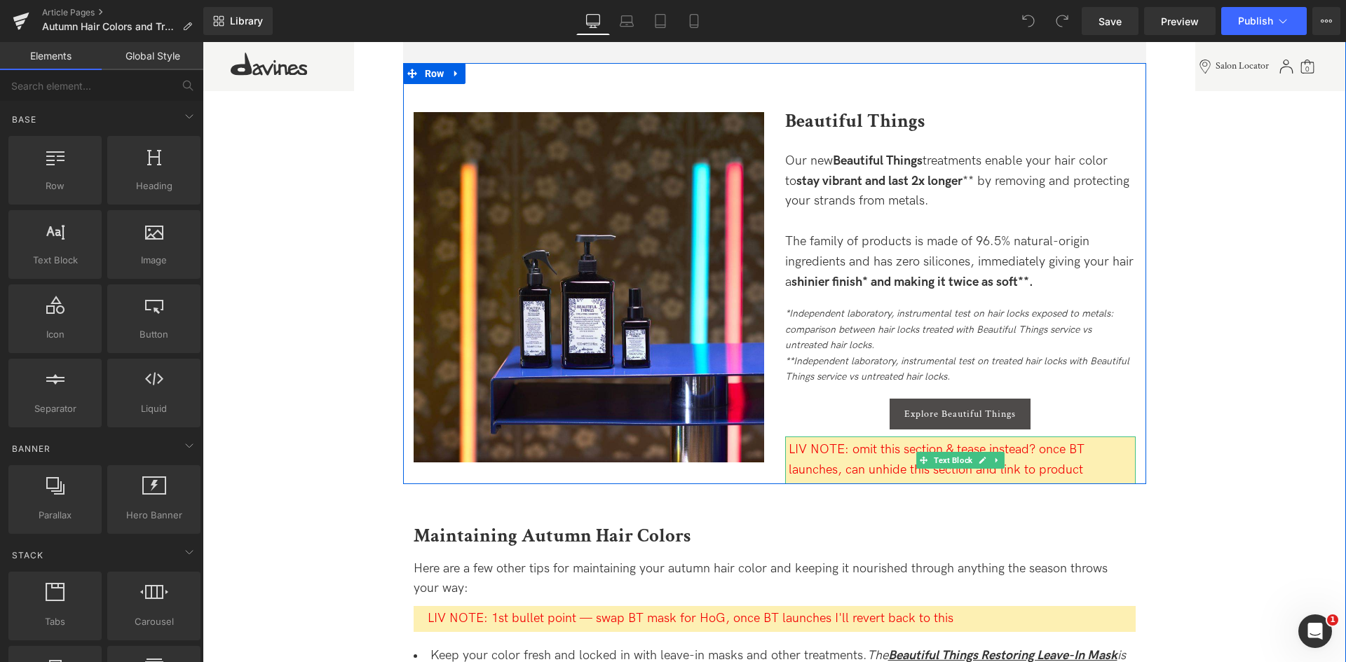
click at [810, 465] on span "LIV NOTE: omit this section & tease instead? once BT launches, can unhide this …" at bounding box center [937, 459] width 296 height 35
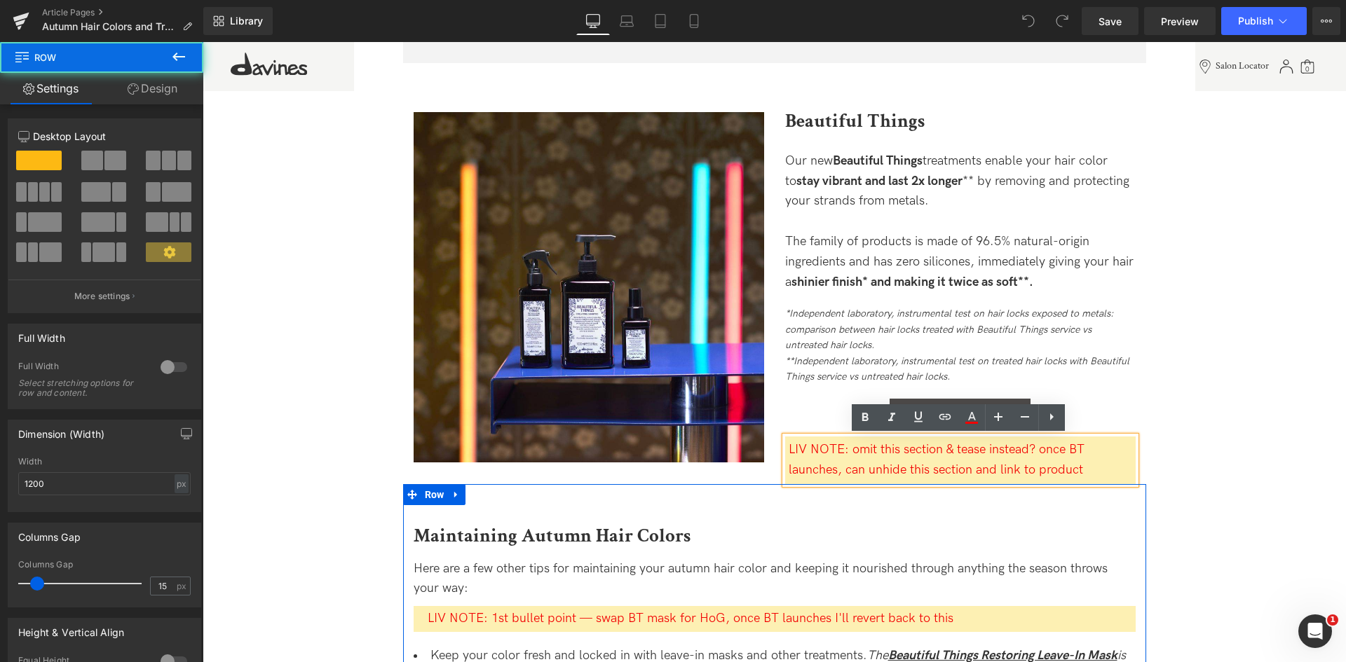
click at [802, 504] on div "Maintaining Autumn Hair Colors Heading Here are a few other tips for maintainin…" at bounding box center [774, 657] width 743 height 346
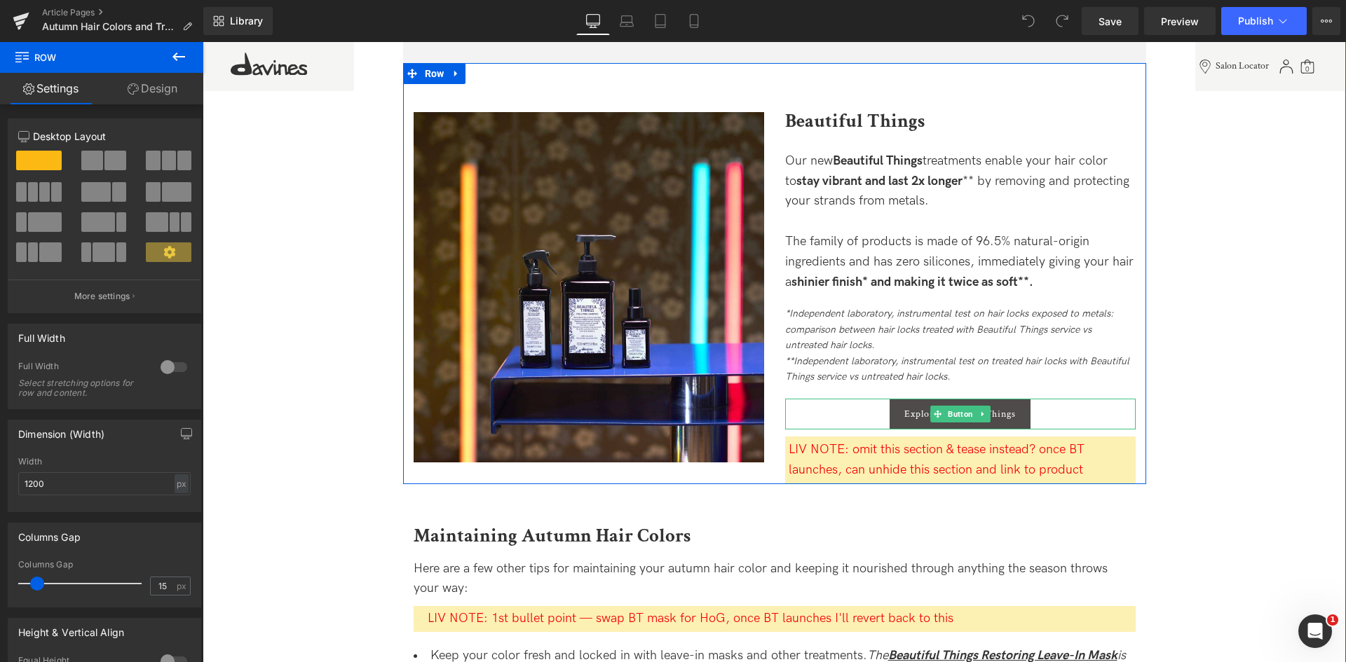
click at [833, 404] on div "Explore Beautiful Things" at bounding box center [960, 414] width 350 height 31
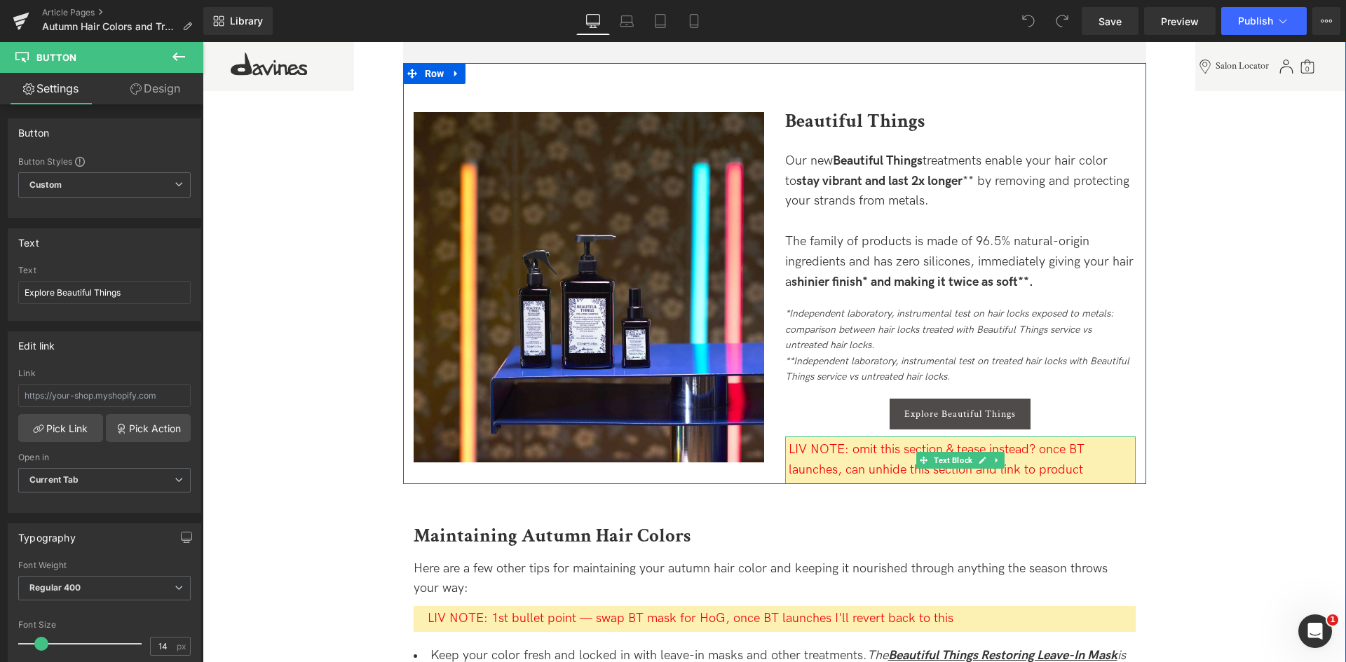
click at [831, 447] on span "LIV NOTE: omit this section & tease instead? once BT launches, can unhide this …" at bounding box center [937, 459] width 296 height 35
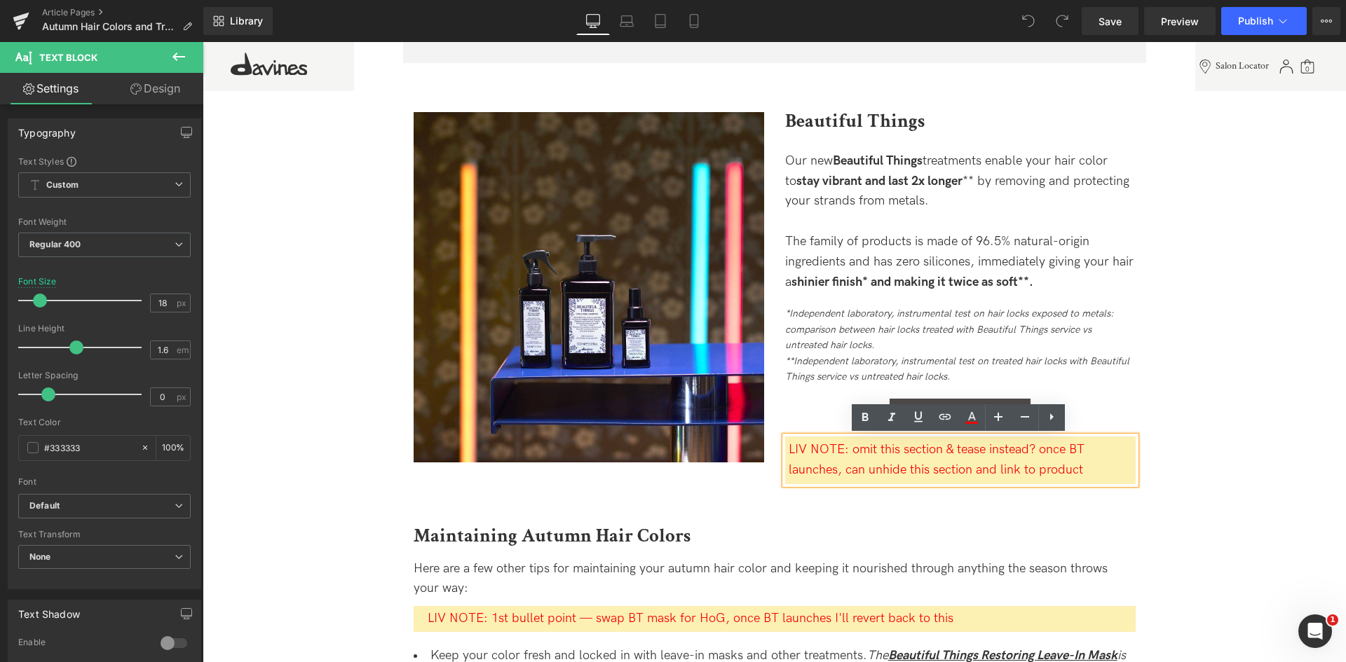
click at [850, 452] on span "LIV NOTE: omit this section & tease instead? once BT launches, can unhide this …" at bounding box center [937, 459] width 296 height 35
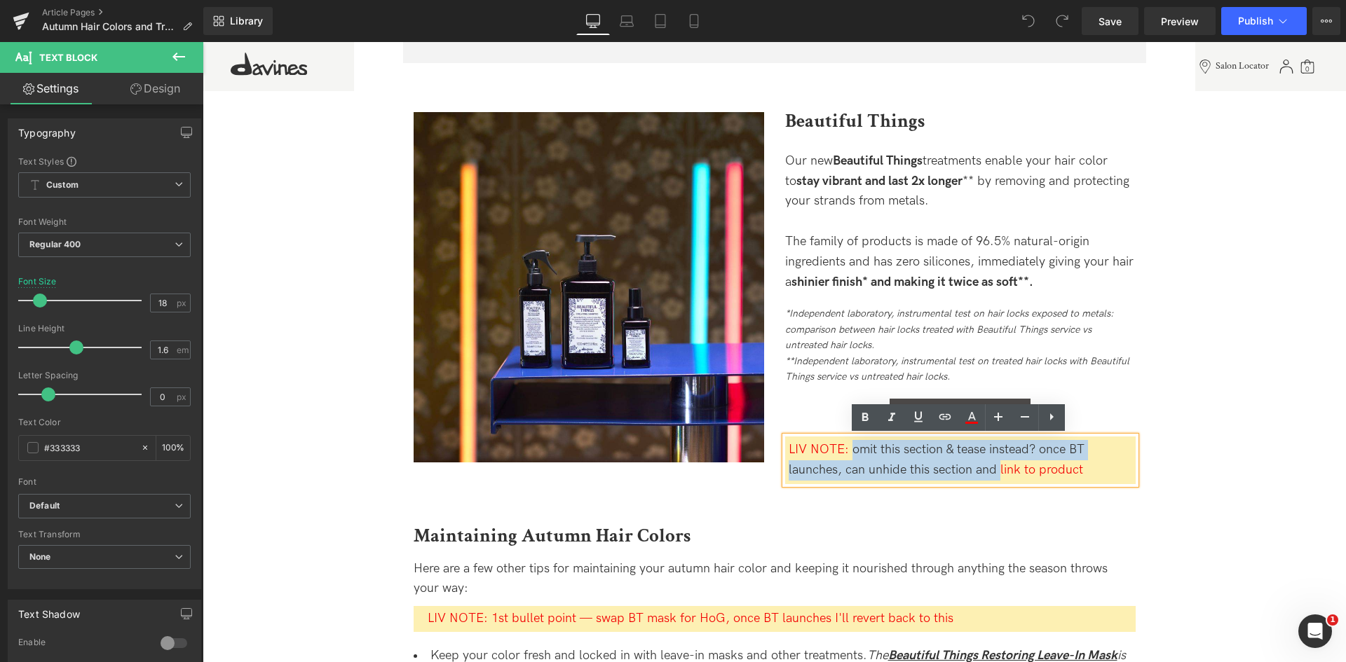
click at [998, 472] on span "LIV NOTE: omit this section & tease instead? once BT launches, can unhide this …" at bounding box center [937, 459] width 296 height 35
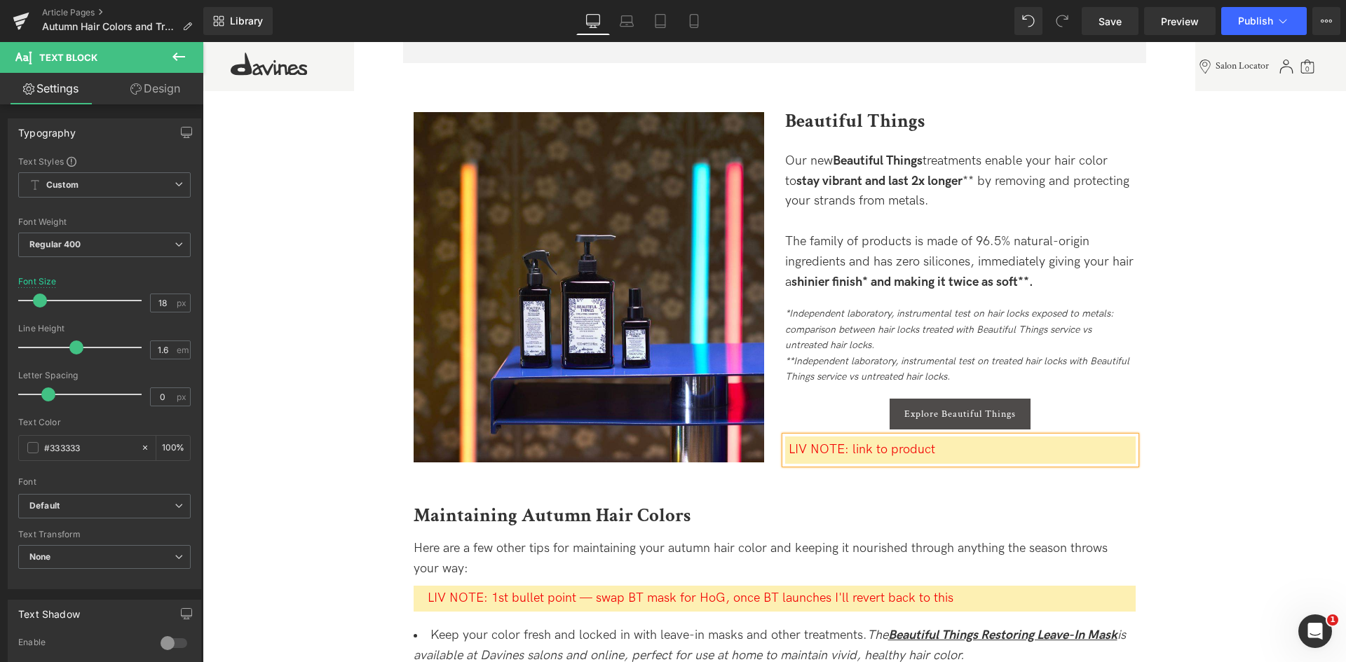
click at [969, 444] on div "LIV NOTE: link to product" at bounding box center [962, 450] width 347 height 20
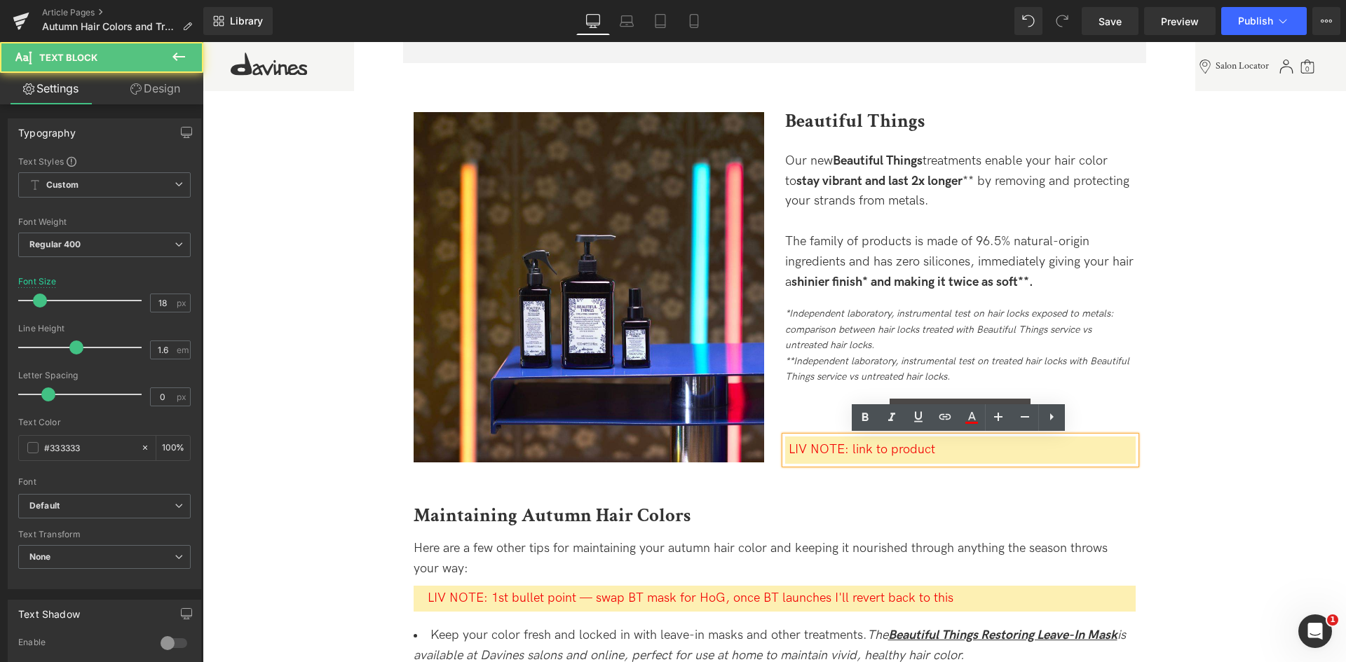
click at [625, 508] on span "Maintaining Autumn Hair Colors" at bounding box center [552, 515] width 277 height 25
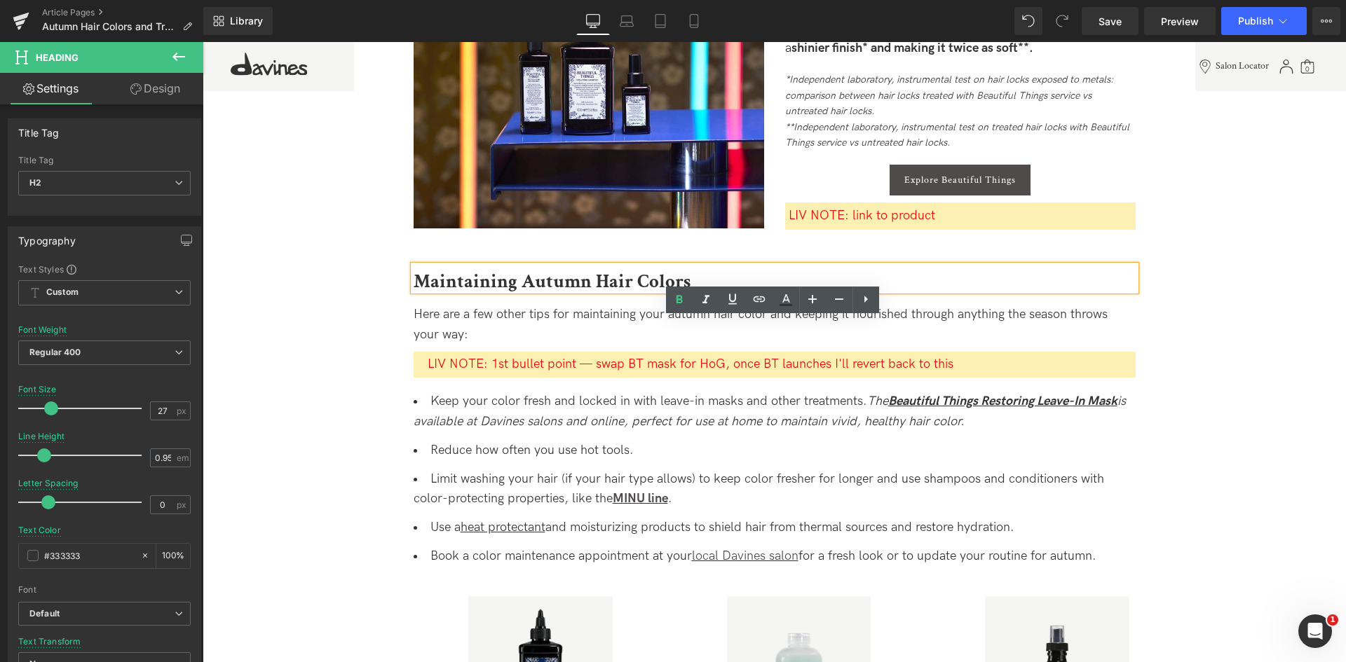
scroll to position [2245, 0]
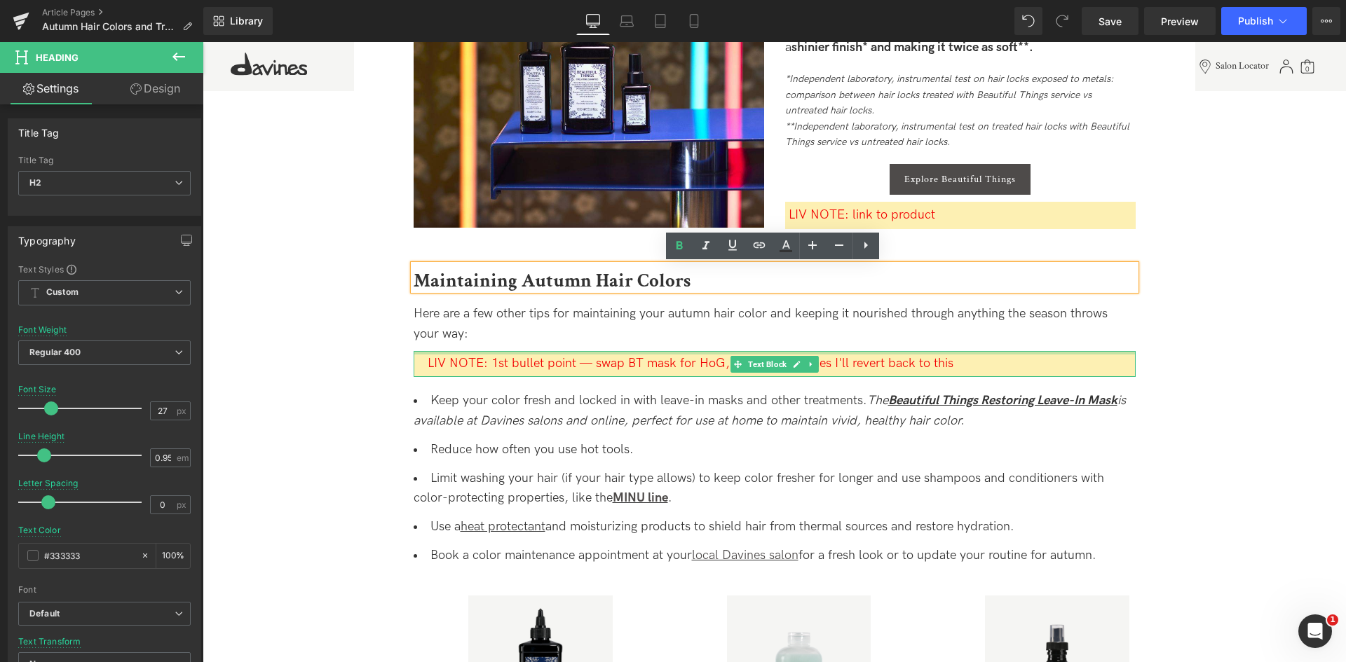
click at [569, 352] on div at bounding box center [775, 353] width 722 height 4
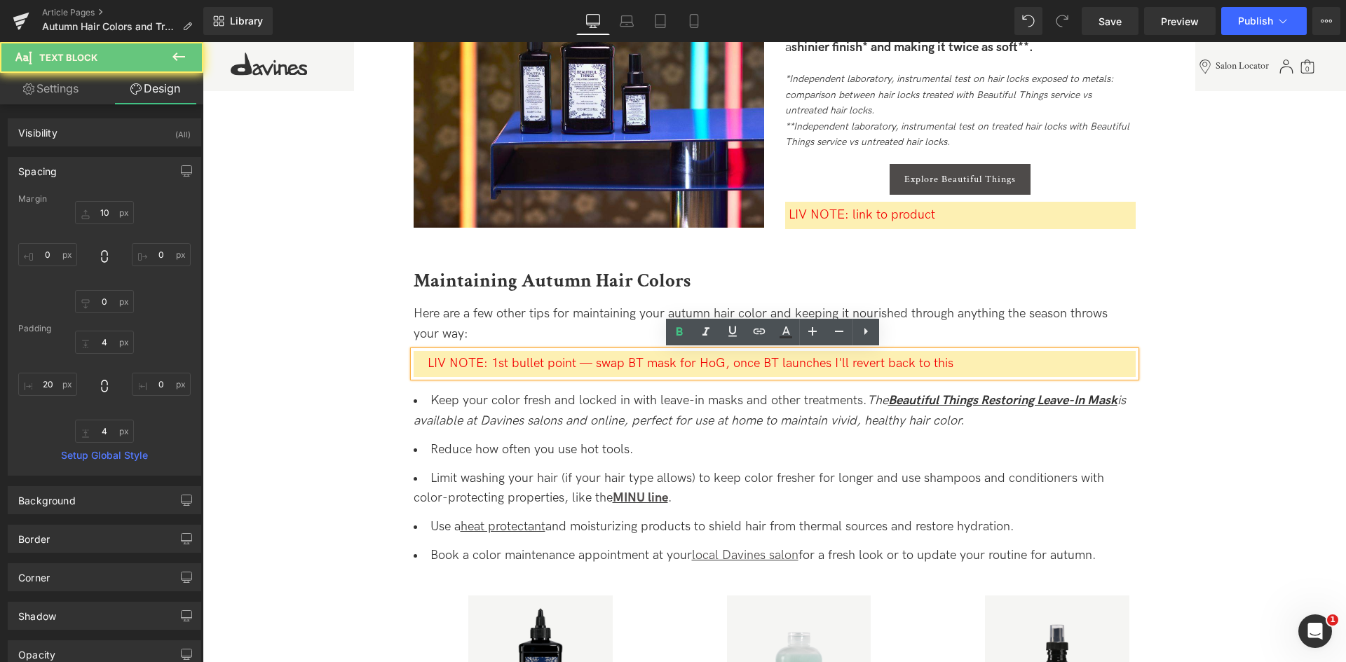
click at [581, 359] on span "LIV NOTE: 1st bullet point — swap BT mask for HoG, once BT launches I'll revert…" at bounding box center [691, 363] width 526 height 15
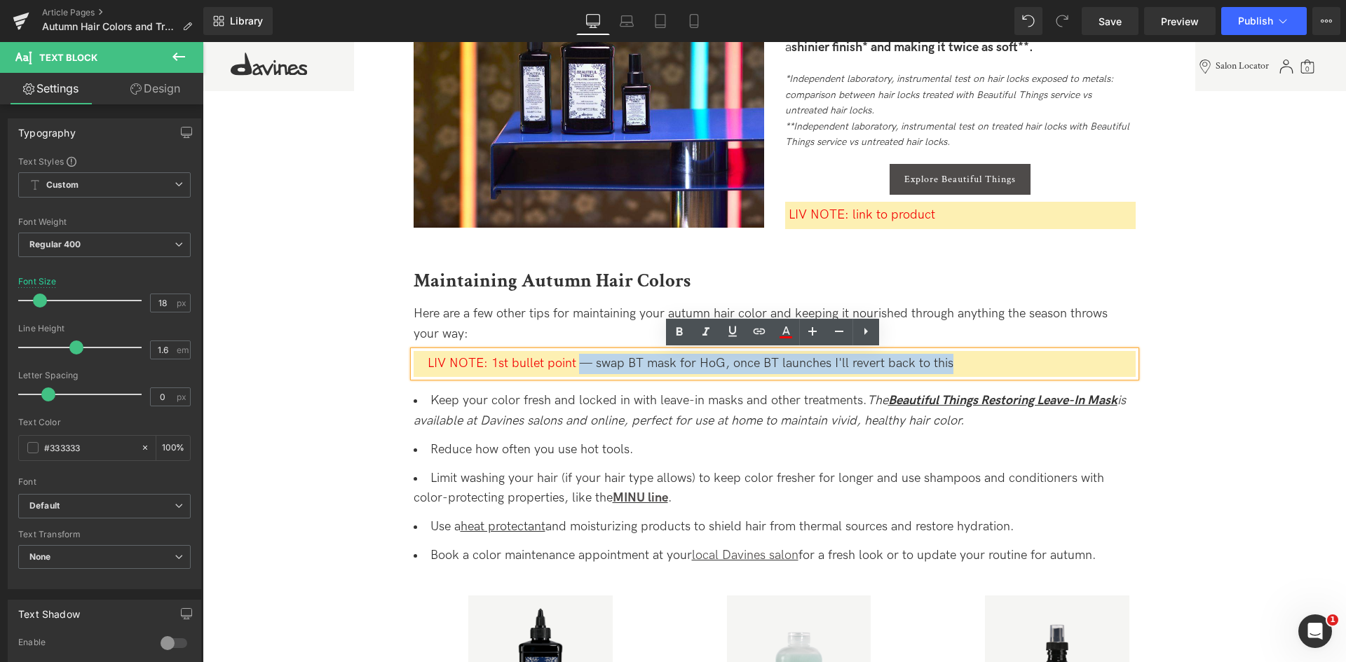
click at [955, 363] on div "LIV NOTE: 1st bullet point — swap BT mask for HoG, once BT launches I'll revert…" at bounding box center [782, 364] width 708 height 20
click at [593, 364] on span "LIV NOTE: 1st bullet point — swap BT mask for HoG, once BT launches I'll revert…" at bounding box center [691, 363] width 526 height 15
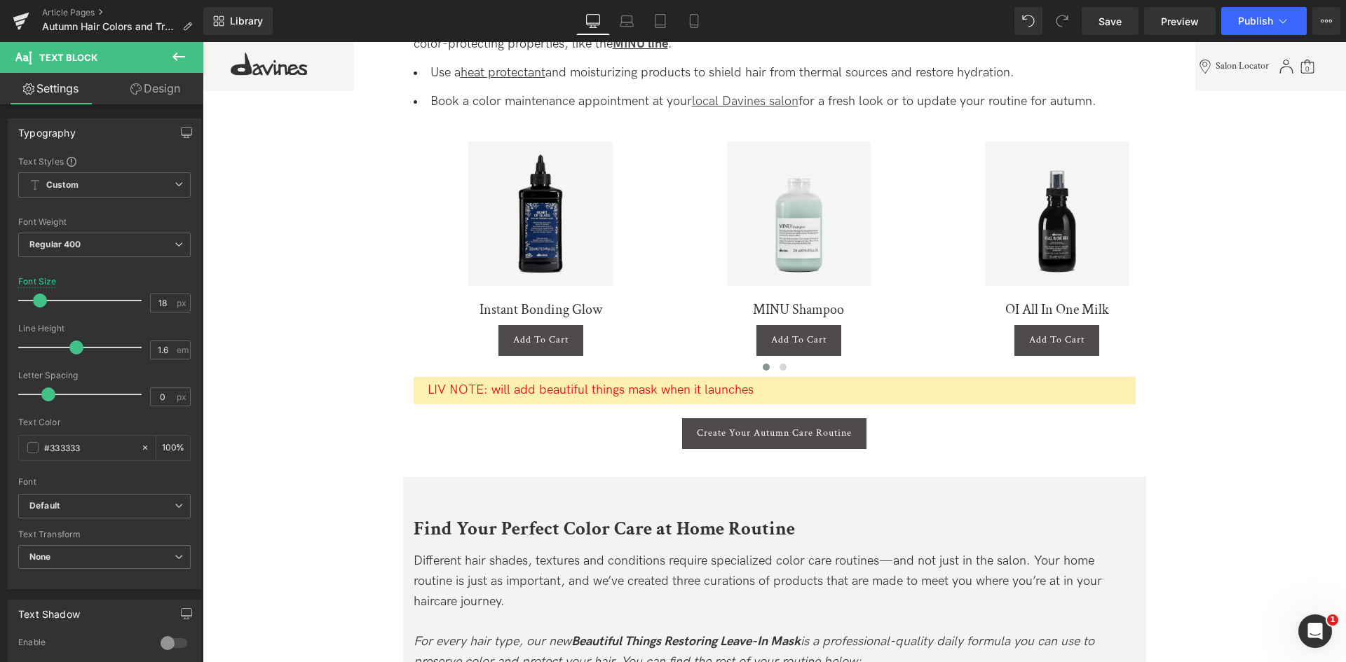
scroll to position [2700, 0]
click at [509, 395] on span "LIV NOTE: will add beautiful things mask when it launches" at bounding box center [591, 389] width 326 height 15
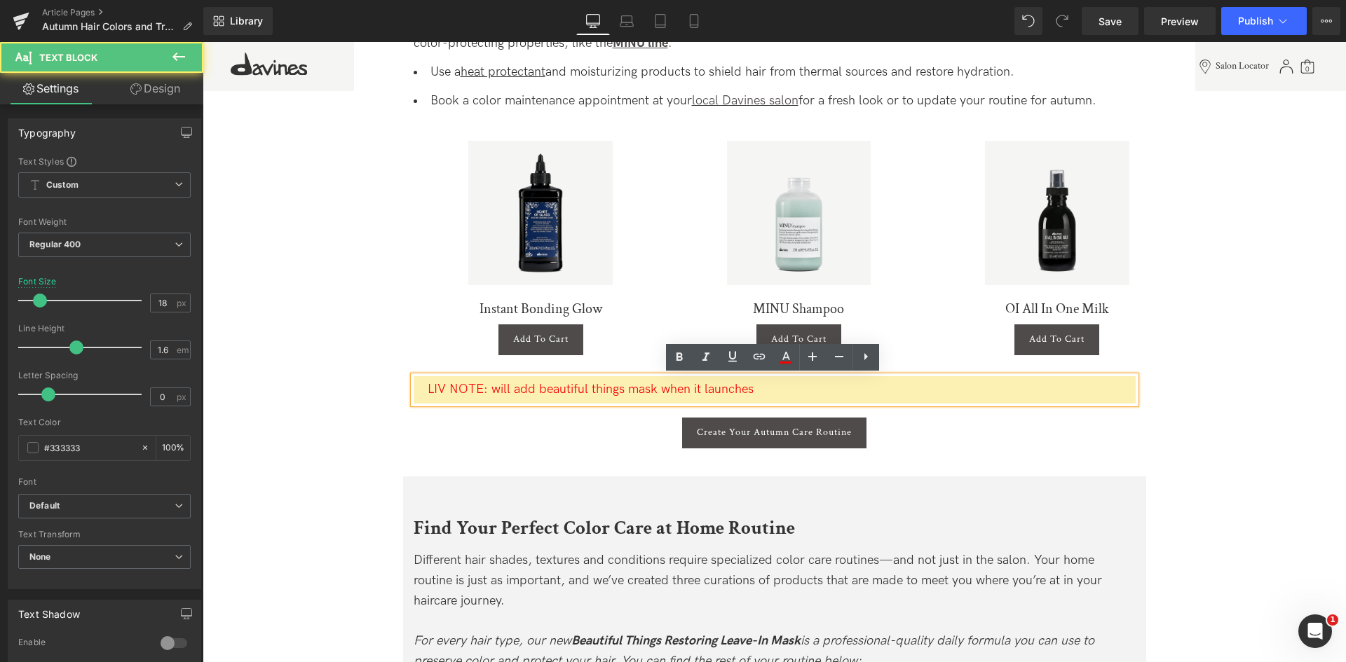
click at [497, 387] on span "LIV NOTE: will add beautiful things mask when it launches" at bounding box center [591, 389] width 326 height 15
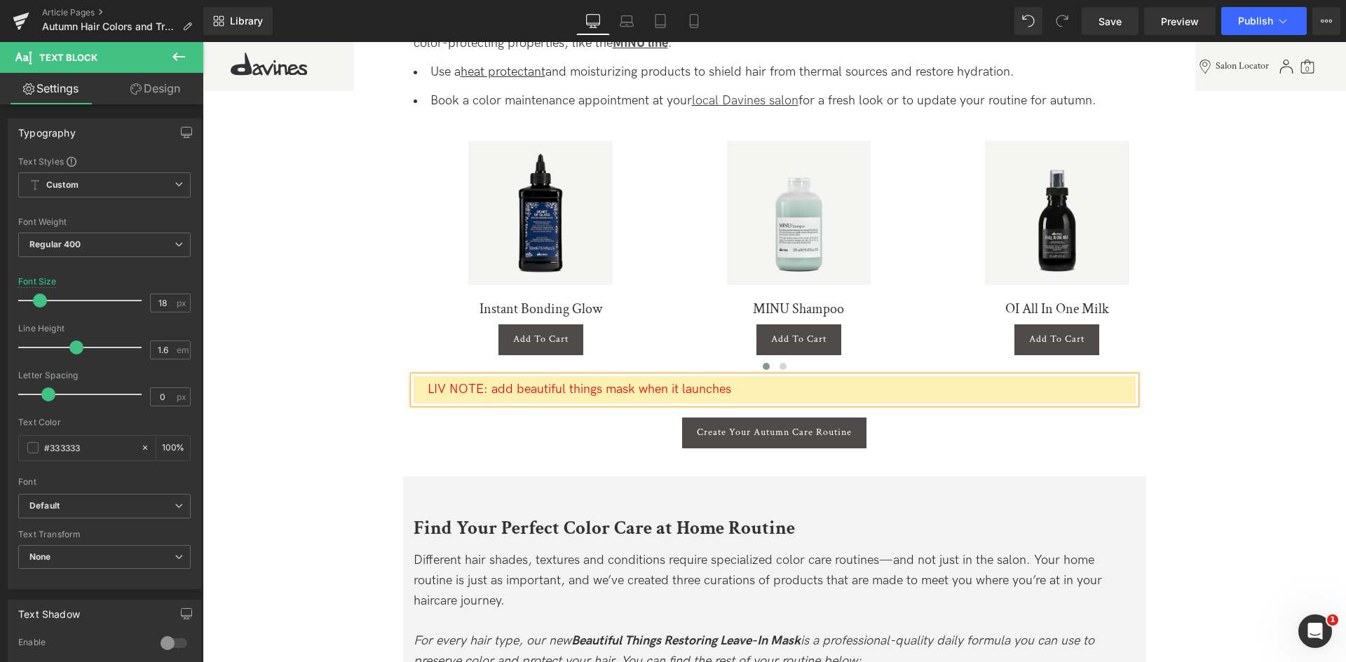
click at [541, 386] on span "LIV NOTE: add beautiful things mask when it launches" at bounding box center [580, 389] width 304 height 15
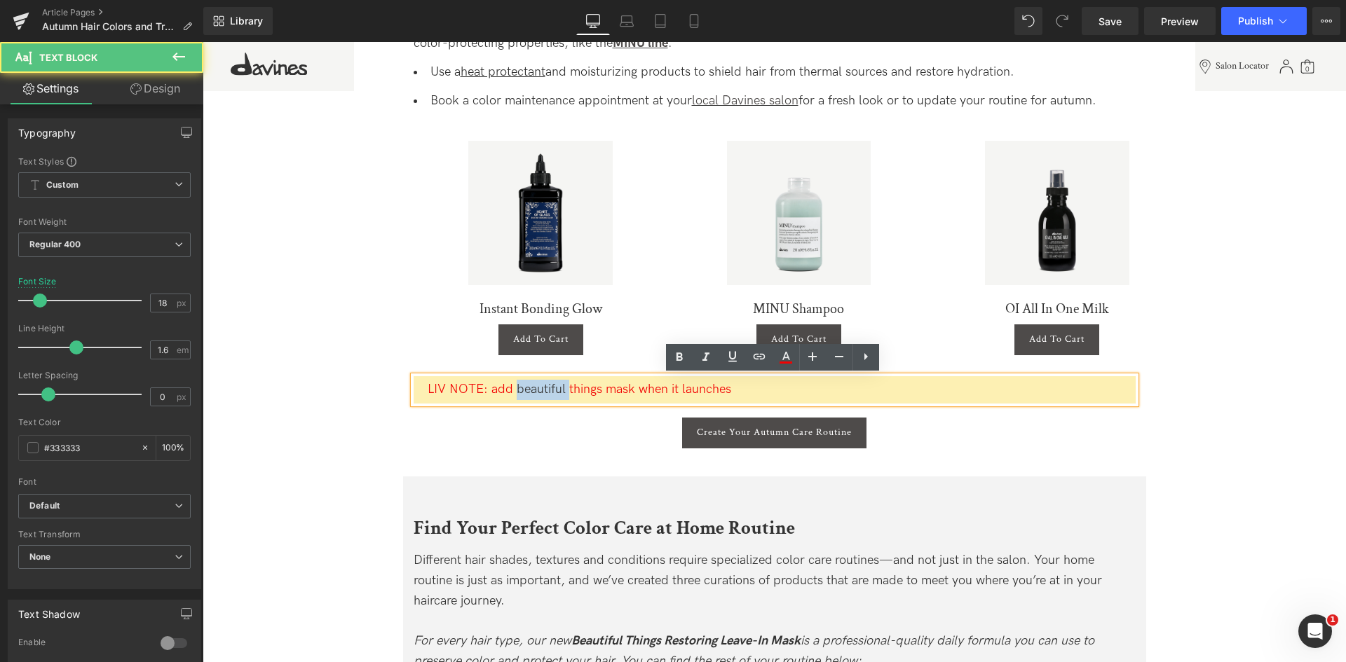
click at [541, 386] on span "LIV NOTE: add beautiful things mask when it launches" at bounding box center [580, 389] width 304 height 15
click at [595, 392] on span "LIV NOTE: add beautiful things mask when it launches" at bounding box center [580, 389] width 304 height 15
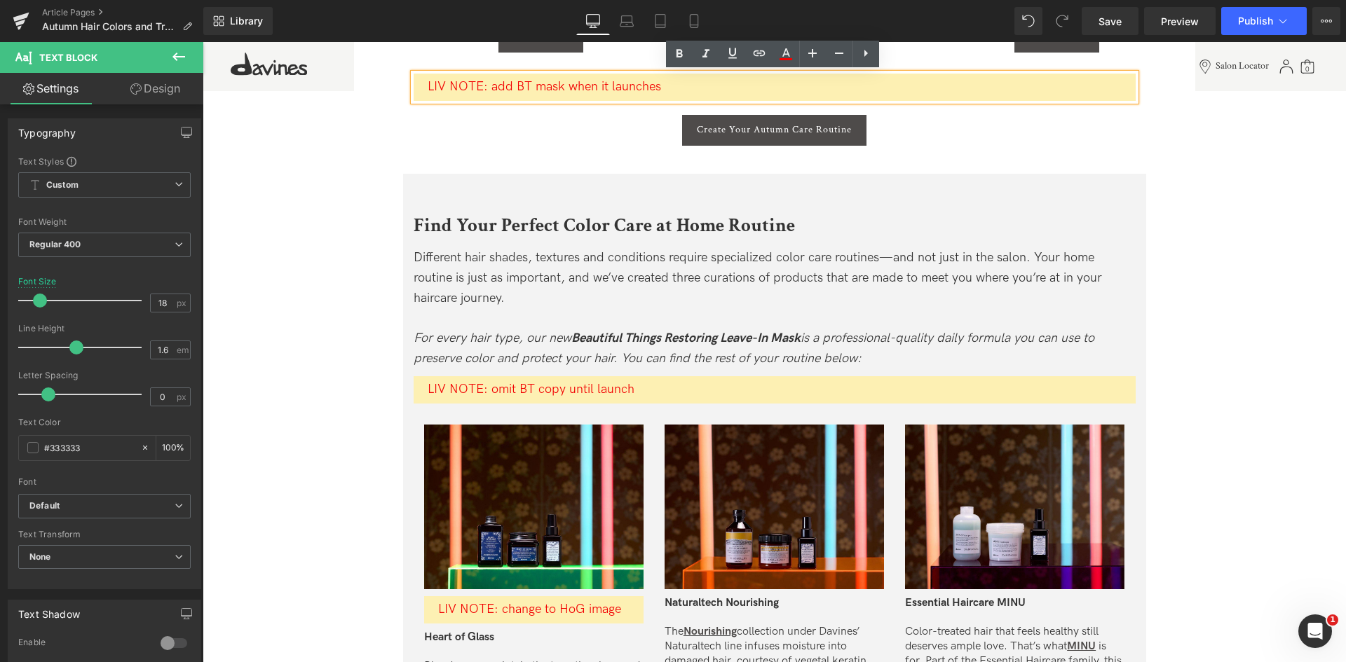
scroll to position [3003, 0]
click at [595, 392] on span "LIV NOTE: omit BT copy until launch" at bounding box center [531, 388] width 207 height 15
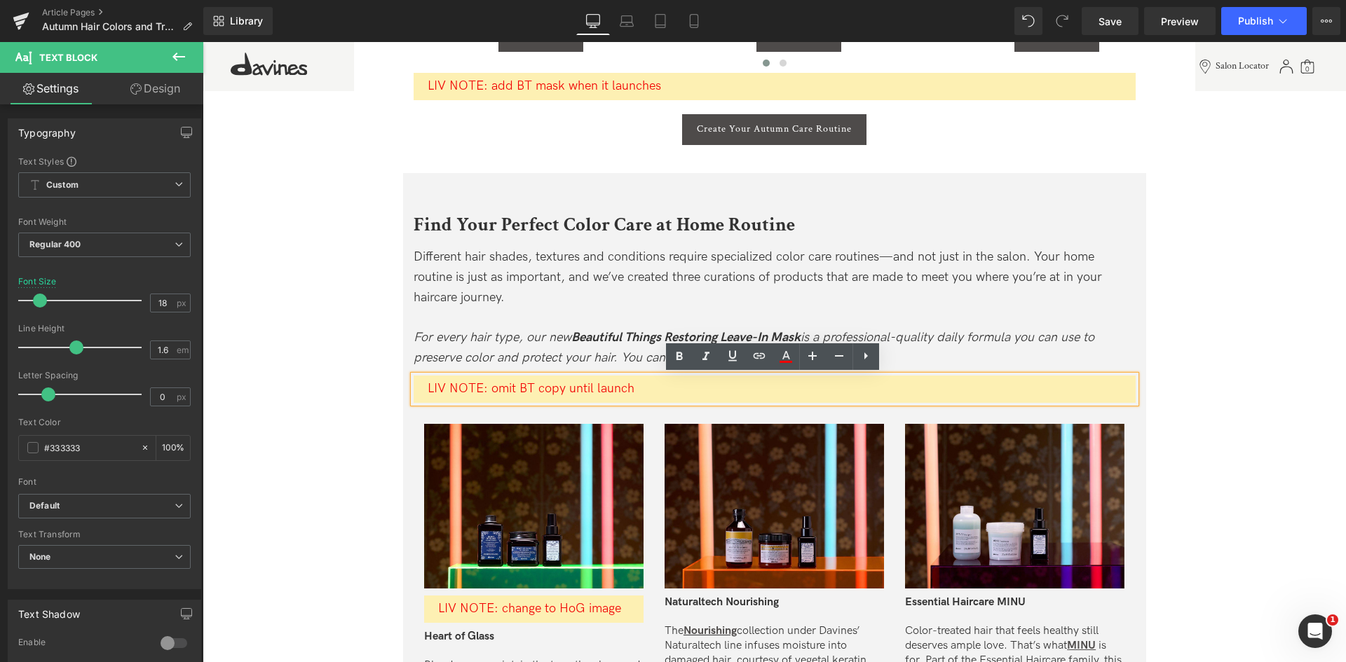
click at [550, 388] on span "LIV NOTE: omit BT copy until launch" at bounding box center [531, 388] width 207 height 15
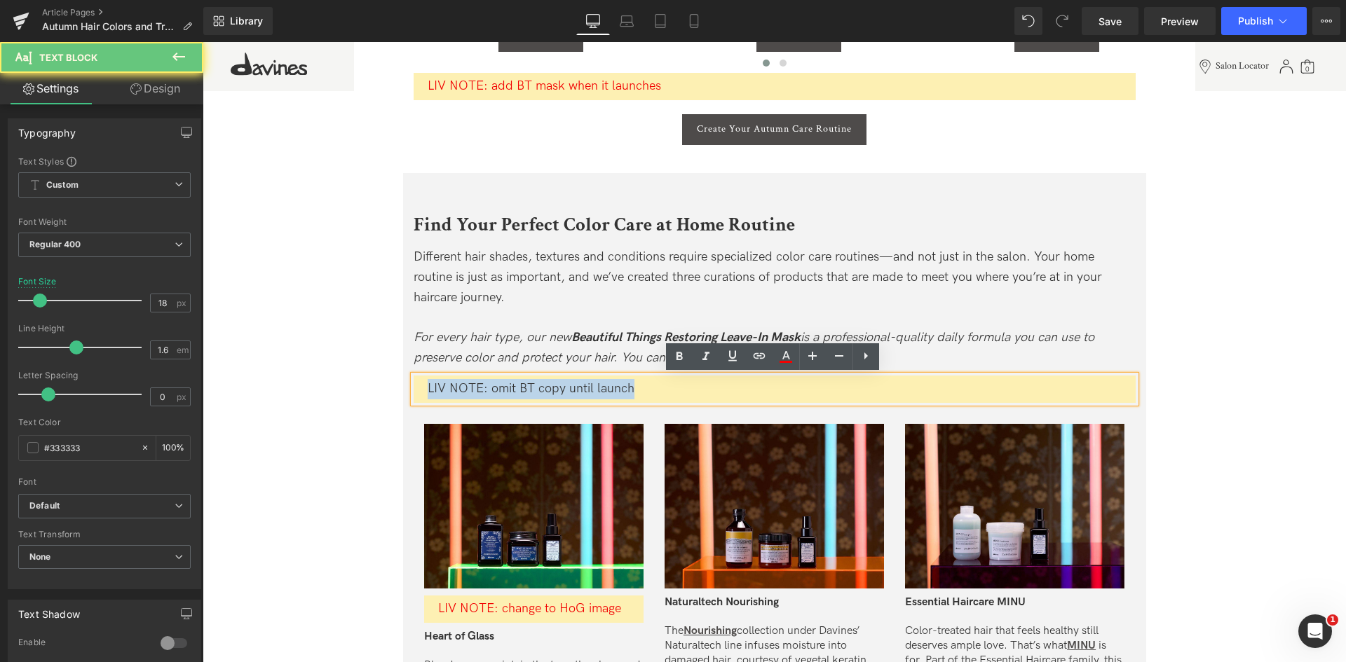
click at [550, 388] on span "LIV NOTE: omit BT copy until launch" at bounding box center [531, 388] width 207 height 15
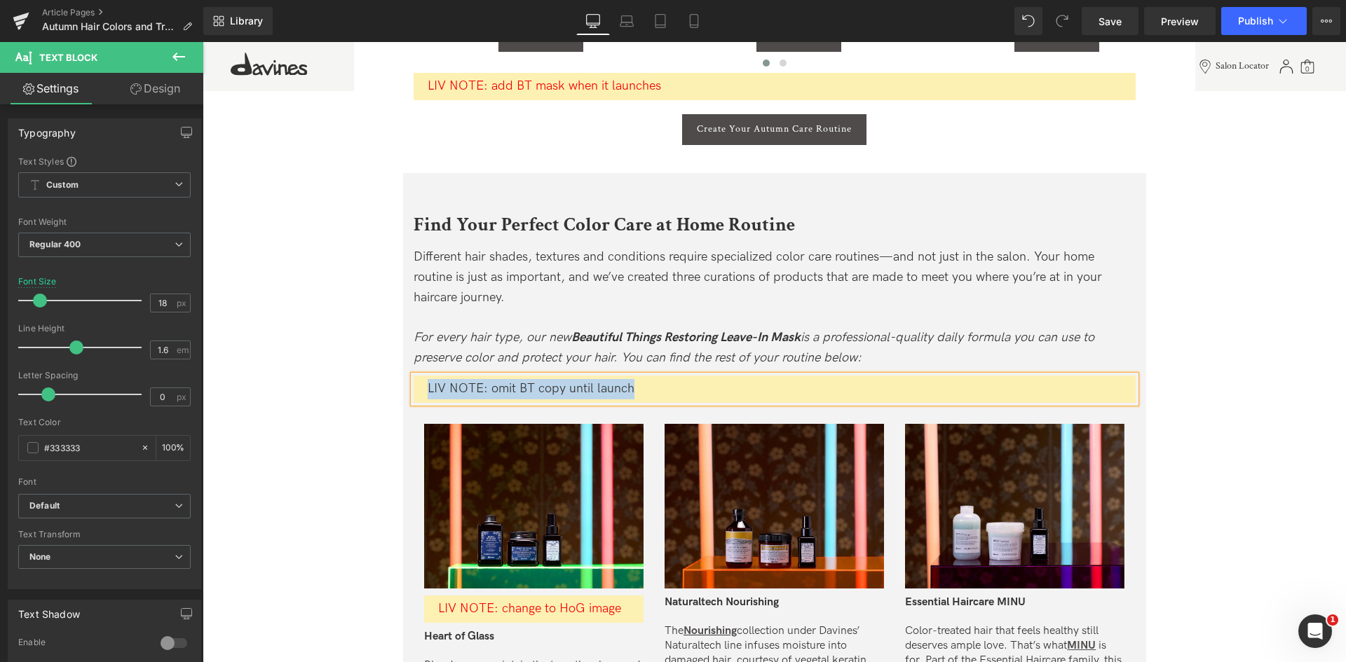
click at [547, 353] on icon "For every hair type, our new Beautiful Things Restoring Leave-In Mask is a prof…" at bounding box center [754, 347] width 681 height 35
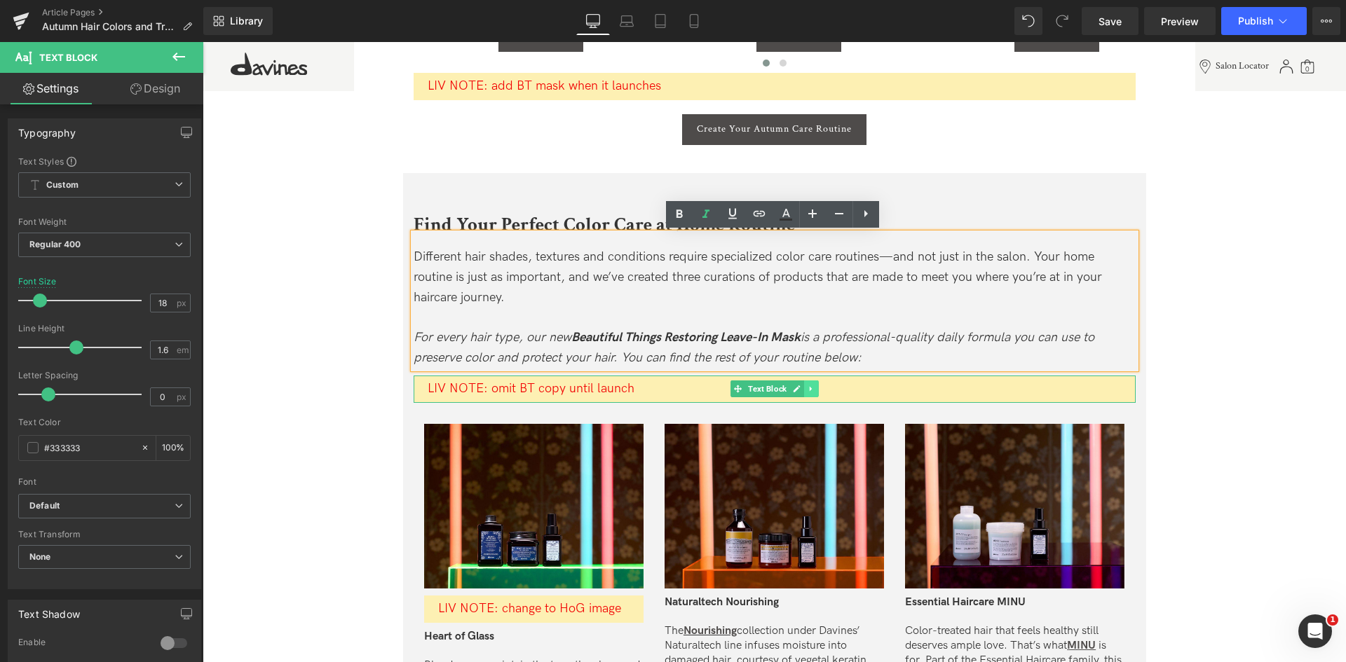
click at [807, 387] on icon at bounding box center [811, 389] width 8 height 8
click at [817, 388] on icon at bounding box center [819, 390] width 8 height 8
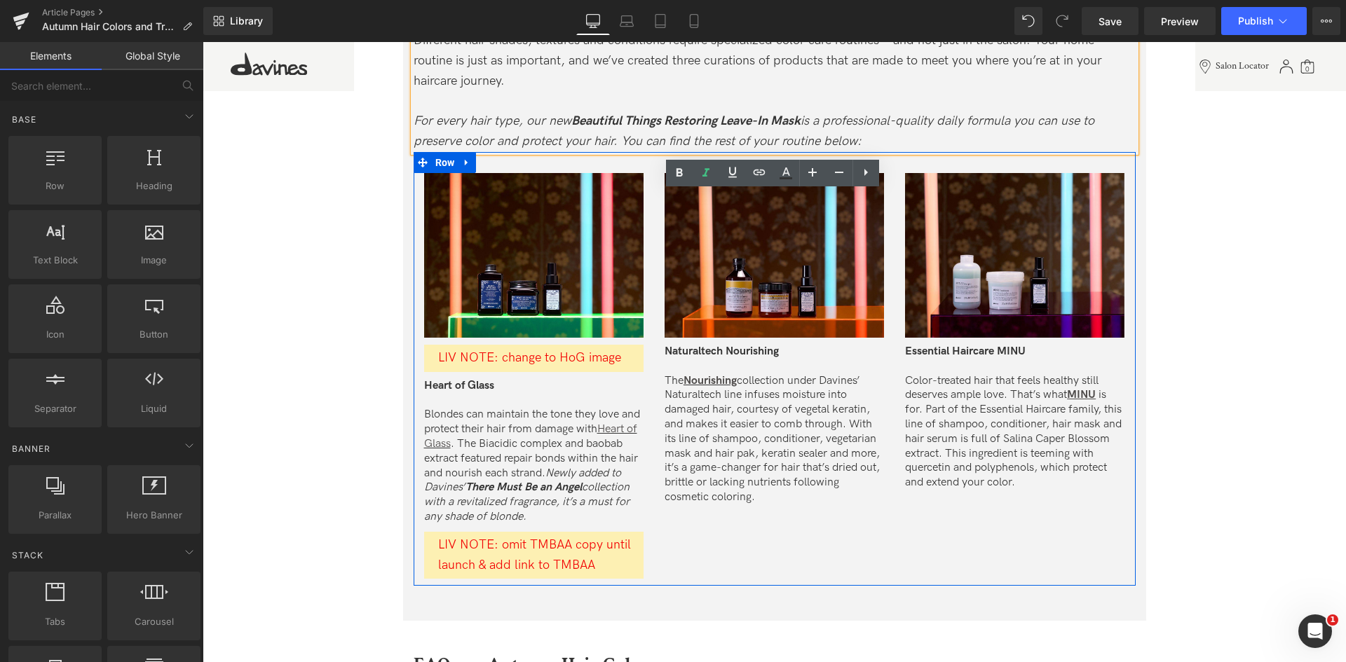
scroll to position [3221, 0]
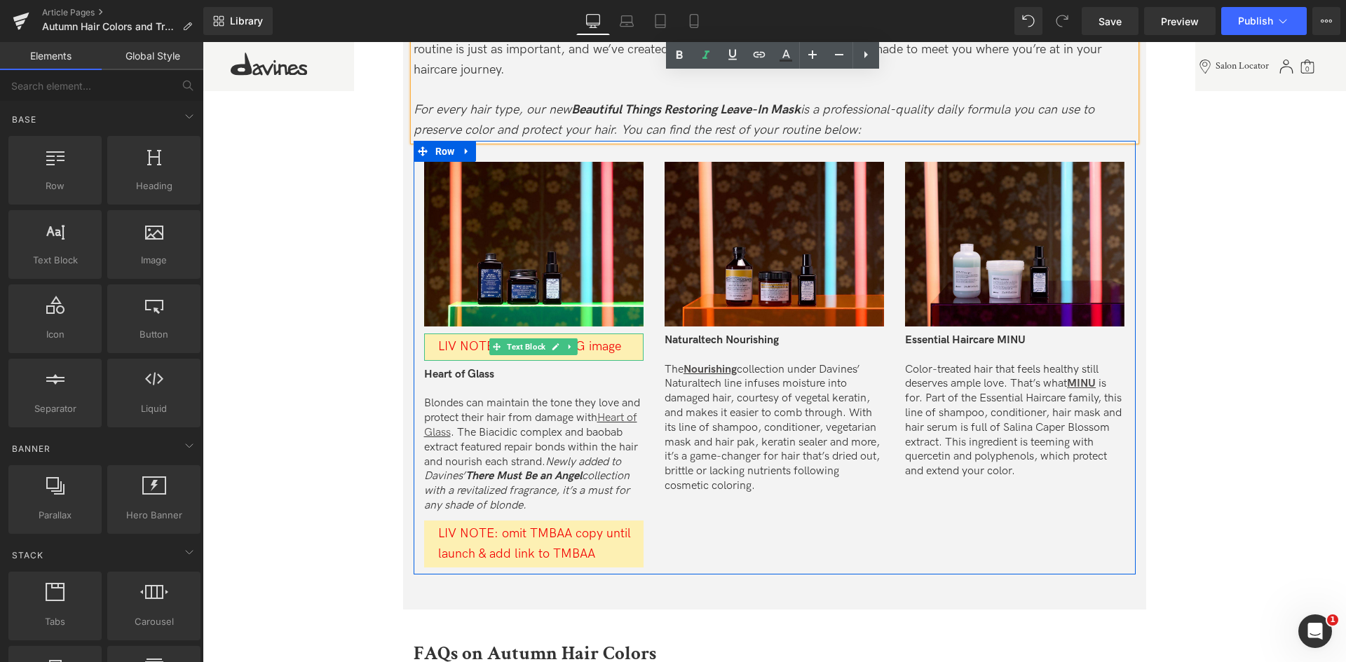
click at [599, 353] on span "LIV NOTE: change to HoG image" at bounding box center [529, 346] width 183 height 15
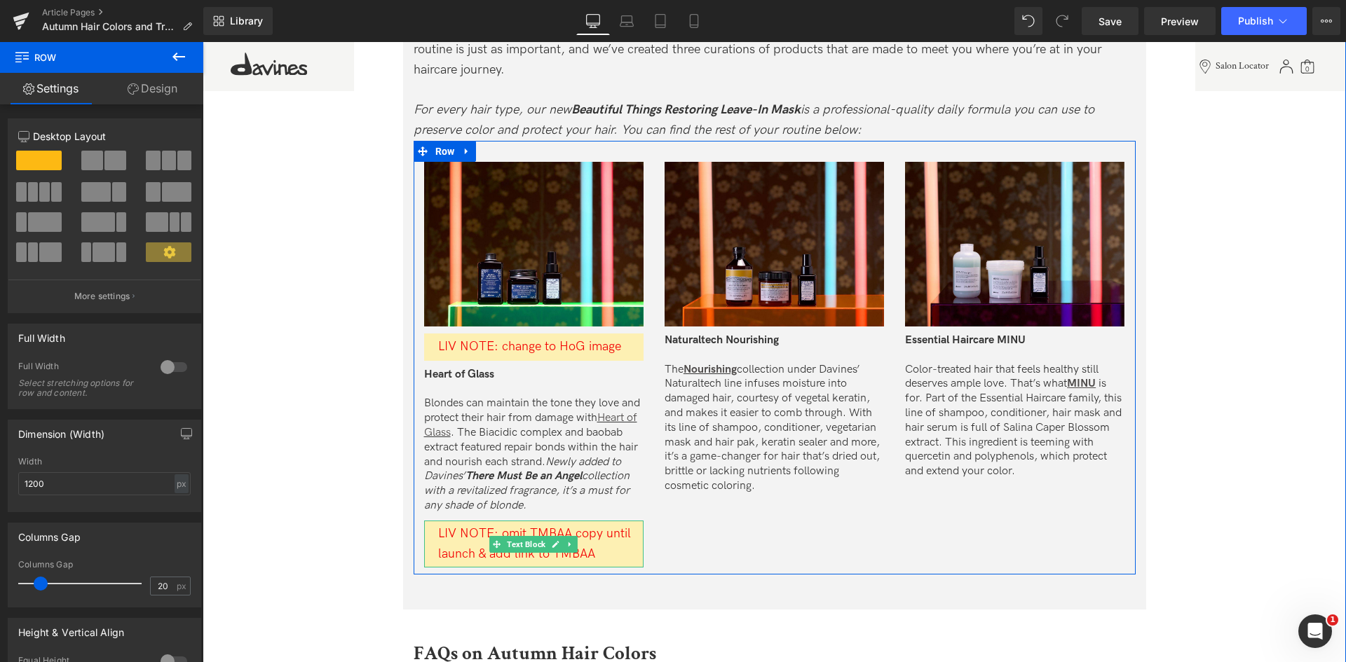
click at [456, 550] on span "LIV NOTE: omit TMBAA copy until launch & add link to TMBAA" at bounding box center [534, 543] width 193 height 35
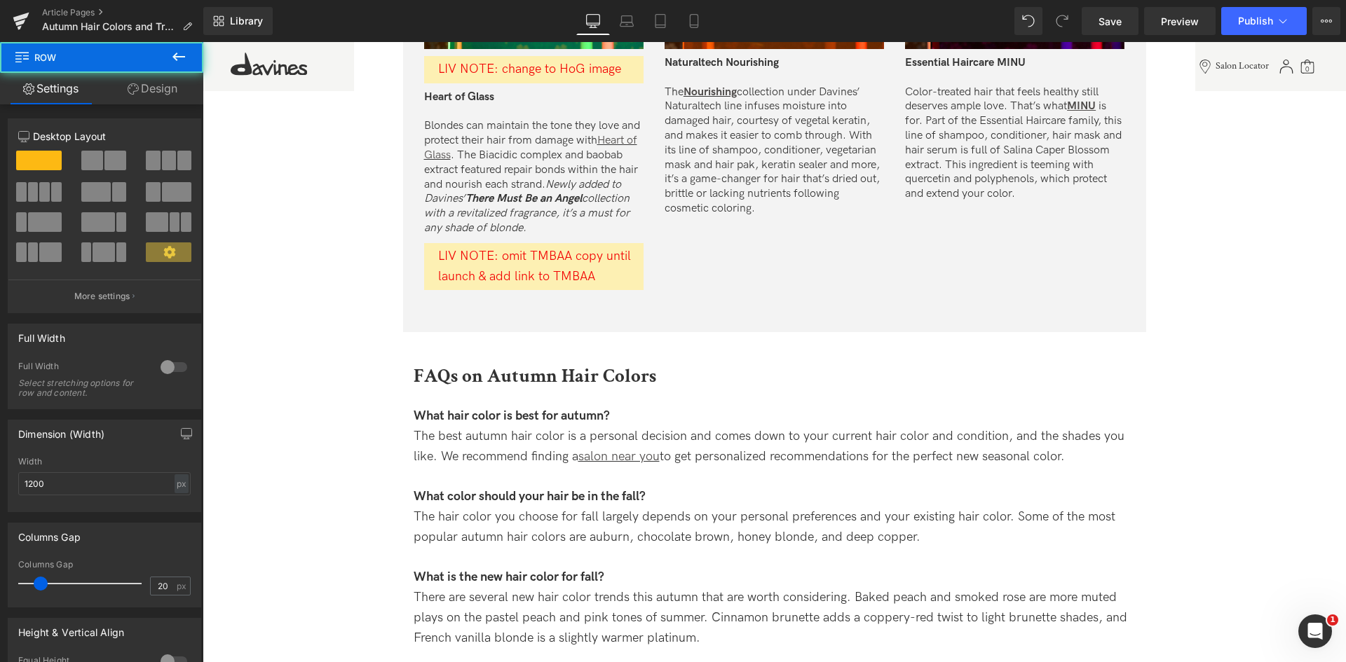
scroll to position [3499, 0]
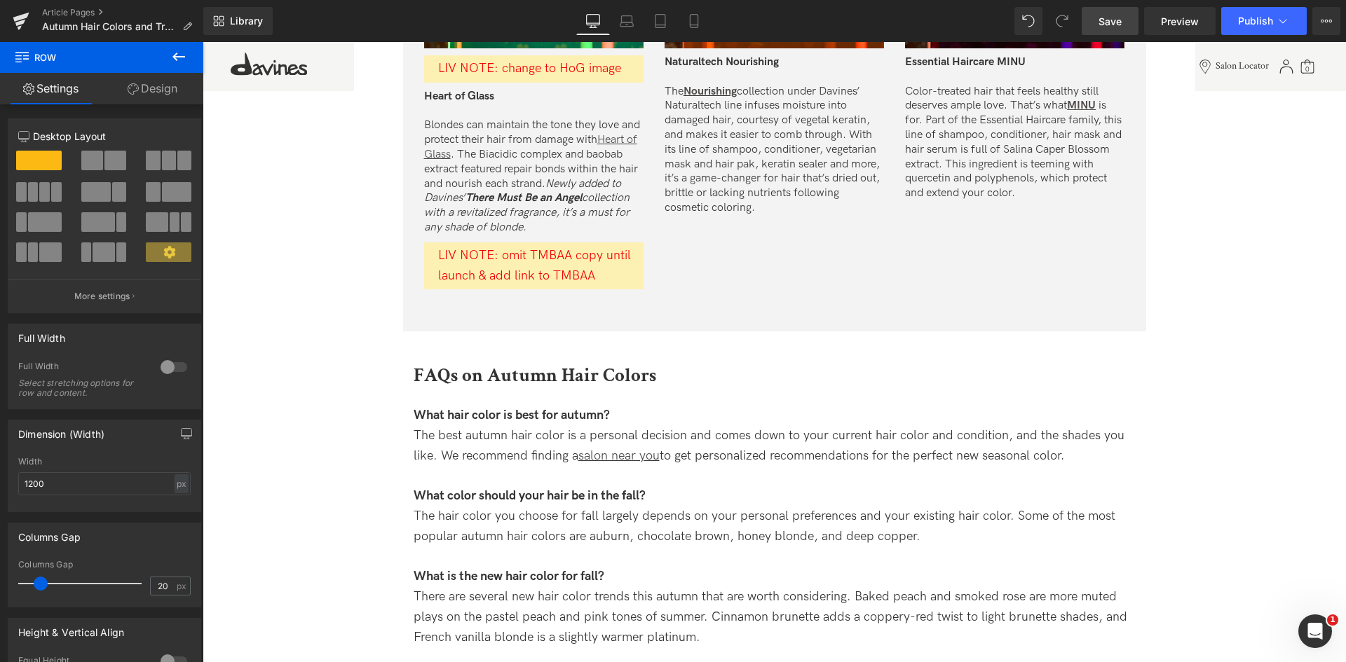
drag, startPoint x: 1108, startPoint y: 13, endPoint x: 495, endPoint y: 318, distance: 684.4
click at [1108, 14] on span "Save" at bounding box center [1109, 21] width 23 height 15
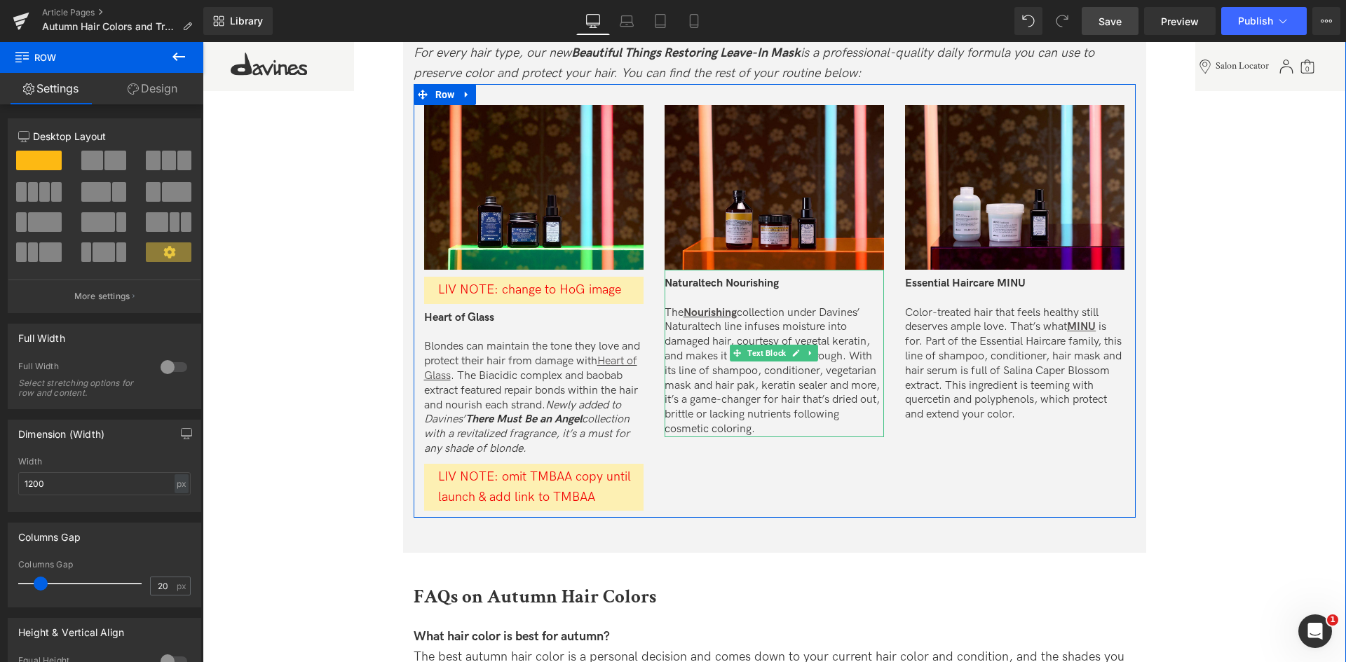
scroll to position [3250, 0]
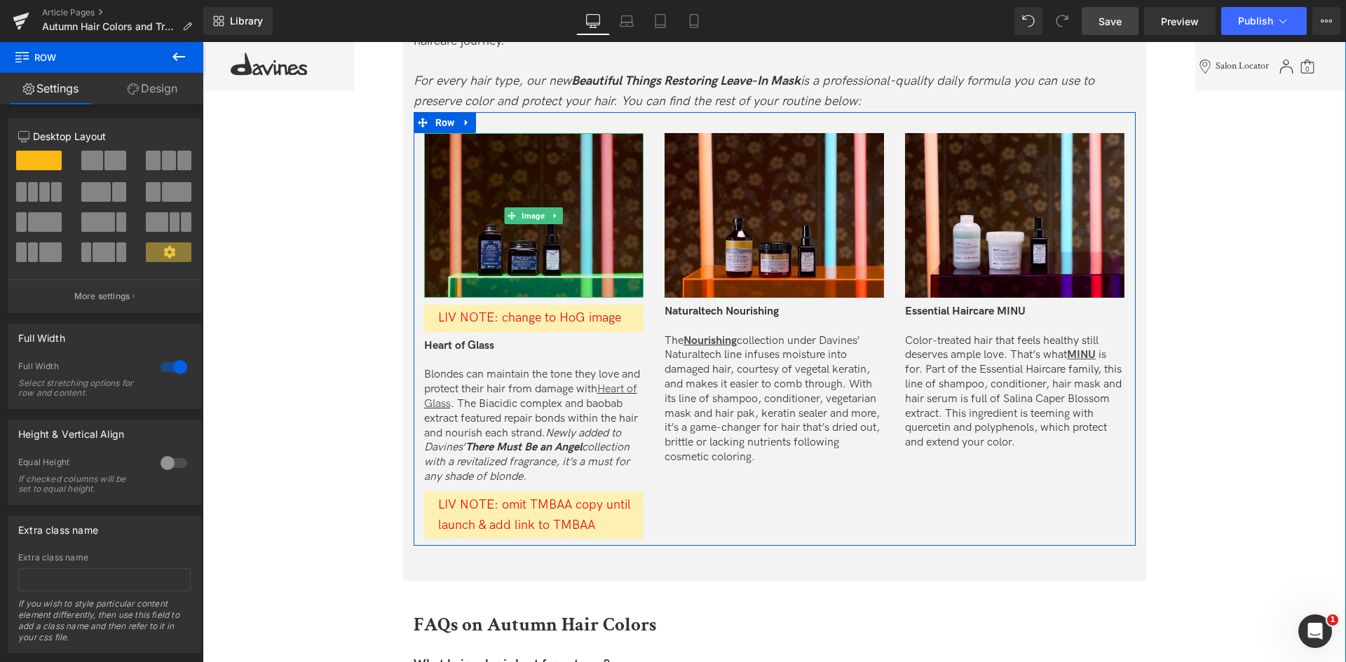
click at [549, 264] on img at bounding box center [533, 215] width 219 height 165
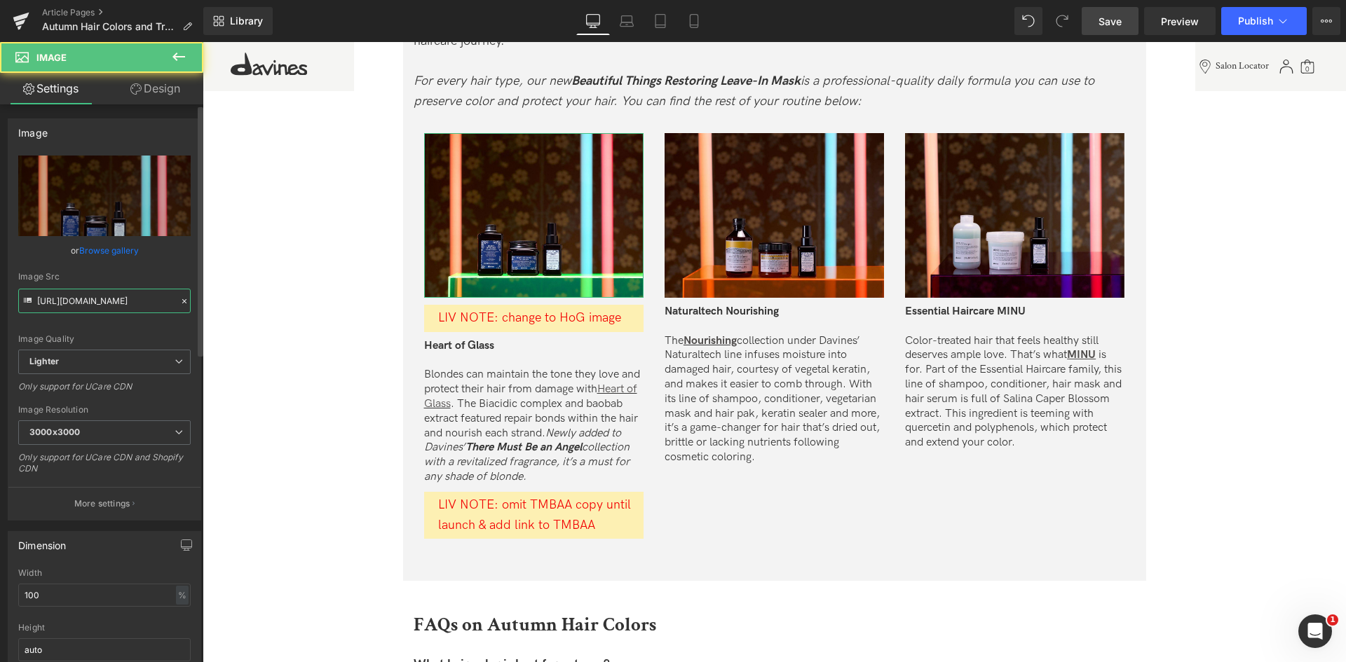
click at [81, 301] on input "[URL][DOMAIN_NAME]" at bounding box center [104, 301] width 172 height 25
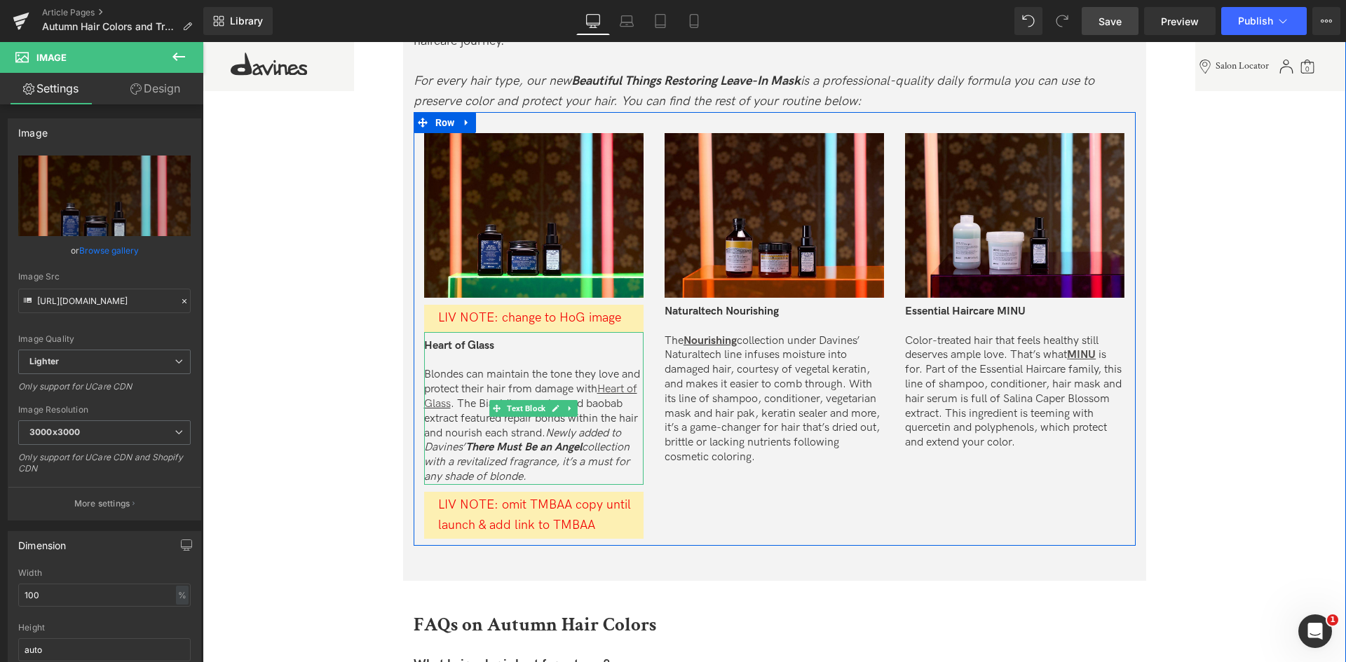
click at [496, 436] on p "Blondes can maintain the tone they love and protect their hair from damage with…" at bounding box center [533, 426] width 219 height 116
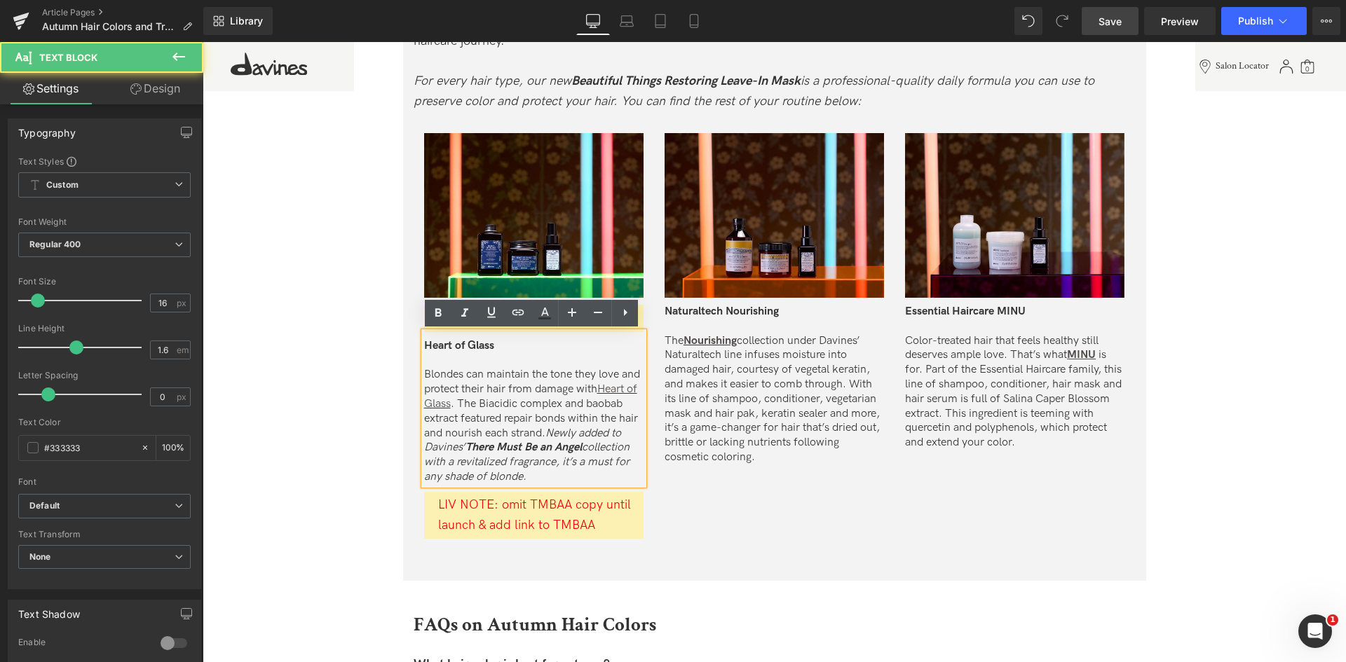
click at [496, 436] on p "Blondes can maintain the tone they love and protect their hair from damage with…" at bounding box center [533, 426] width 219 height 116
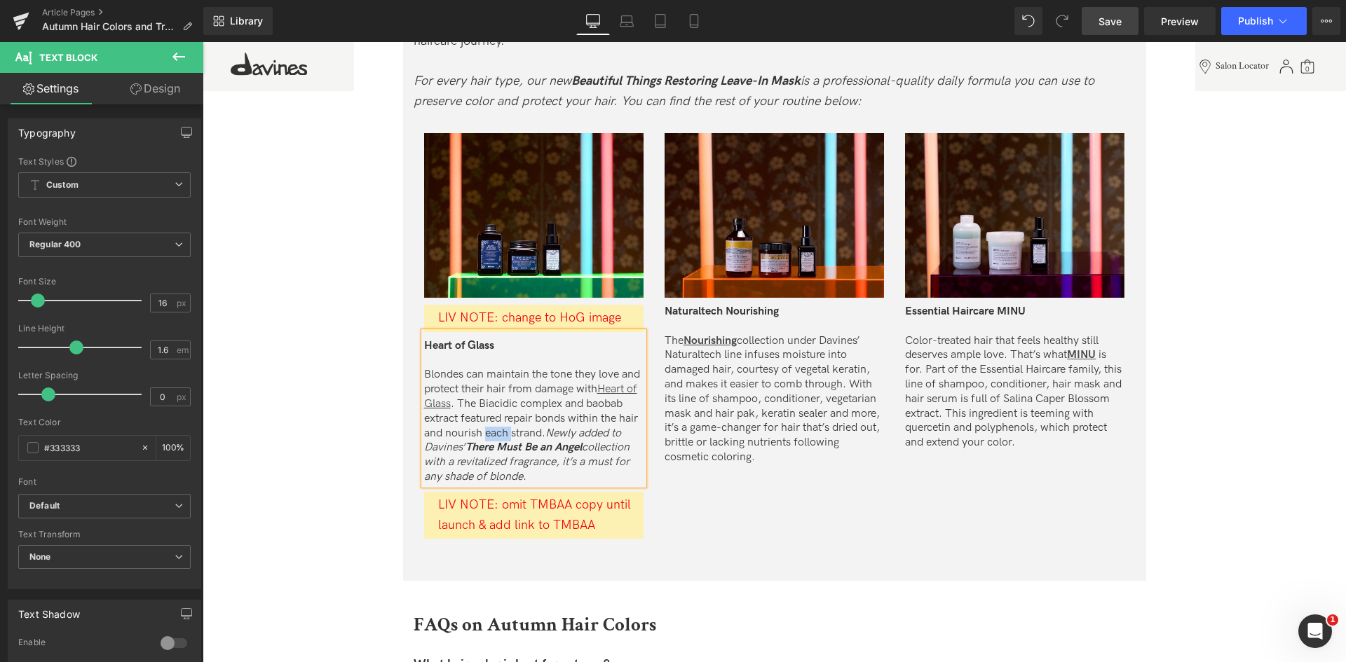
copy div "Heart of Glass Blondes can maintain the tone they love and protect their hair f…"
click at [563, 520] on link at bounding box center [570, 516] width 15 height 17
click at [541, 437] on p "Blondes can maintain the tone they love and protect their hair from damage with…" at bounding box center [533, 426] width 219 height 116
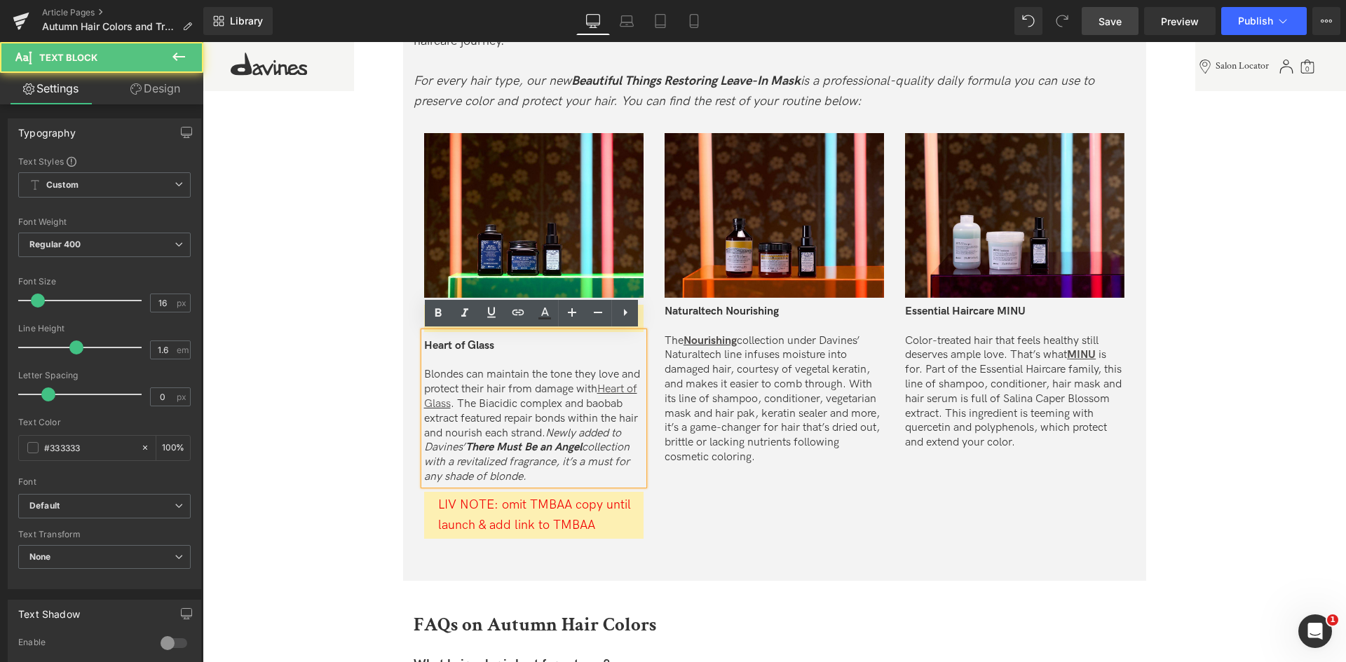
click at [475, 385] on p "Blondes can maintain the tone they love and protect their hair from damage with…" at bounding box center [533, 426] width 219 height 116
click at [470, 406] on p "Blondes can maintain the tone they love and protect their hair from damage with…" at bounding box center [533, 426] width 219 height 116
click at [508, 426] on p "Blondes can maintain the tone they love and protect their hair from damage with…" at bounding box center [533, 426] width 219 height 116
click at [550, 435] on icon "Newly added to [PERSON_NAME]’ There Must Be an Angel collection with a revitali…" at bounding box center [526, 455] width 205 height 57
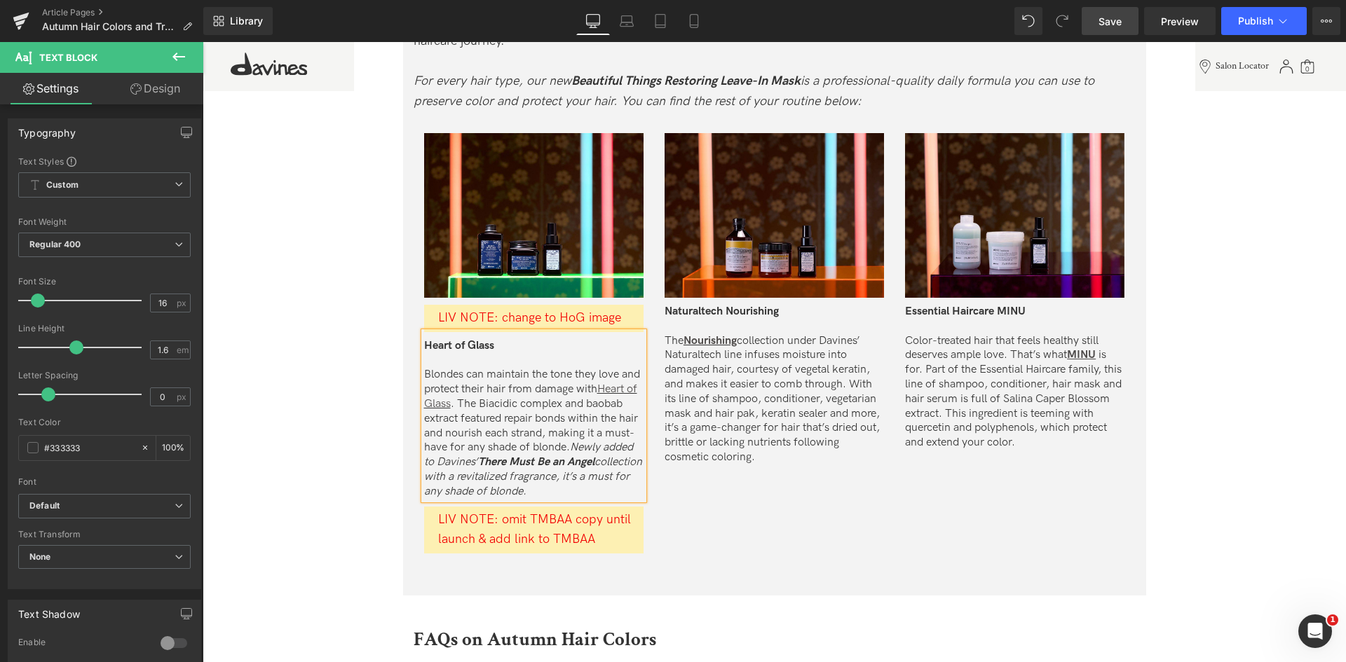
click at [606, 487] on p "Blondes can maintain the tone they love and protect their hair from damage with…" at bounding box center [533, 433] width 219 height 131
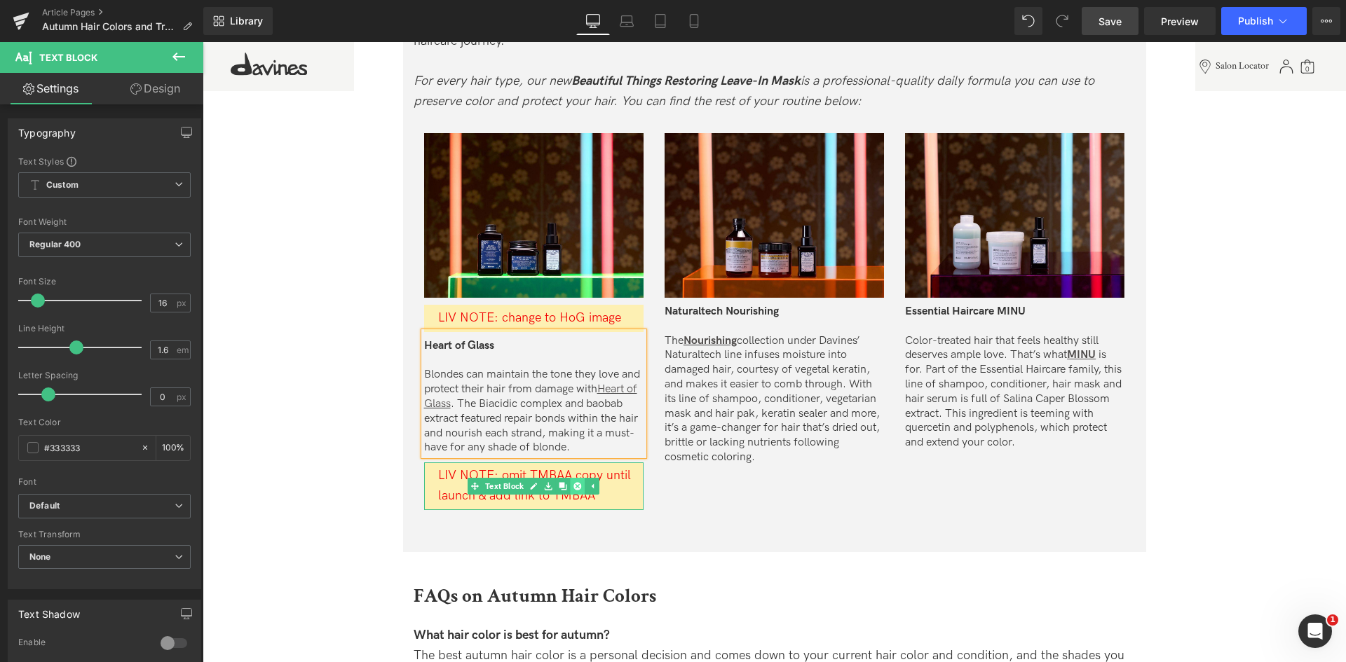
click at [578, 486] on icon at bounding box center [577, 486] width 8 height 8
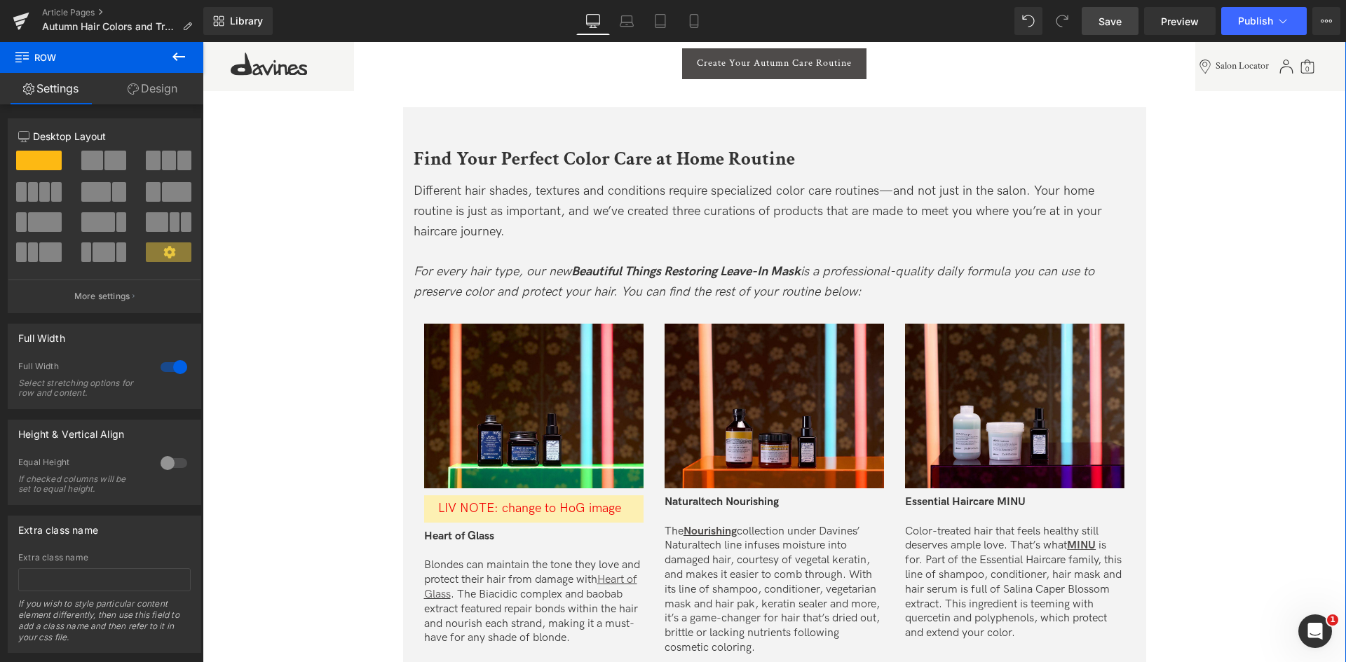
scroll to position [3177, 0]
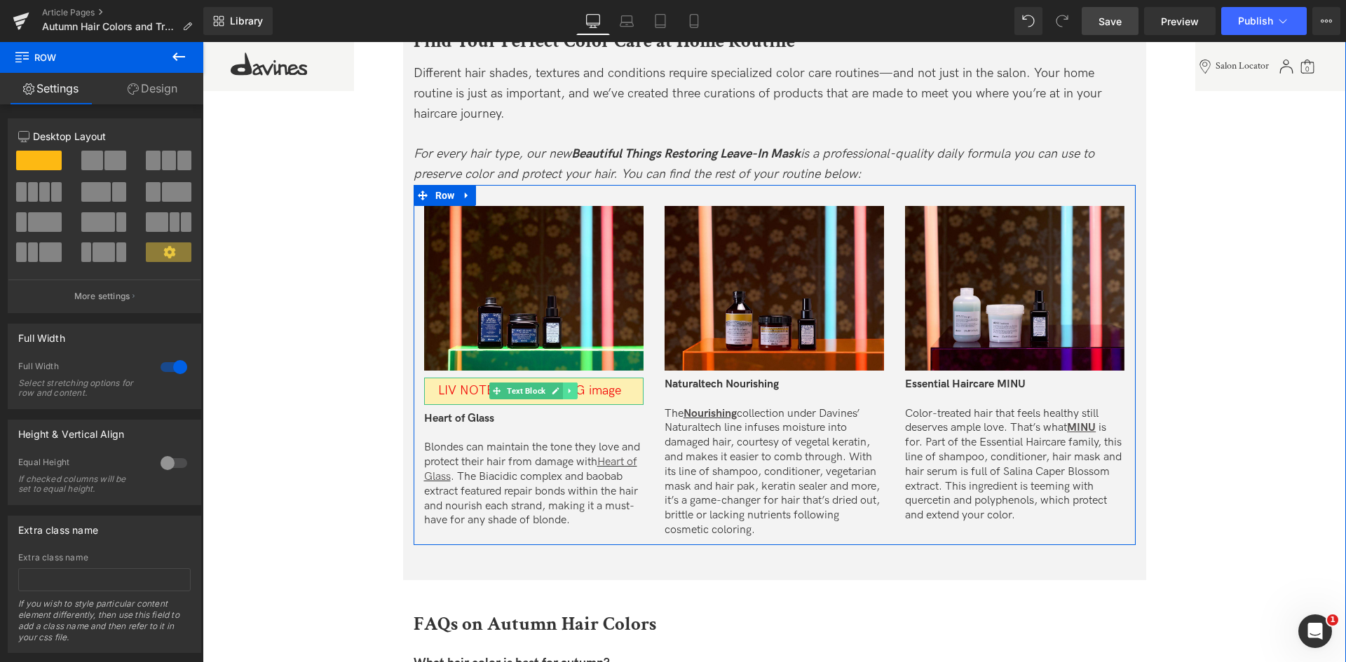
click at [573, 388] on link at bounding box center [570, 391] width 15 height 17
click at [573, 391] on icon at bounding box center [577, 392] width 8 height 8
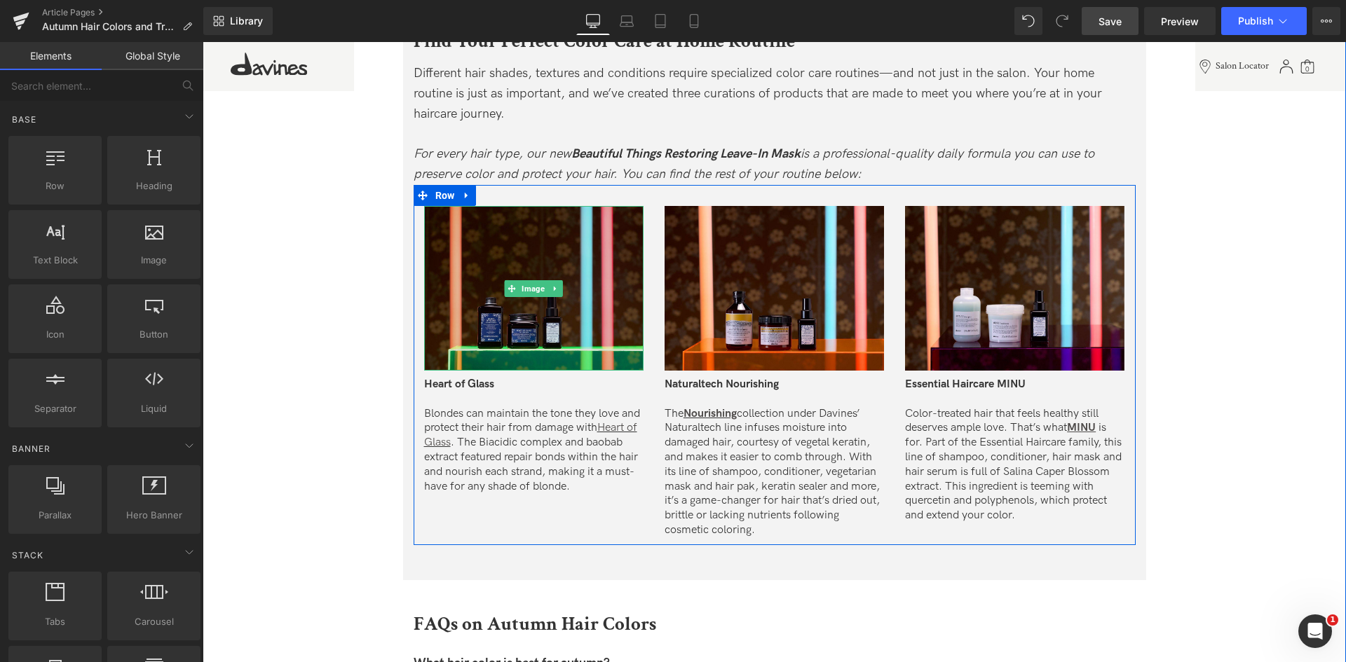
click at [435, 273] on img at bounding box center [533, 288] width 219 height 165
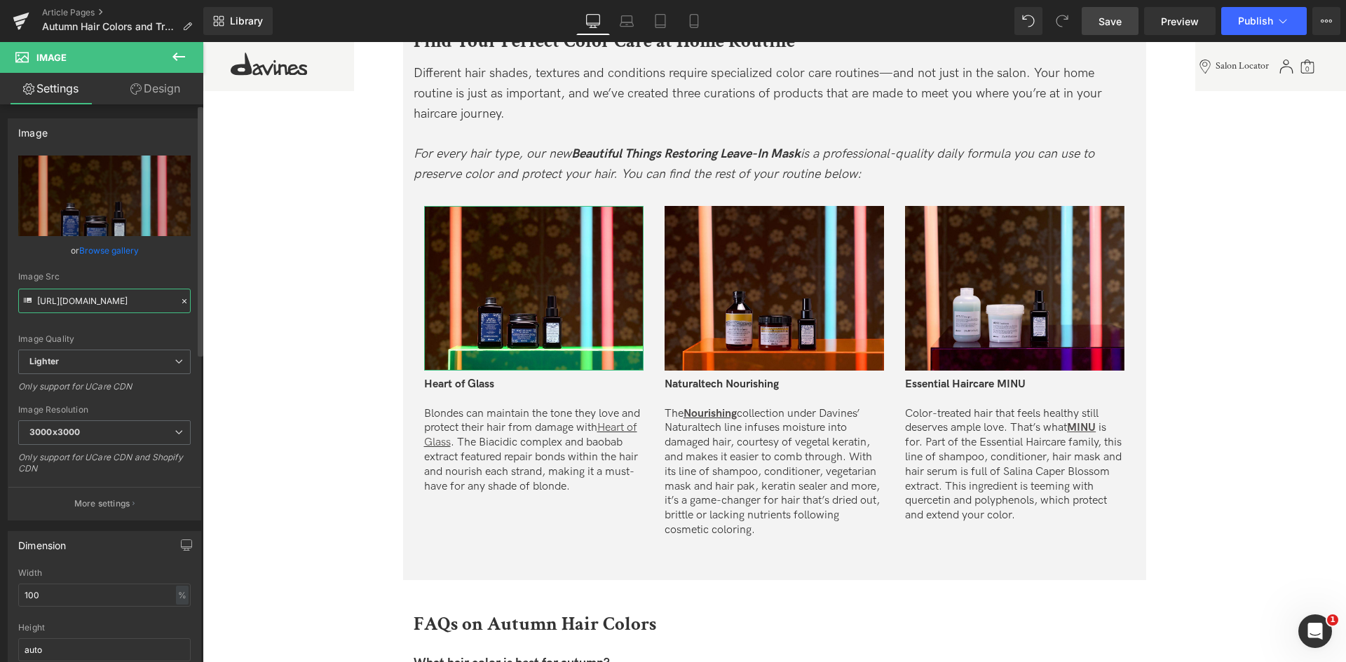
click at [115, 295] on input "[URL][DOMAIN_NAME]" at bounding box center [104, 301] width 172 height 25
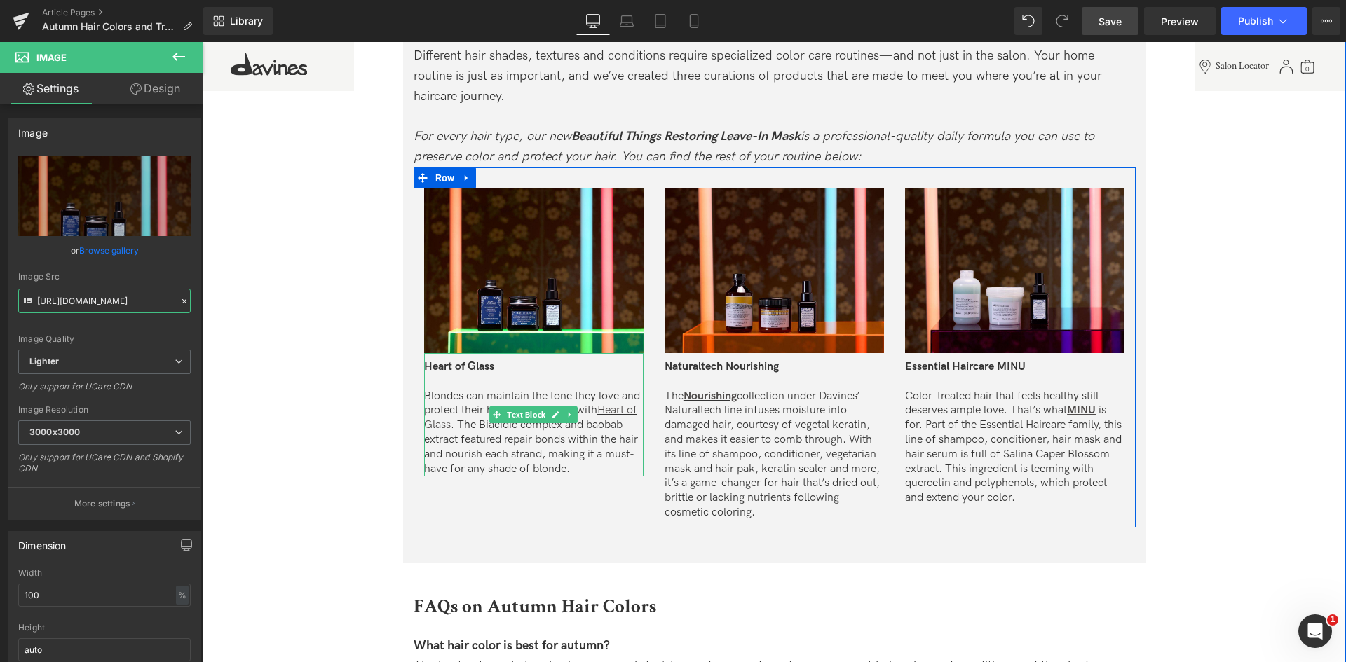
scroll to position [3145, 0]
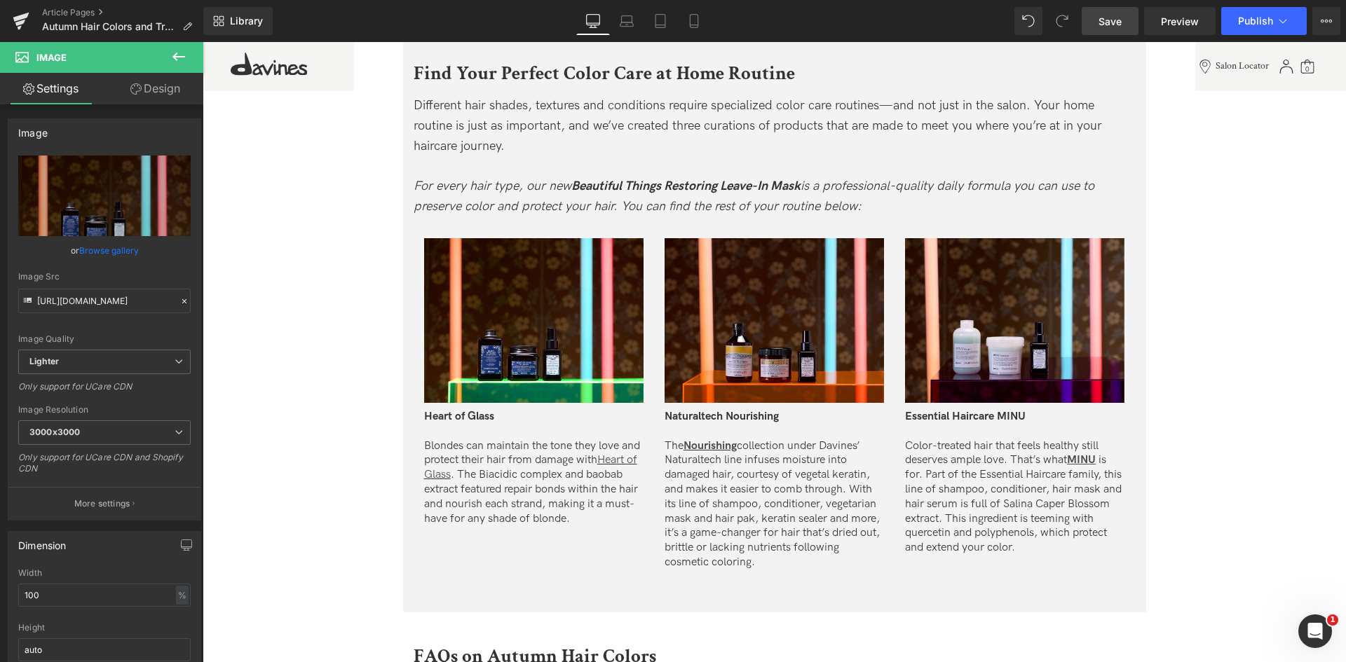
click at [1106, 11] on link "Save" at bounding box center [1110, 21] width 57 height 28
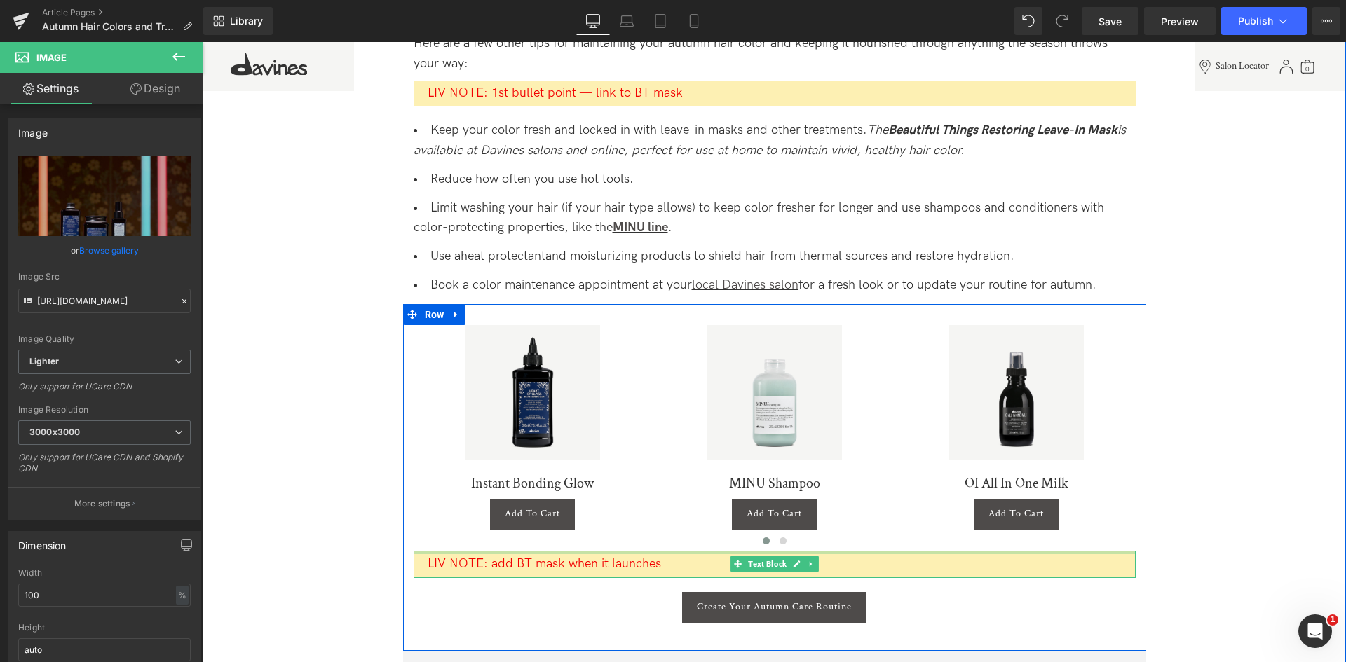
scroll to position [2514, 0]
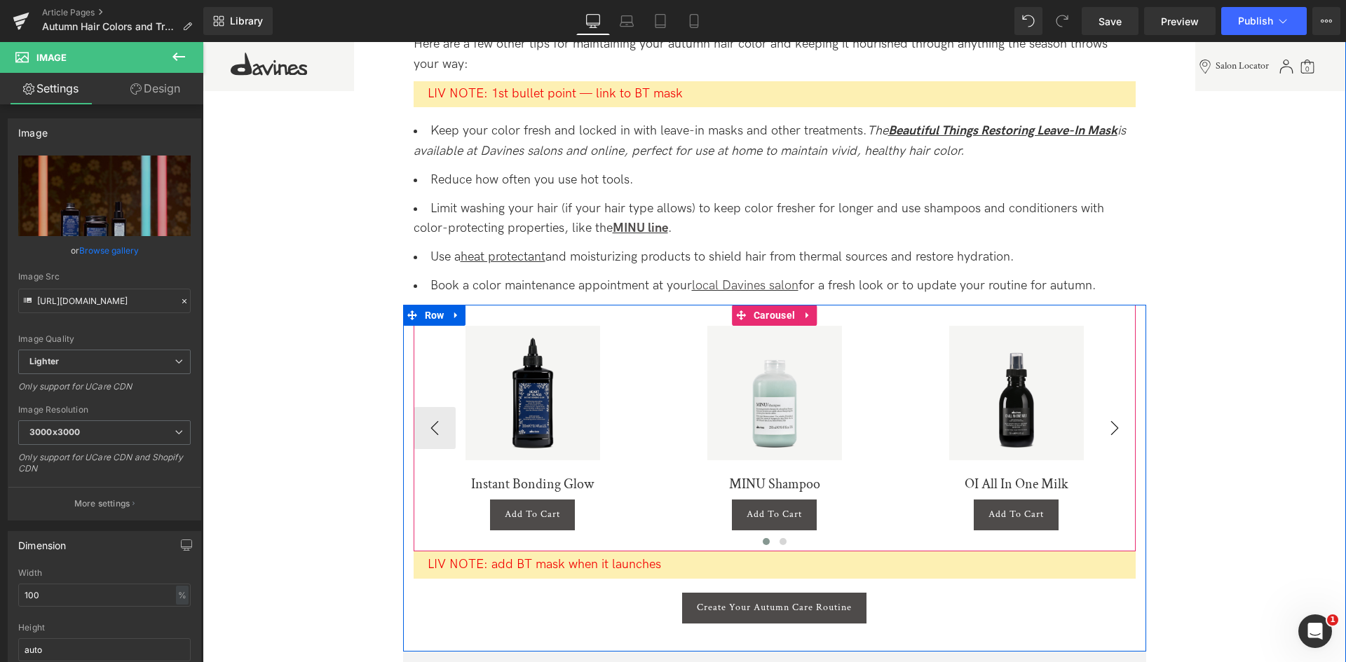
click at [1103, 416] on button "›" at bounding box center [1115, 428] width 42 height 42
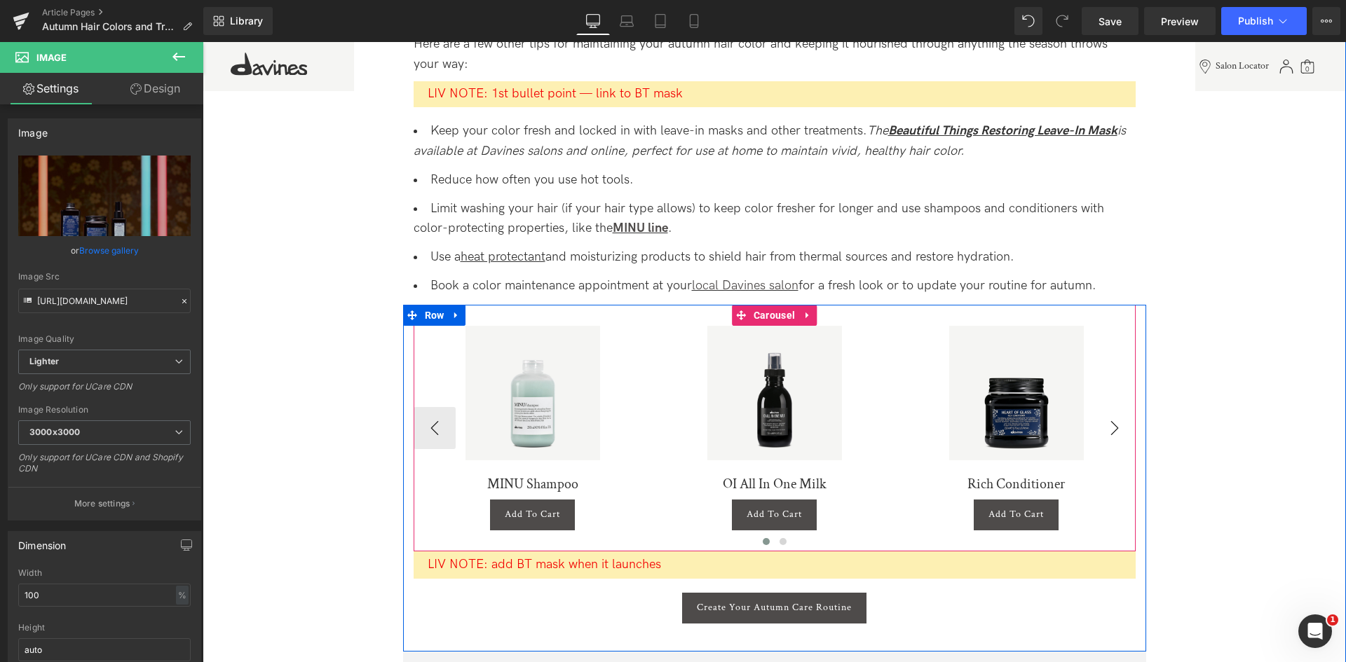
click at [1103, 416] on button "›" at bounding box center [1115, 428] width 42 height 42
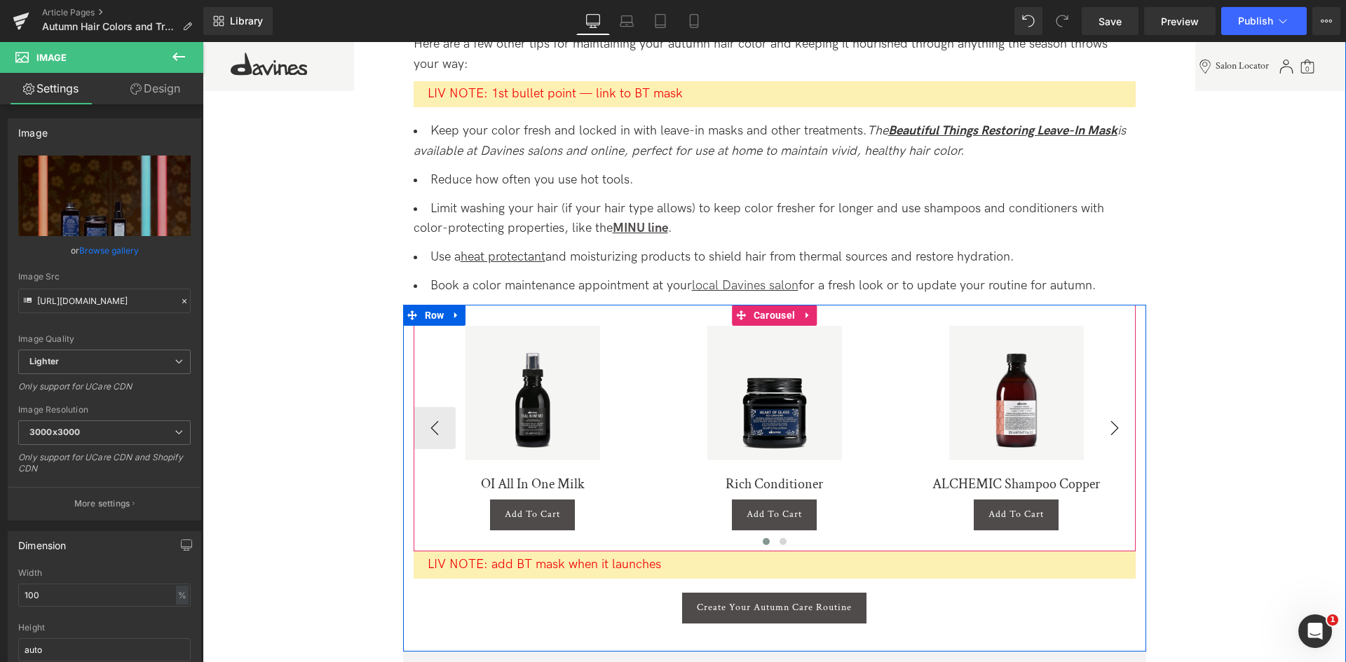
click at [1103, 416] on button "›" at bounding box center [1115, 428] width 42 height 42
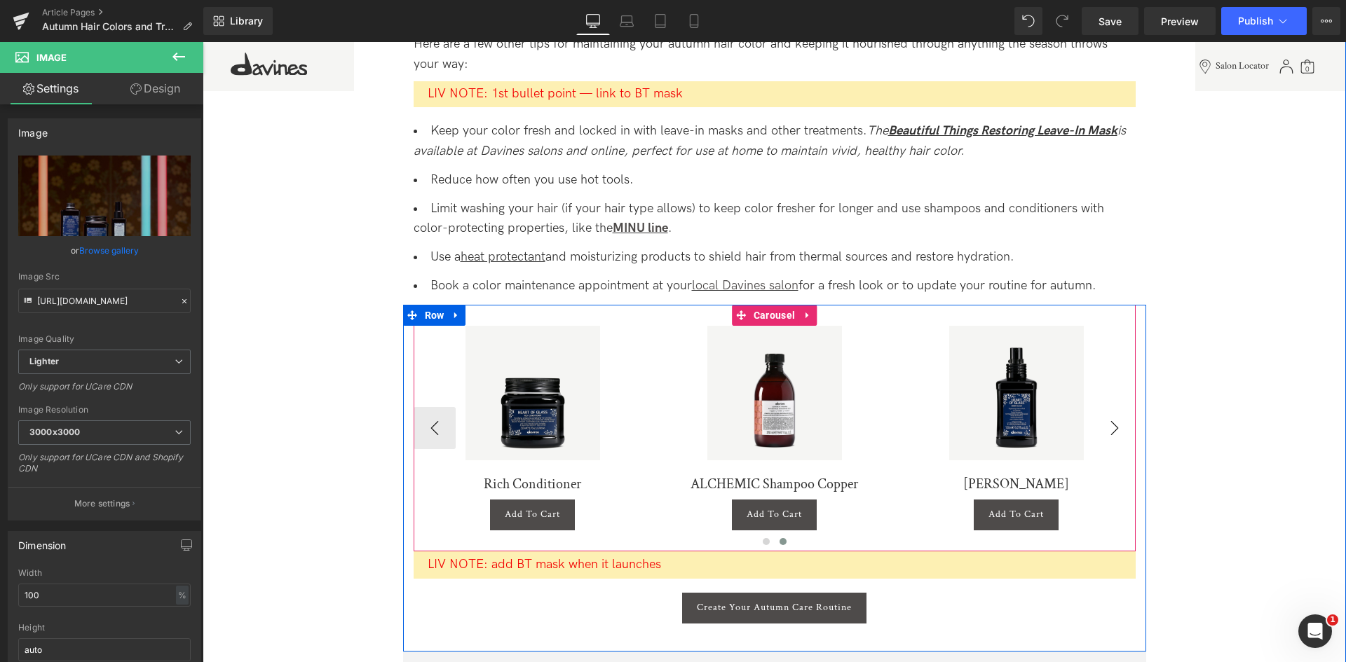
click at [1103, 416] on div "Sale Off" at bounding box center [1016, 393] width 224 height 135
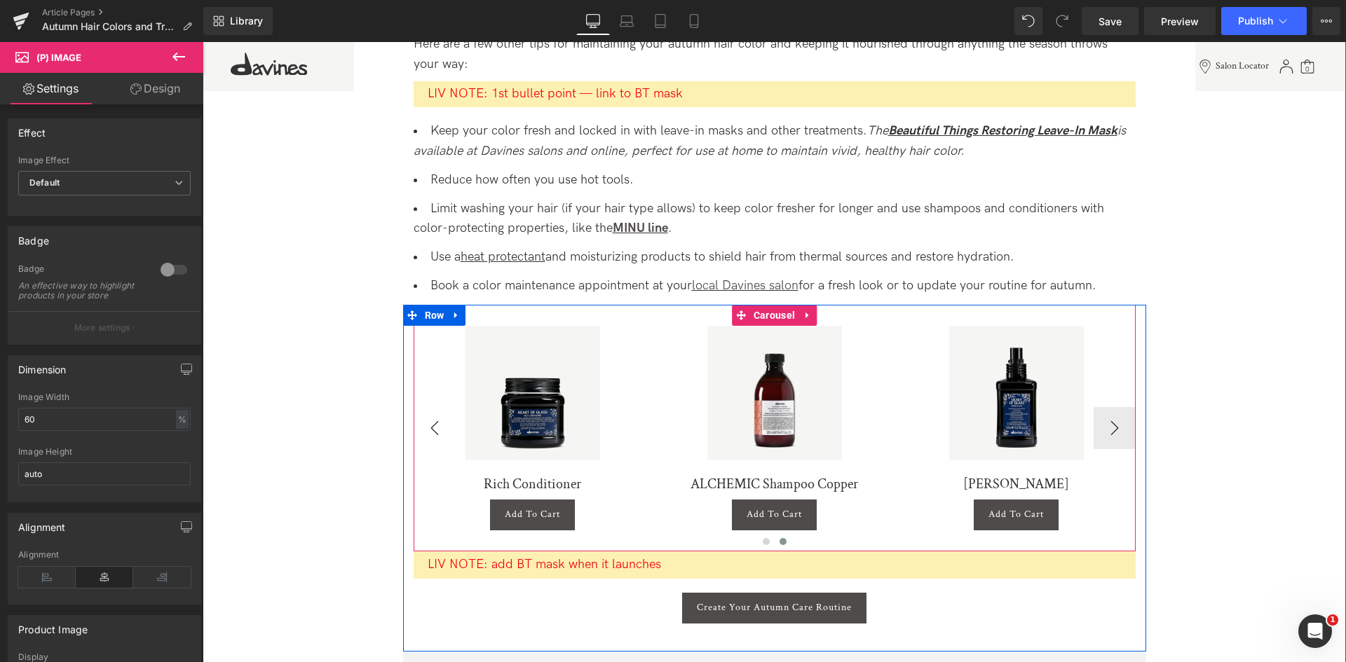
click at [436, 418] on button "‹" at bounding box center [435, 428] width 42 height 42
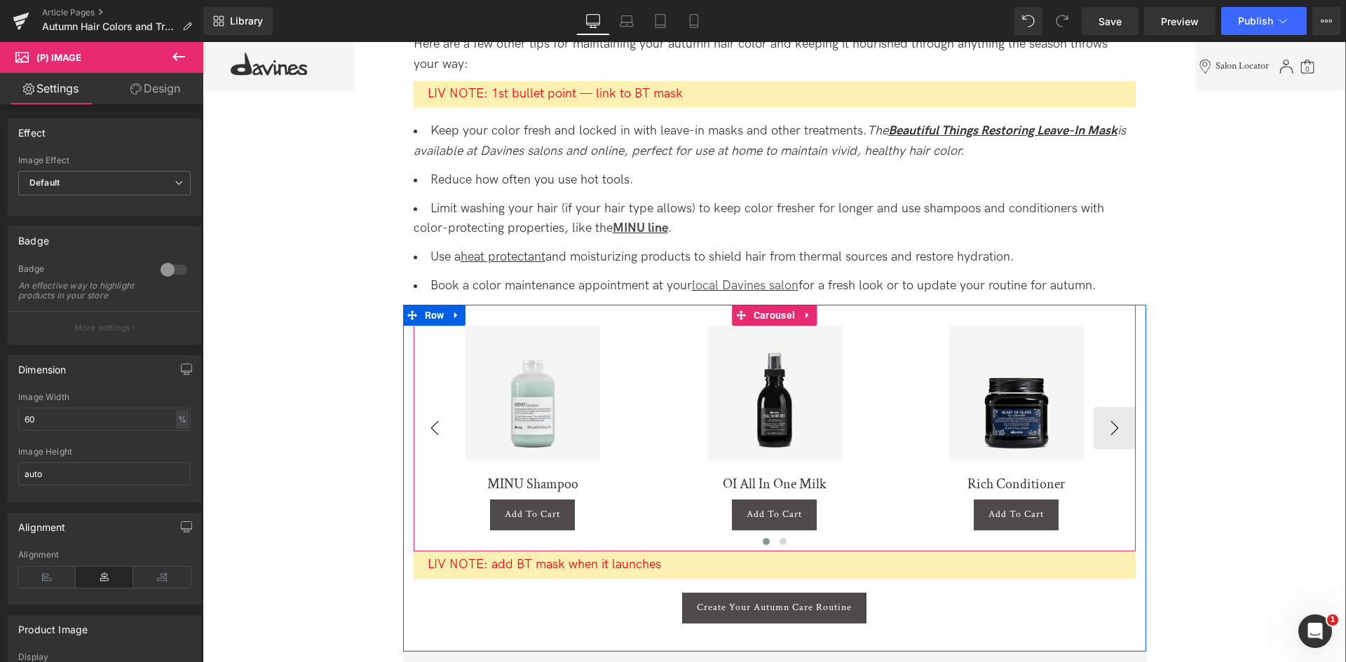
click at [436, 418] on button "‹" at bounding box center [435, 428] width 42 height 42
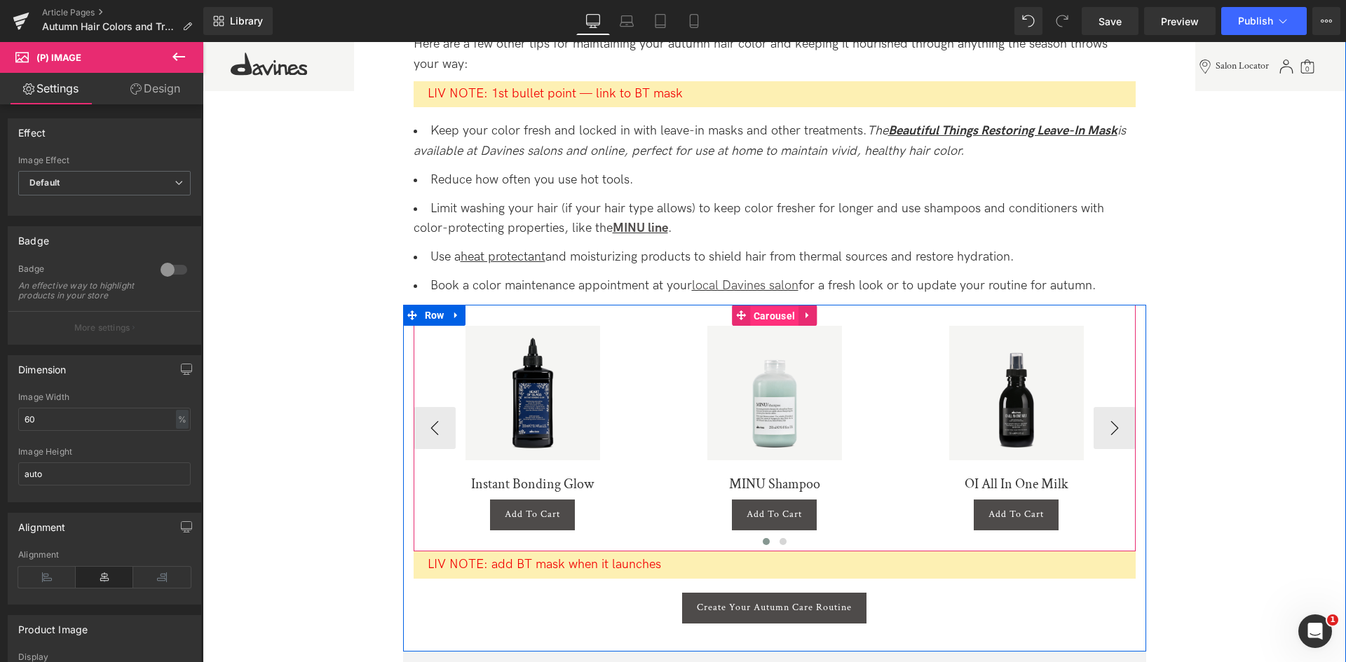
click at [770, 315] on span "Carousel" at bounding box center [774, 316] width 48 height 21
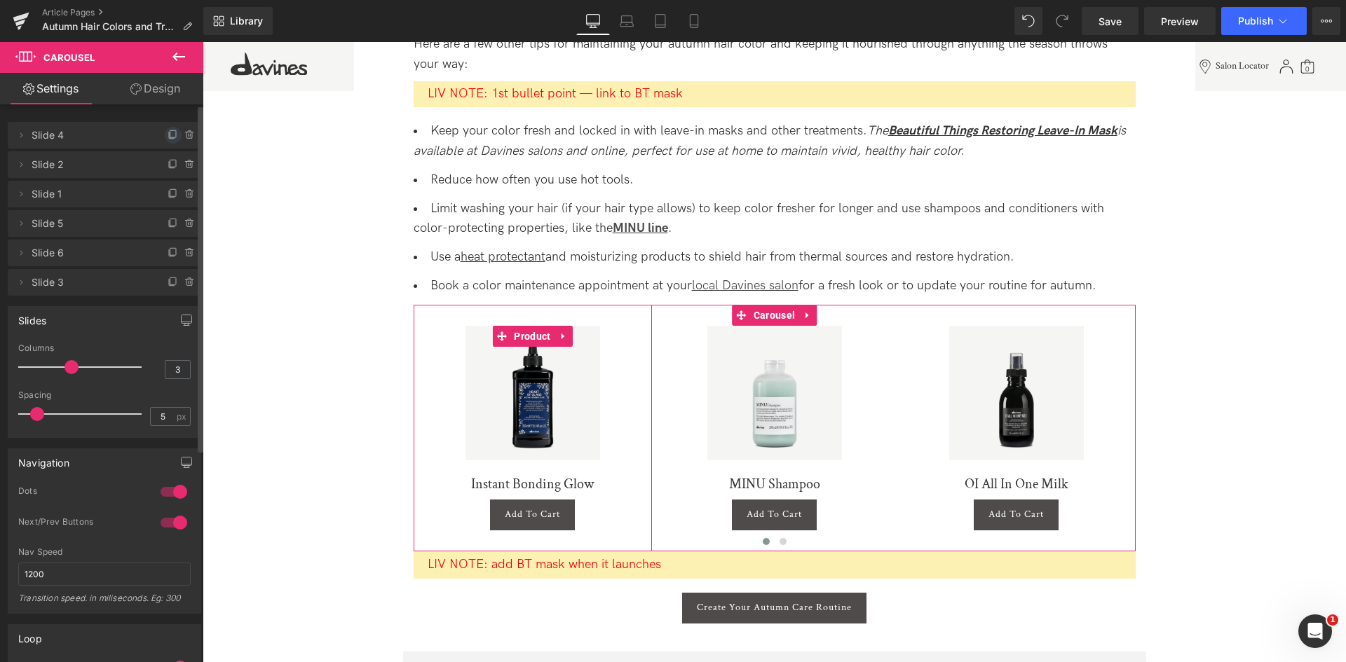
click at [168, 138] on icon at bounding box center [173, 135] width 11 height 11
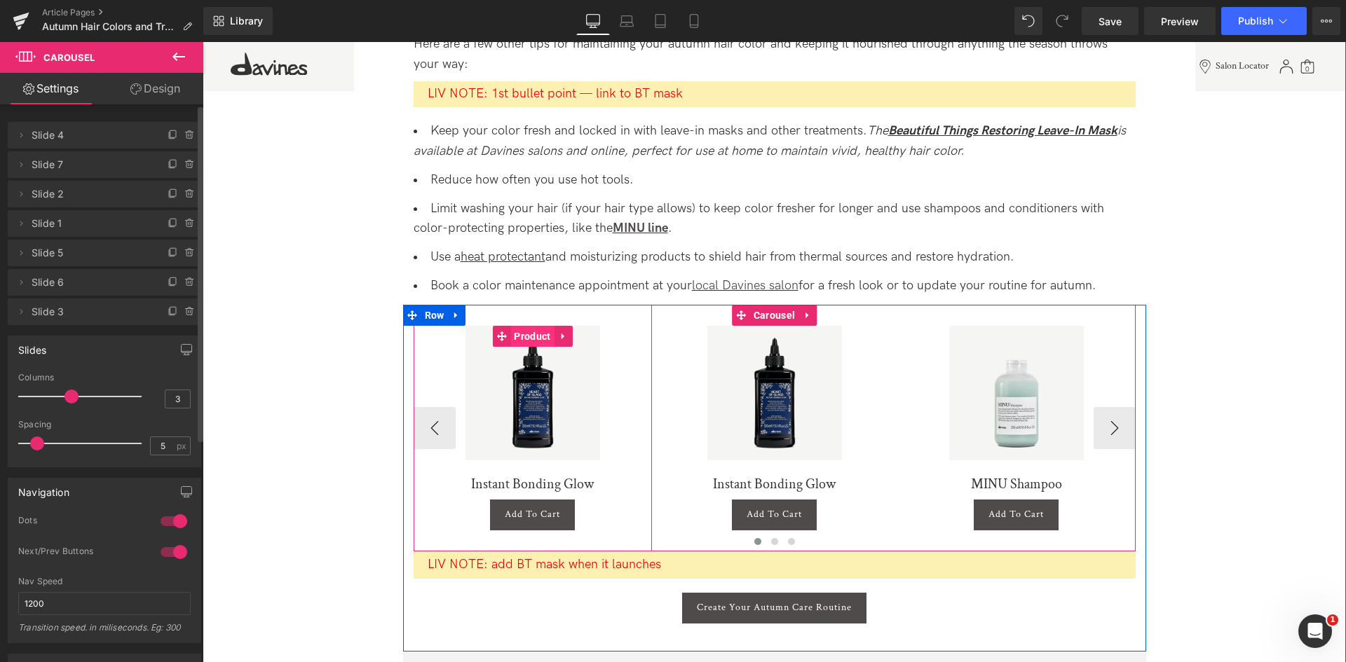
click at [535, 333] on span "Product" at bounding box center [531, 336] width 43 height 21
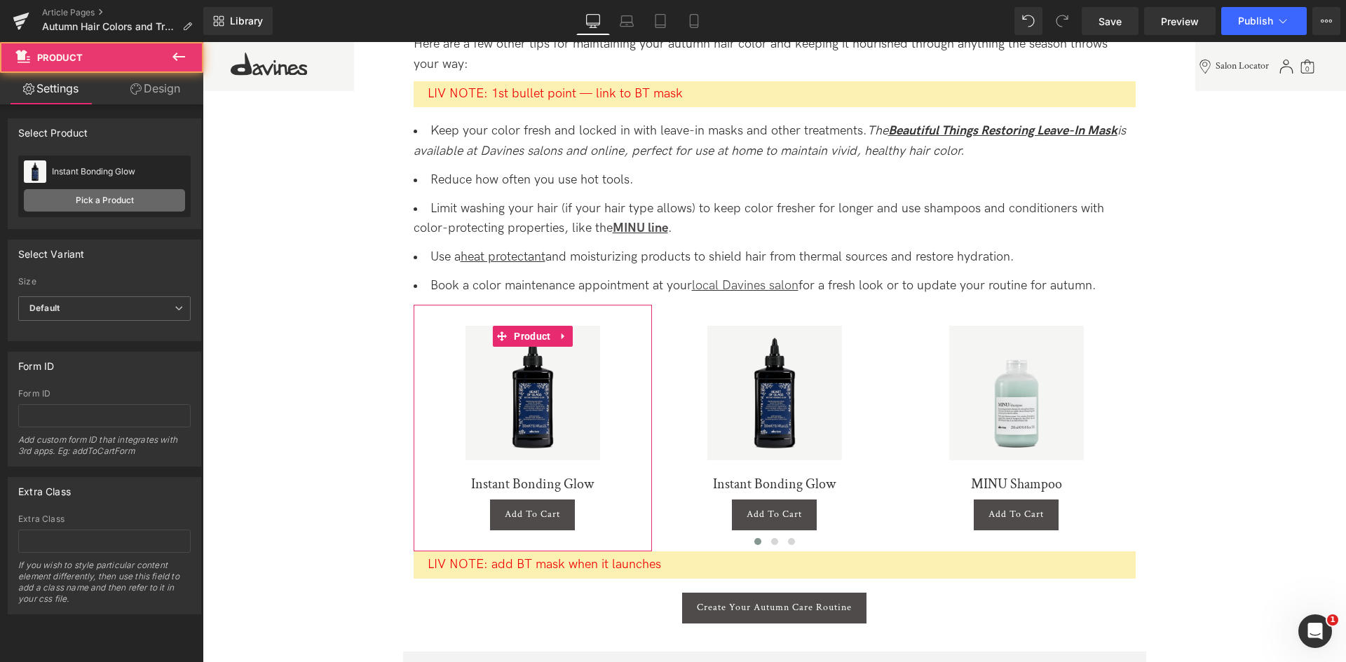
click at [119, 201] on link "Pick a Product" at bounding box center [104, 200] width 161 height 22
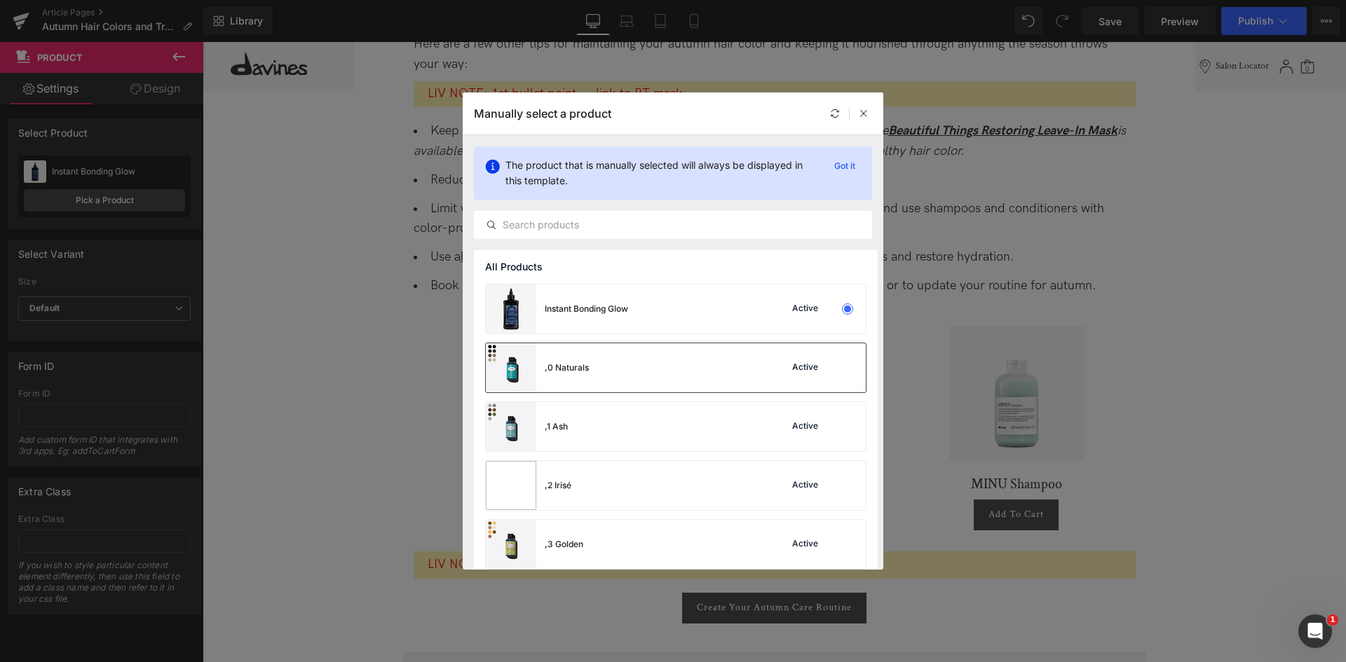
click at [598, 372] on div ",0 Naturals Active" at bounding box center [676, 367] width 380 height 49
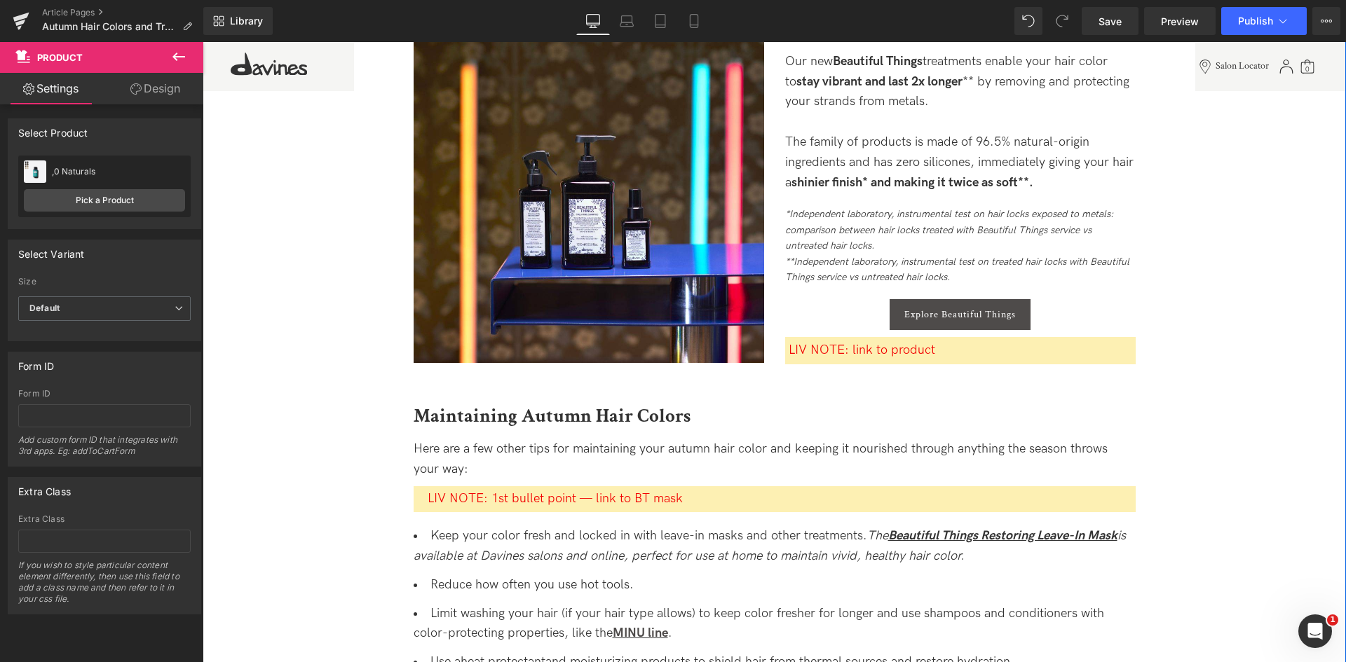
scroll to position [2109, 0]
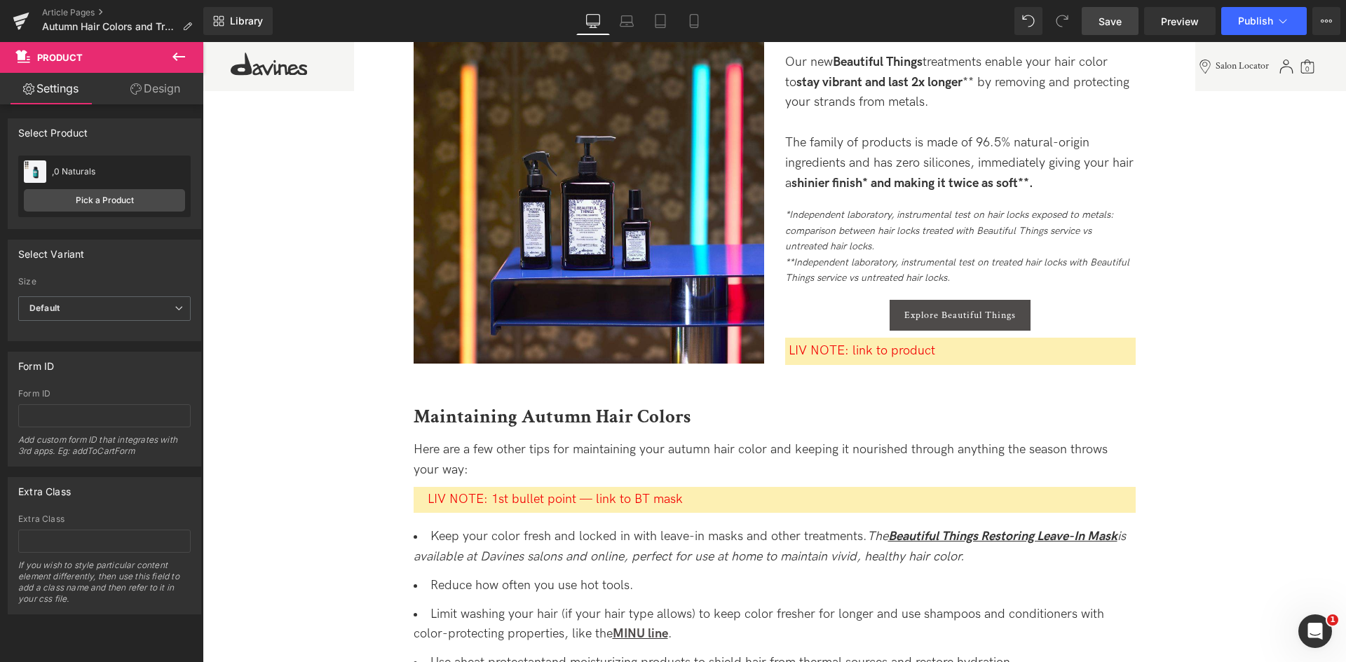
click at [1115, 20] on span "Save" at bounding box center [1109, 21] width 23 height 15
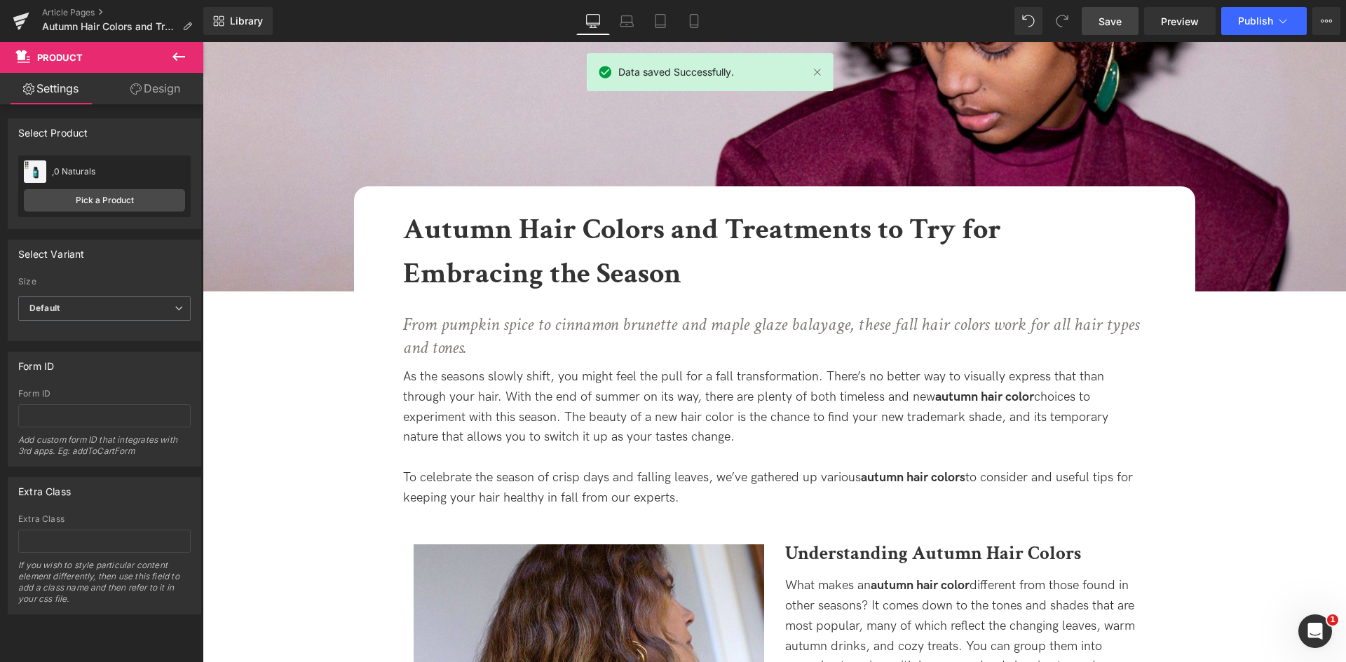
scroll to position [307, 0]
